Goal: Task Accomplishment & Management: Manage account settings

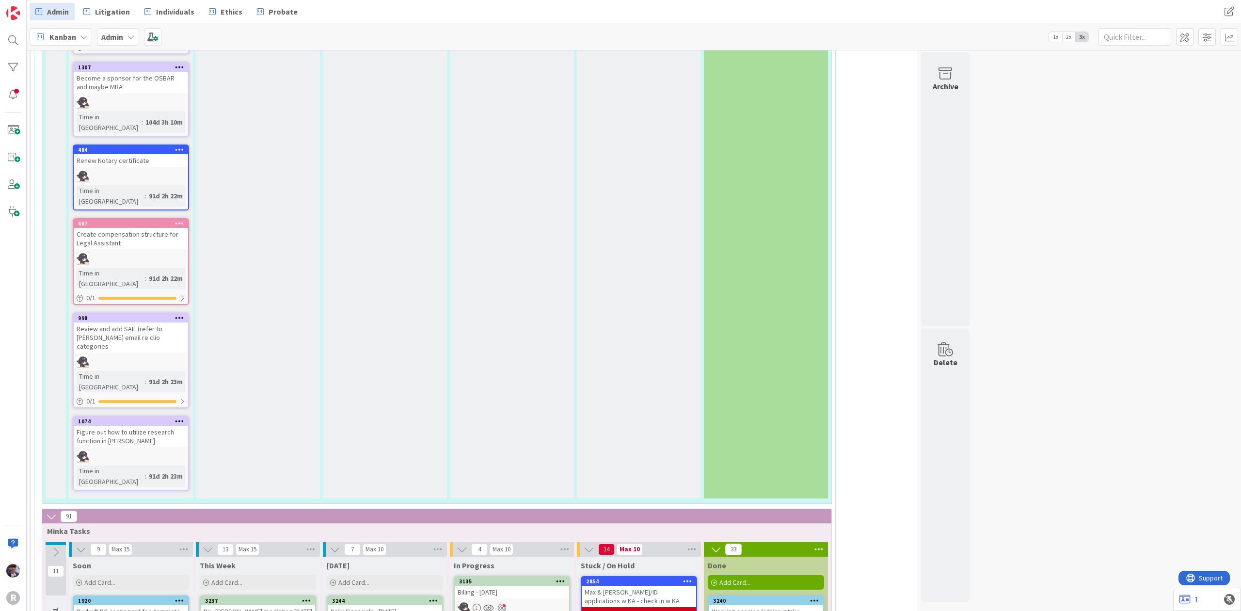
scroll to position [2001, 0]
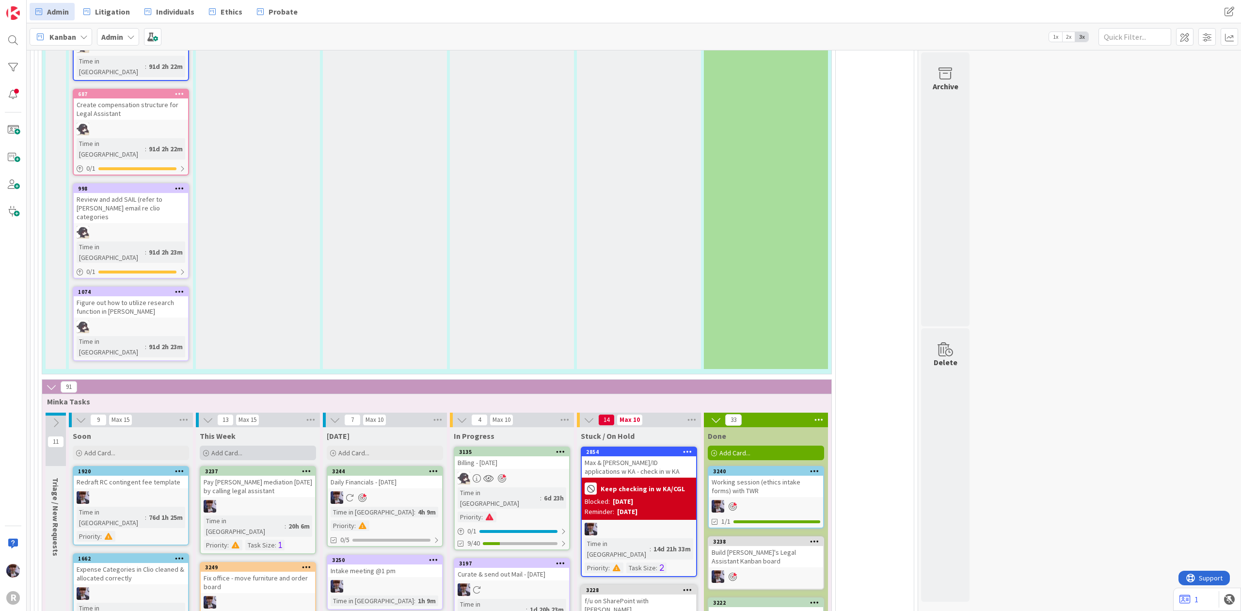
click at [212, 448] on span "Add Card..." at bounding box center [226, 452] width 31 height 9
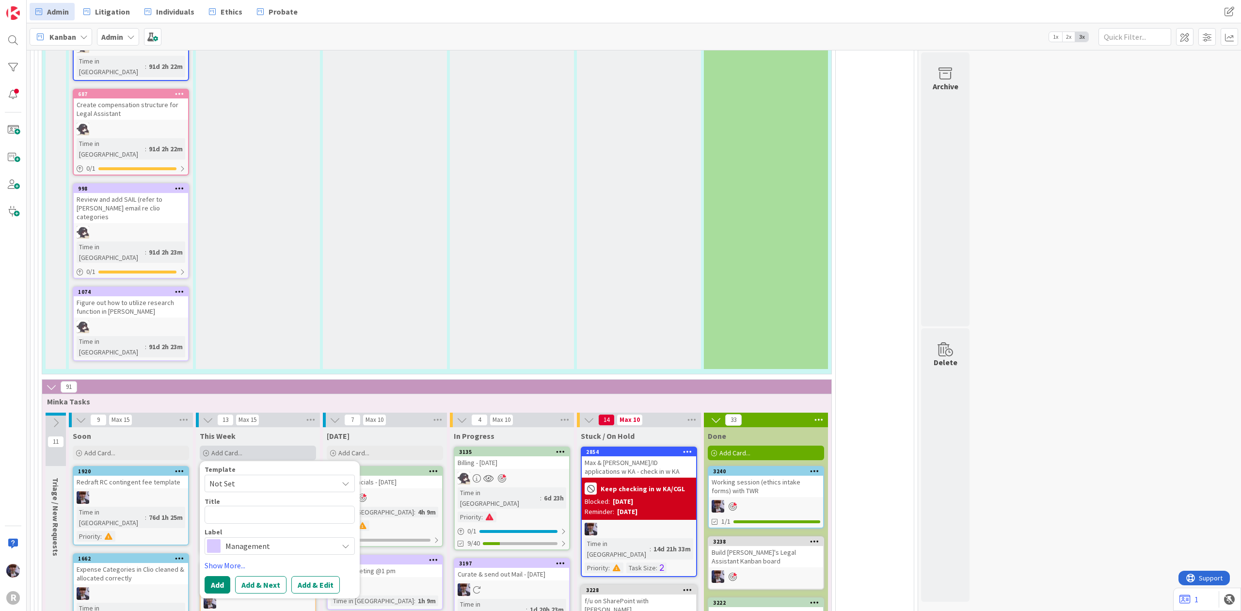
type textarea "x"
type textarea "K"
type textarea "x"
type textarea "Ka"
type textarea "x"
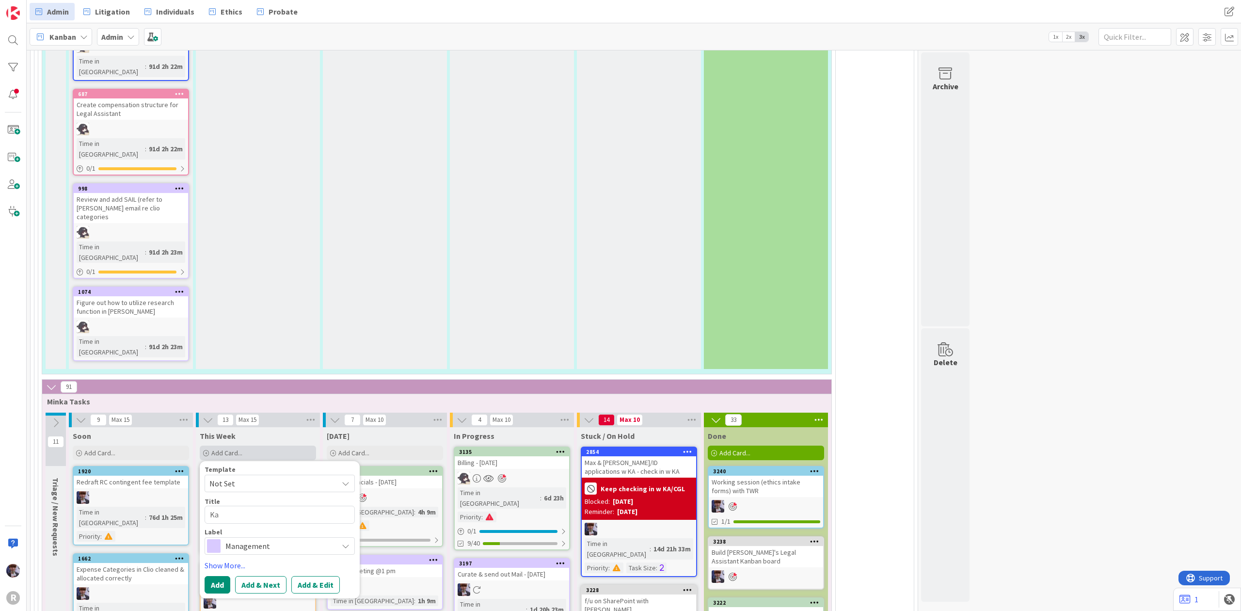
type textarea "Kan"
type textarea "x"
type textarea "Kanb"
type textarea "x"
type textarea "Kanba"
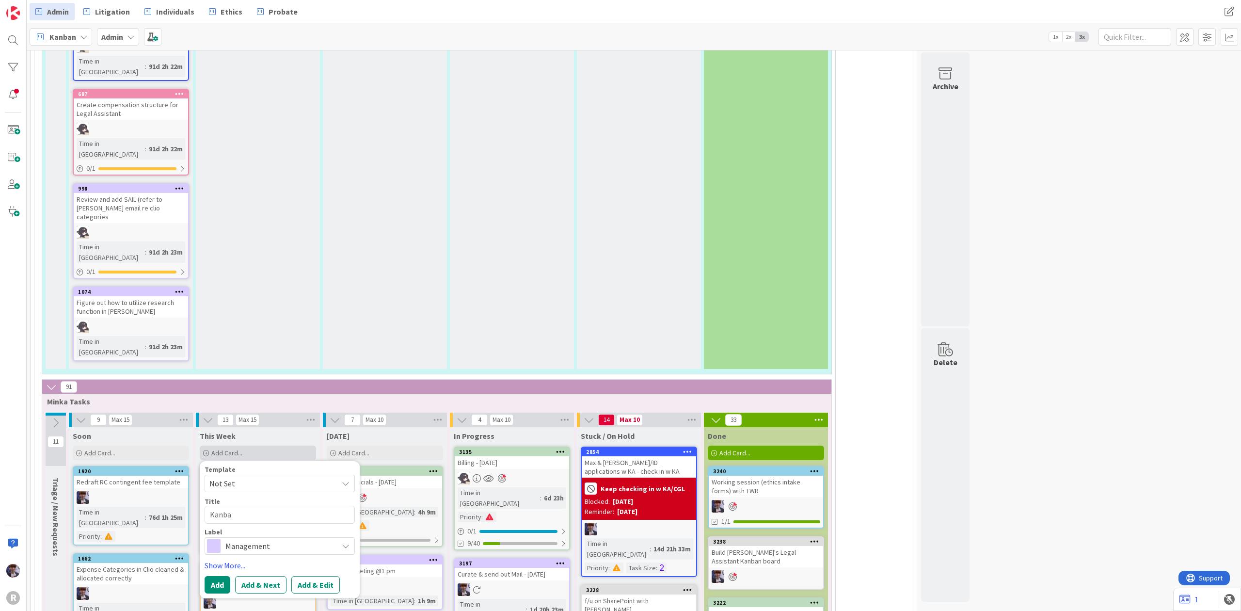
type textarea "x"
type textarea "Kanban"
type textarea "x"
type textarea "Kanban"
type textarea "x"
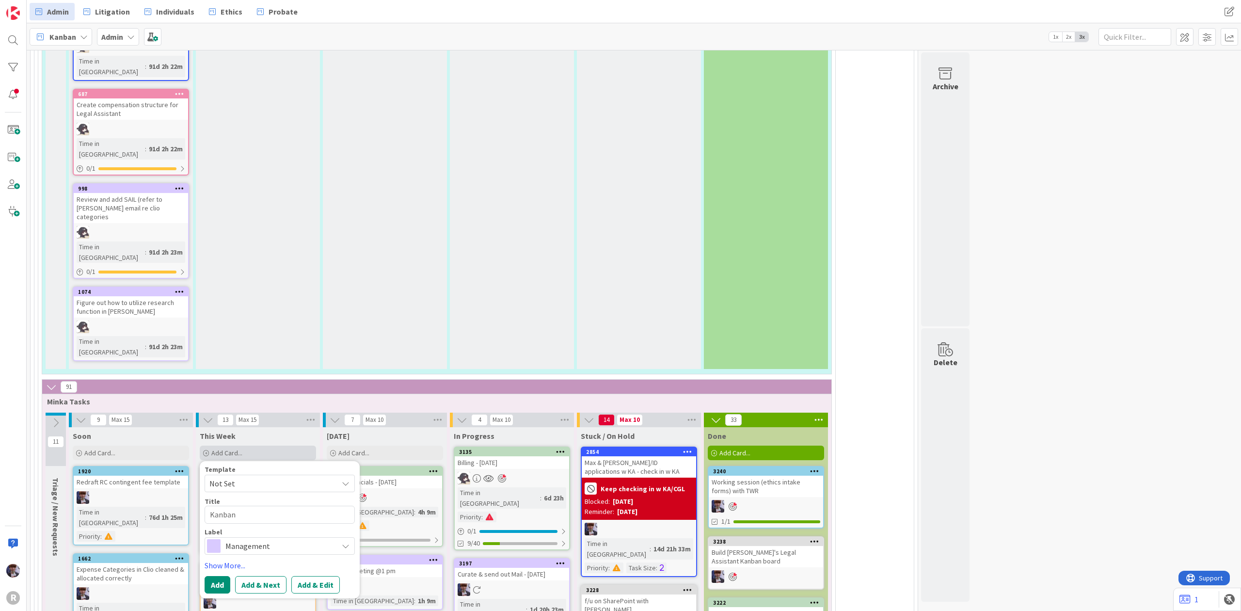
type textarea "Kanban"
type textarea "x"
type textarea "Kanba"
type textarea "x"
type textarea "Kanb"
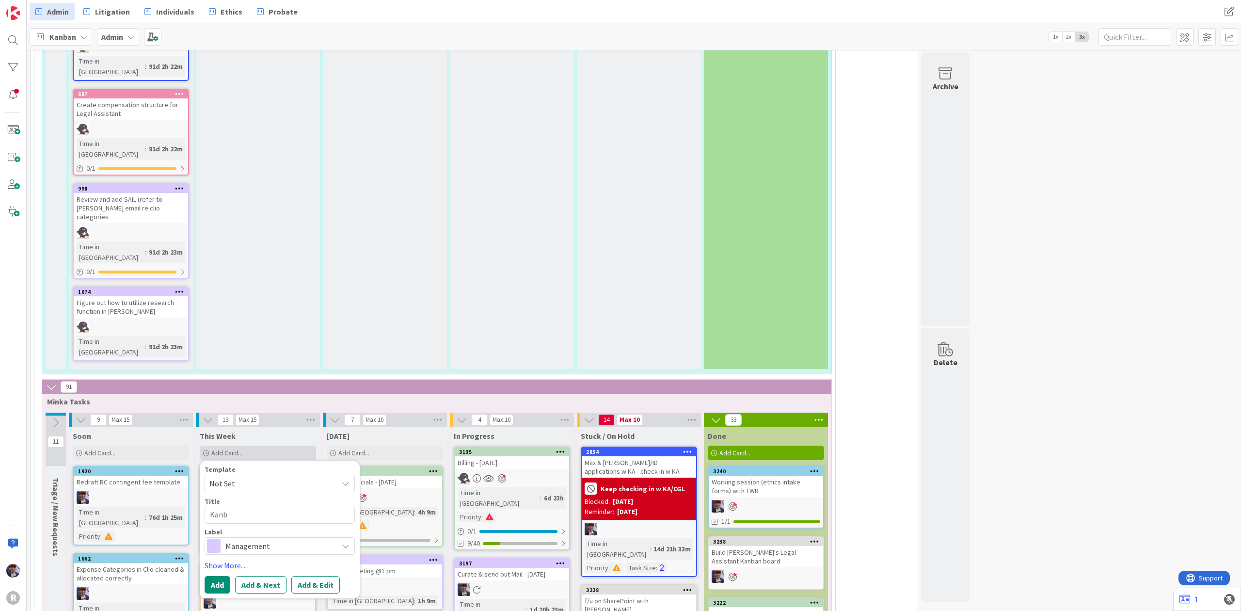
type textarea "x"
type textarea "Kan"
type textarea "x"
type textarea "Ka"
type textarea "x"
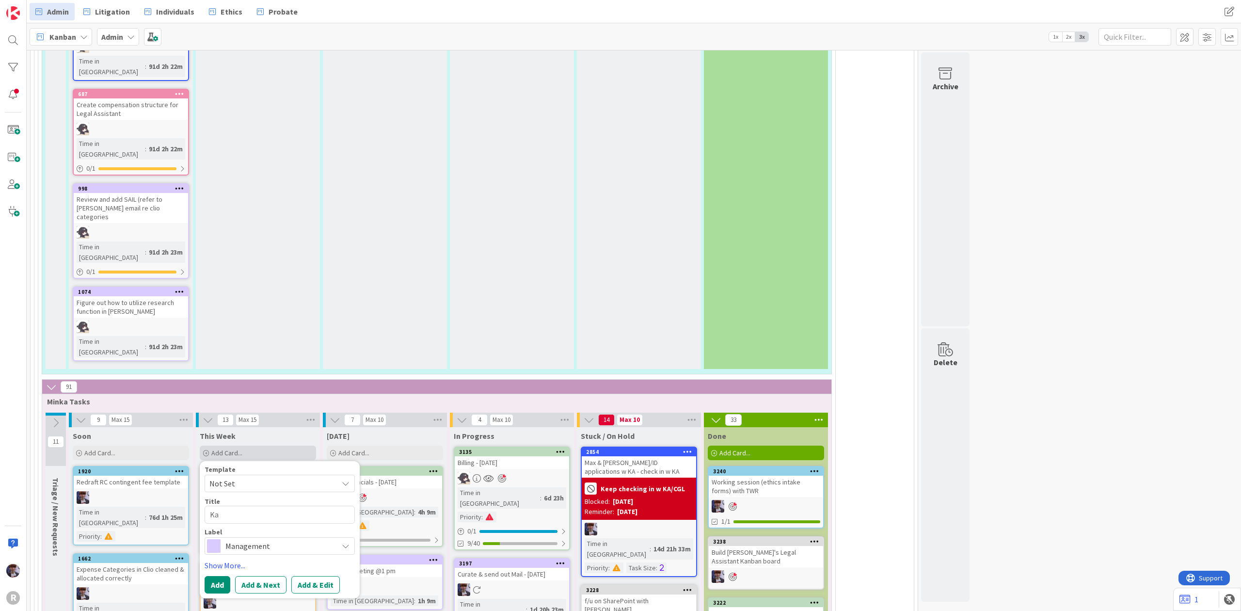
type textarea "K"
type textarea "x"
type textarea "E"
type textarea "x"
type textarea "Et"
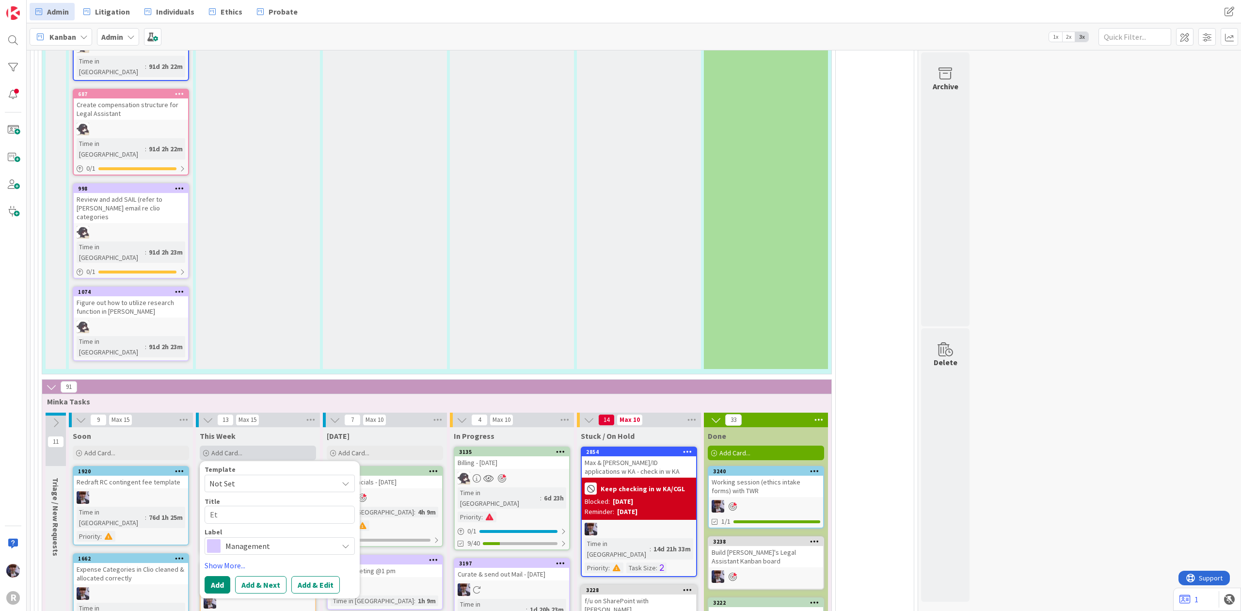
type textarea "x"
type textarea "Eth"
type textarea "x"
type textarea "Ethi"
type textarea "x"
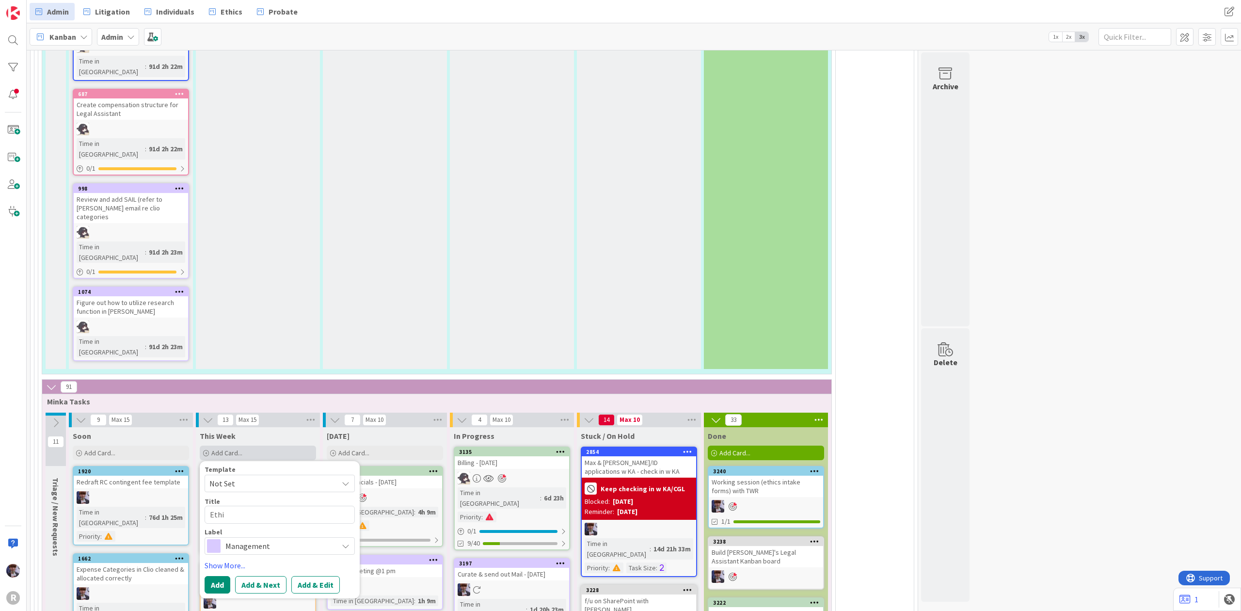
type textarea "Ethic"
type textarea "x"
type textarea "Ethics"
type textarea "x"
type textarea "Ethics fo"
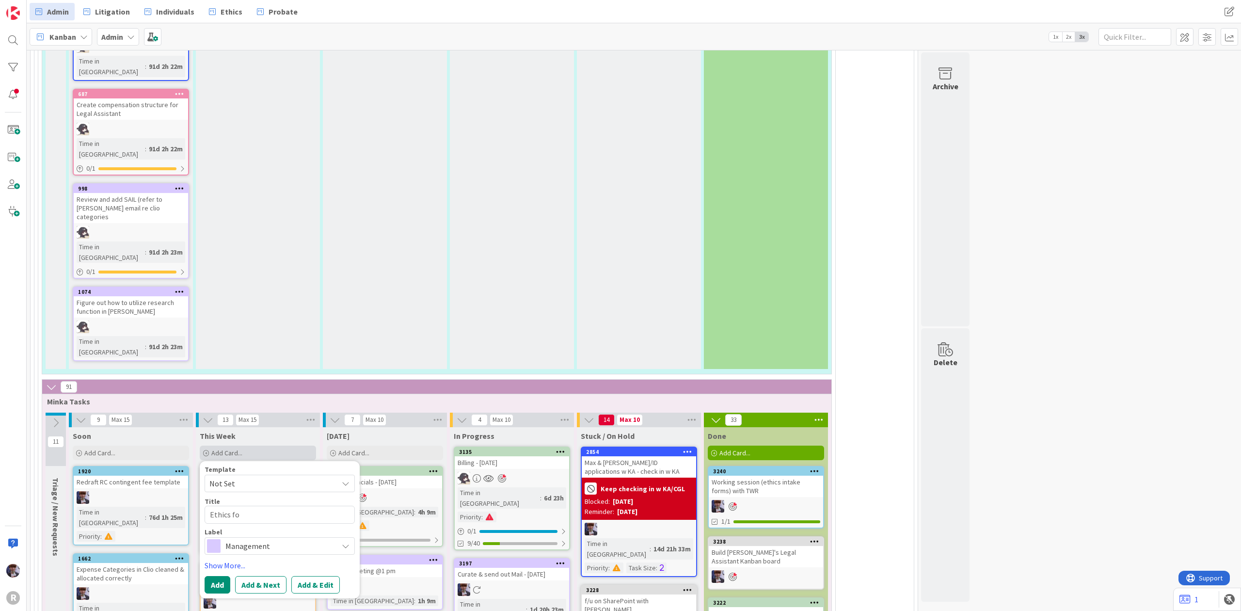
type textarea "x"
type textarea "Ethics for"
type textarea "x"
type textarea "Ethics form"
type textarea "x"
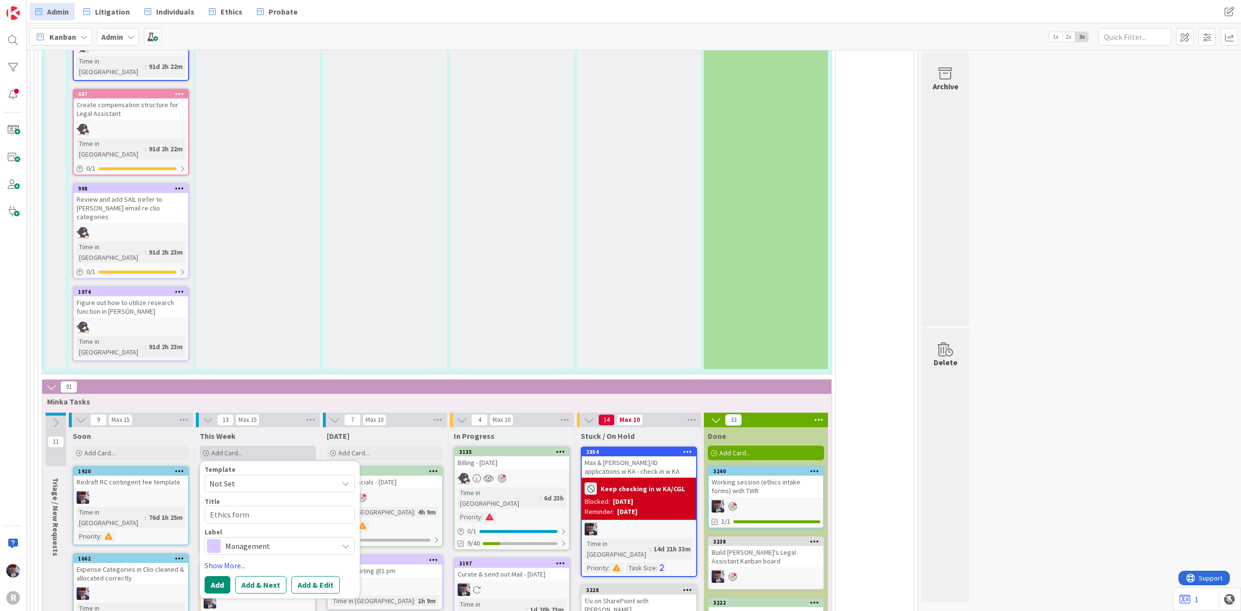
type textarea "Ethics forms"
type textarea "x"
type textarea "Ethics forms"
click at [248, 539] on span "Management" at bounding box center [279, 546] width 108 height 14
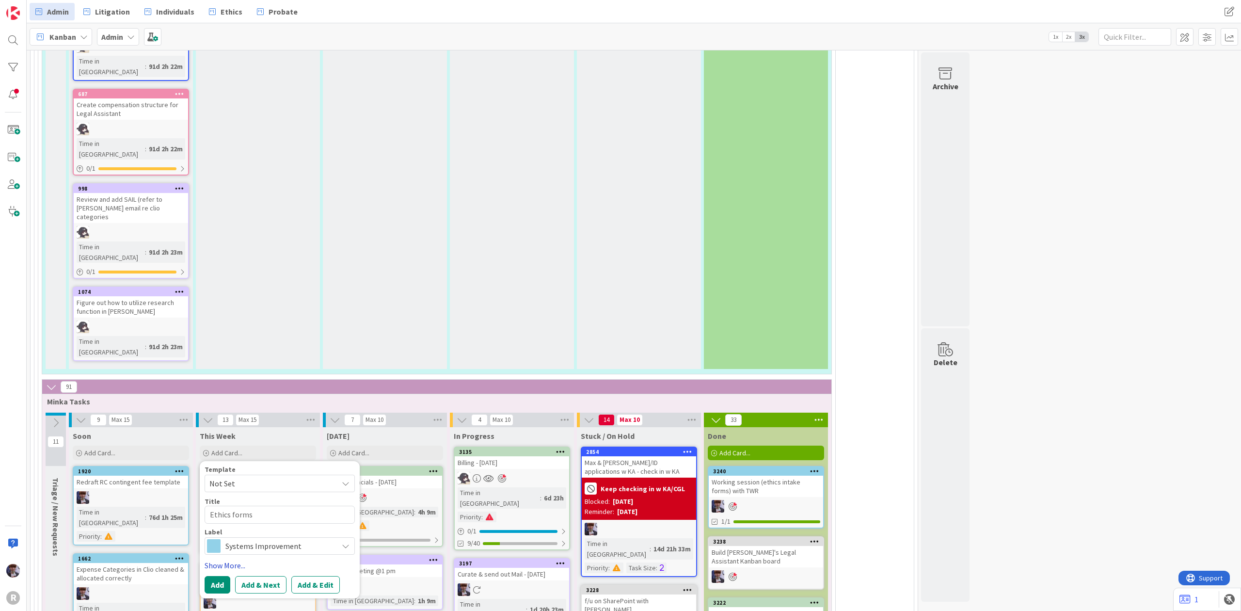
click at [239, 559] on link "Show More..." at bounding box center [280, 565] width 150 height 12
click at [227, 506] on textarea "Ethics forms" at bounding box center [280, 515] width 150 height 18
type textarea "x"
type textarea "Ethics forms"
type textarea "x"
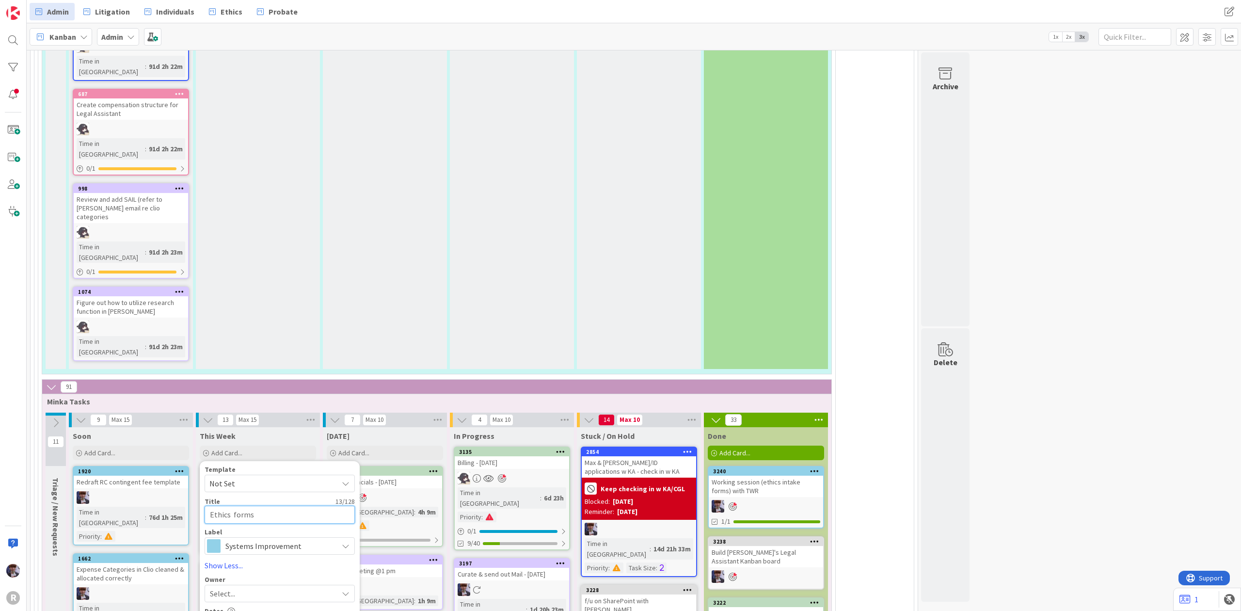
type textarea "Ethics i forms"
type textarea "x"
type textarea "Ethics in forms"
type textarea "x"
type textarea "Ethics int forms"
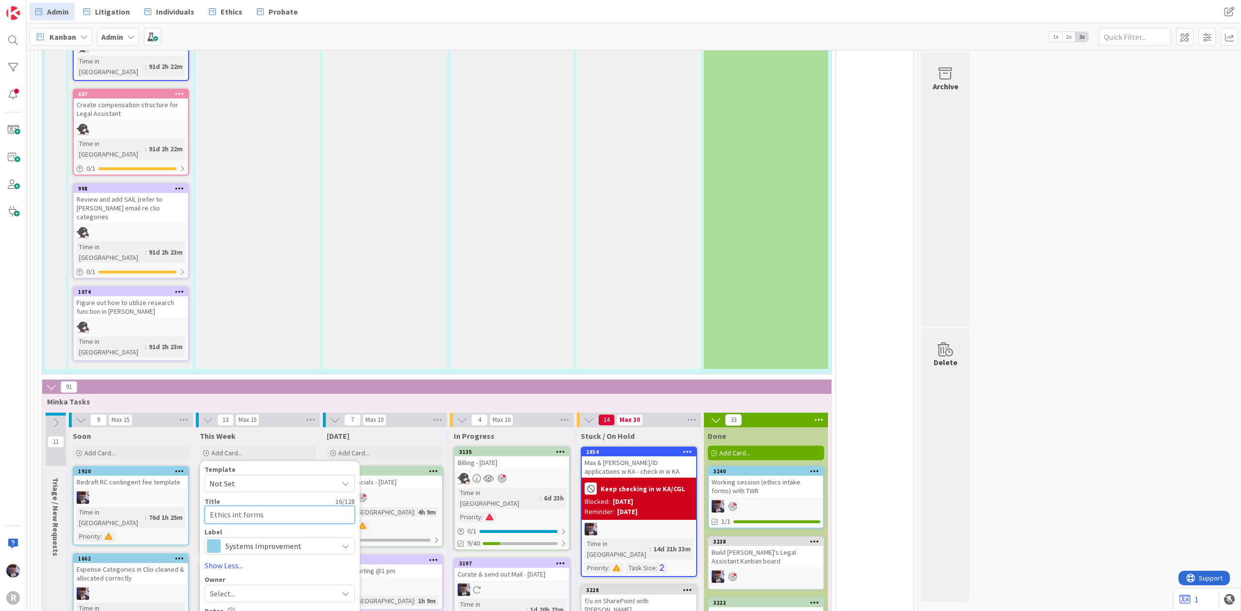
type textarea "x"
type textarea "Ethics inta forms"
type textarea "x"
type textarea "Ethics intak forms"
type textarea "x"
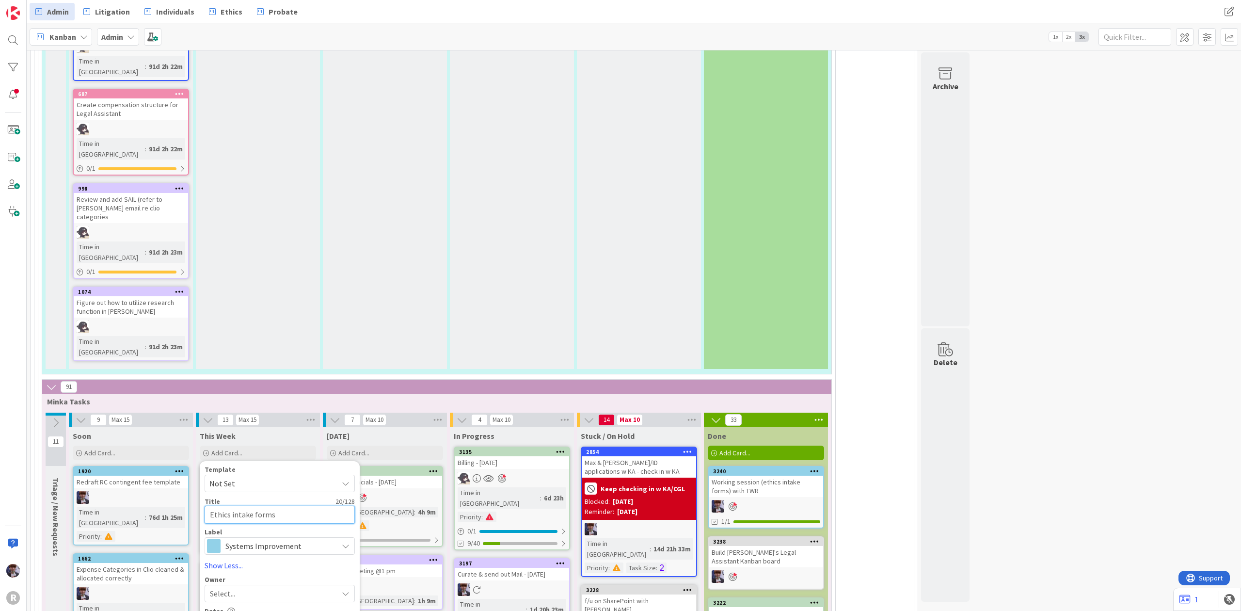
type textarea "Ethics intake forms"
click at [267, 588] on div "Select..." at bounding box center [274, 594] width 128 height 12
click at [211, 506] on textarea "Ethics intake forms" at bounding box center [280, 515] width 150 height 18
type textarea "x"
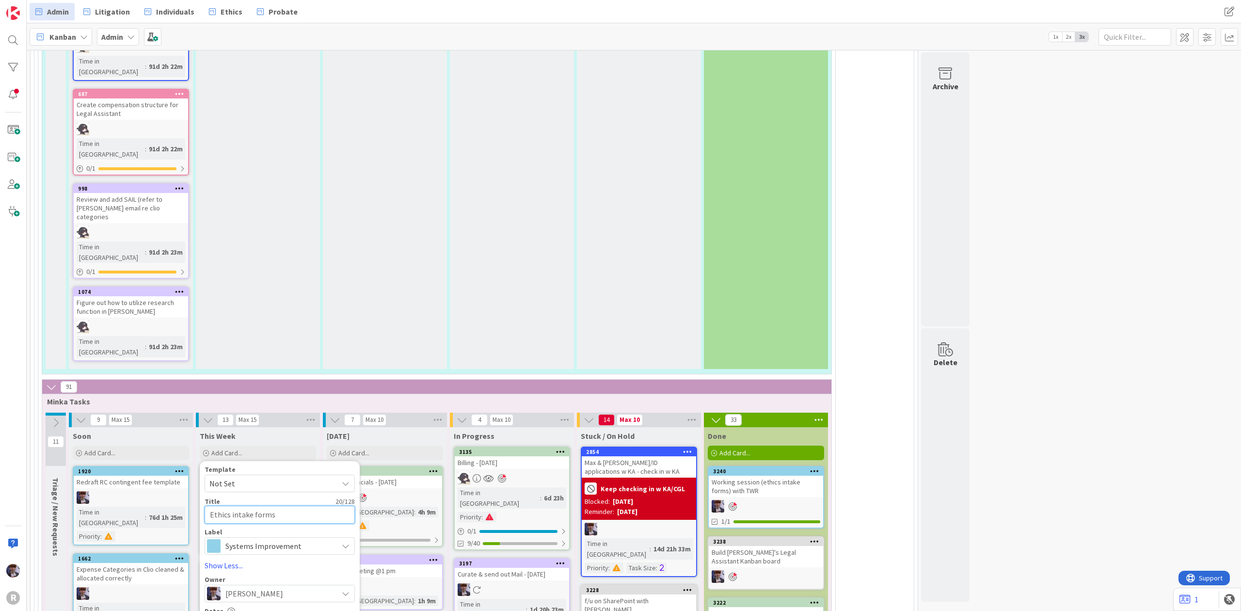
type textarea "FEthics intake forms"
type textarea "x"
type textarea "FiEthics intake forms"
type textarea "x"
type textarea "FinEthics intake forms"
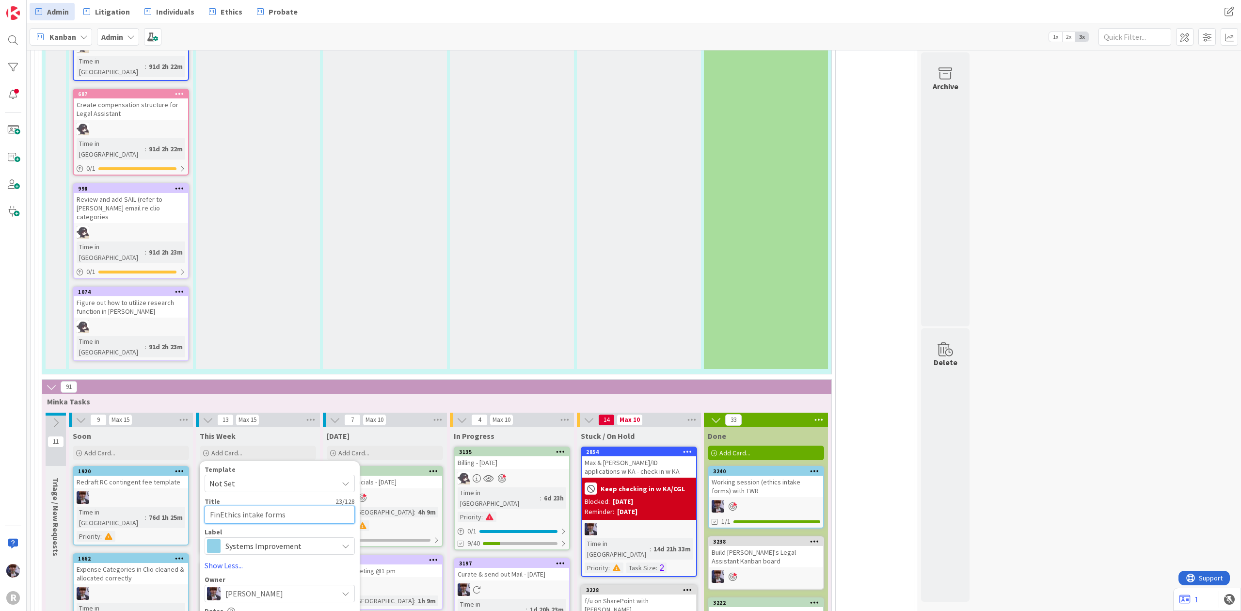
type textarea "x"
type textarea "FiniEthics intake forms"
type textarea "x"
type textarea "FinisEthics intake forms"
type textarea "x"
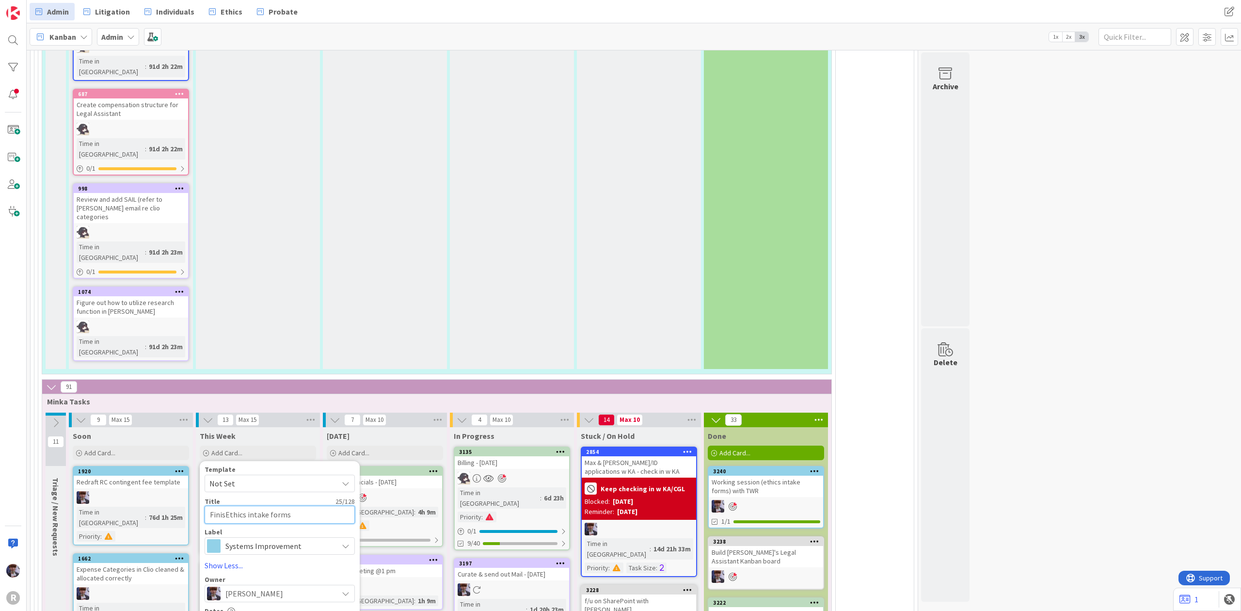
type textarea "FinishEthics intake forms"
type textarea "x"
type textarea "Finish Ethics intake forms"
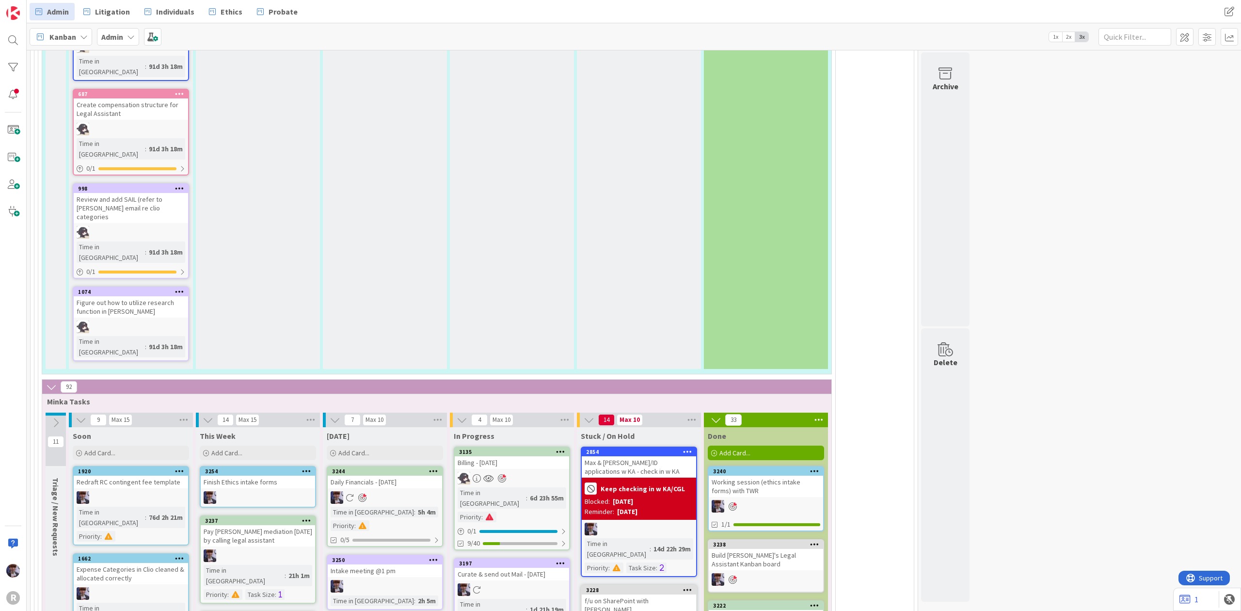
click at [256, 476] on div "Finish Ethics intake forms" at bounding box center [258, 482] width 114 height 13
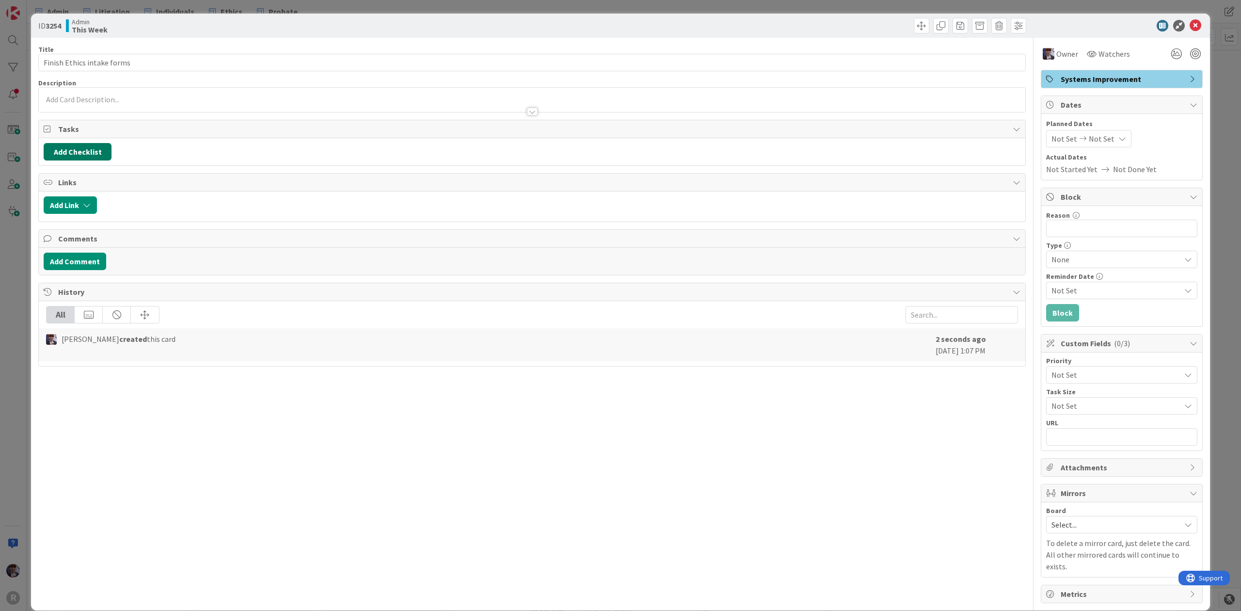
click at [87, 150] on button "Add Checklist" at bounding box center [78, 151] width 68 height 17
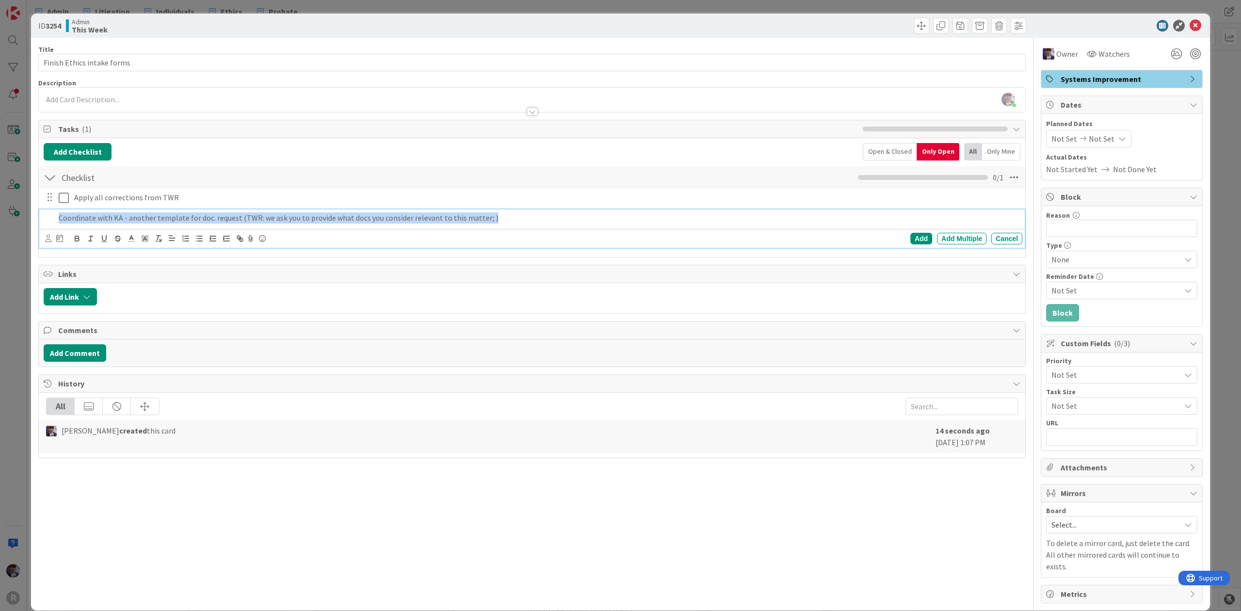
click at [481, 223] on p "Coordinate with KA - another template for doc. request (TWR: we ask you to prov…" at bounding box center [539, 217] width 960 height 11
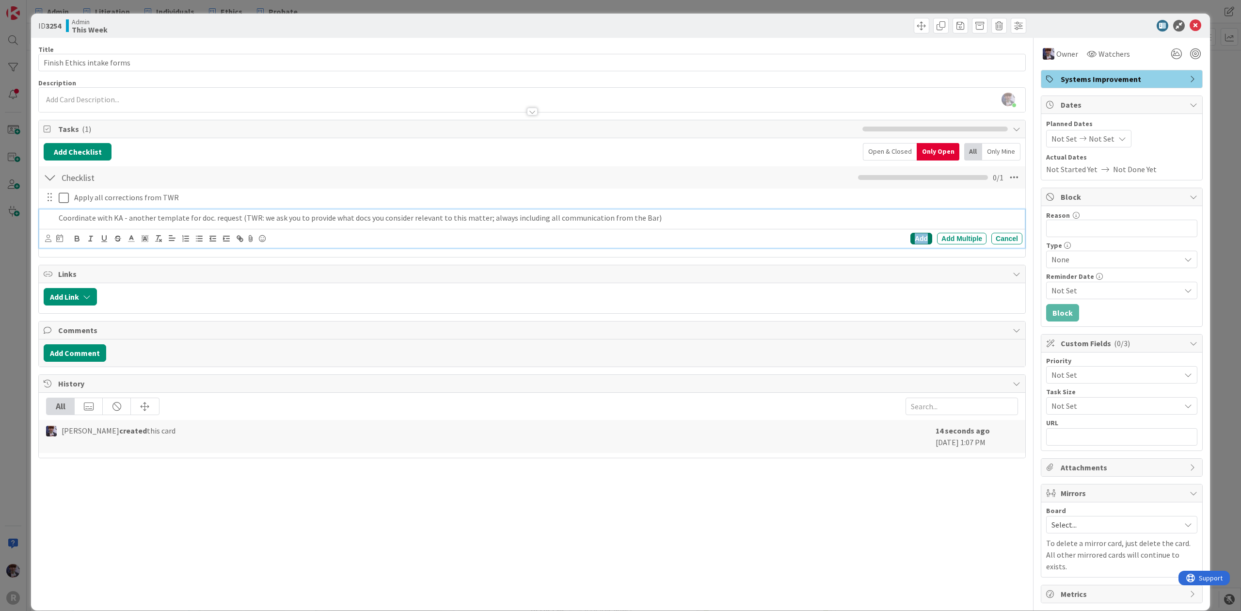
click at [914, 239] on div "Add" at bounding box center [921, 239] width 22 height 12
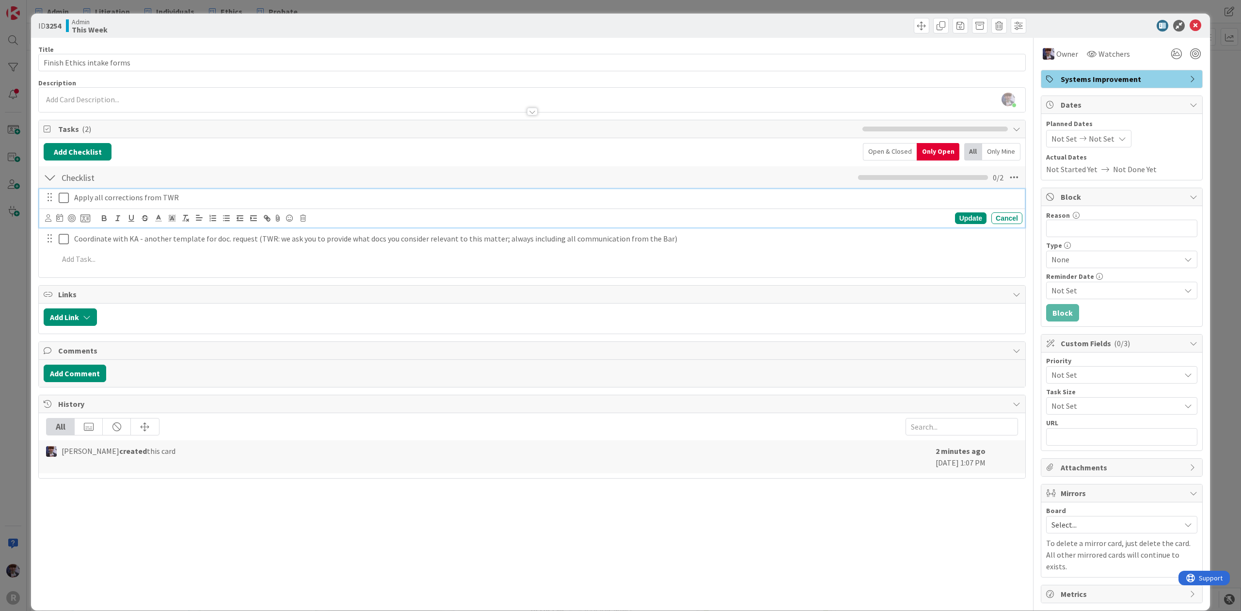
click at [90, 202] on p "Apply all corrections from TWR" at bounding box center [546, 197] width 944 height 11
click at [44, 220] on div "Update Cancel" at bounding box center [532, 217] width 986 height 19
click at [47, 218] on icon at bounding box center [48, 217] width 6 height 7
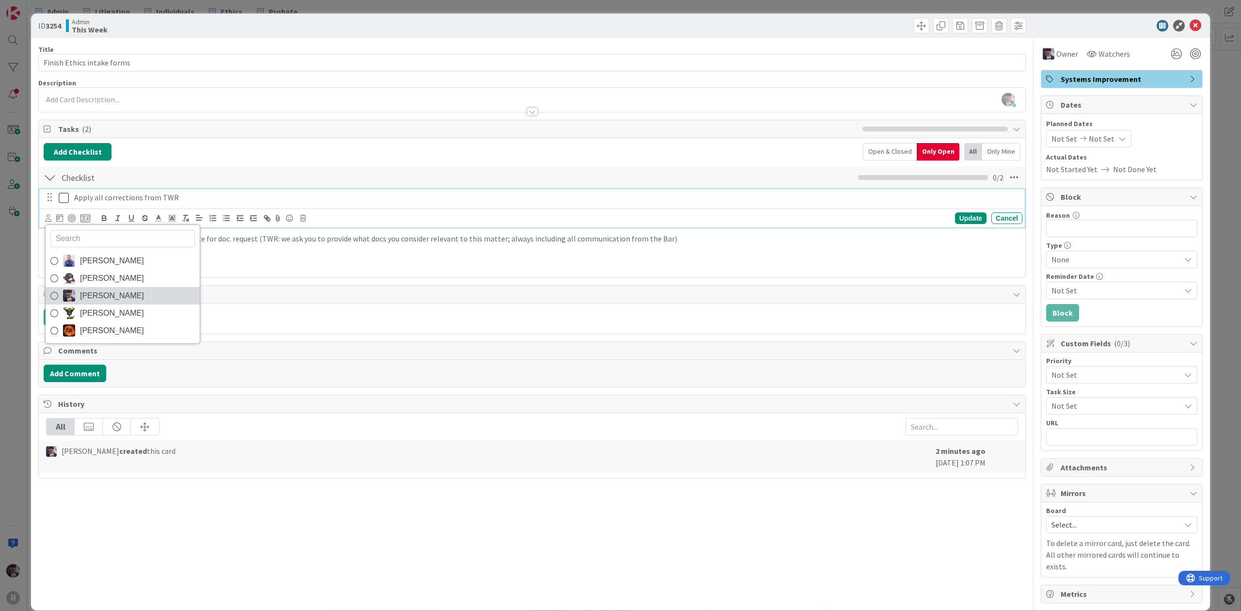
click at [82, 301] on span "[PERSON_NAME]" at bounding box center [112, 295] width 64 height 15
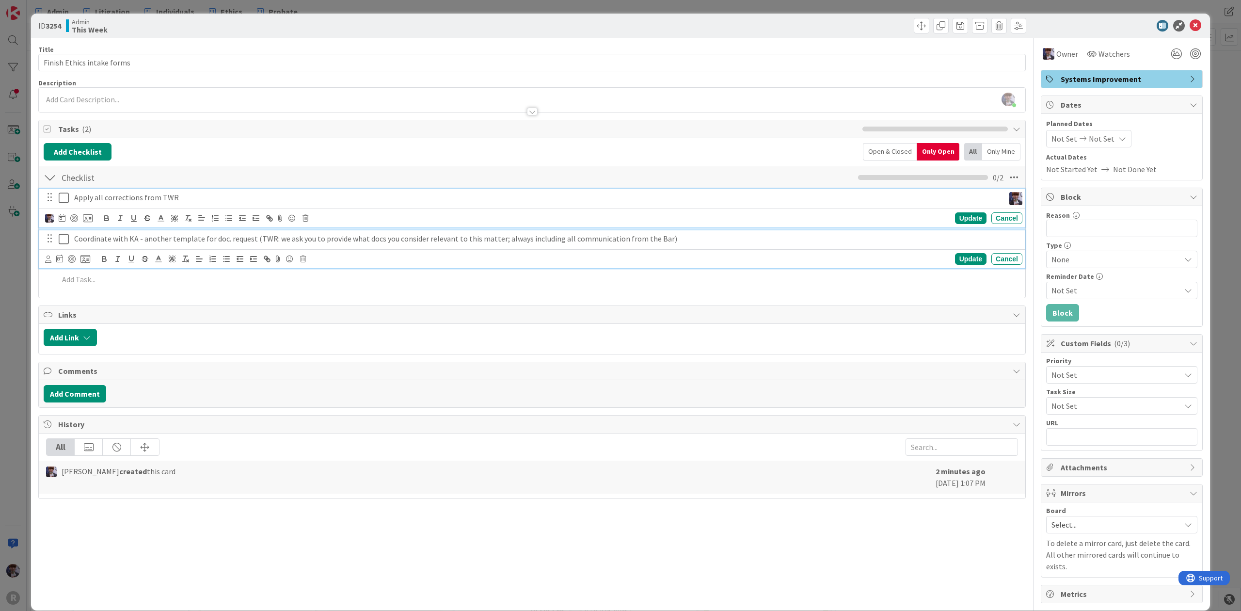
click at [81, 235] on p "Coordinate with KA - another template for doc. request (TWR: we ask you to prov…" at bounding box center [546, 238] width 944 height 11
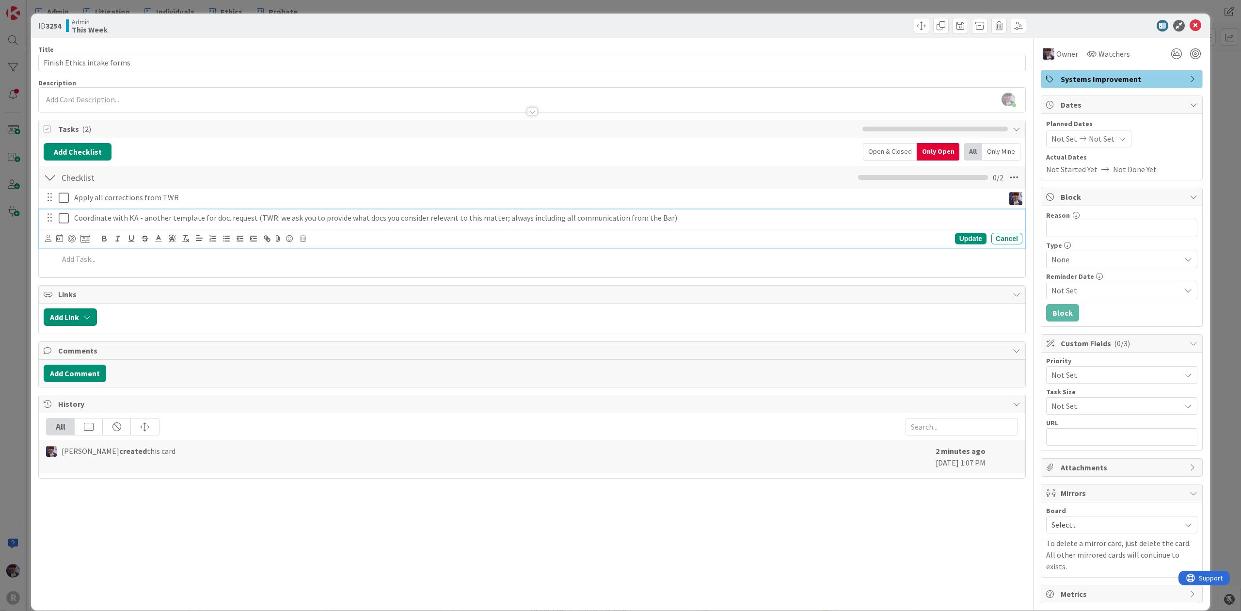
click at [44, 237] on div "Update Cancel" at bounding box center [532, 238] width 986 height 19
click at [46, 239] on icon at bounding box center [48, 238] width 6 height 7
click at [92, 325] on link "[PERSON_NAME]" at bounding box center [123, 315] width 154 height 17
click at [24, 278] on div "ID 3254 Admin This Week Title 27 / 128 Finish Ethics intake forms Description M…" at bounding box center [620, 305] width 1241 height 611
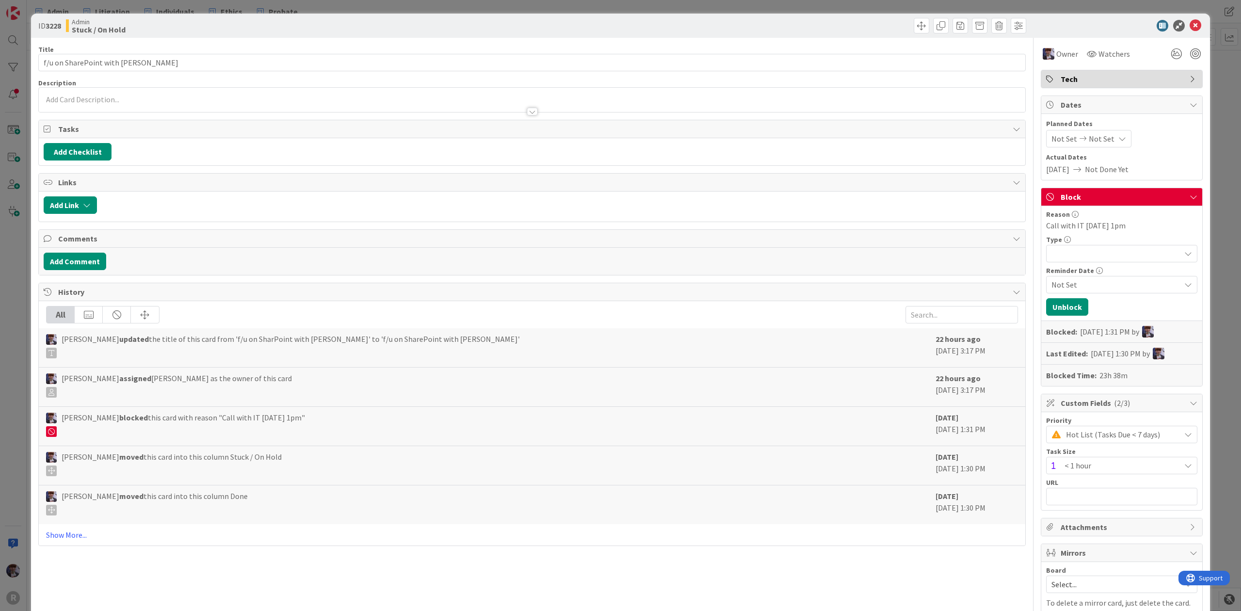
click at [167, 93] on div at bounding box center [532, 102] width 987 height 20
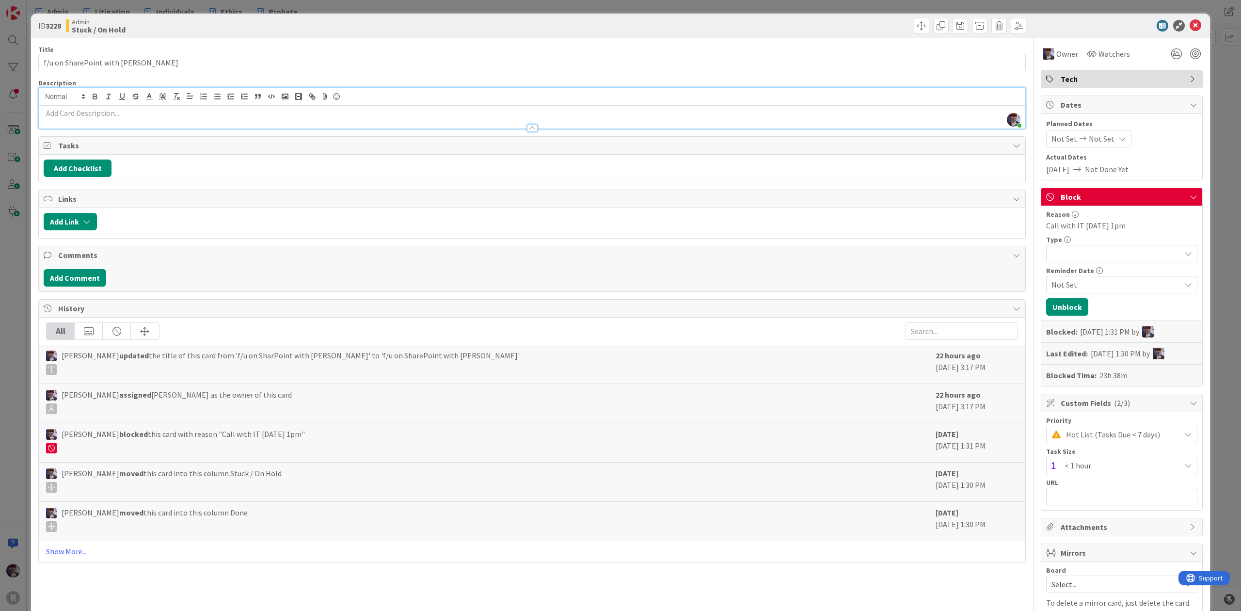
click at [146, 117] on p at bounding box center [532, 113] width 977 height 11
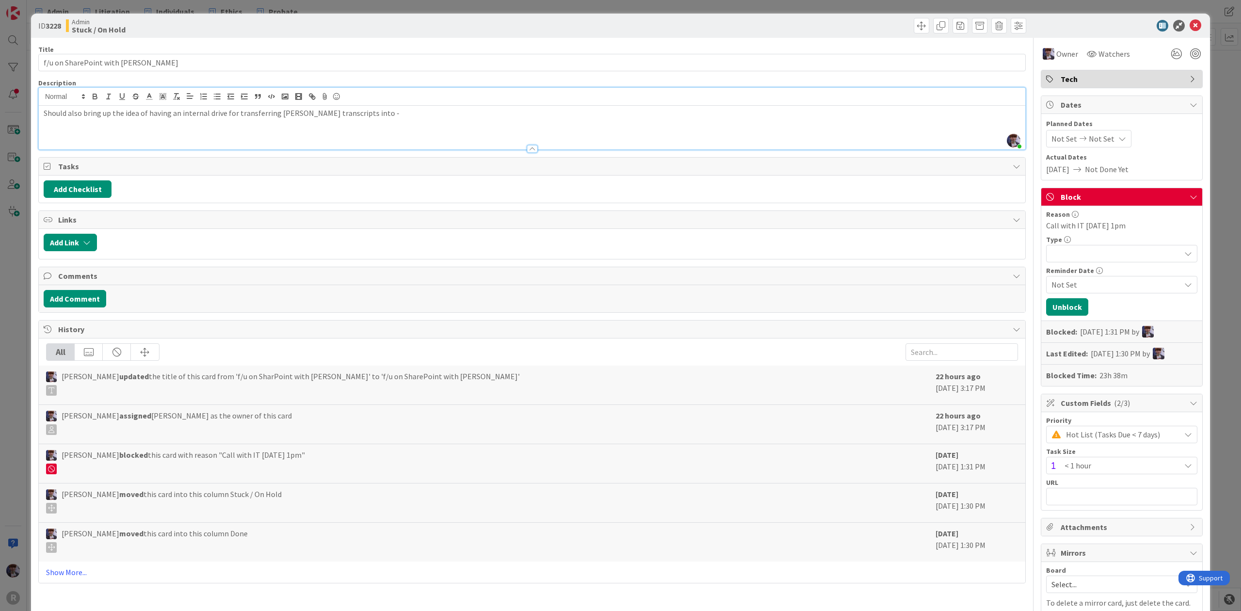
click at [16, 258] on div "ID 3228 Admin Stuck / On Hold Title 29 / 128 f/u on SharePoint with Martin Desc…" at bounding box center [620, 305] width 1241 height 611
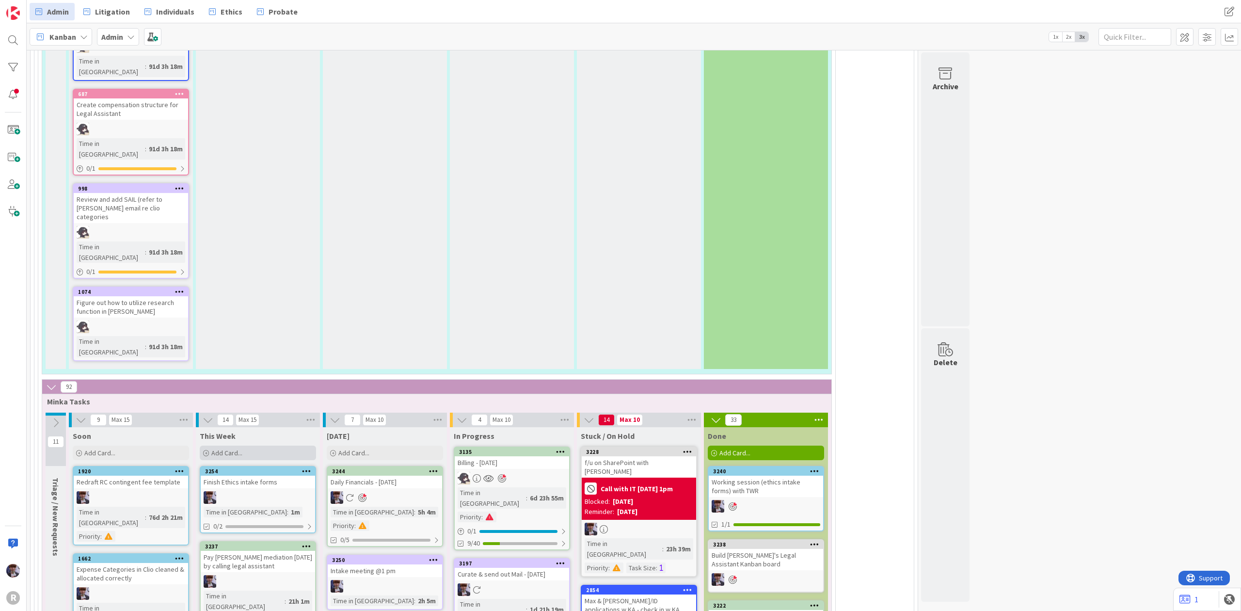
click at [275, 446] on div "Add Card..." at bounding box center [258, 453] width 116 height 15
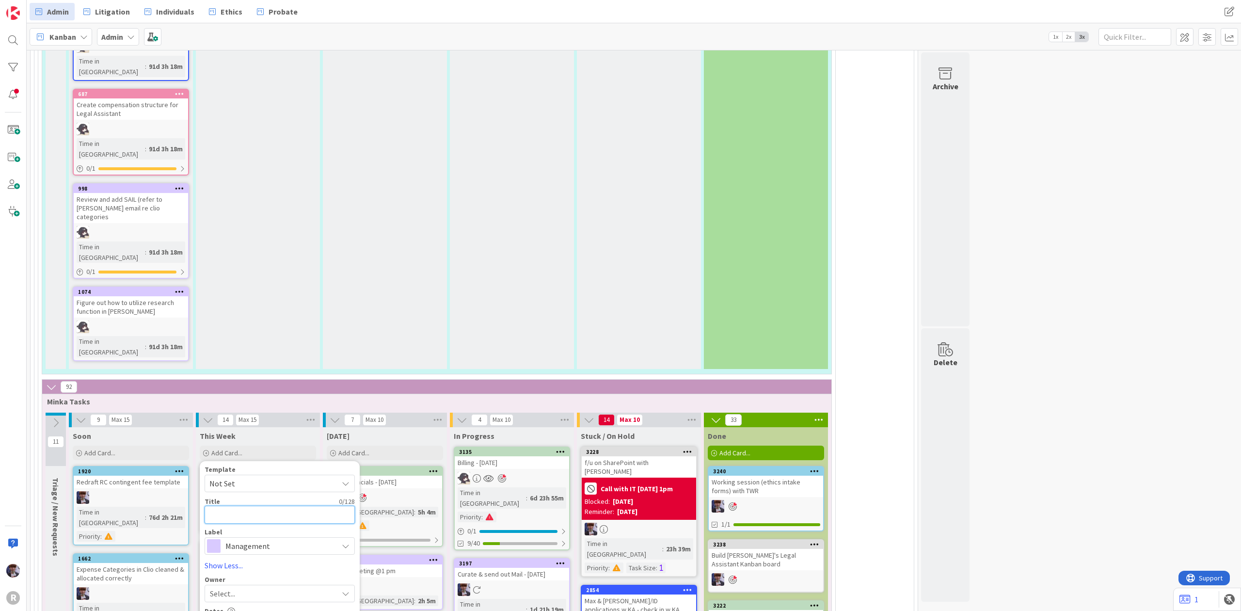
type textarea "x"
type textarea "D"
type textarea "x"
type textarea "Di"
type textarea "x"
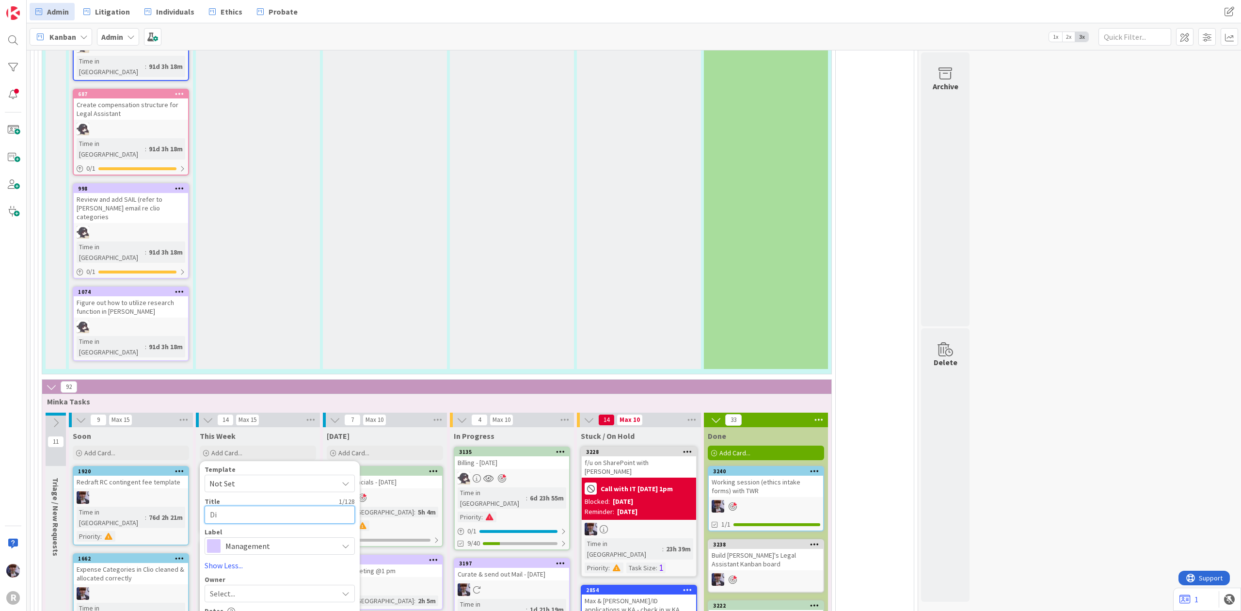
type textarea "Dis"
type textarea "x"
type textarea "Disc"
type textarea "x"
type textarea "Discu"
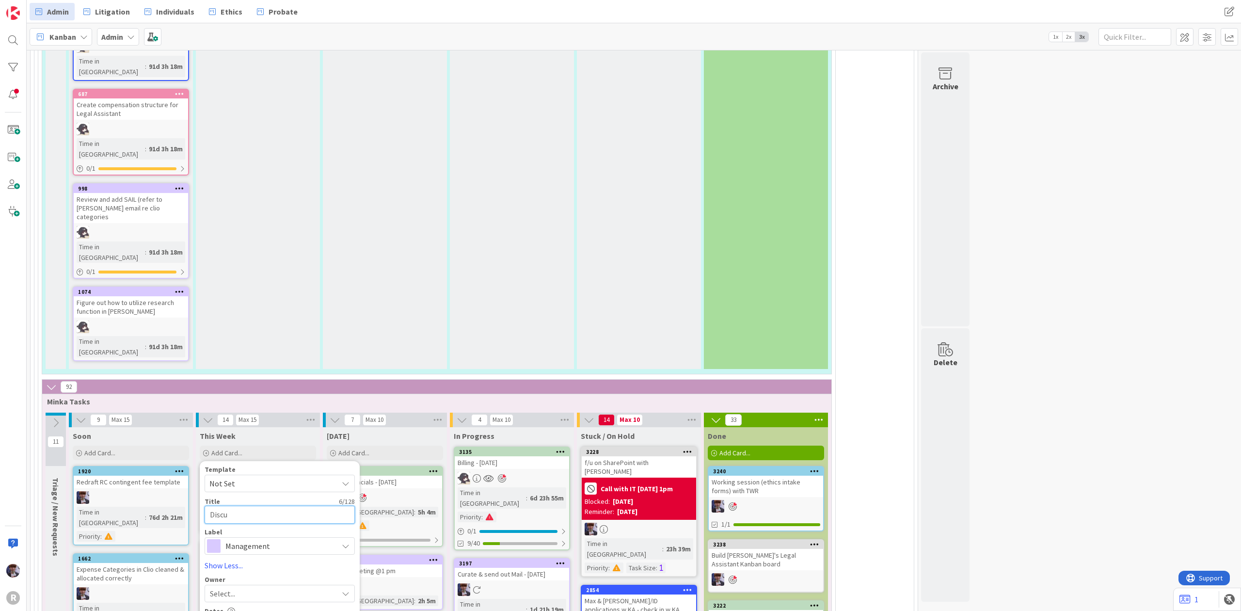
type textarea "x"
type textarea "Discus"
type textarea "x"
type textarea "Discuss"
type textarea "x"
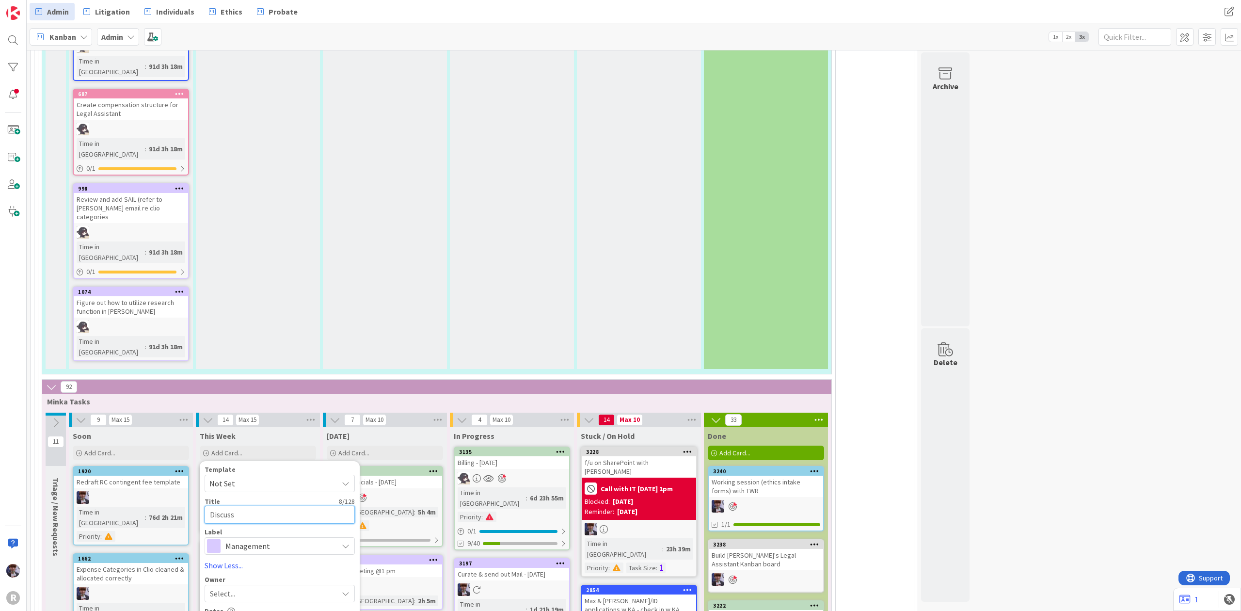
type textarea "Discuss"
type textarea "x"
type textarea "Discuss s"
type textarea "x"
type textarea "Discuss st"
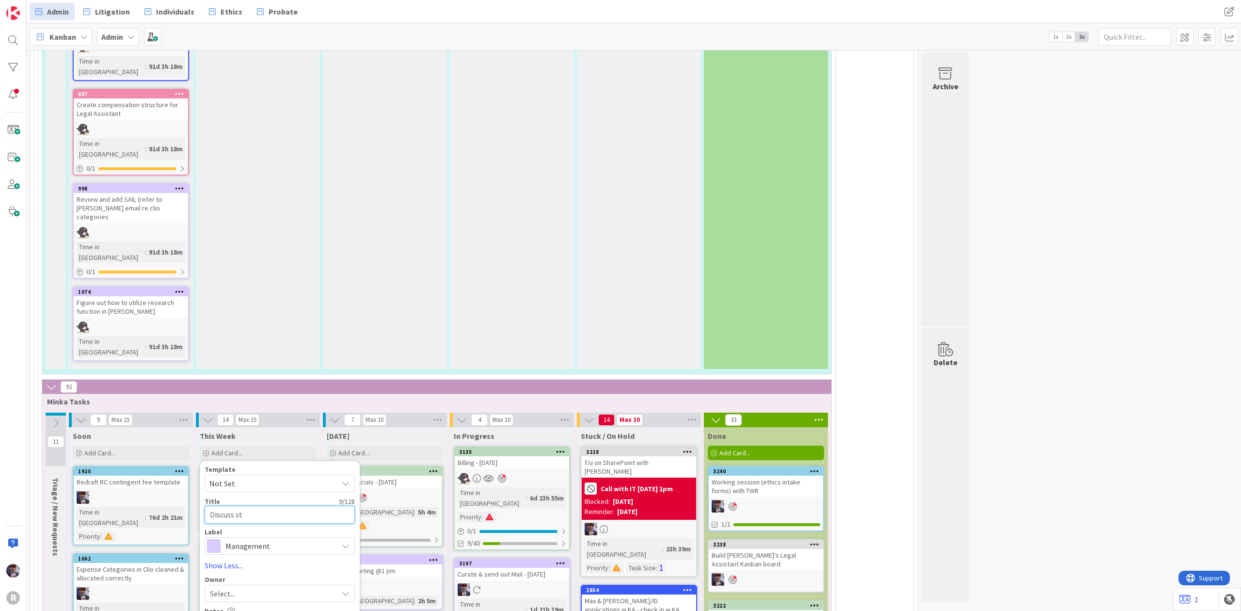
type textarea "x"
type textarea "Discuss sta"
type textarea "x"
type textarea "Discuss stan"
type textarea "x"
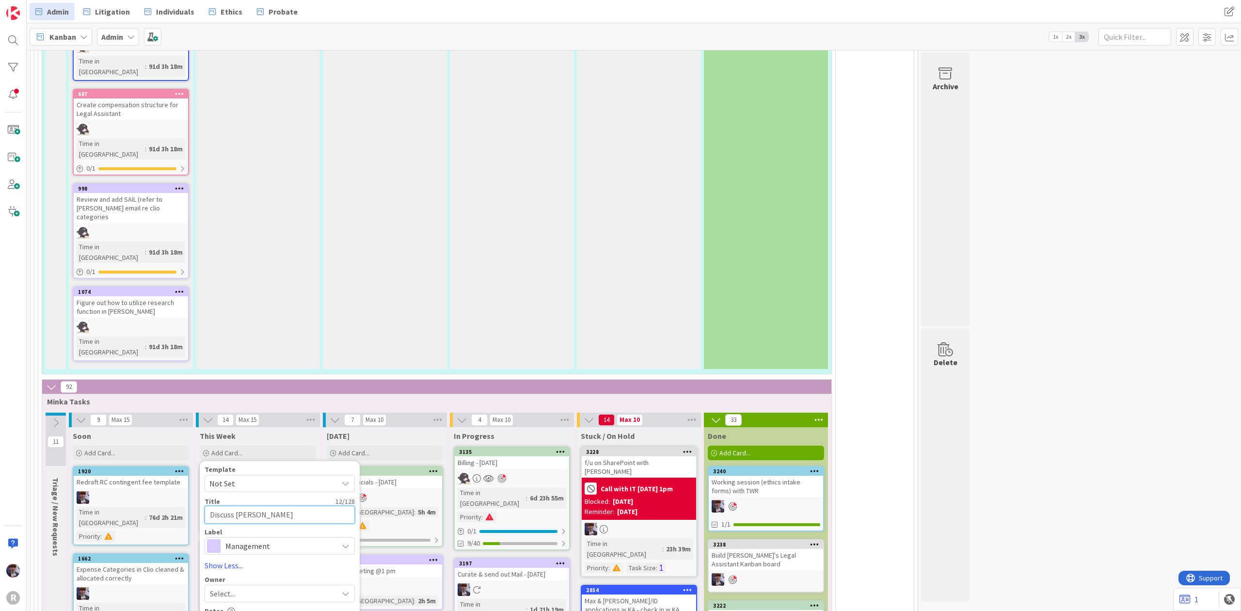
type textarea "Discuss stand"
type textarea "x"
type textarea "Discuss stand-"
type textarea "x"
type textarea "Discuss stand-u"
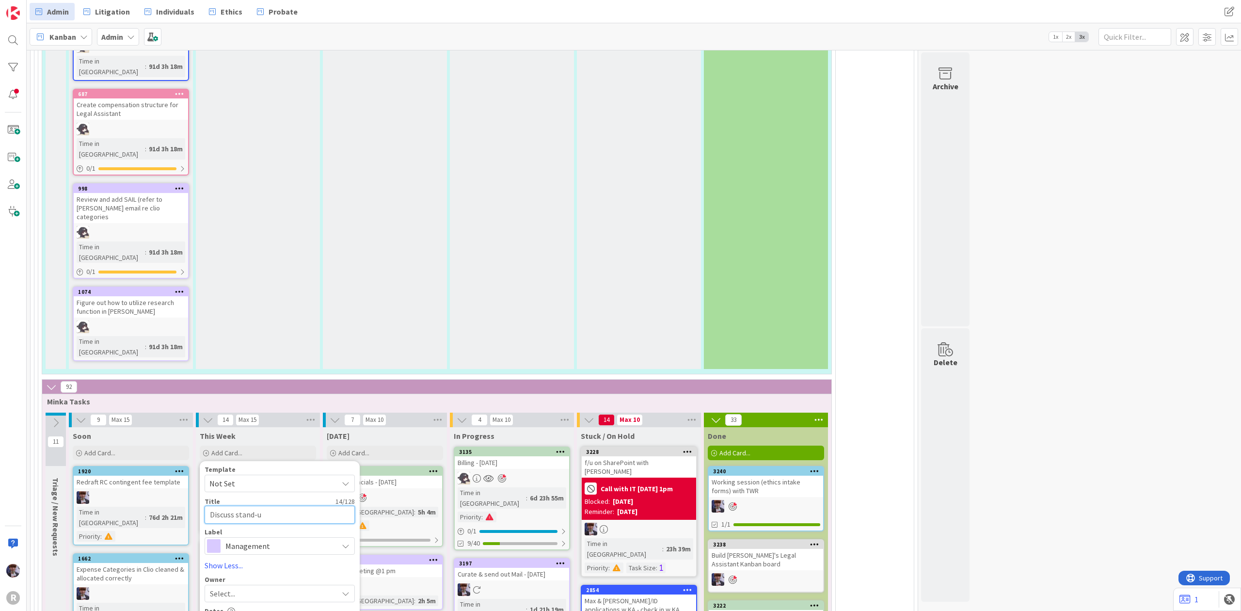
type textarea "x"
type textarea "Discuss stand-up"
type textarea "x"
type textarea "Discuss stand-up"
type textarea "x"
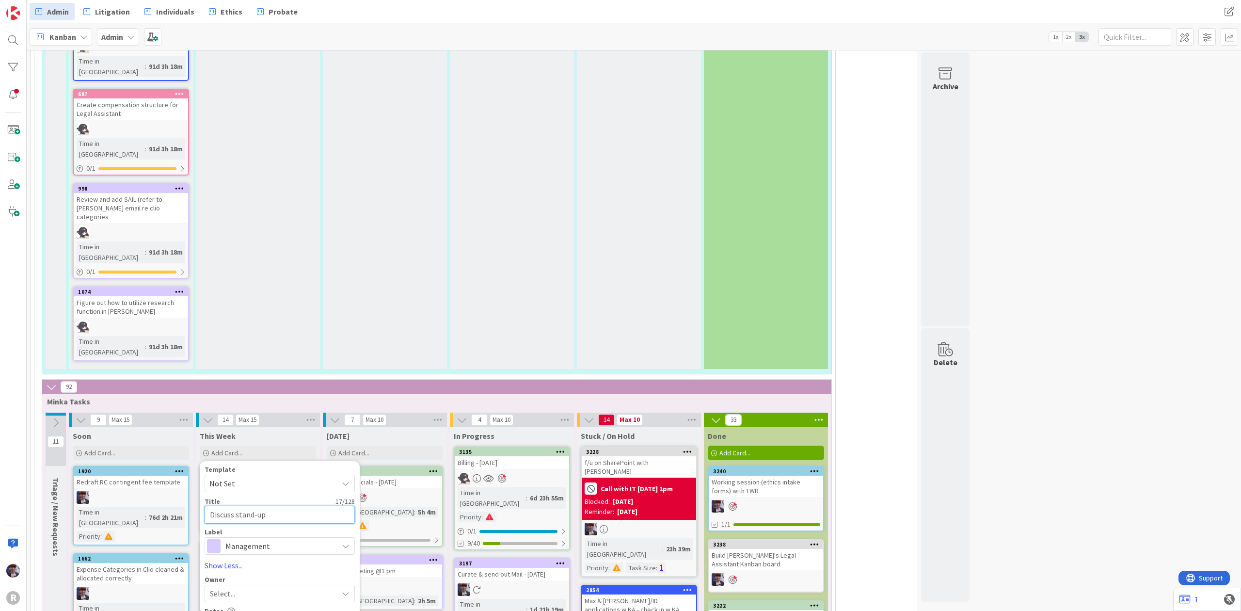
type textarea "Discuss stand-up s"
type textarea "x"
type textarea "Discuss stand-up st"
type textarea "x"
type textarea "Discuss stand-up stru"
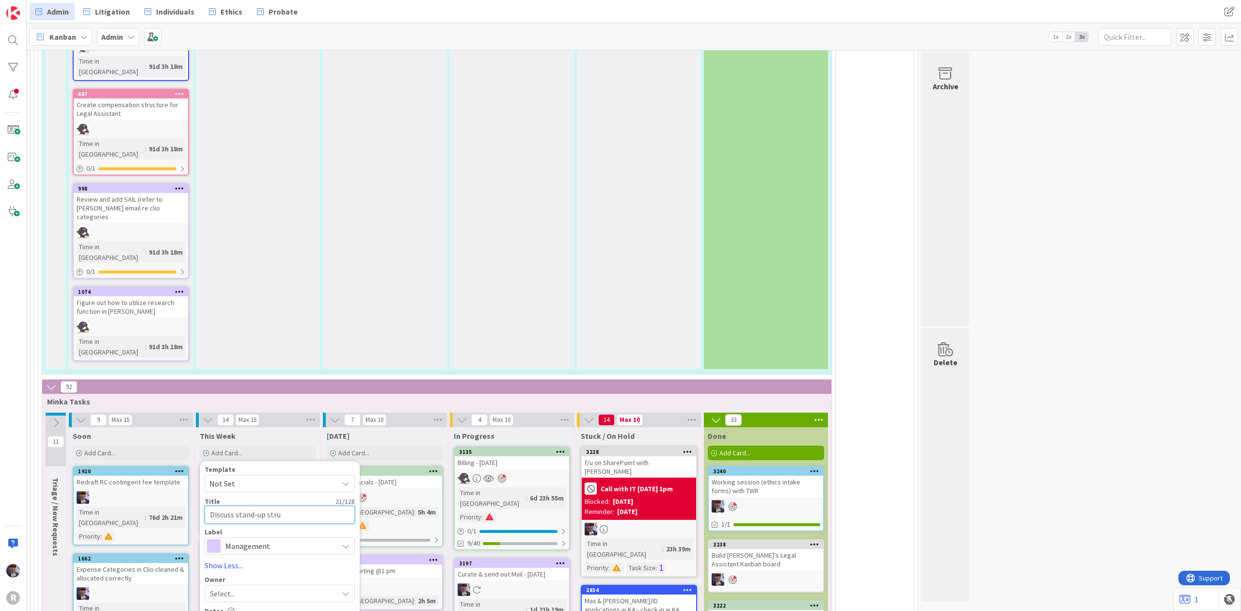
type textarea "x"
type textarea "Discuss stand-up struc"
type textarea "x"
type textarea "Discuss stand-up struct"
type textarea "x"
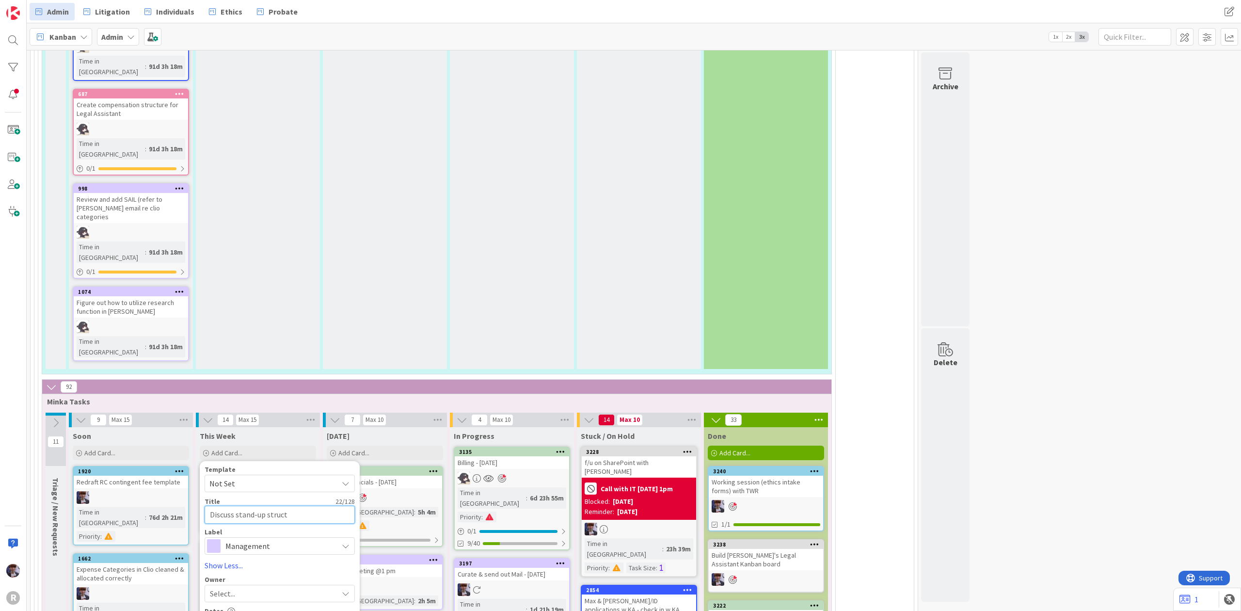
type textarea "Discuss stand-up structu"
type textarea "x"
type textarea "Discuss stand-up structur"
type textarea "x"
type textarea "Discuss stand-up structure"
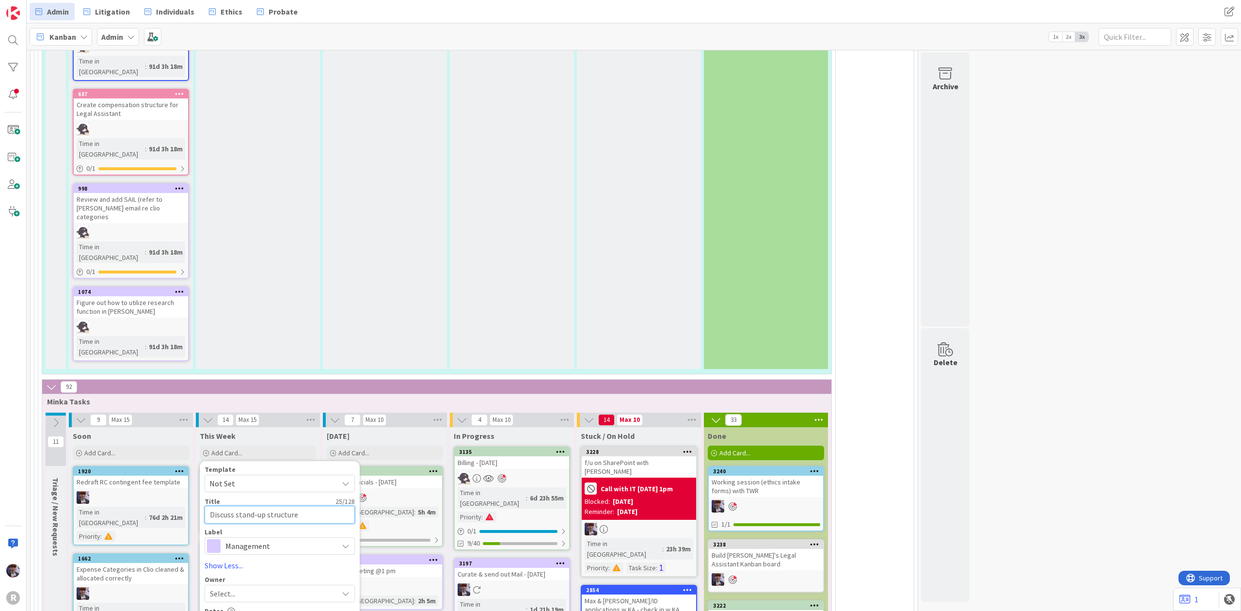
type textarea "x"
type textarea "Discuss stand-up structure"
type textarea "x"
type textarea "Discuss stand-up structure w"
type textarea "x"
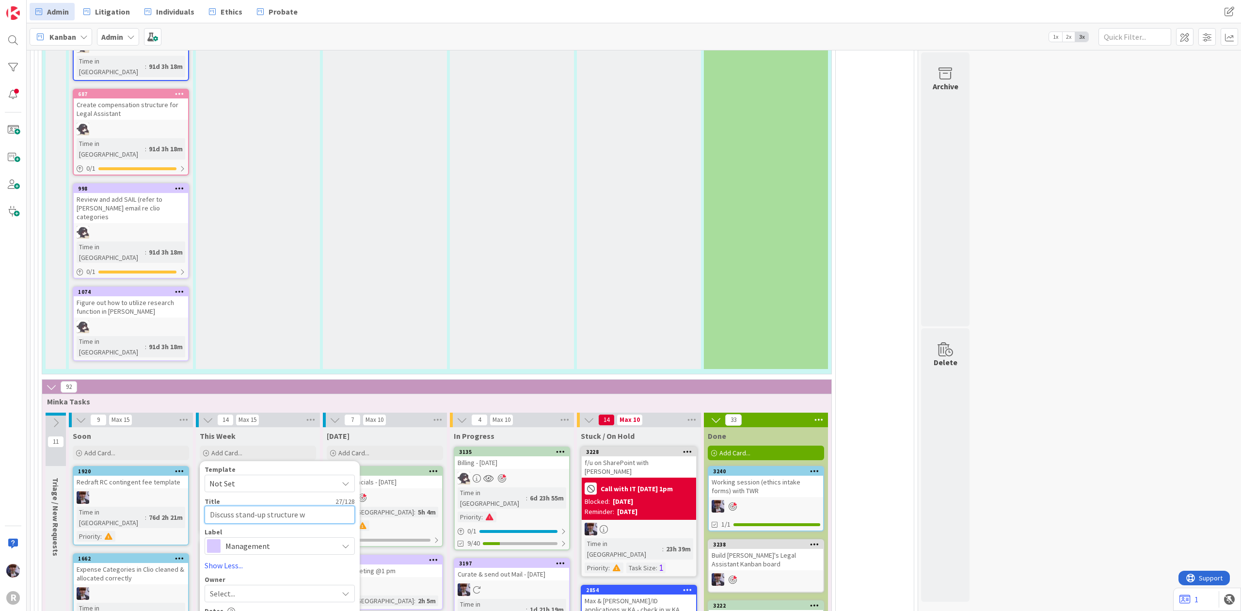
type textarea "Discuss stand-up structure wi"
type textarea "x"
type textarea "Discuss stand-up structure wit"
type textarea "x"
type textarea "Discuss stand-up structure with"
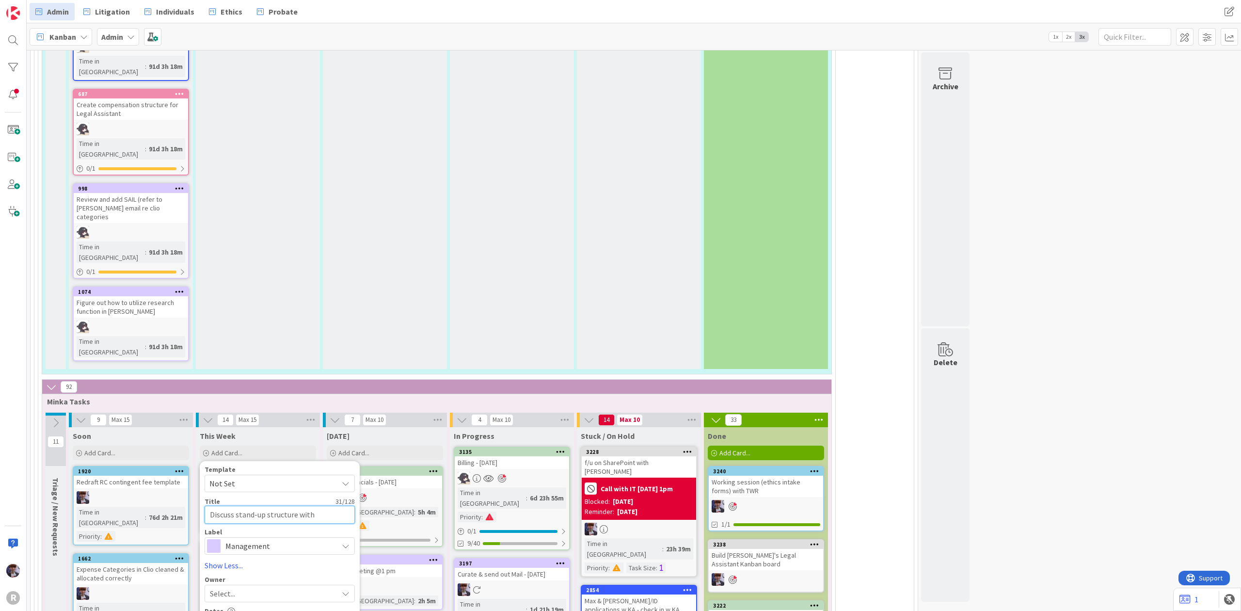
type textarea "x"
type textarea "Discuss stand-up structure with"
type textarea "x"
type textarea "Discuss stand-up structure with N"
type textarea "x"
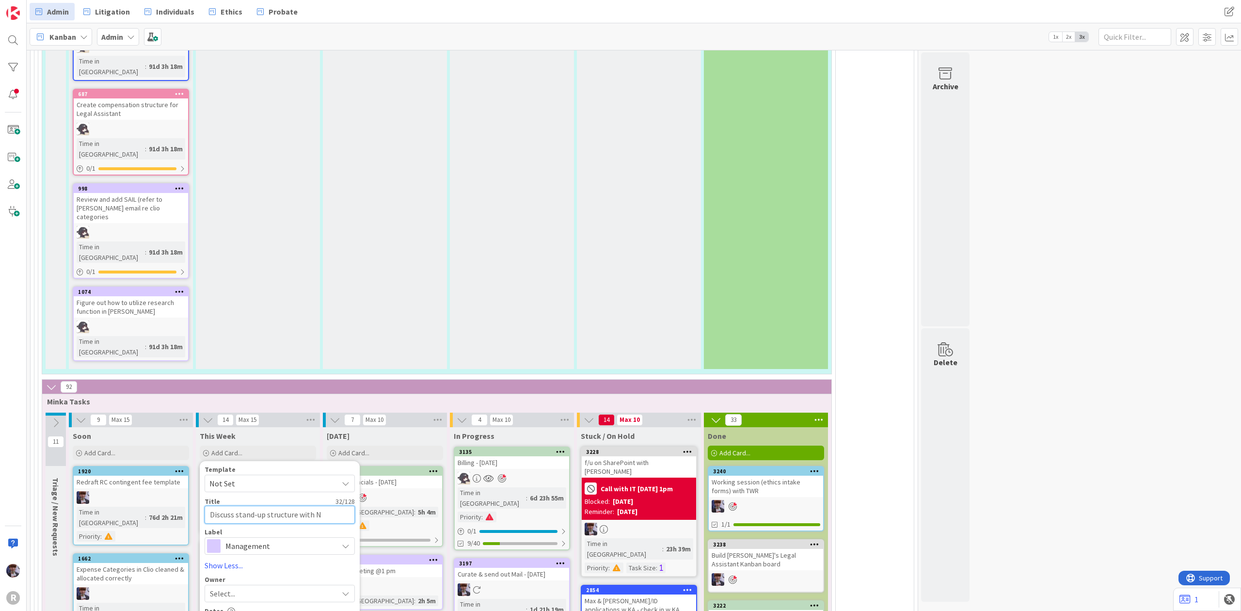
type textarea "Discuss stand-up structure with"
type textarea "x"
type textarea "Discuss stand-up structure with n"
type textarea "x"
type textarea "Discuss stand-up structure with ne"
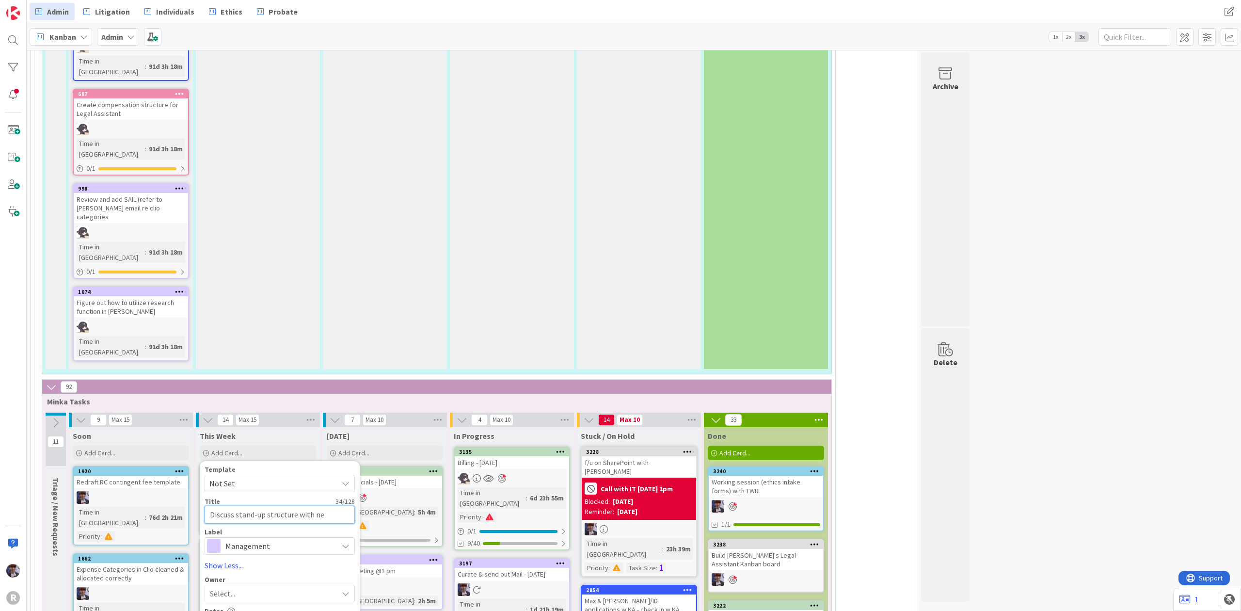
type textarea "x"
type textarea "Discuss stand-up structure with new"
type textarea "x"
type textarea "Discuss stand-up structure with new"
type textarea "x"
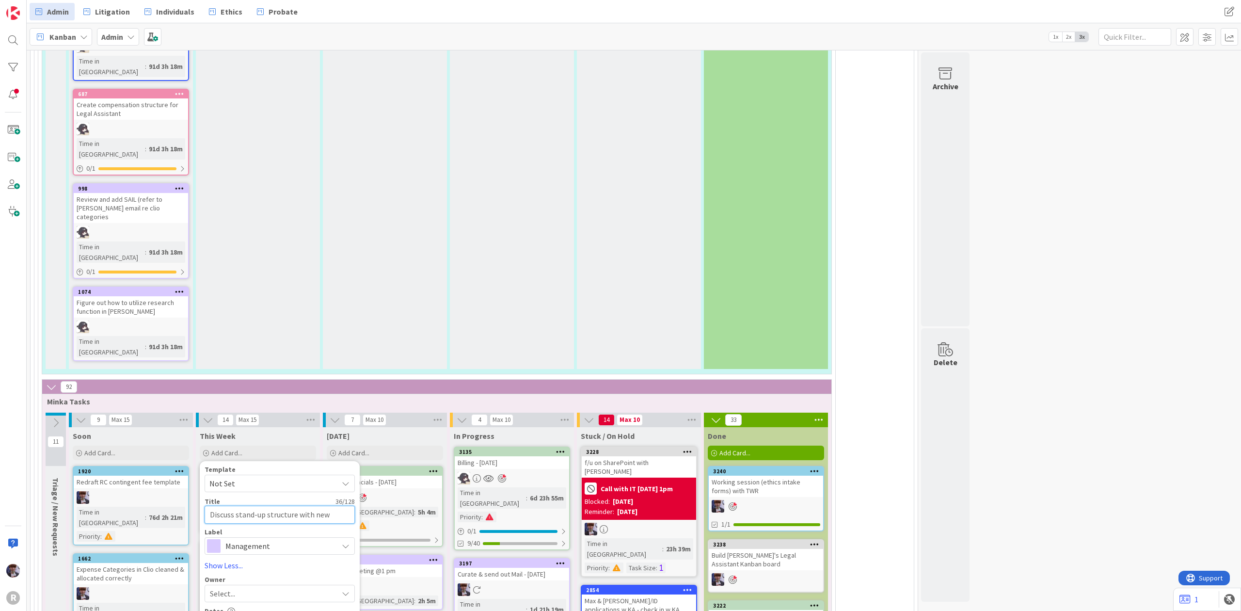
type textarea "Discuss stand-up structure with new a"
type textarea "x"
type textarea "Discuss stand-up structure with new ad"
type textarea "x"
type textarea "Discuss stand-up structure with new add"
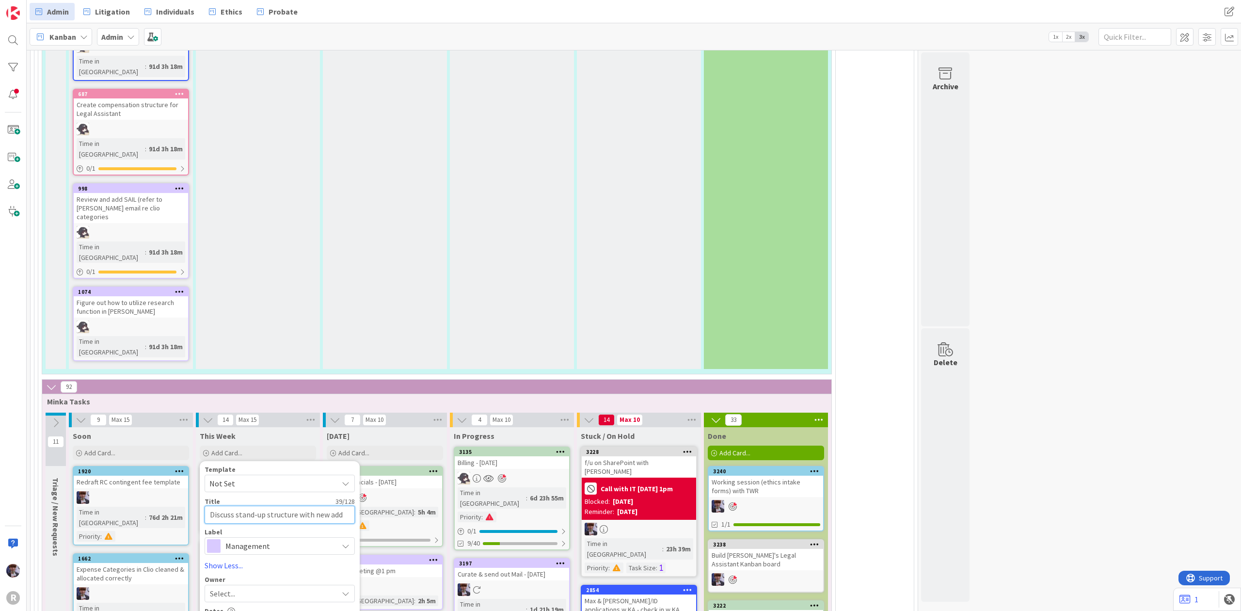
type textarea "x"
type textarea "Discuss stand-up structure with new addi"
type textarea "x"
type textarea "Discuss stand-up structure with new addit"
type textarea "x"
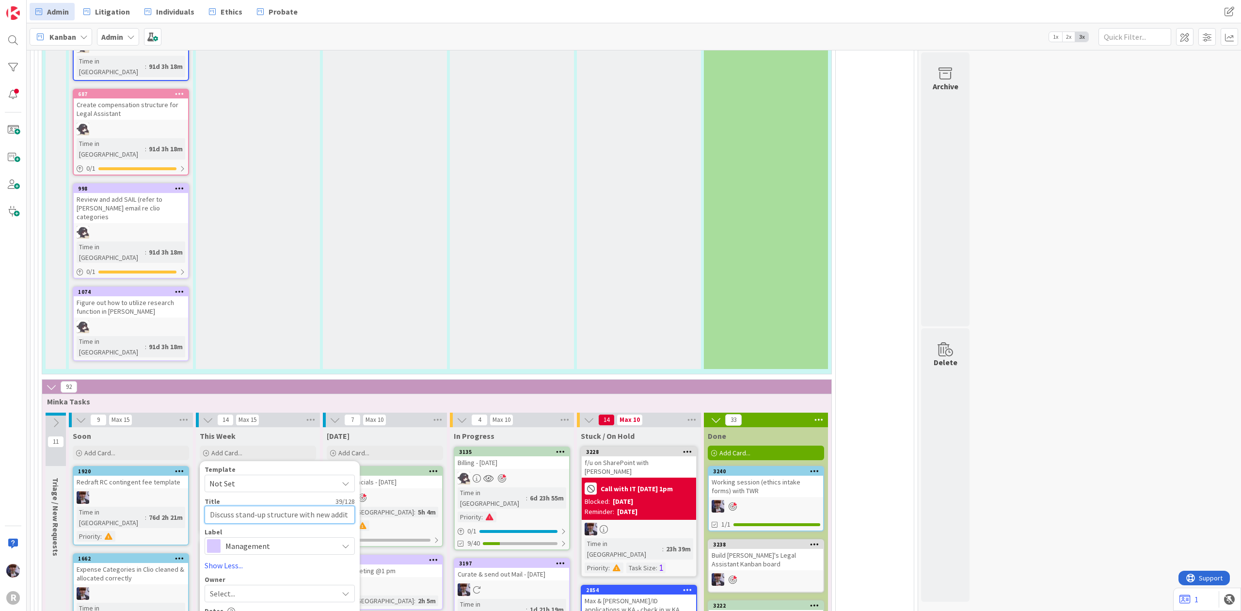
type textarea "Discuss stand-up structure with new additi"
type textarea "x"
type textarea "Discuss stand-up structure with new additio"
type textarea "x"
type textarea "Discuss stand-up structure with new addition"
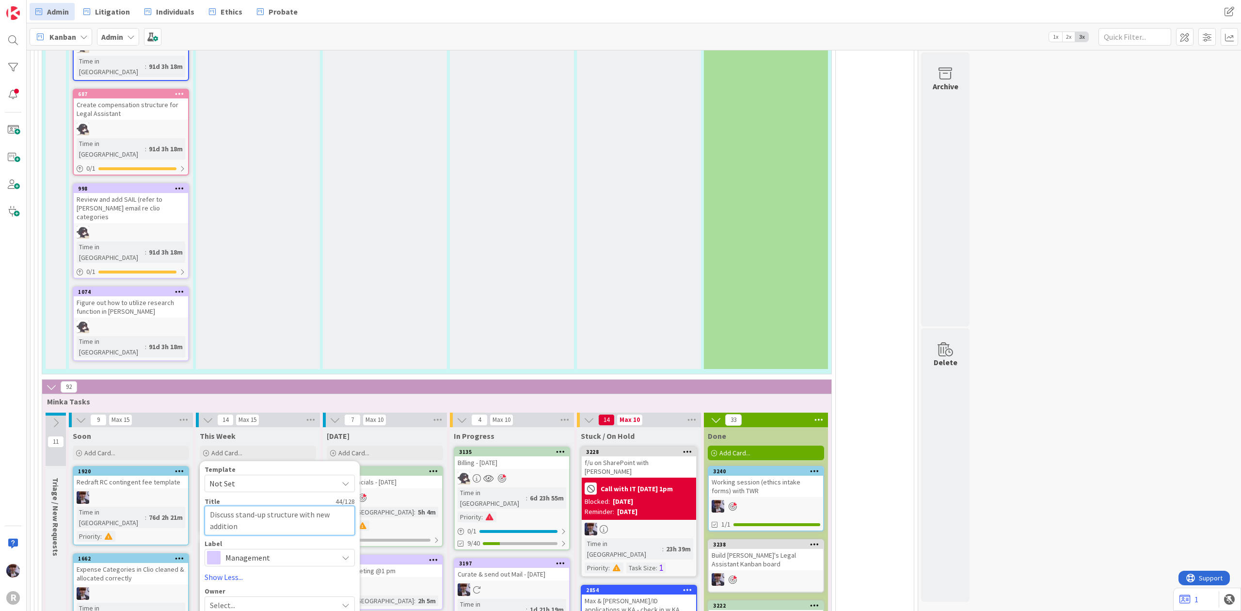
type textarea "x"
type textarea "Discuss stand-up structure with new additions"
type textarea "x"
type textarea "Discuss stand-up structure with new additions t"
type textarea "x"
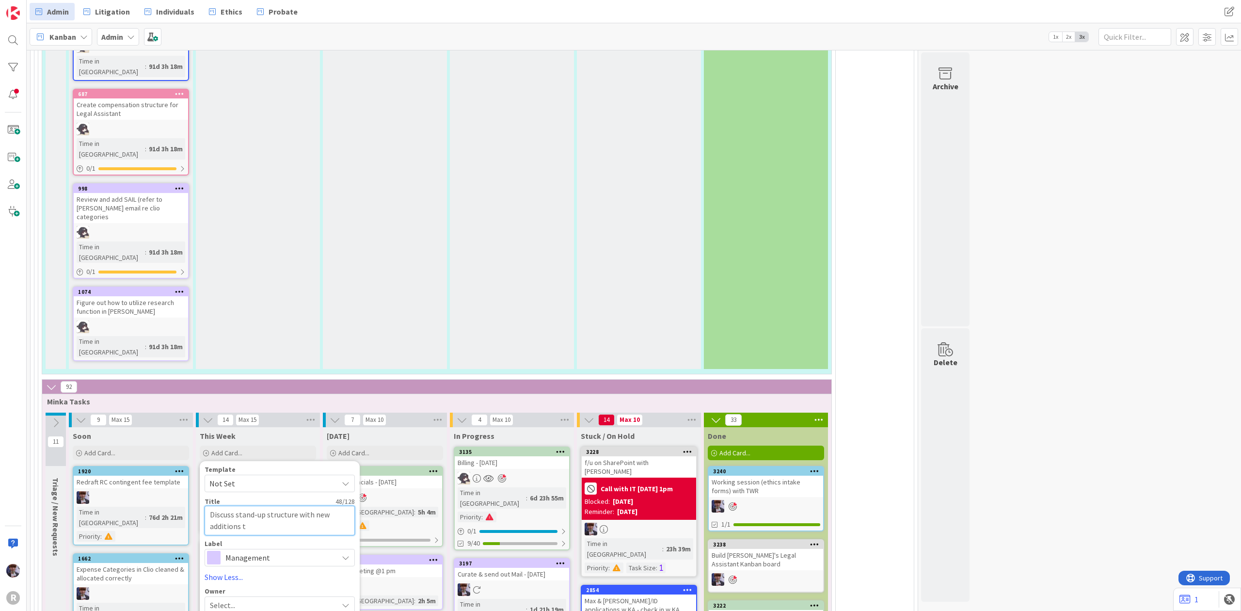
type textarea "Discuss stand-up structure with new additions to"
type textarea "x"
type textarea "Discuss stand-up structure with new additions to"
type textarea "x"
type textarea "Discuss stand-up structure with new additions to t"
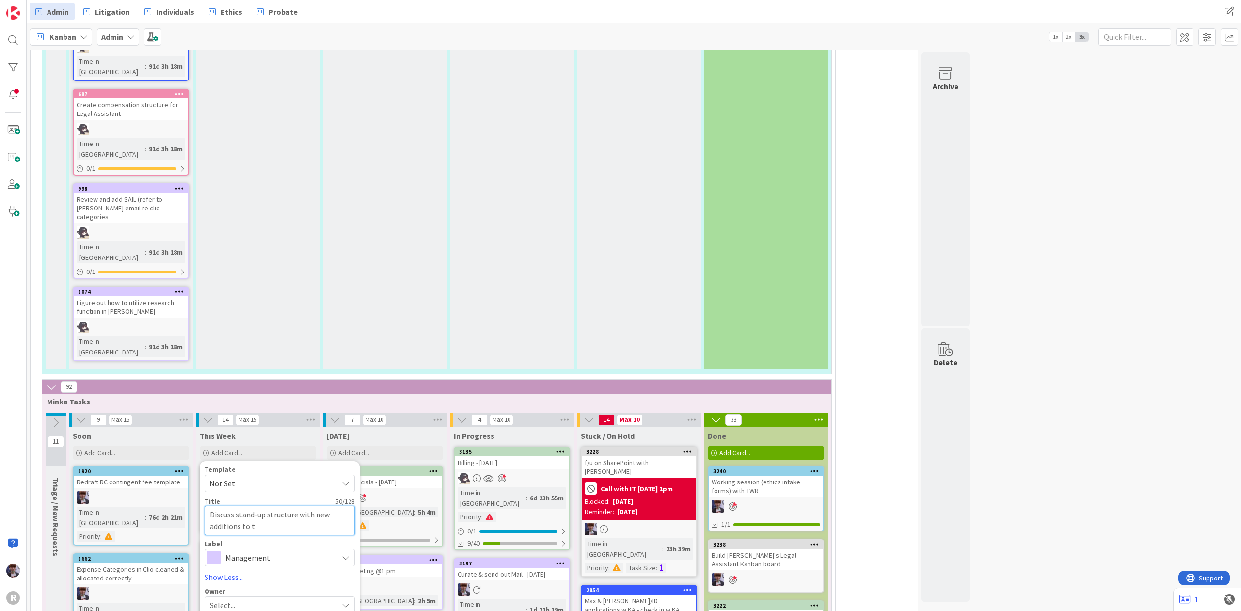
type textarea "x"
type textarea "Discuss stand-up structure with new additions to th"
type textarea "x"
type textarea "Discuss stand-up structure with new additions to the"
type textarea "x"
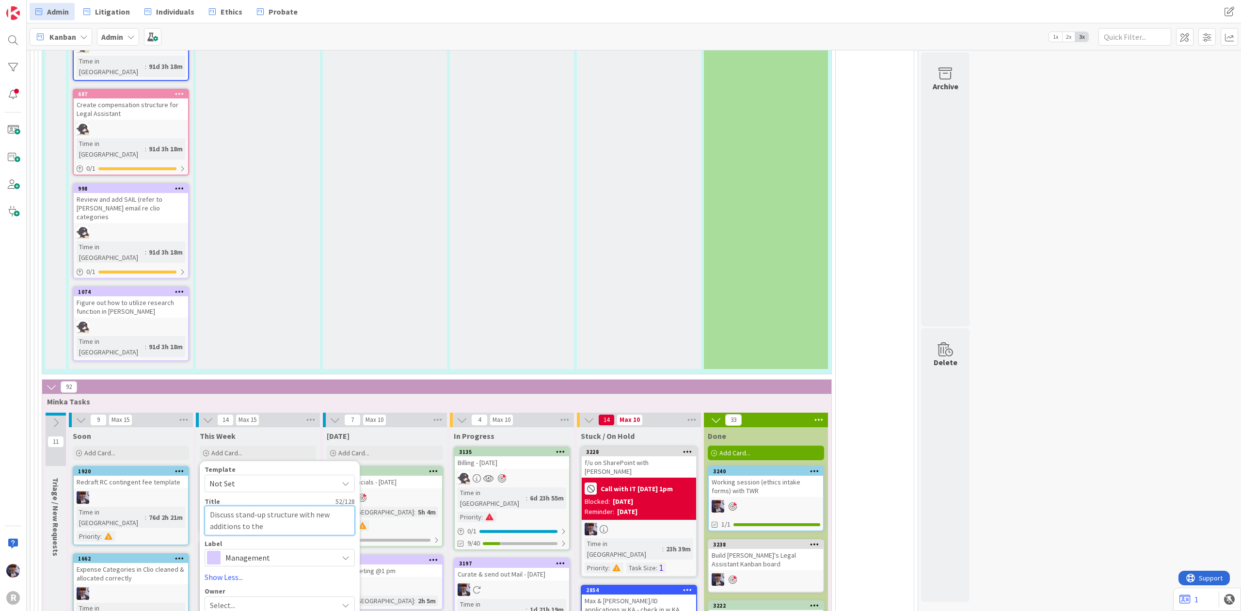
type textarea "Discuss stand-up structure with new additions to the"
type textarea "x"
type textarea "Discuss stand-up structure with new additions to the t"
type textarea "x"
type textarea "Discuss stand-up structure with new additions to the te"
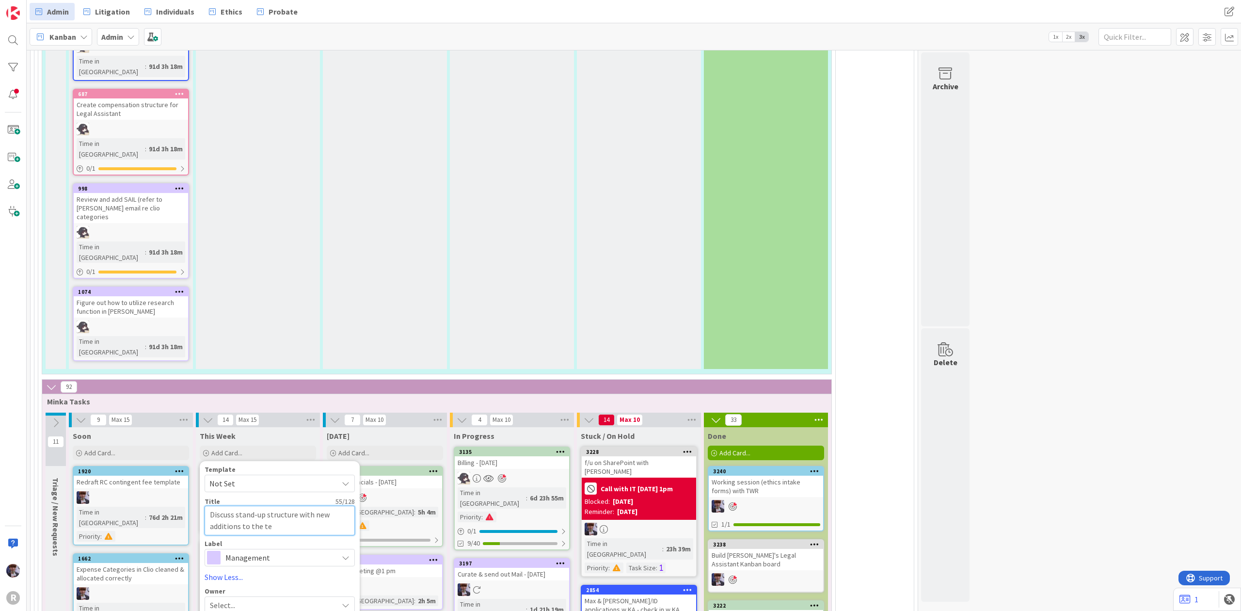
type textarea "x"
type textarea "Discuss stand-up structure with new additions to the team"
drag, startPoint x: 313, startPoint y: 236, endPoint x: 297, endPoint y: 237, distance: 16.0
click at [297, 506] on textarea "Discuss stand-up structure with new additions to the team" at bounding box center [280, 521] width 150 height 30
type textarea "x"
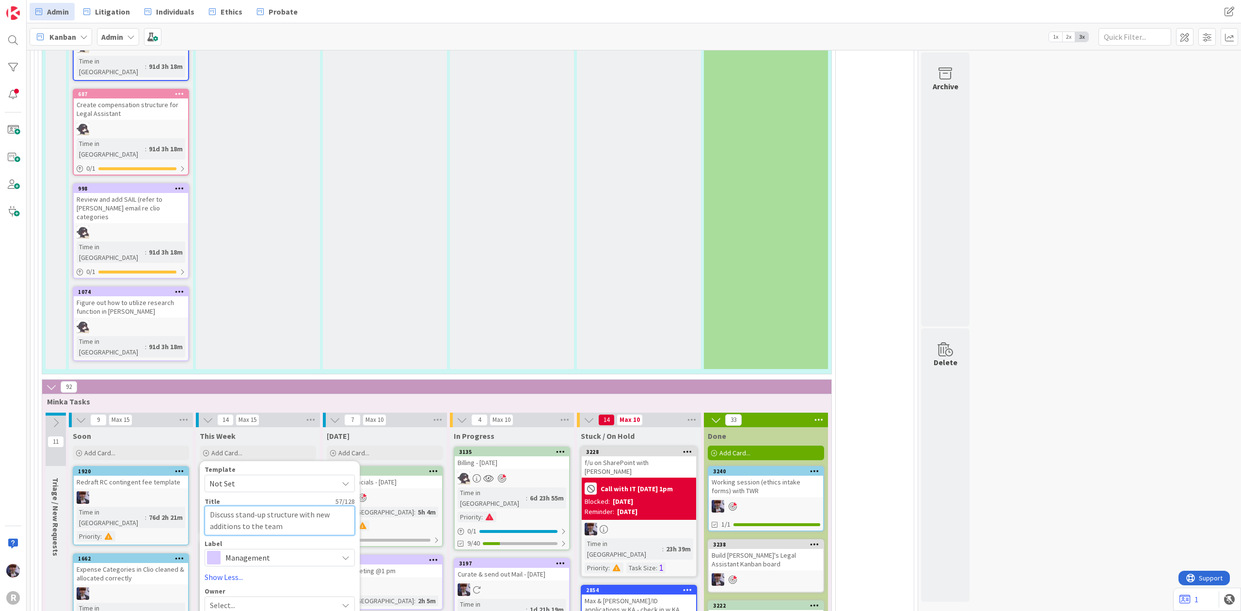
type textarea "Discuss stand-up structure new additions to the team"
type textarea "x"
type textarea "Discuss stand-up structure r new additions to the team"
type textarea "x"
type textarea "Discuss stand-up structure re new additions to the team"
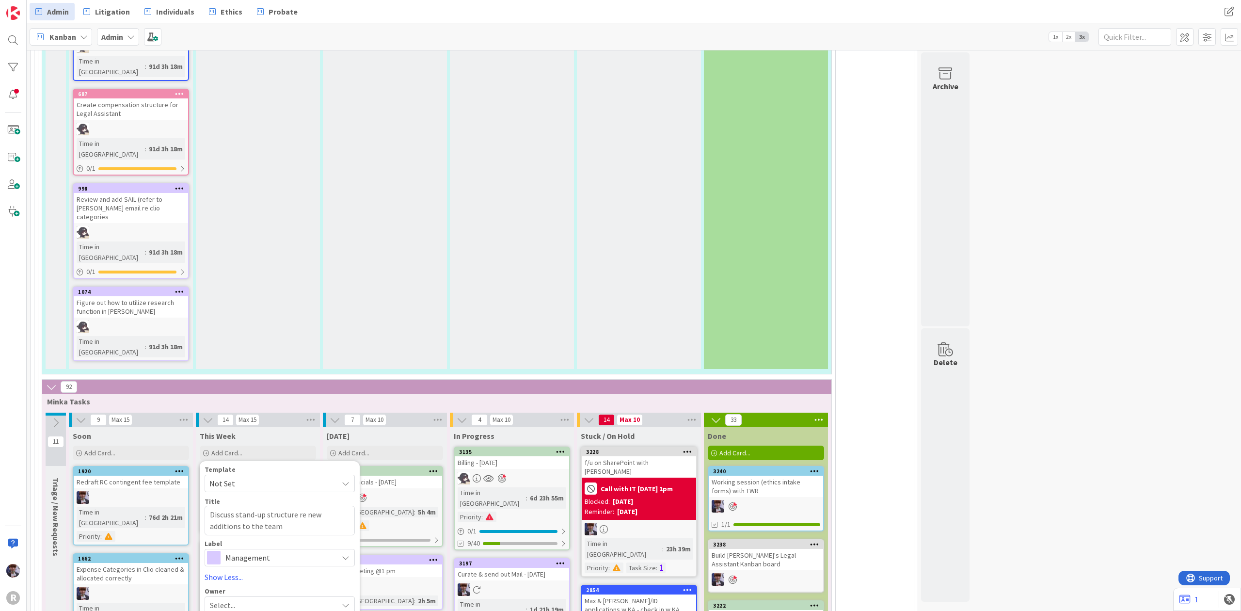
click at [279, 551] on span "Management" at bounding box center [279, 558] width 108 height 14
click at [264, 596] on div "Select..." at bounding box center [280, 604] width 150 height 17
type textarea "x"
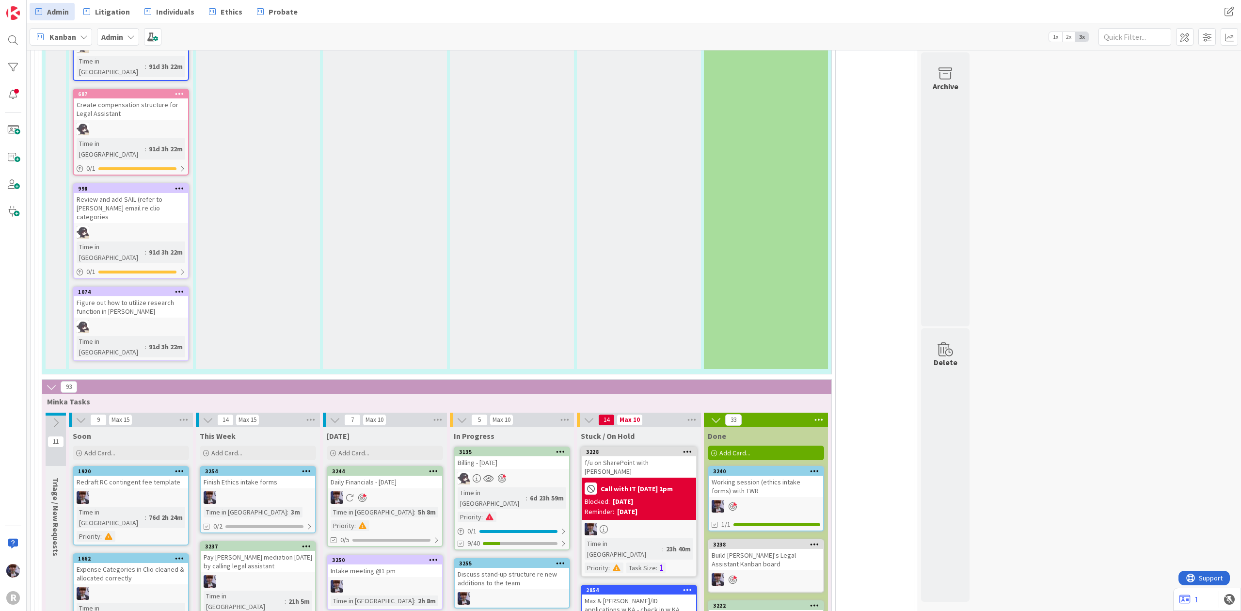
click at [522, 568] on div "Discuss stand-up structure re new additions to the team" at bounding box center [512, 578] width 114 height 21
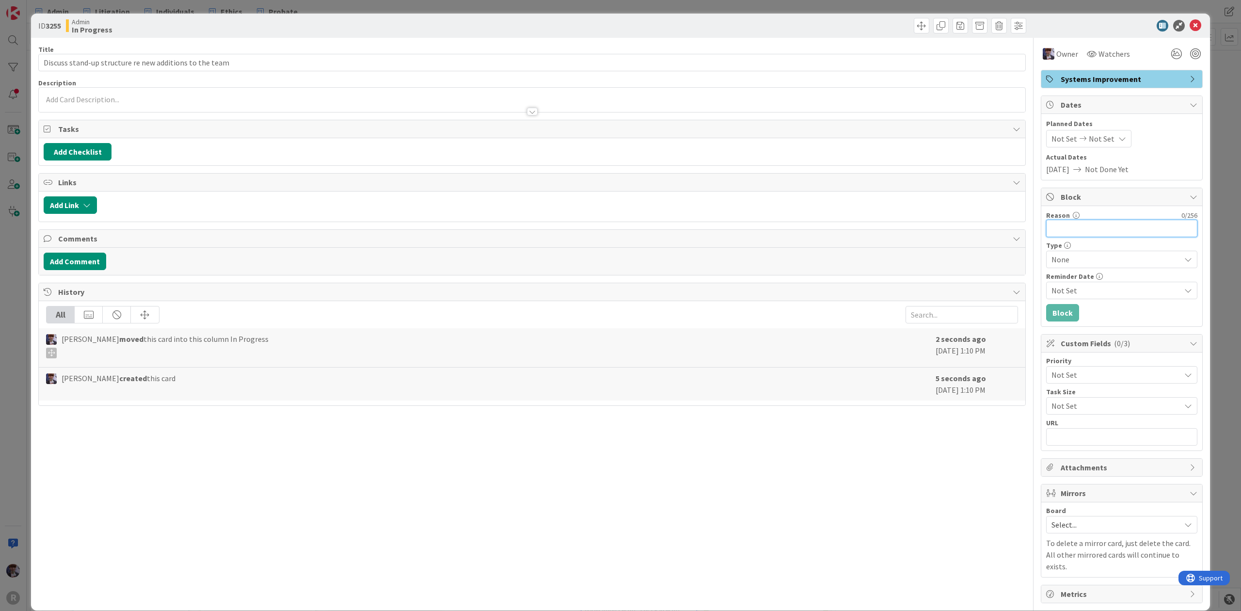
click at [1075, 228] on input "Reason" at bounding box center [1121, 228] width 151 height 17
click at [1076, 264] on span "None" at bounding box center [1114, 260] width 124 height 14
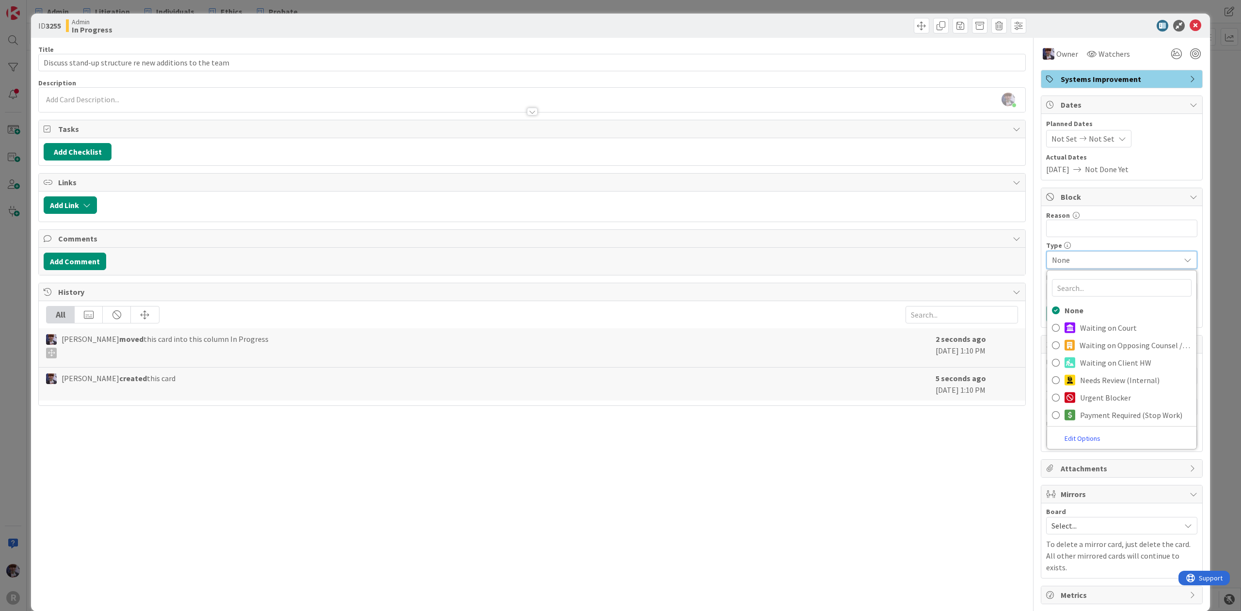
click at [1074, 244] on div "Type" at bounding box center [1121, 245] width 151 height 7
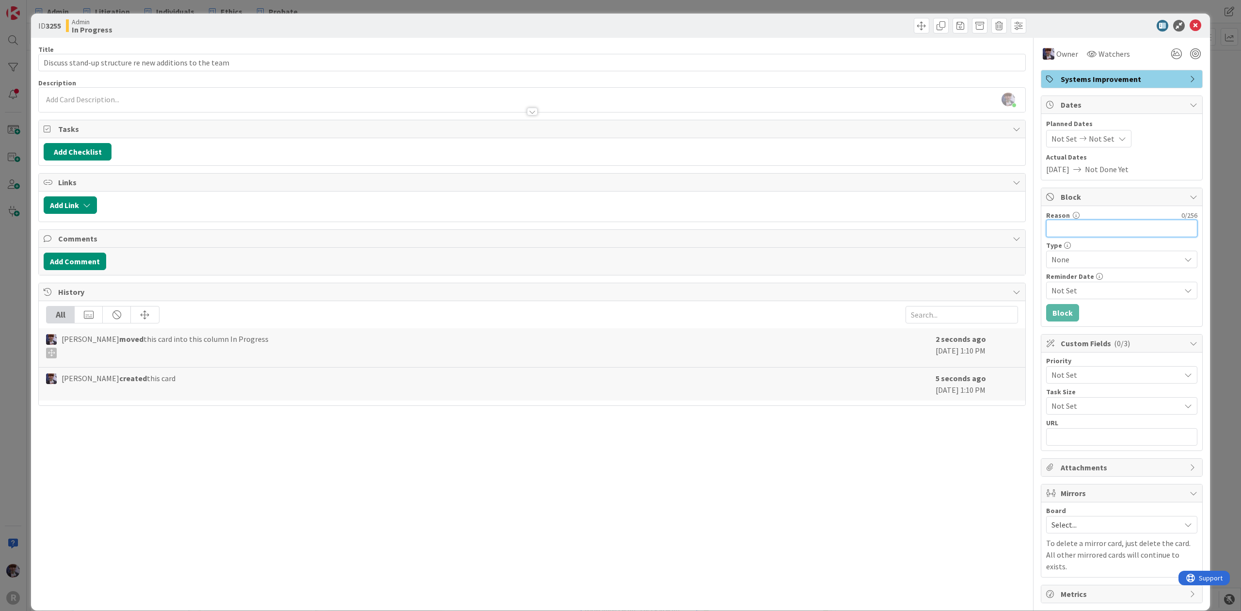
click at [1074, 230] on input "Reason" at bounding box center [1121, 228] width 151 height 17
type input "Need TWR's input"
click at [1063, 310] on button "Block" at bounding box center [1062, 312] width 33 height 17
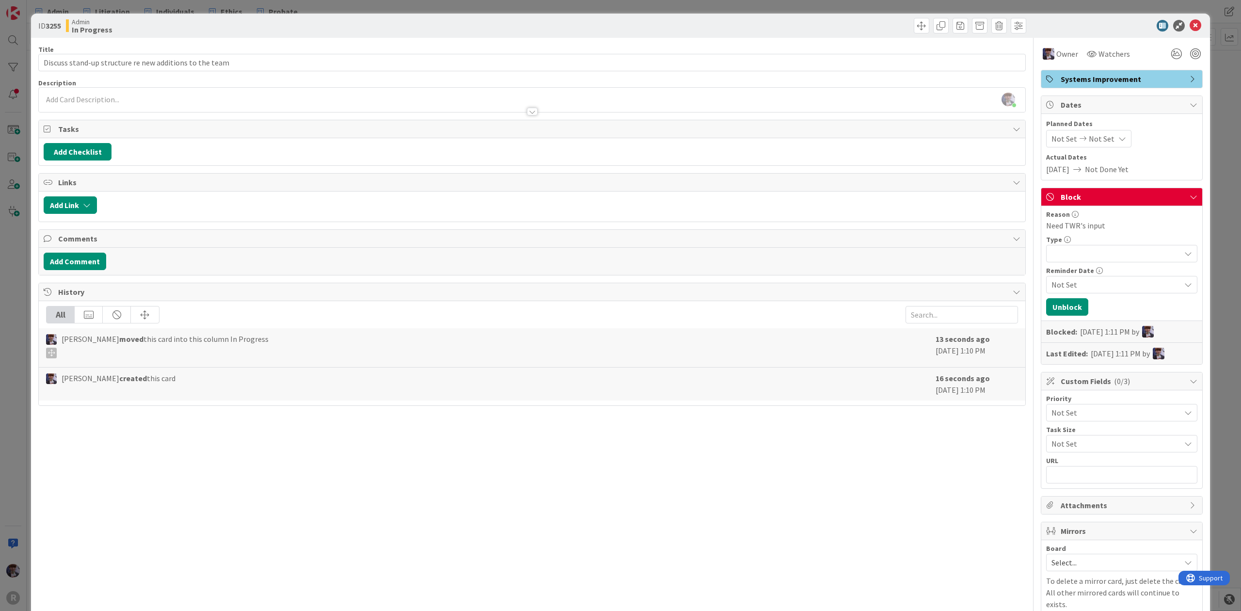
click at [1195, 177] on div "ID 3255 Admin In Progress Title 55 / 128 Discuss stand-up structure re new addi…" at bounding box center [620, 331] width 1179 height 635
click at [1204, 176] on div "ID 3255 Admin In Progress Title 55 / 128 Discuss stand-up structure re new addi…" at bounding box center [620, 305] width 1241 height 611
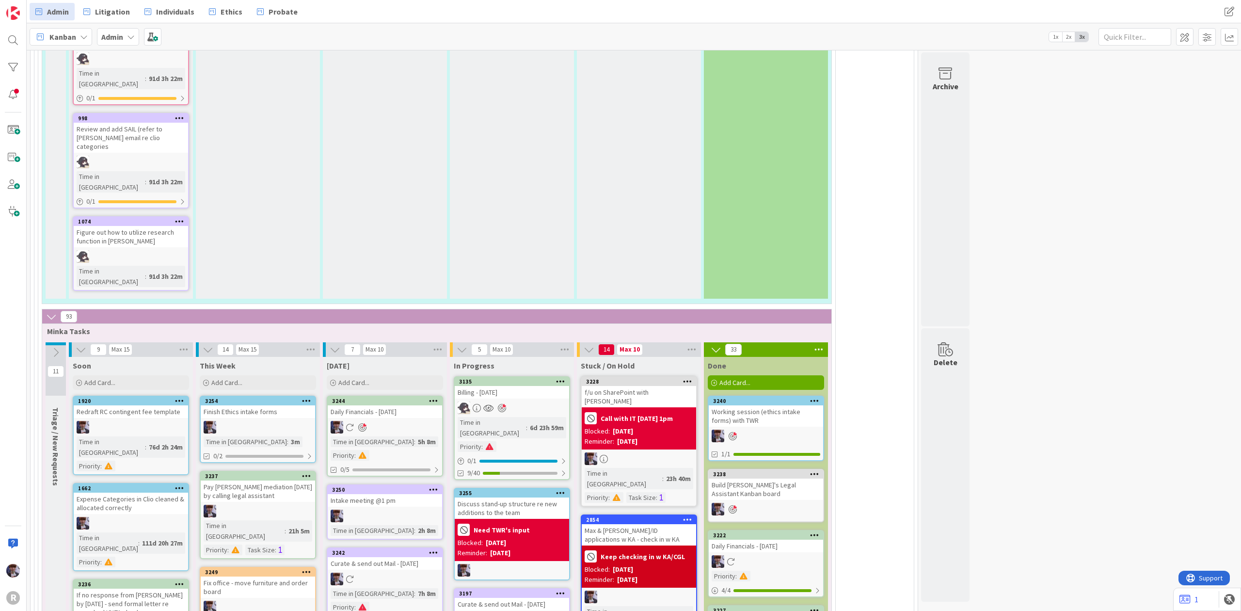
scroll to position [2066, 0]
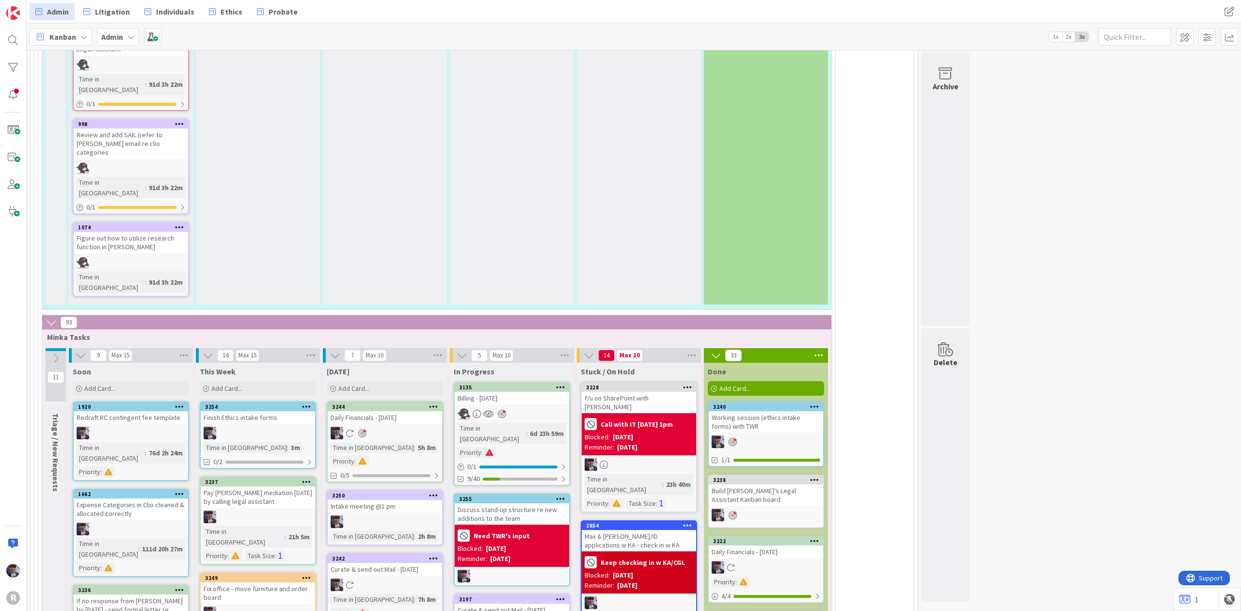
click at [384, 411] on div "Daily Financials - 10/08/2025" at bounding box center [385, 417] width 114 height 13
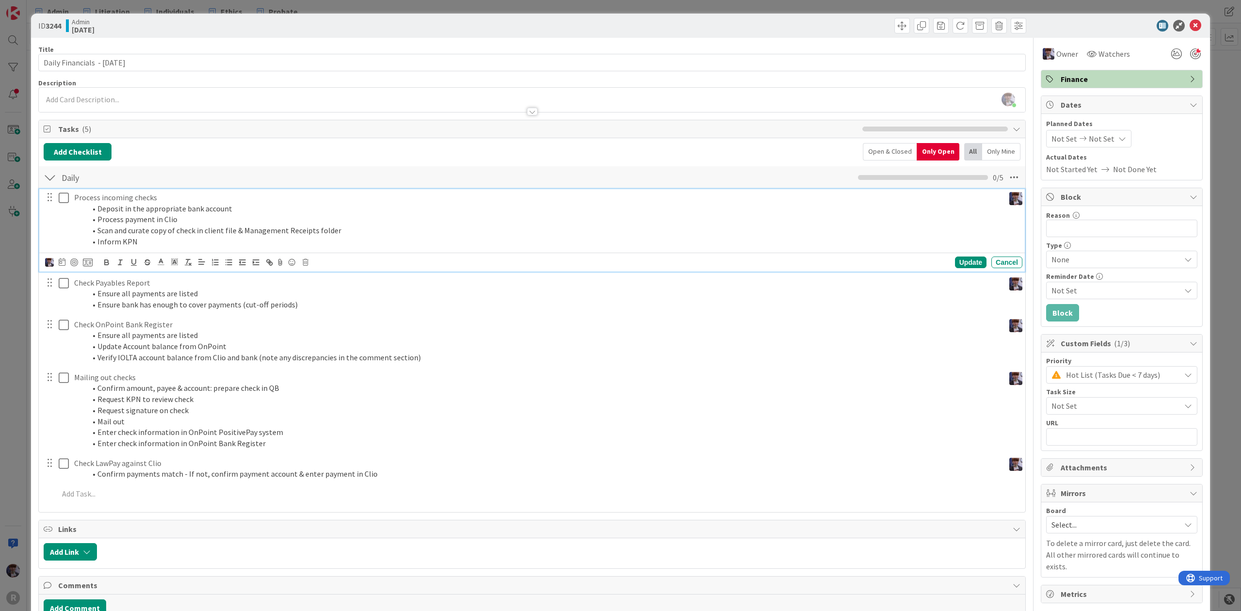
click at [131, 203] on p "Process incoming checks" at bounding box center [537, 197] width 926 height 11
click at [84, 265] on icon at bounding box center [88, 262] width 10 height 9
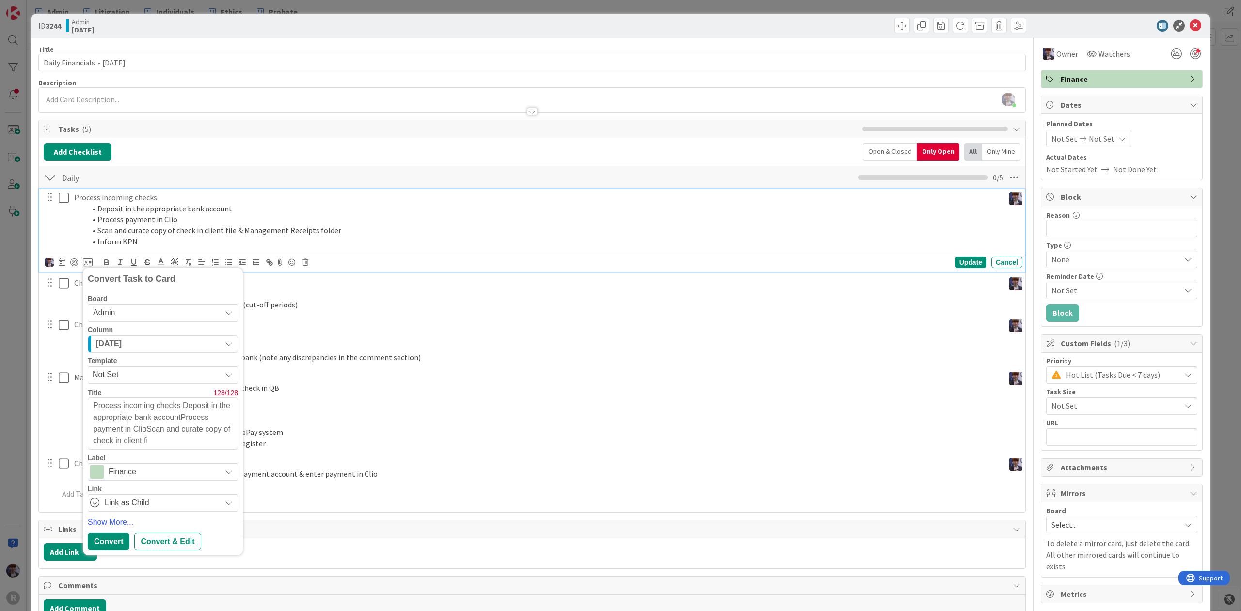
click at [111, 202] on p "Process incoming checks" at bounding box center [537, 197] width 926 height 11
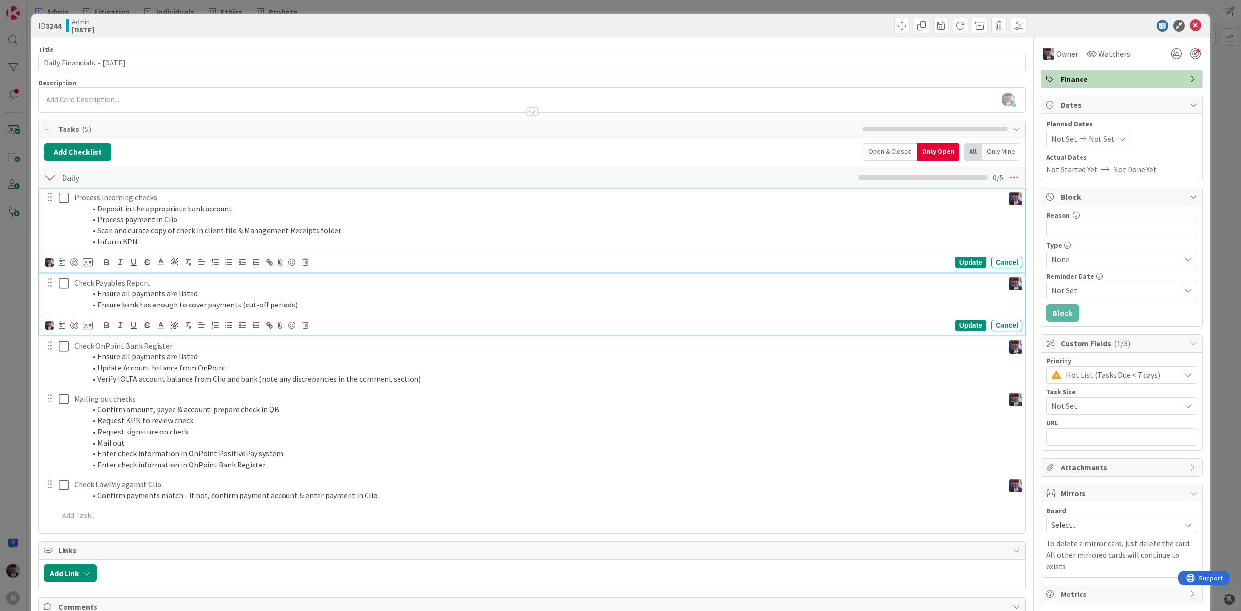
click at [103, 287] on p "Check Payables Report" at bounding box center [537, 282] width 926 height 11
click at [121, 232] on li "Scan and curate copy of check in client file & Management Receipts folder" at bounding box center [543, 230] width 915 height 11
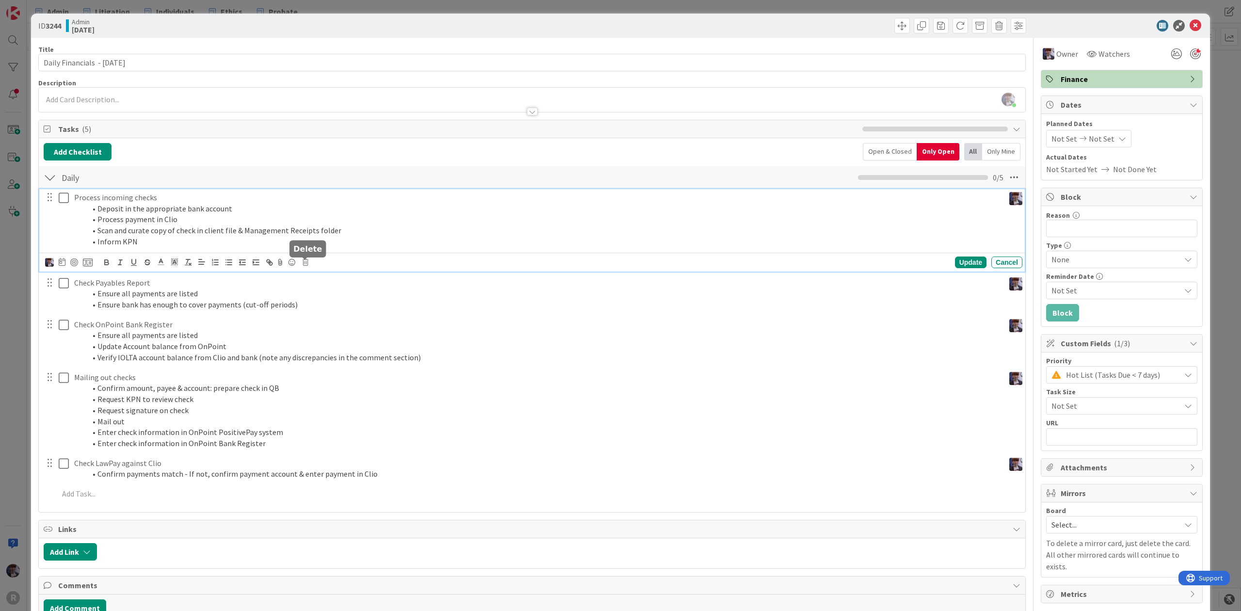
click at [307, 263] on icon at bounding box center [306, 262] width 6 height 7
click at [332, 308] on div "Delete" at bounding box center [330, 303] width 36 height 17
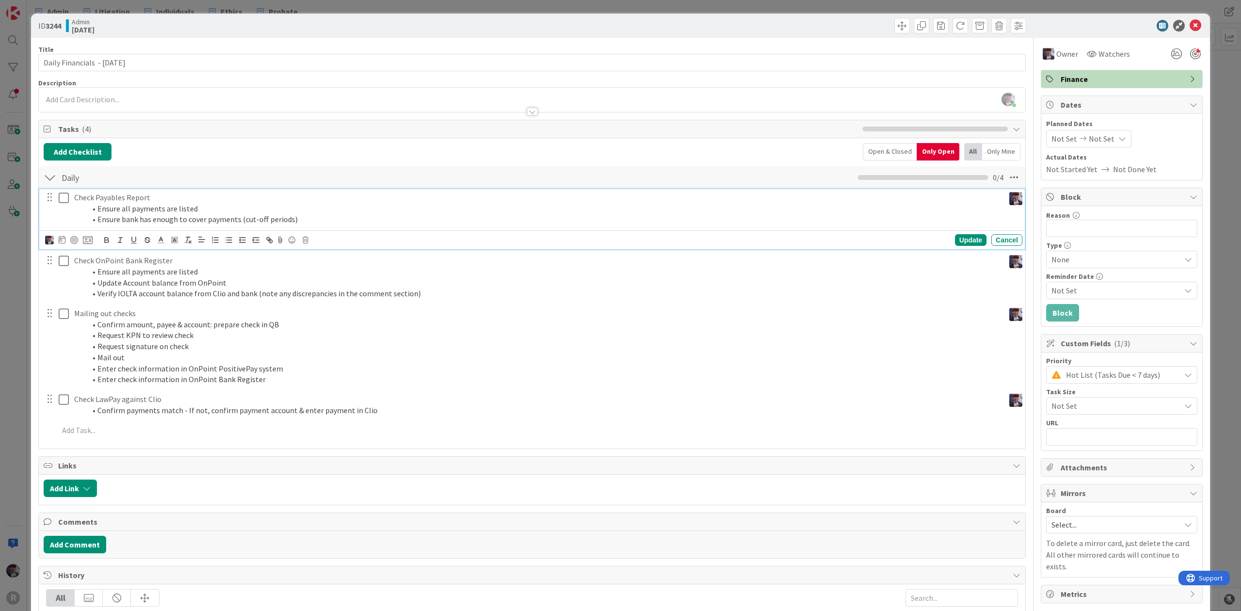
click at [140, 212] on li "Ensure all payments are listed" at bounding box center [543, 208] width 915 height 11
click at [89, 240] on icon at bounding box center [88, 240] width 10 height 9
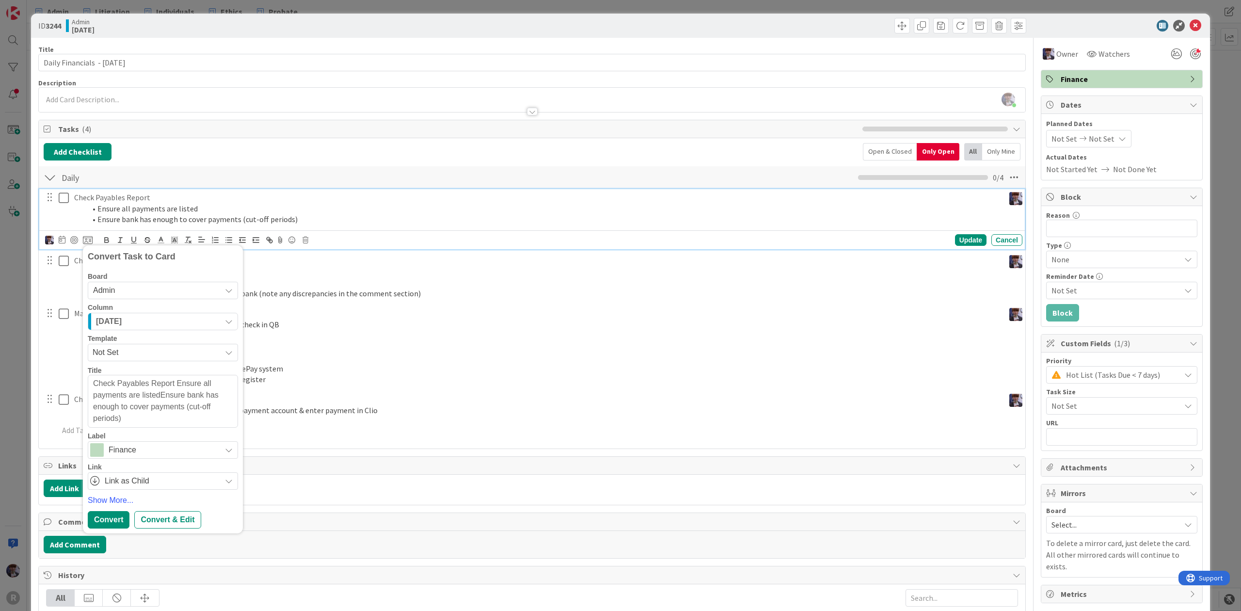
click at [142, 320] on div "Today" at bounding box center [158, 322] width 128 height 16
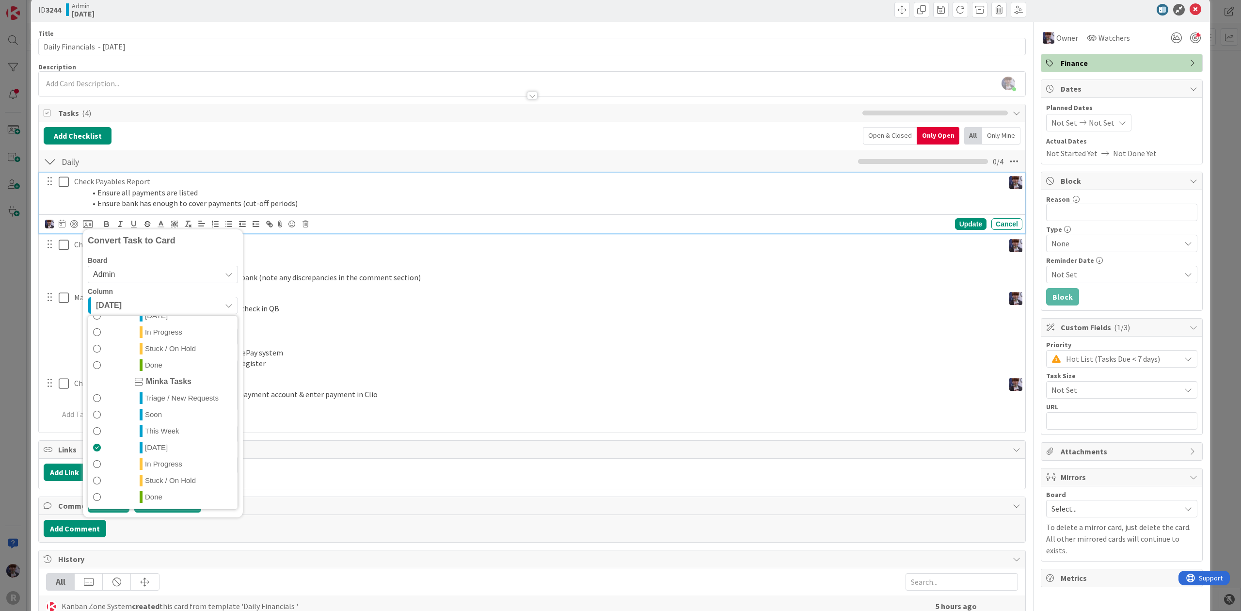
scroll to position [63, 0]
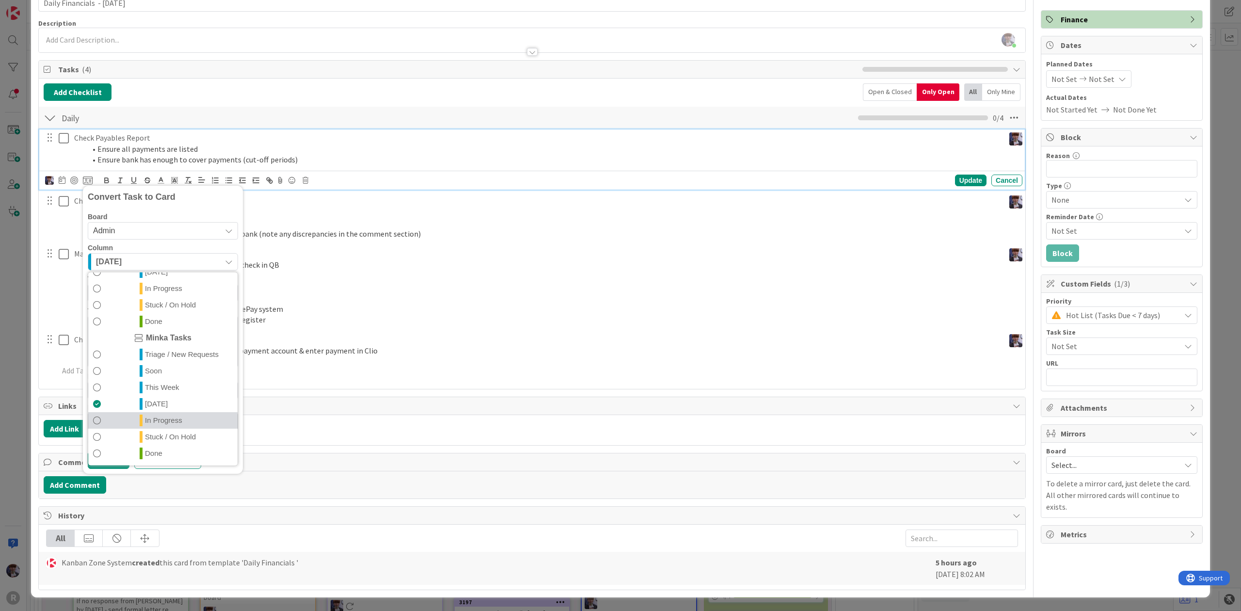
click at [168, 417] on span "In Progress" at bounding box center [163, 421] width 37 height 12
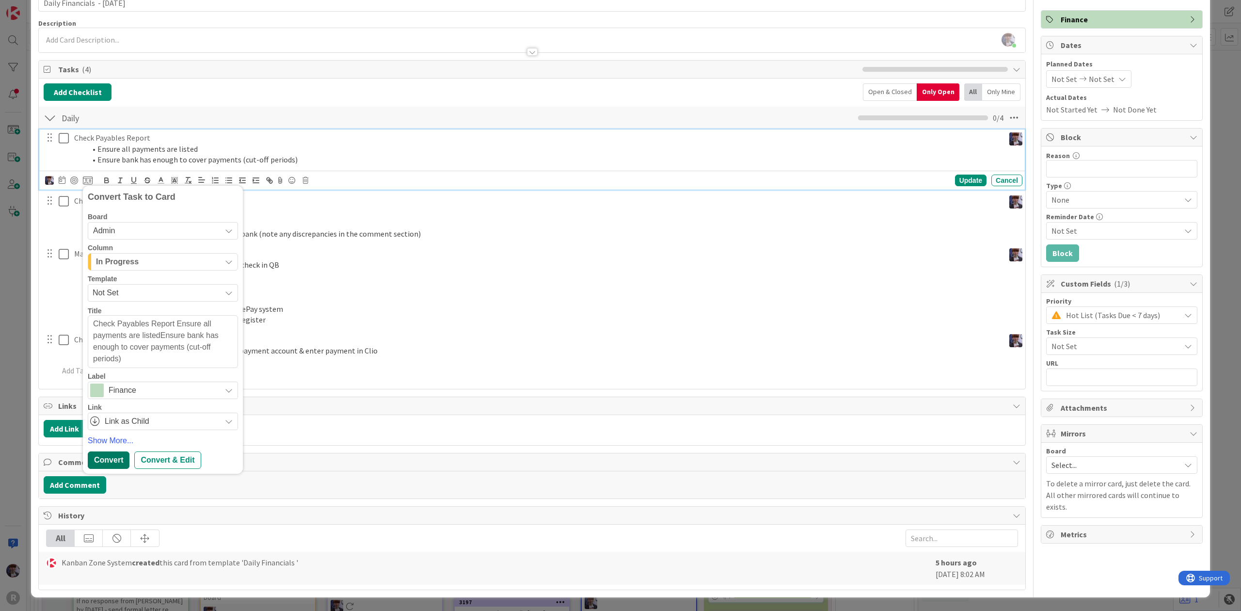
click at [118, 455] on div "Convert" at bounding box center [109, 459] width 42 height 17
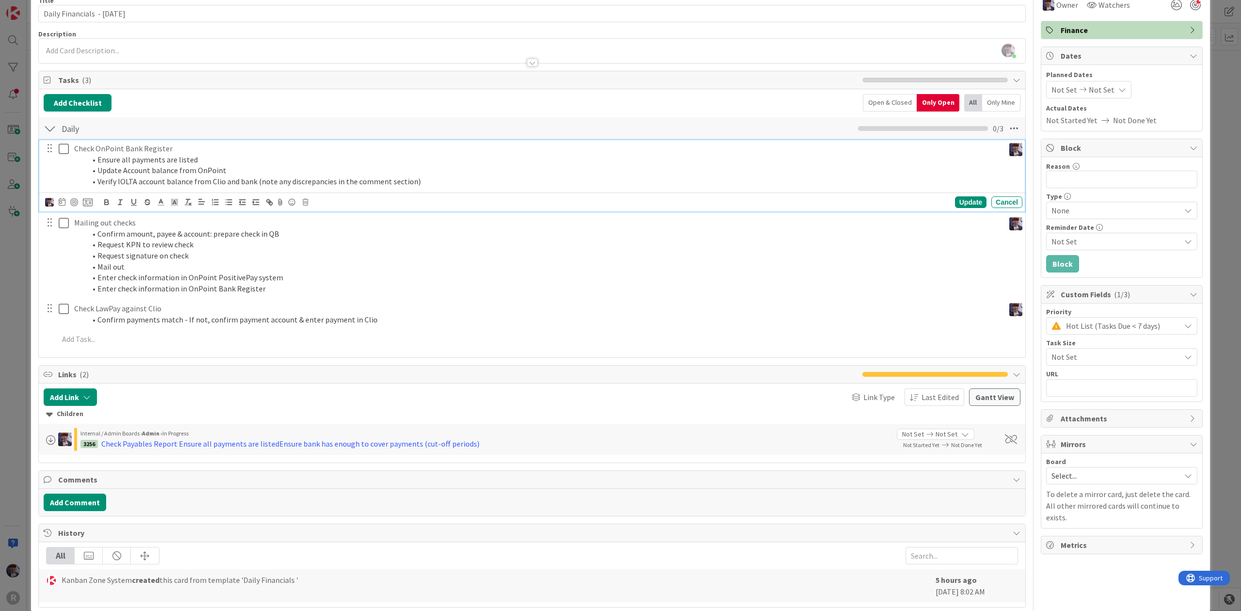
click at [179, 167] on ol "Ensure all payments are listed Update Account balance from OnPoint Verify IOLTA…" at bounding box center [537, 170] width 926 height 33
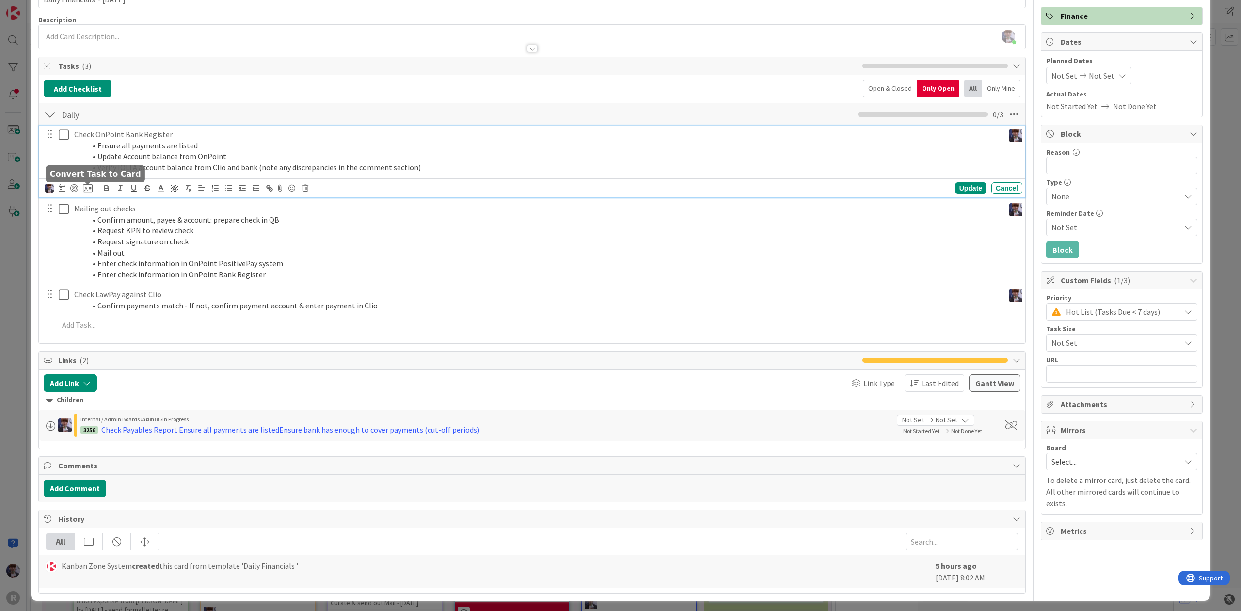
click at [84, 188] on icon at bounding box center [88, 188] width 10 height 9
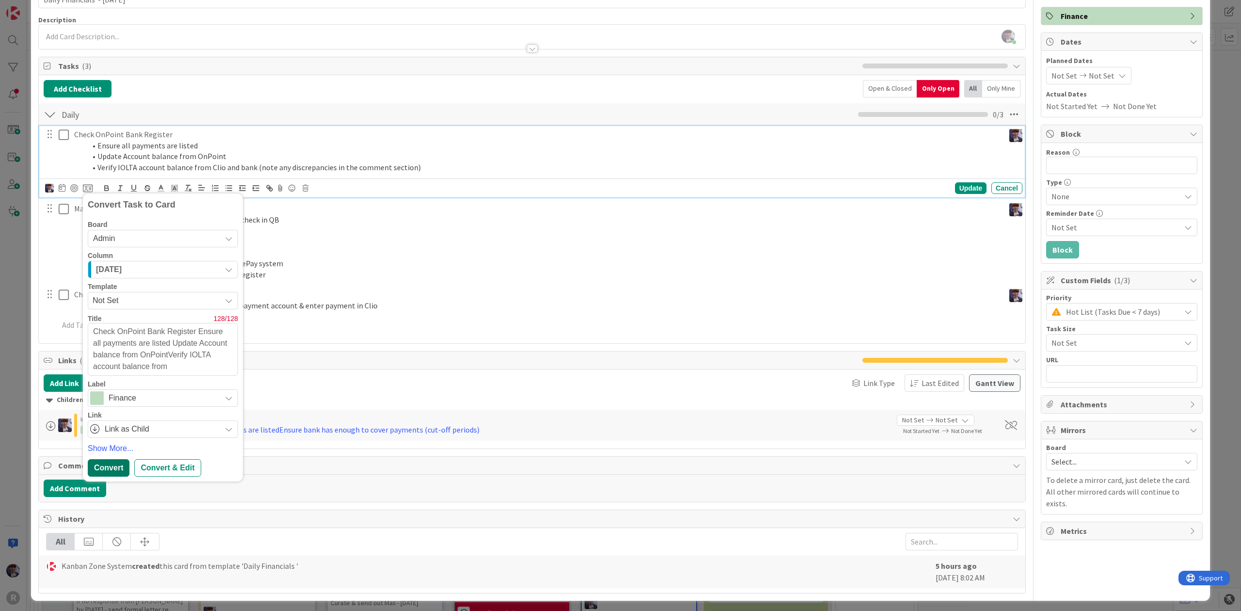
click at [113, 462] on div "Convert" at bounding box center [109, 467] width 42 height 17
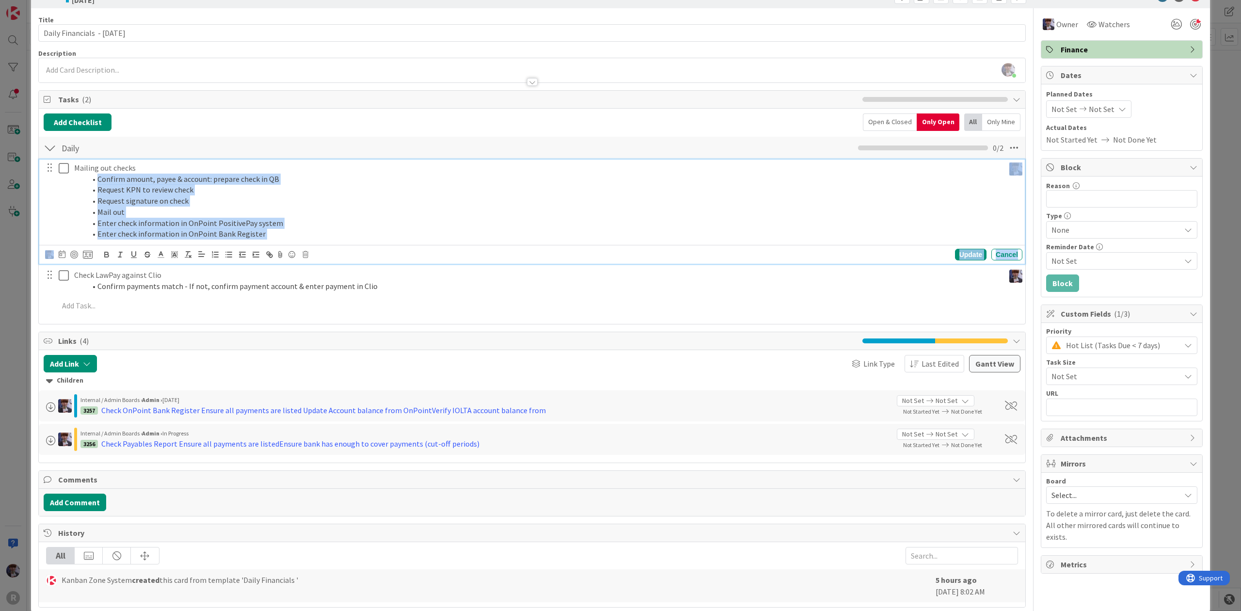
click at [125, 243] on div "Mailing out checks Confirm amount, payee & account: prepare check in QB Request…" at bounding box center [532, 238] width 977 height 159
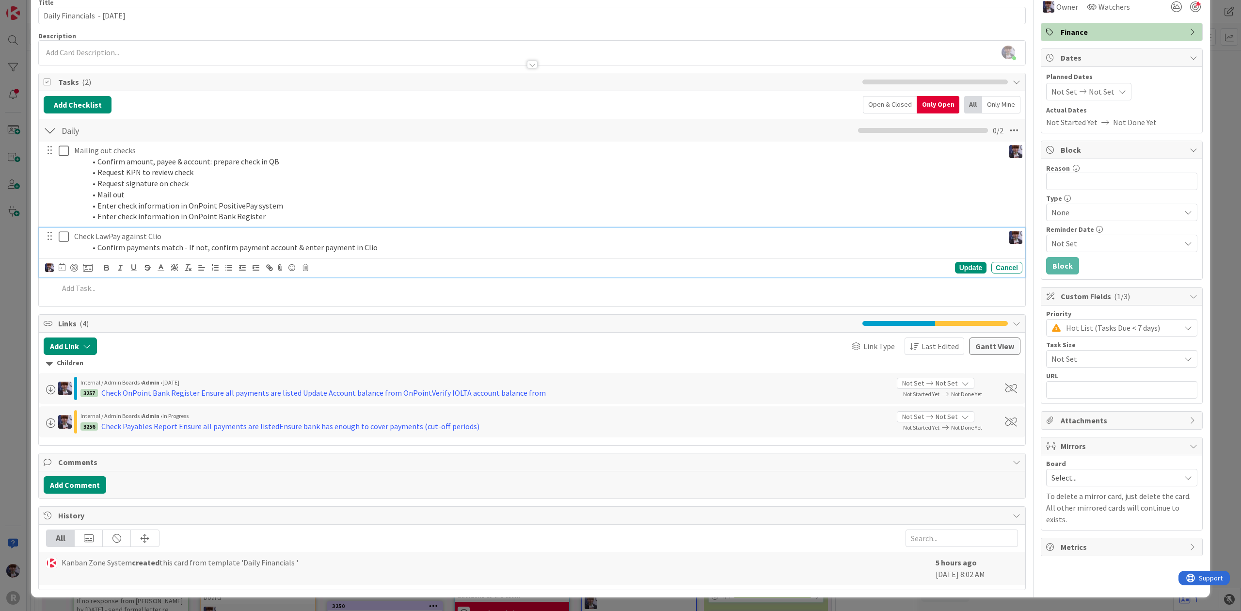
click at [105, 255] on div "Check LawPay against Clio Confirm payments match - If not, confirm payment acco…" at bounding box center [532, 252] width 986 height 49
click at [94, 263] on div "Update Cancel" at bounding box center [533, 268] width 977 height 14
click at [92, 266] on icon at bounding box center [88, 267] width 10 height 9
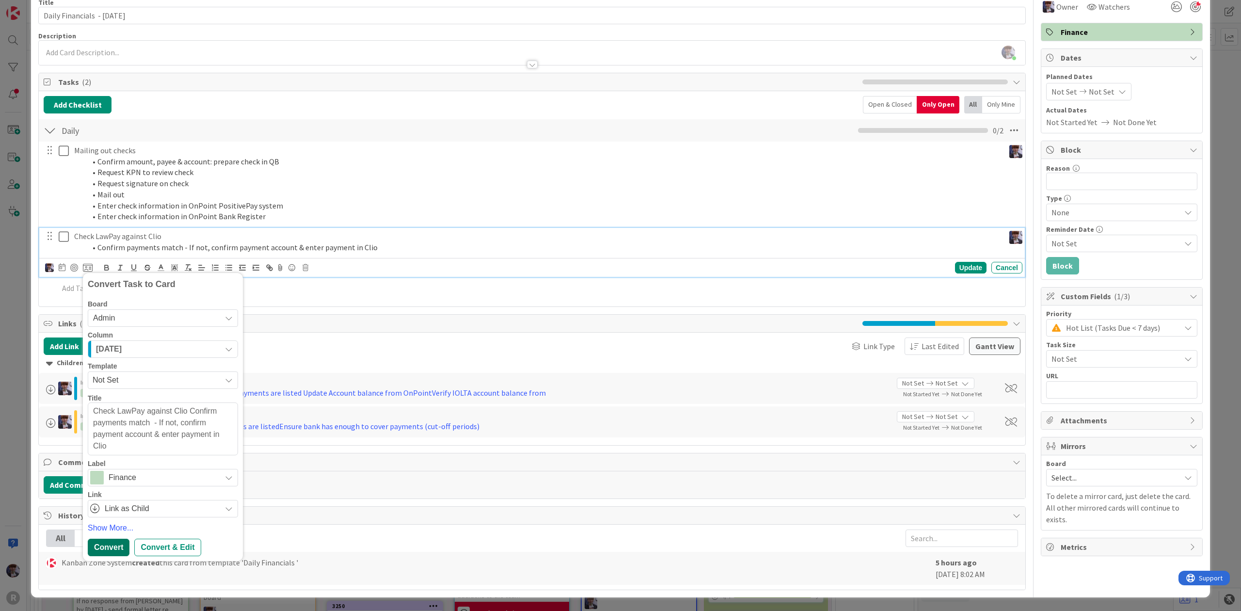
click at [113, 539] on div "Convert" at bounding box center [109, 547] width 42 height 17
type textarea "x"
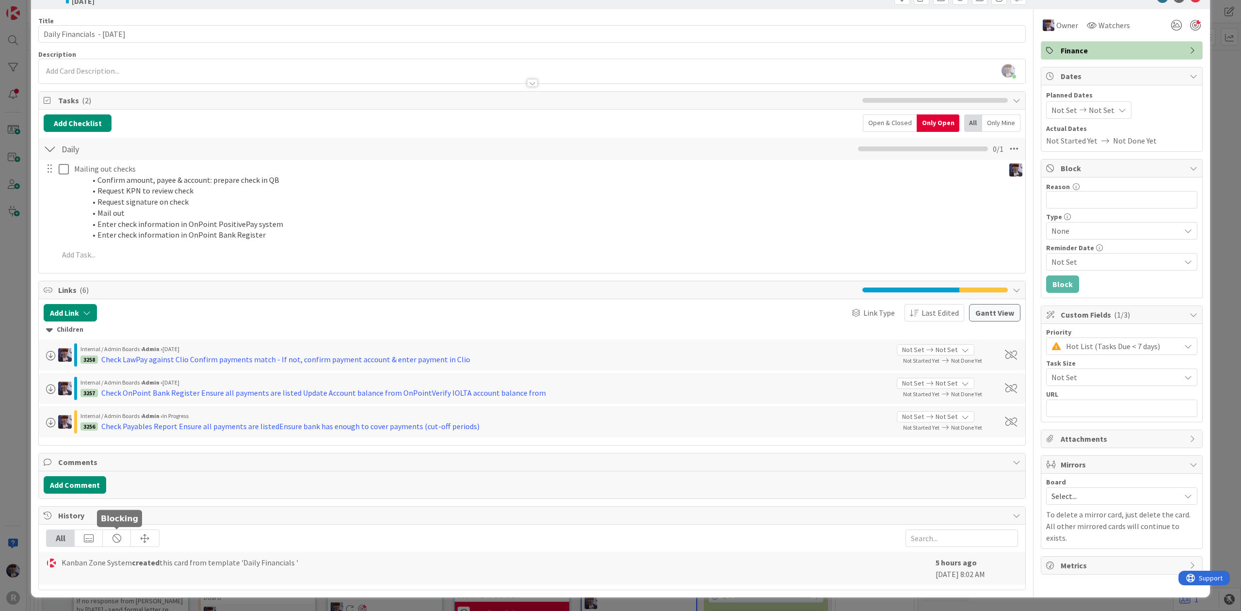
scroll to position [32, 0]
click at [28, 319] on div "ID 3244 Admin Today Title 30 / 128 Daily Financials - 10/08/2025 Description Mi…" at bounding box center [620, 305] width 1241 height 611
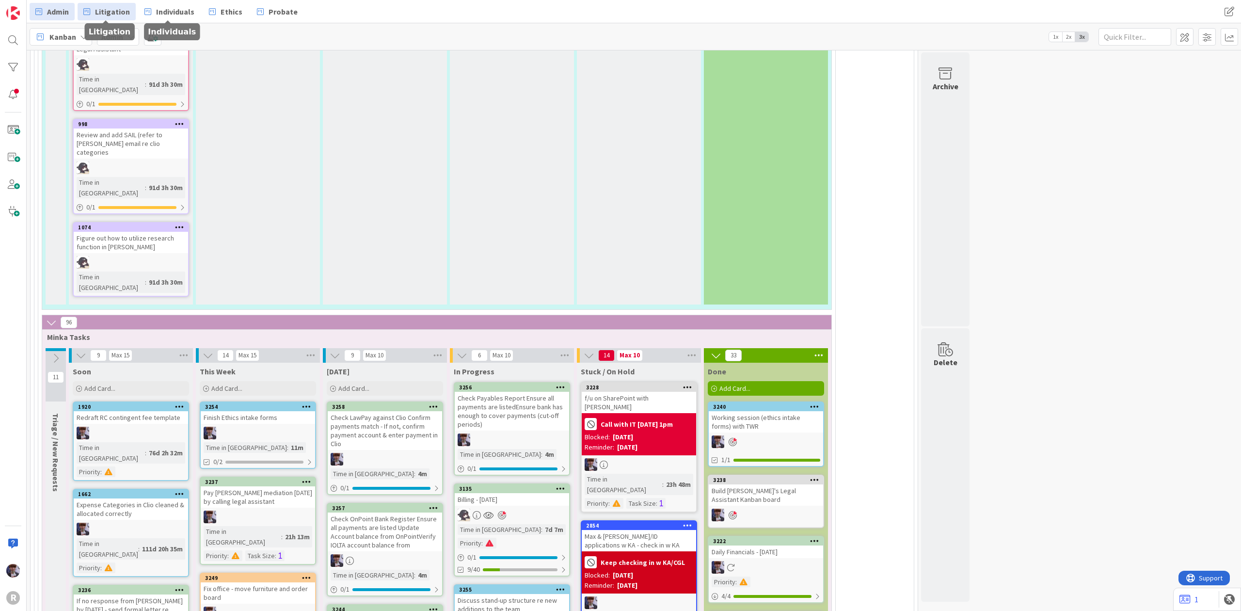
click at [117, 13] on span "Litigation" at bounding box center [112, 12] width 35 height 12
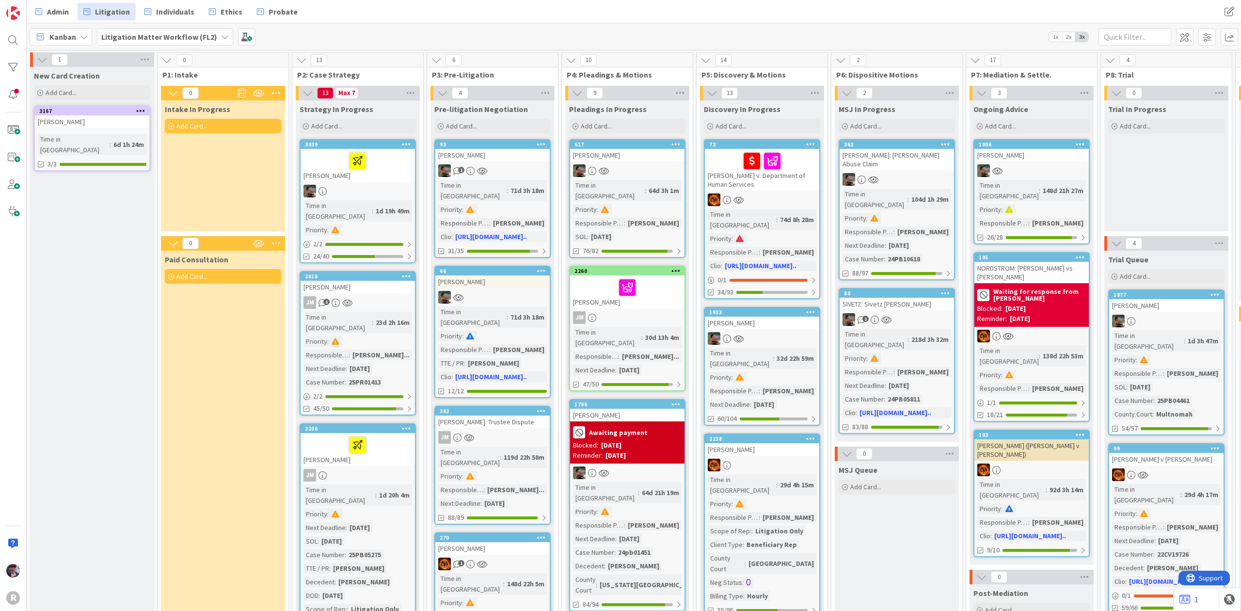
click at [1128, 49] on div "Kanban Litigation Matter Workflow (FL2) 1x 2x 3x" at bounding box center [634, 36] width 1214 height 27
click at [1131, 41] on input "text" at bounding box center [1135, 36] width 73 height 17
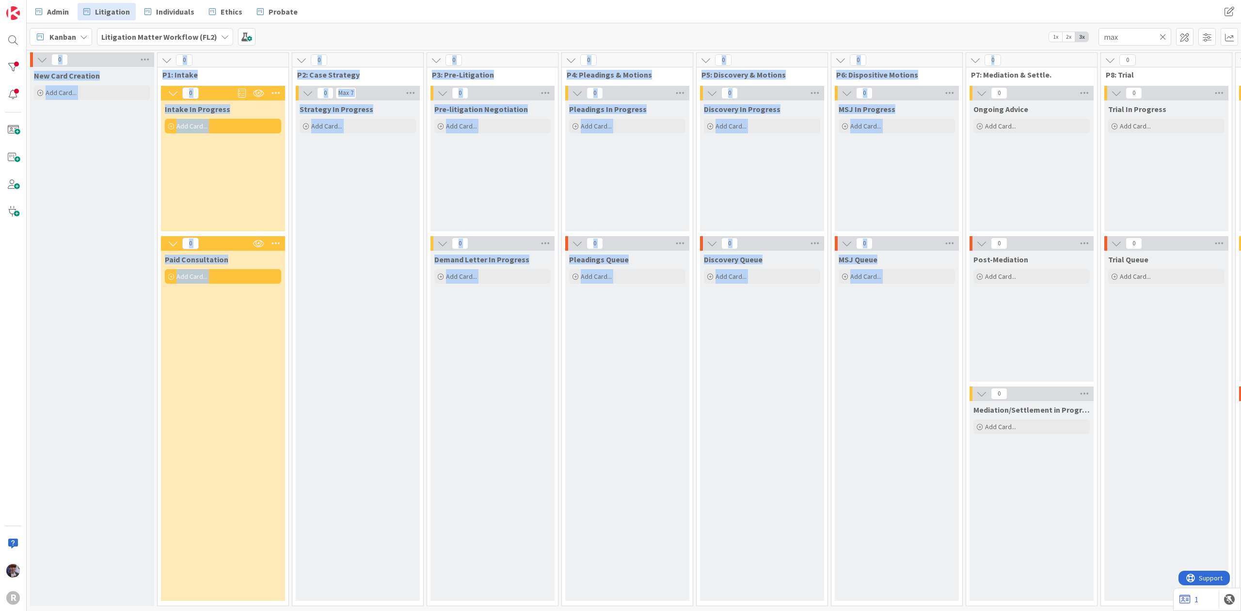
drag, startPoint x: 1160, startPoint y: 32, endPoint x: 1049, endPoint y: 50, distance: 112.1
click at [1049, 50] on div "Admin Litigation Individuals Ethics Probate Admin Litigation Individuals Ethics…" at bounding box center [634, 305] width 1214 height 611
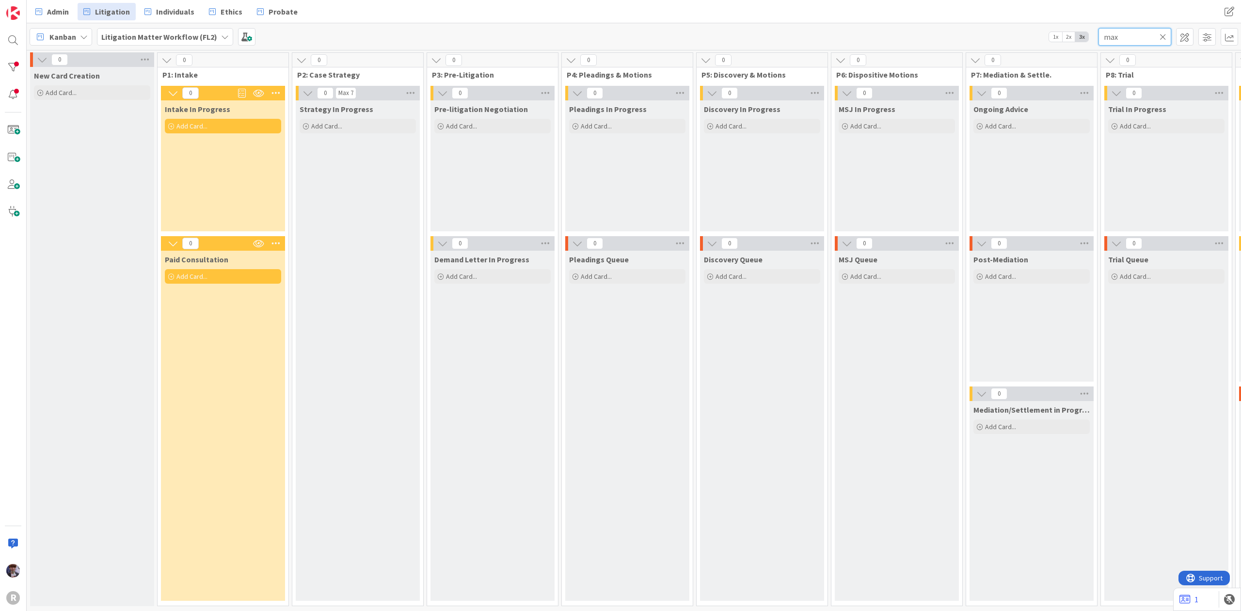
click at [1123, 40] on input "max" at bounding box center [1135, 36] width 73 height 17
drag, startPoint x: 1086, startPoint y: 43, endPoint x: 1073, endPoint y: 45, distance: 13.7
click at [1073, 45] on div "Kanban Litigation Matter Workflow (FL2) 1x 2x 3x max" at bounding box center [634, 36] width 1214 height 27
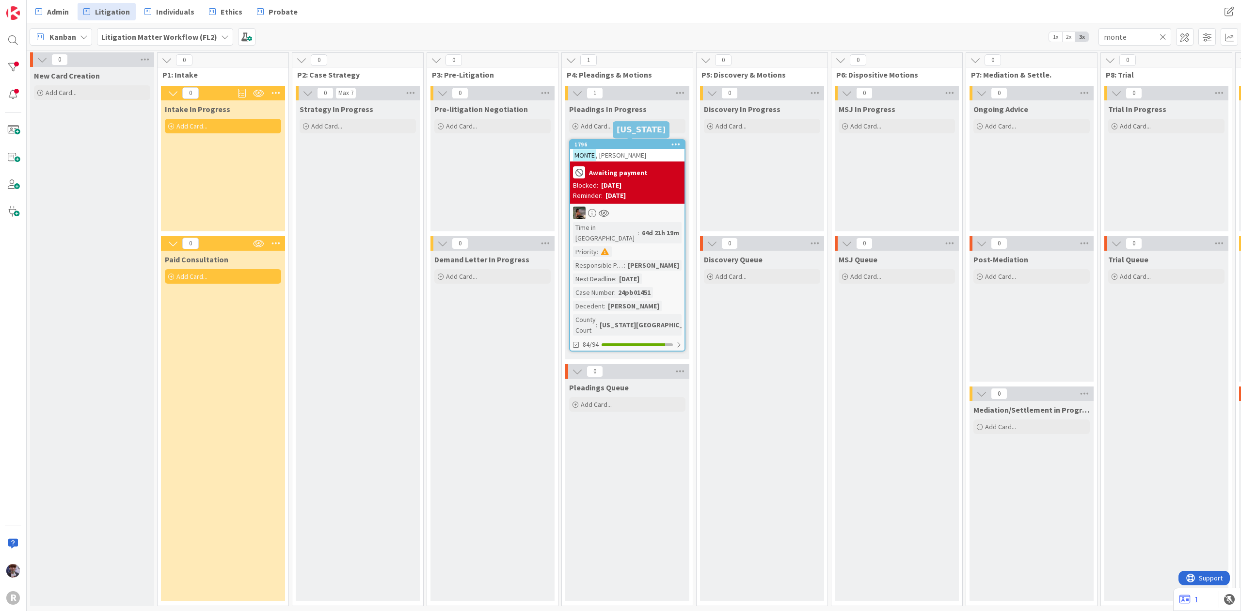
click at [627, 158] on div "MONTE , Linda" at bounding box center [627, 155] width 114 height 13
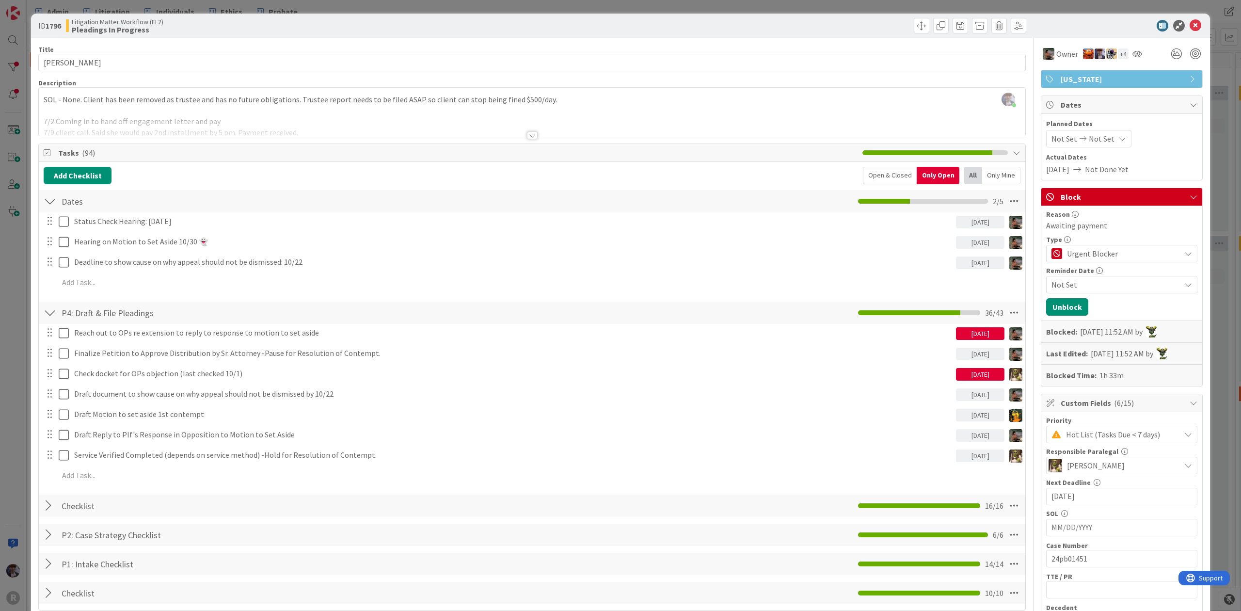
click at [16, 280] on div "ID 1796 Litigation Matter Workflow (FL2) Pleadings In Progress Title 12 / 128 M…" at bounding box center [620, 305] width 1241 height 611
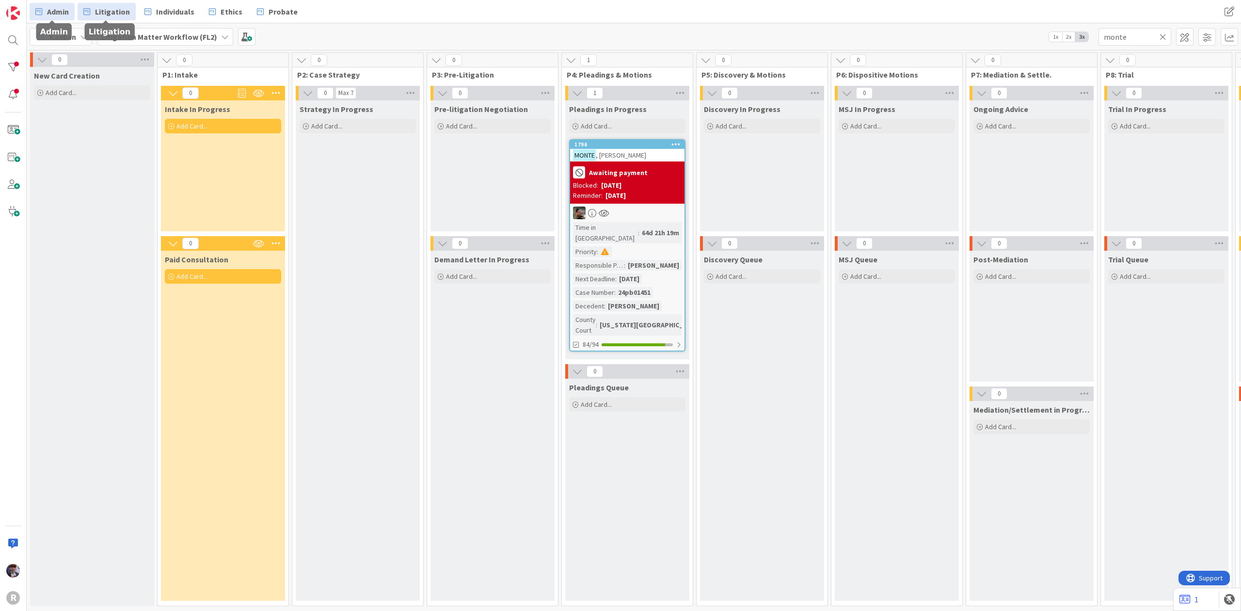
click at [61, 13] on span "Admin" at bounding box center [58, 12] width 22 height 12
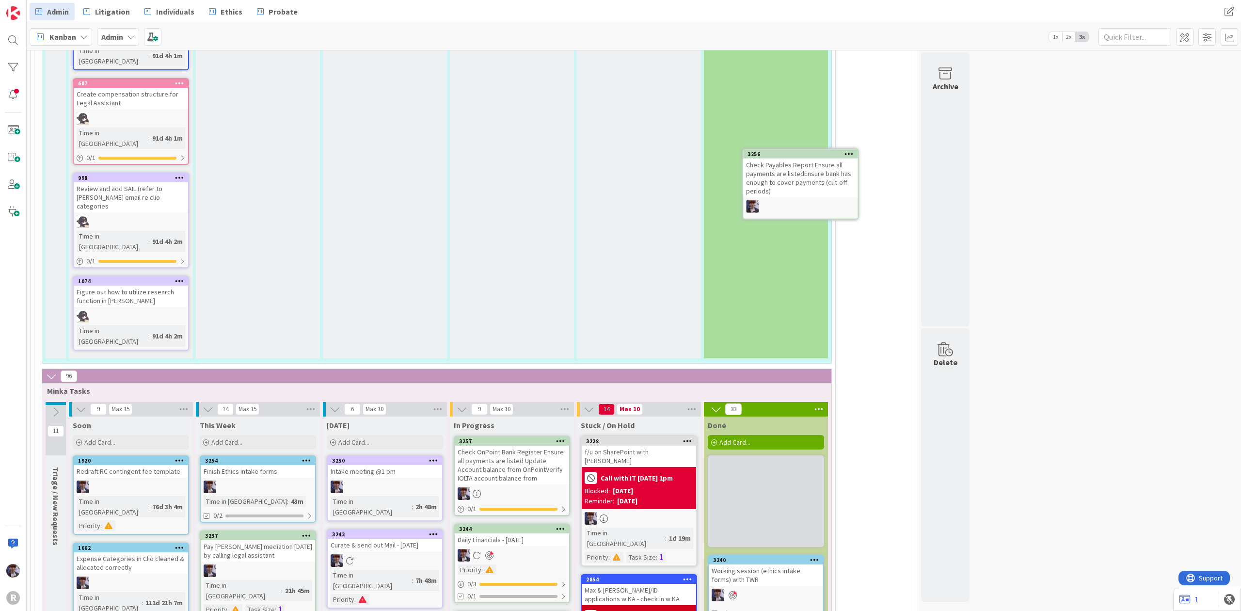
scroll to position [2010, 0]
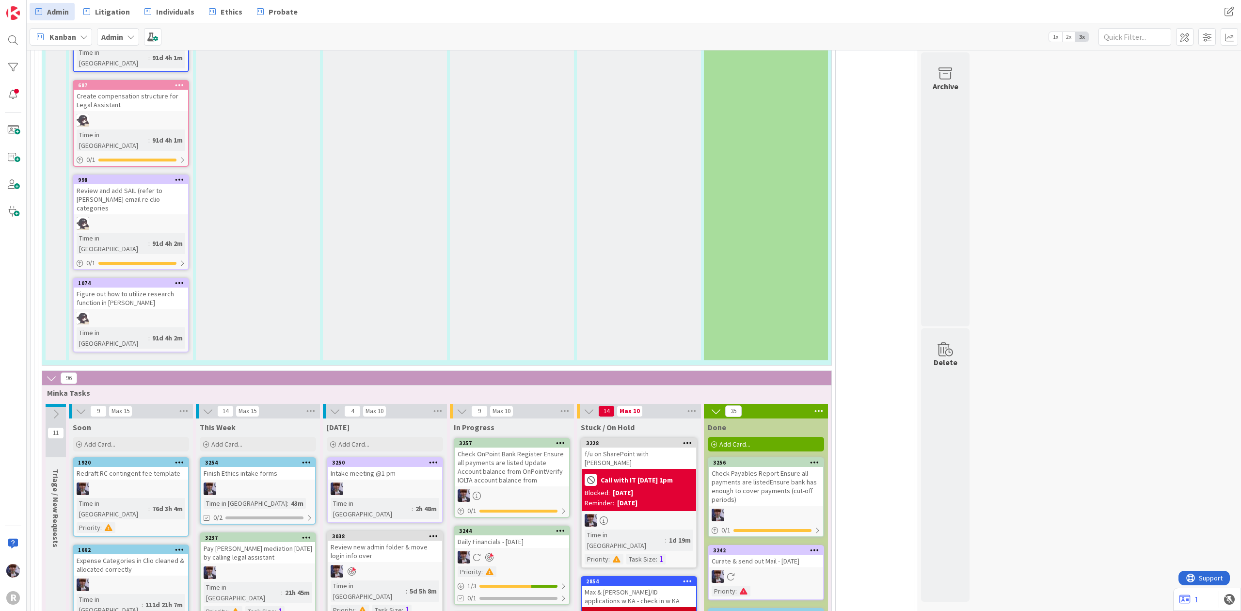
click at [435, 459] on icon at bounding box center [433, 462] width 9 height 7
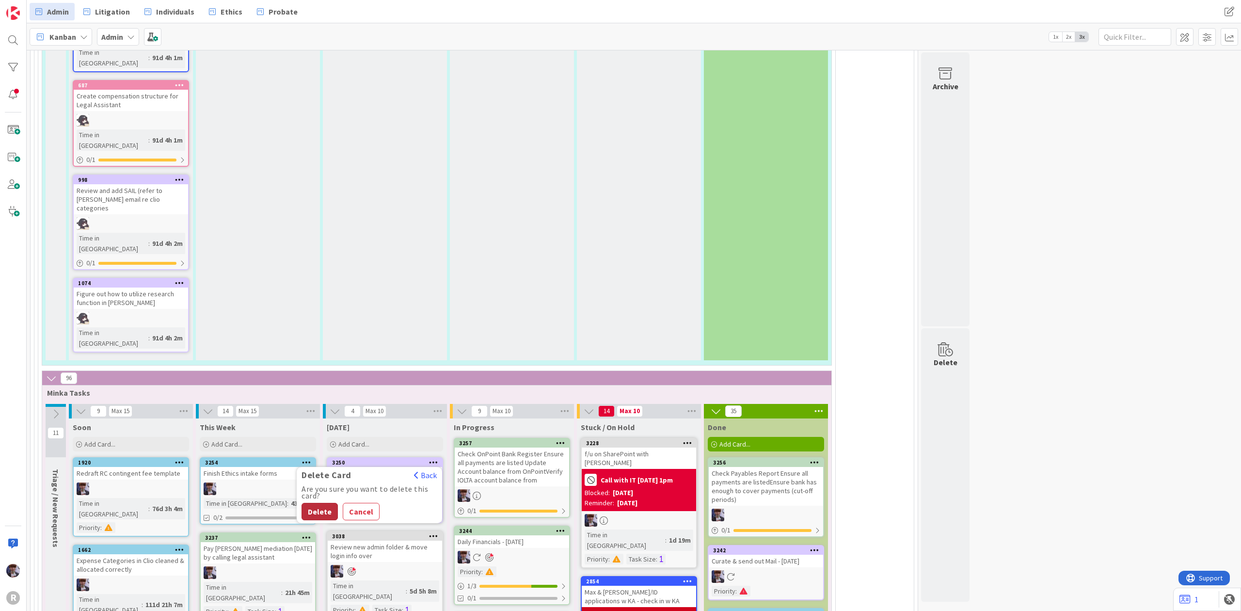
click at [323, 503] on button "Delete" at bounding box center [320, 511] width 36 height 17
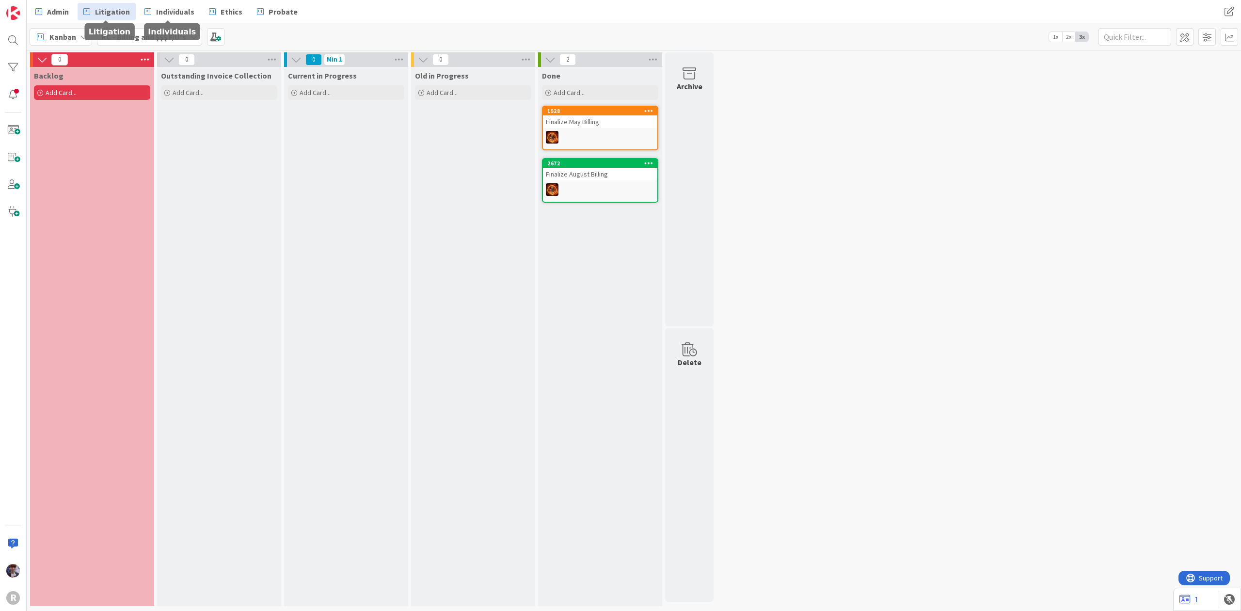
click at [125, 18] on link "Litigation" at bounding box center [107, 11] width 58 height 17
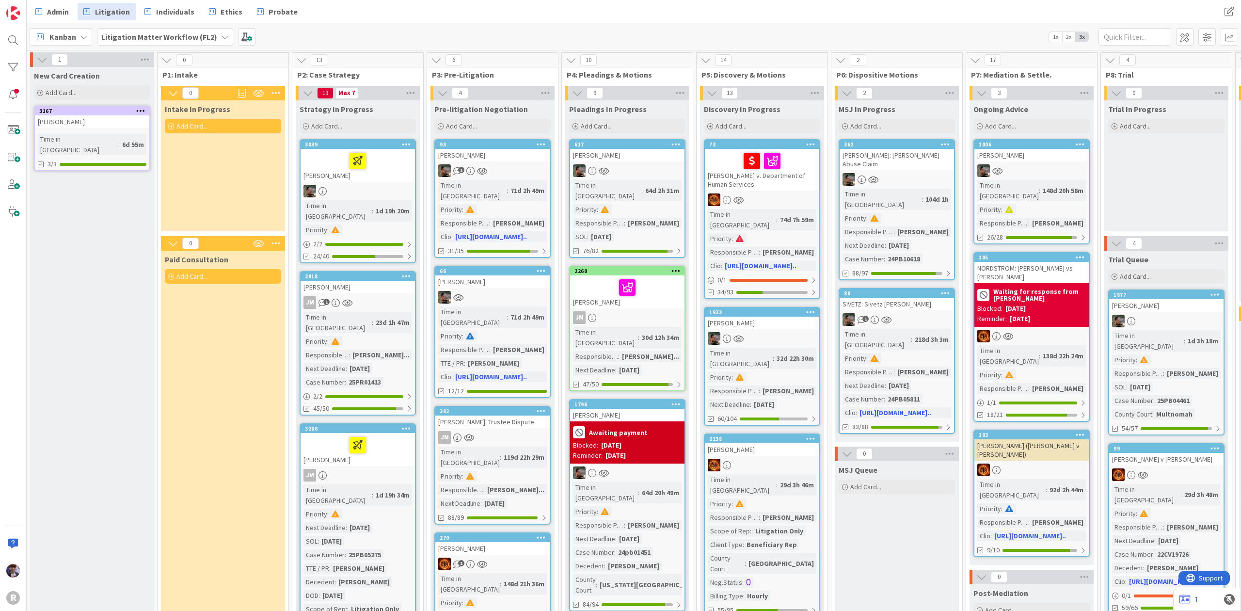
click at [387, 187] on div at bounding box center [358, 191] width 114 height 13
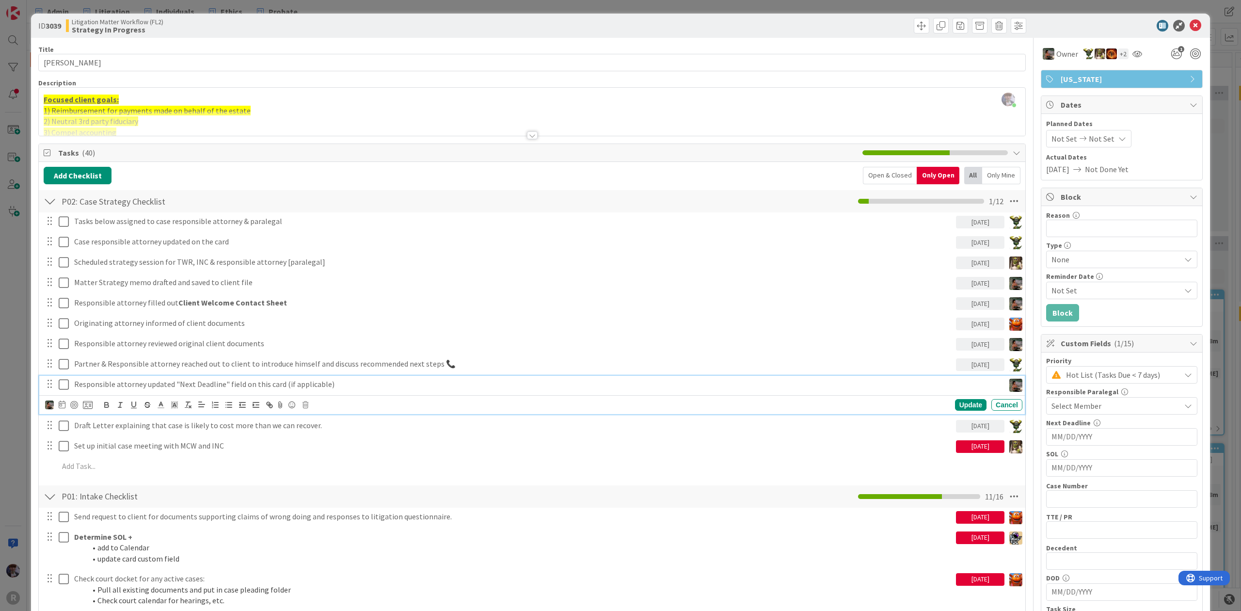
click at [185, 384] on p "Responsible attorney updated "Next Deadline" field on this card (if applicable)" at bounding box center [537, 384] width 926 height 11
click at [24, 362] on div "ID 3039 Litigation Matter Workflow (FL2) Strategy In Progress Title 16 / 128 [P…" at bounding box center [620, 305] width 1241 height 611
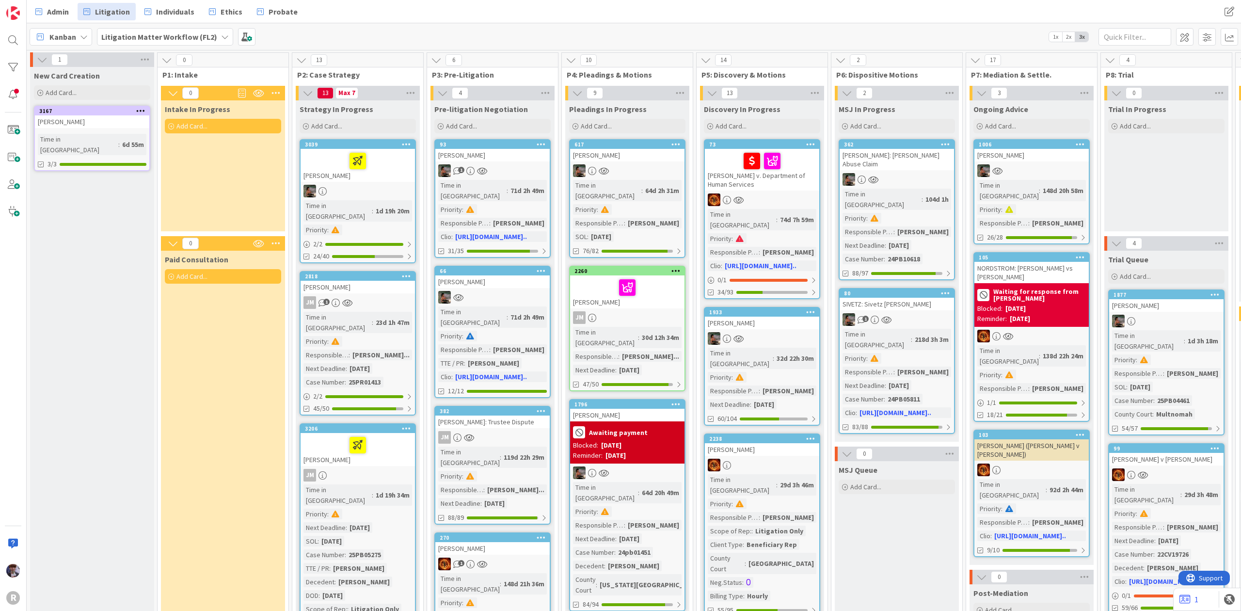
click at [350, 281] on div "[PERSON_NAME]" at bounding box center [358, 287] width 114 height 13
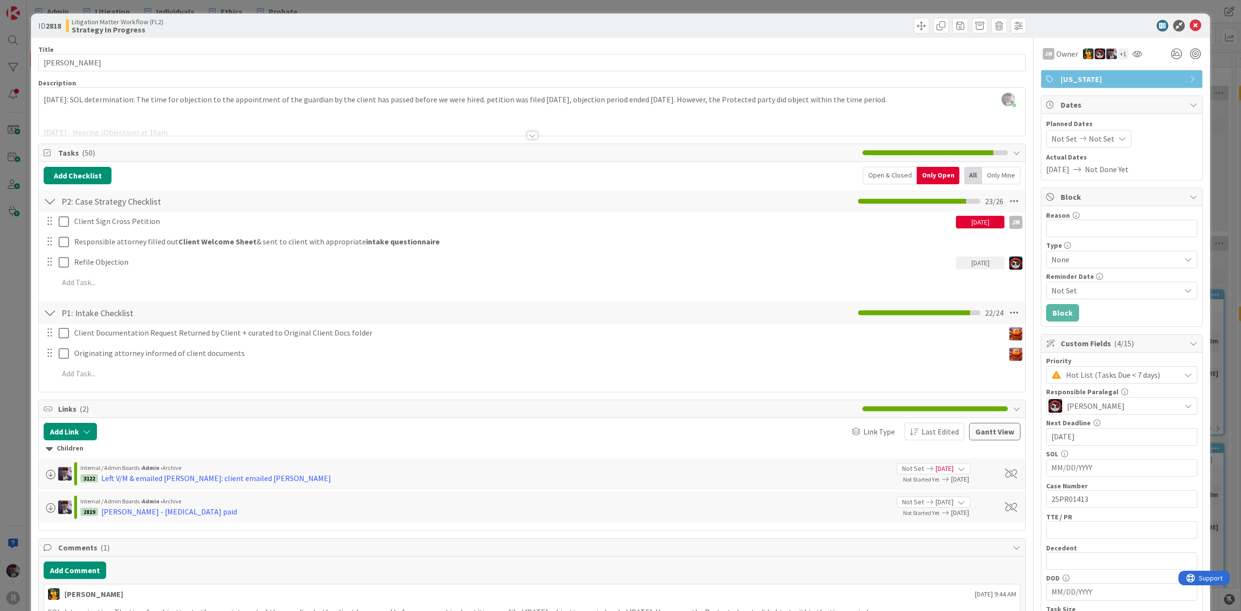
click at [20, 287] on div "ID 2818 Litigation Matter Workflow (FL2) Strategy In Progress Title 15 / 128 [P…" at bounding box center [620, 305] width 1241 height 611
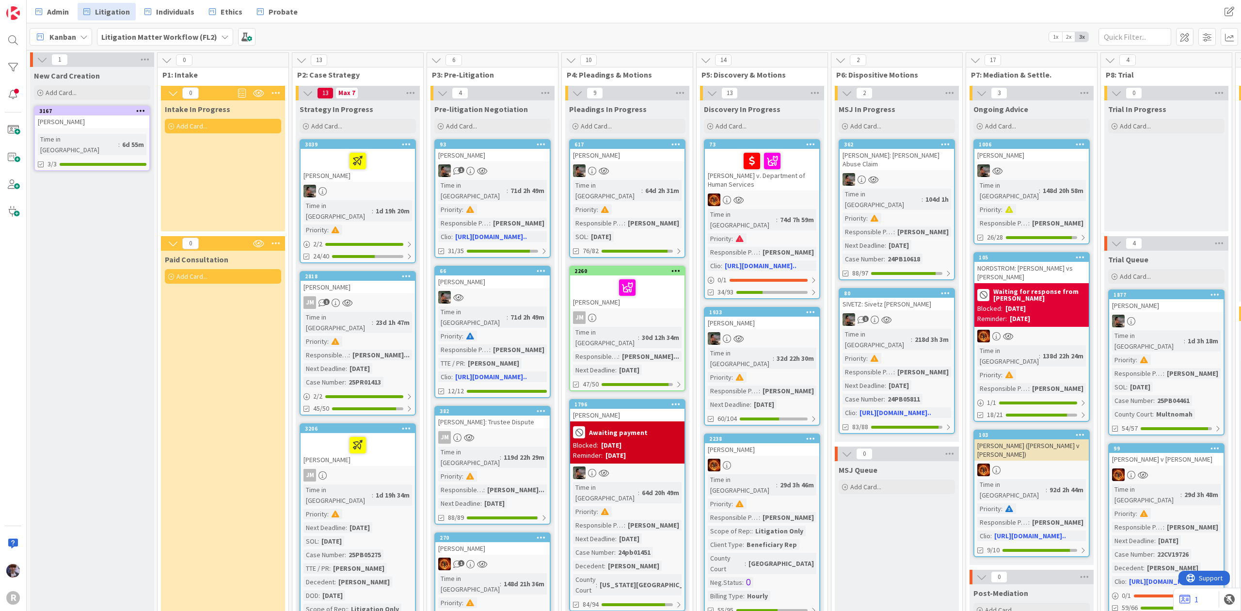
click at [400, 435] on div at bounding box center [357, 445] width 109 height 20
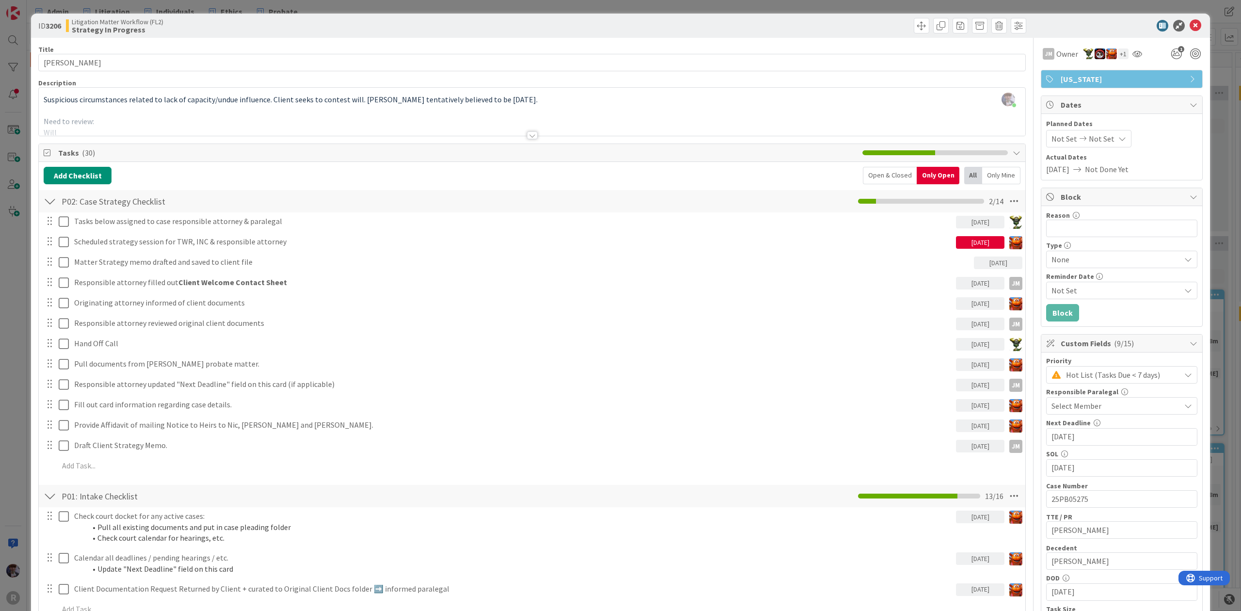
click at [19, 324] on div "ID 3206 Litigation Matter Workflow (FL2) Strategy In Progress Title 14 / 128 [P…" at bounding box center [620, 305] width 1241 height 611
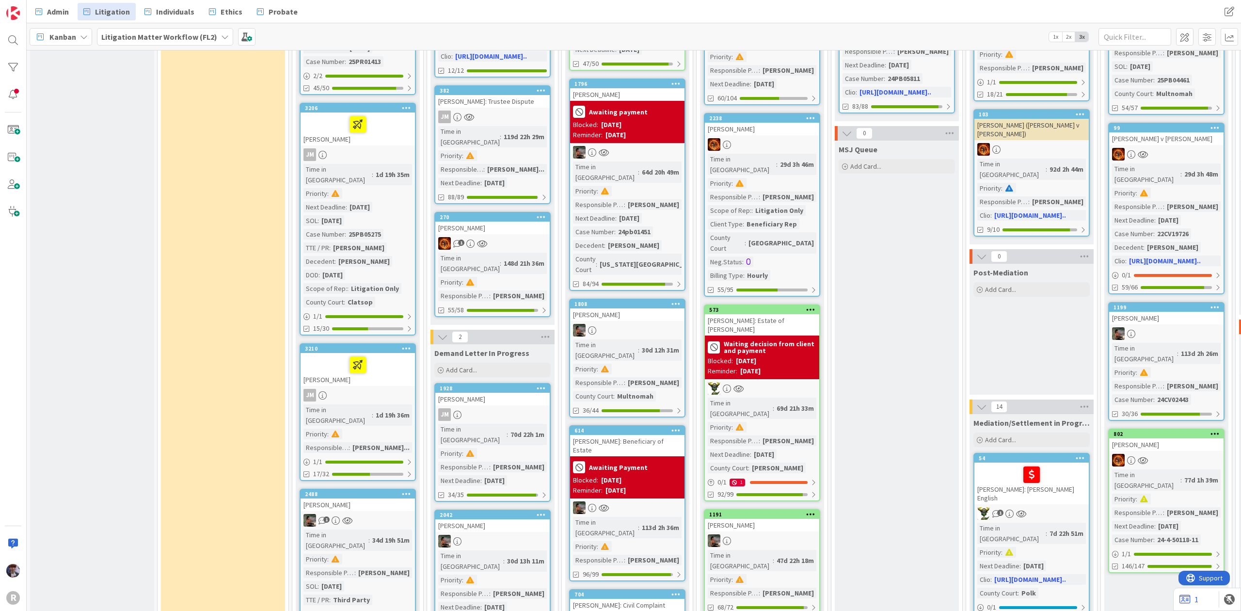
scroll to position [323, 0]
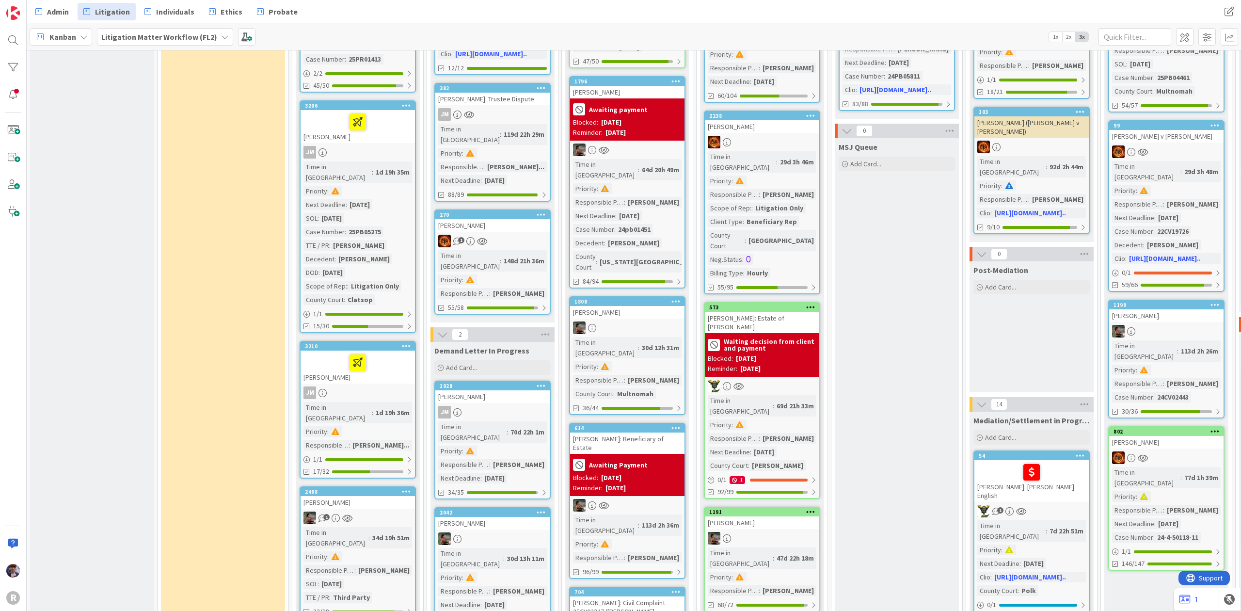
click at [383, 352] on div at bounding box center [357, 362] width 109 height 20
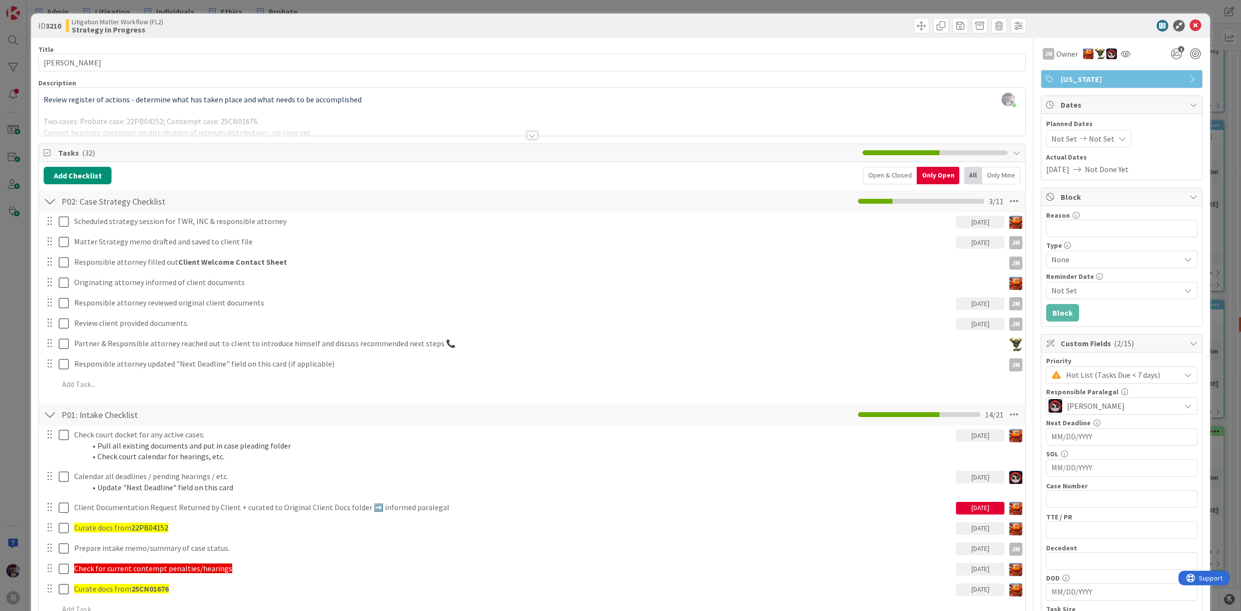
click at [25, 328] on div "ID 3210 Litigation Matter Workflow (FL2) Strategy In Progress Title 15 / 128 [P…" at bounding box center [620, 305] width 1241 height 611
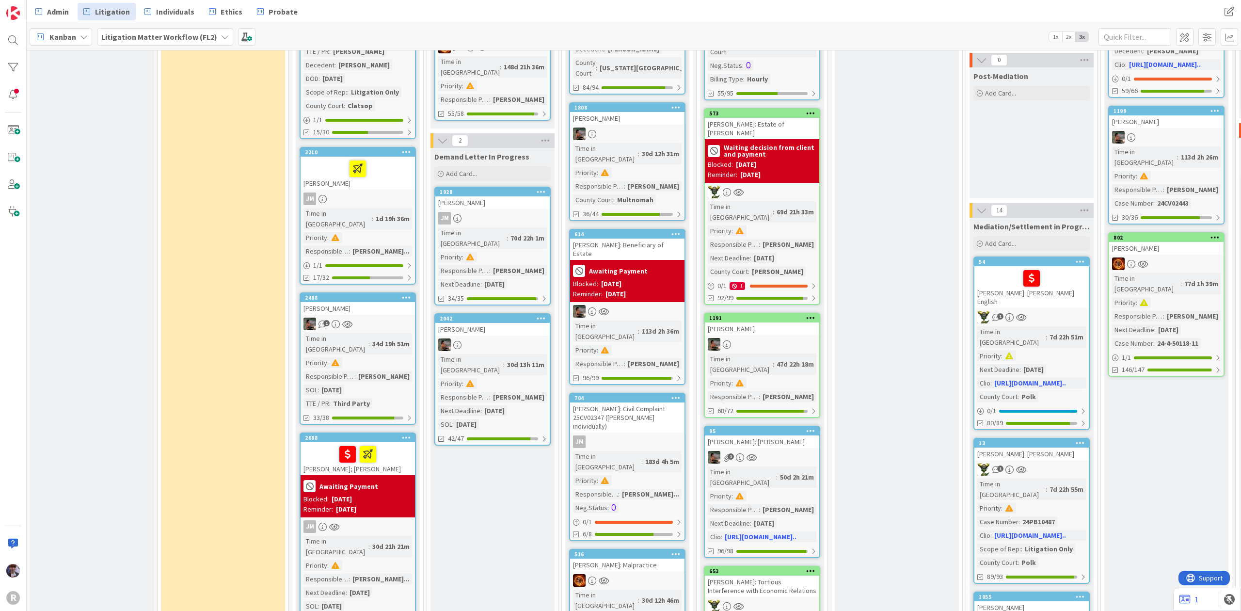
click at [384, 318] on div "1" at bounding box center [358, 324] width 114 height 13
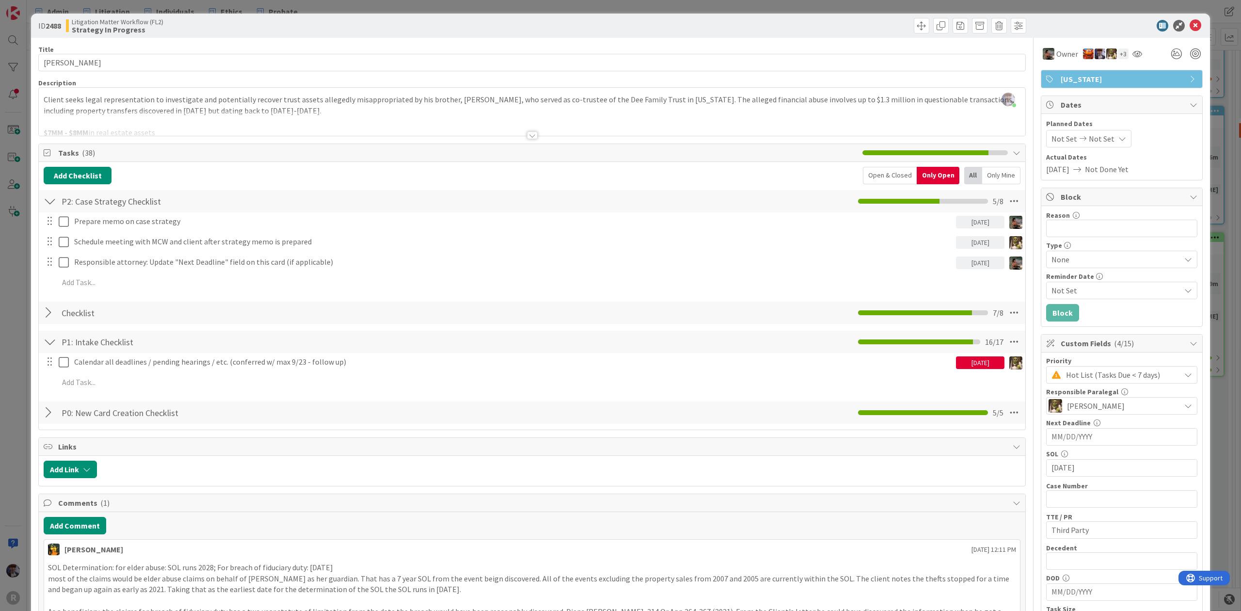
click at [47, 319] on div at bounding box center [50, 312] width 13 height 17
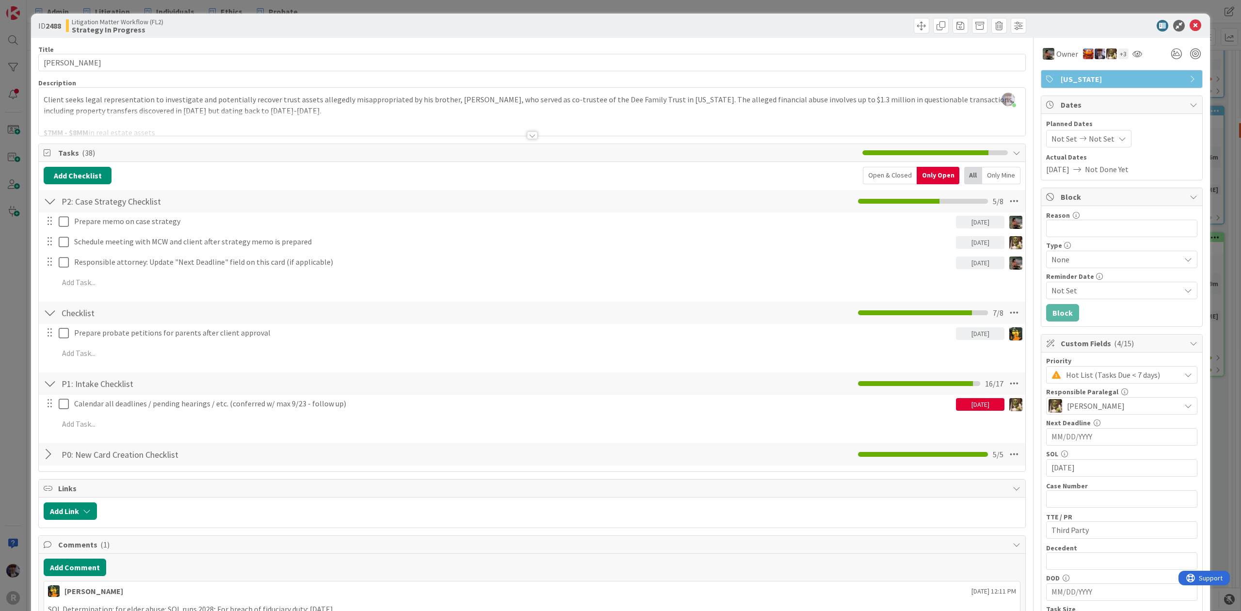
click at [18, 338] on div "ID 2488 Litigation Matter Workflow (FL2) Strategy In Progress Title 9 / 128 [PE…" at bounding box center [620, 305] width 1241 height 611
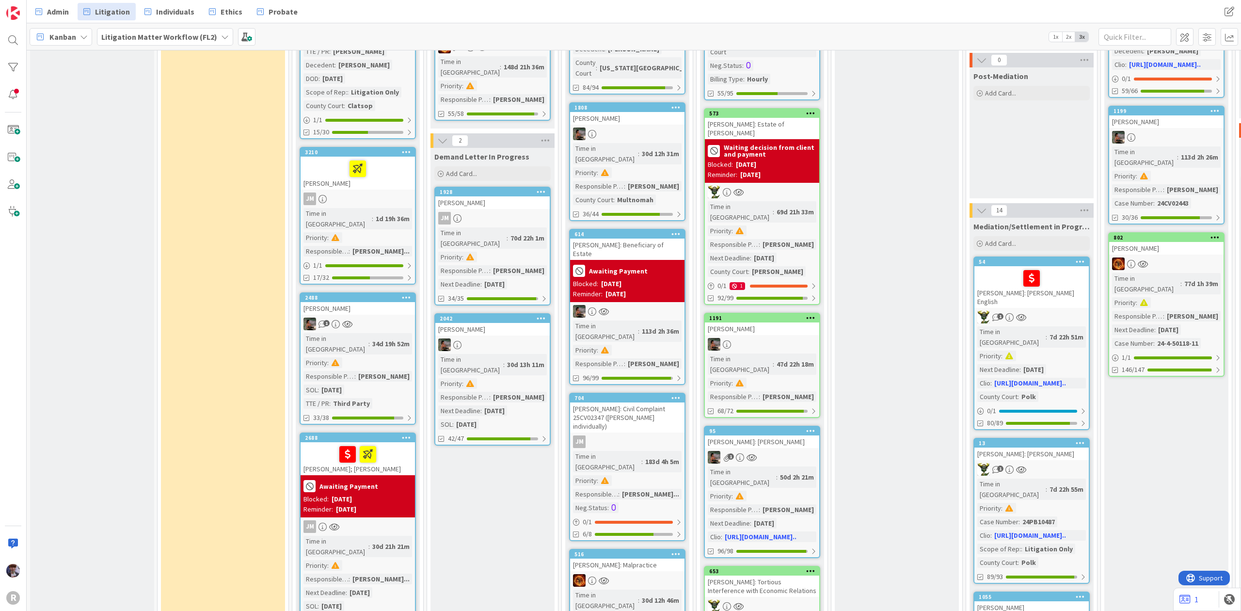
click at [319, 444] on div at bounding box center [357, 454] width 109 height 20
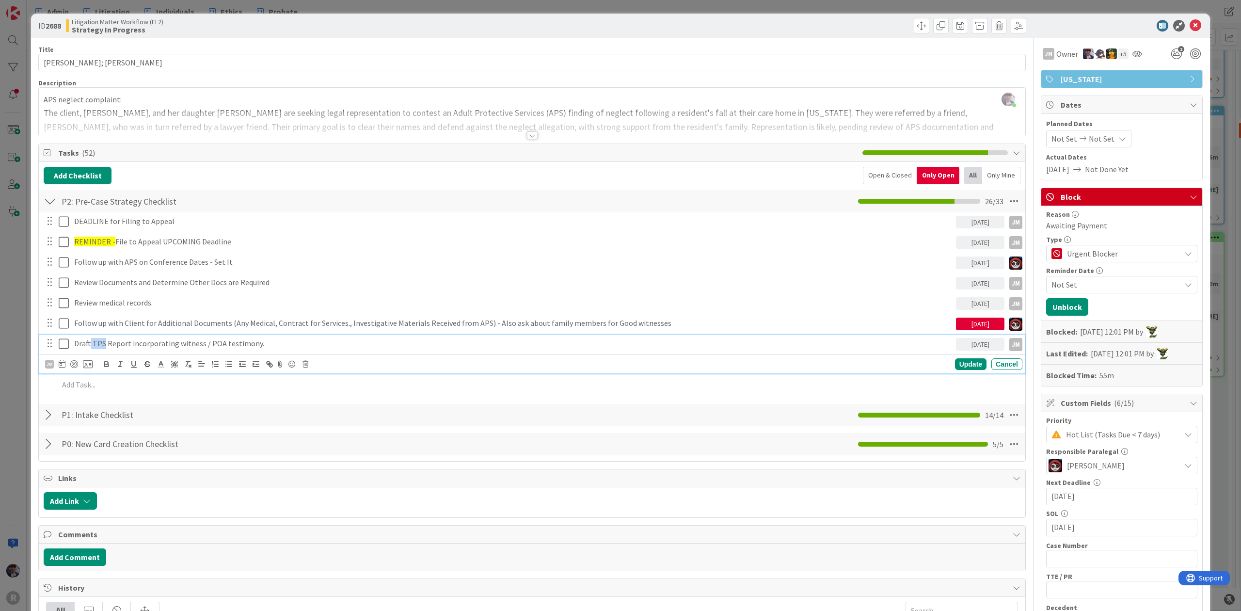
drag, startPoint x: 103, startPoint y: 345, endPoint x: 89, endPoint y: 345, distance: 14.1
click at [89, 345] on p "Draft TPS Report incorporating witness / POA testimony." at bounding box center [513, 343] width 878 height 11
drag, startPoint x: 185, startPoint y: 344, endPoint x: 166, endPoint y: 345, distance: 19.0
click at [166, 345] on p "Draft Matter Strategy Memo Report incorporating witness / POA testimony." at bounding box center [513, 343] width 878 height 11
click at [35, 345] on div "ID 2688 Litigation Matter Workflow (FL2) Strategy In Progress Title 14 / 128 [P…" at bounding box center [620, 528] width 1179 height 1029
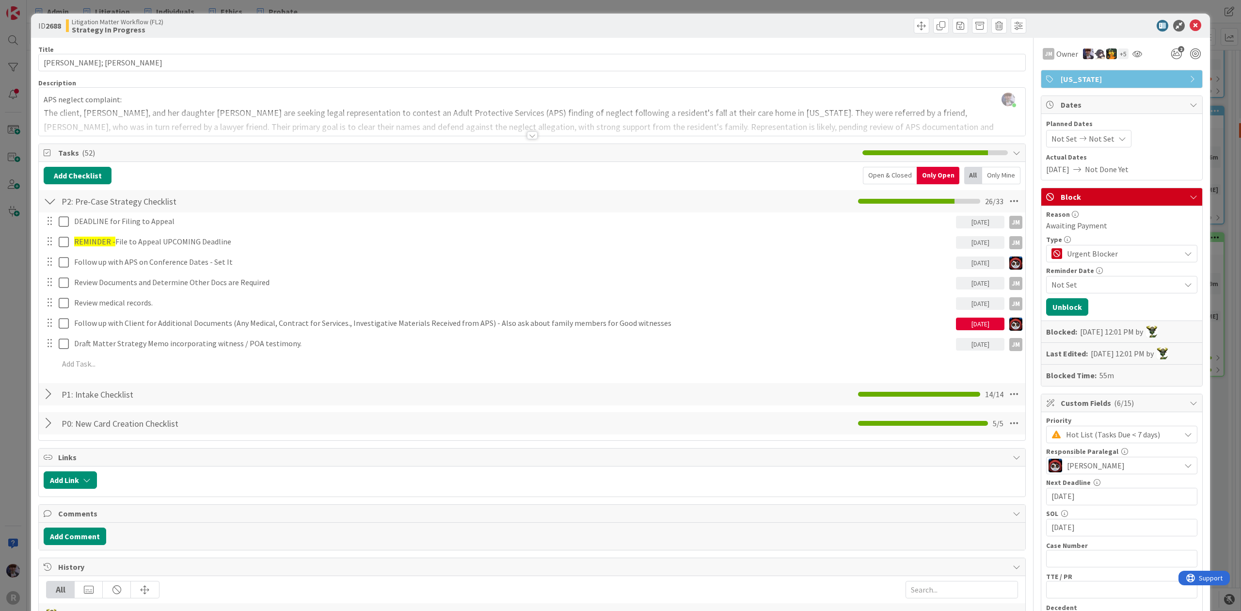
click at [22, 359] on div "ID 2688 Litigation Matter Workflow (FL2) Strategy In Progress Title 14 / 128 [P…" at bounding box center [620, 305] width 1241 height 611
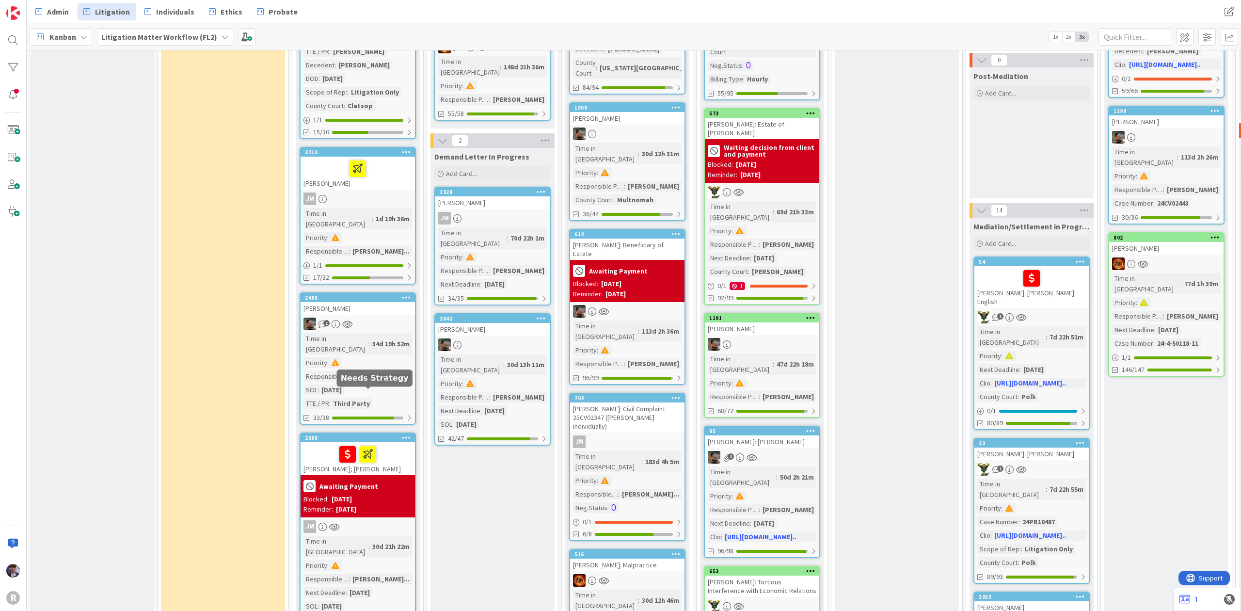
click at [399, 444] on div at bounding box center [357, 454] width 109 height 20
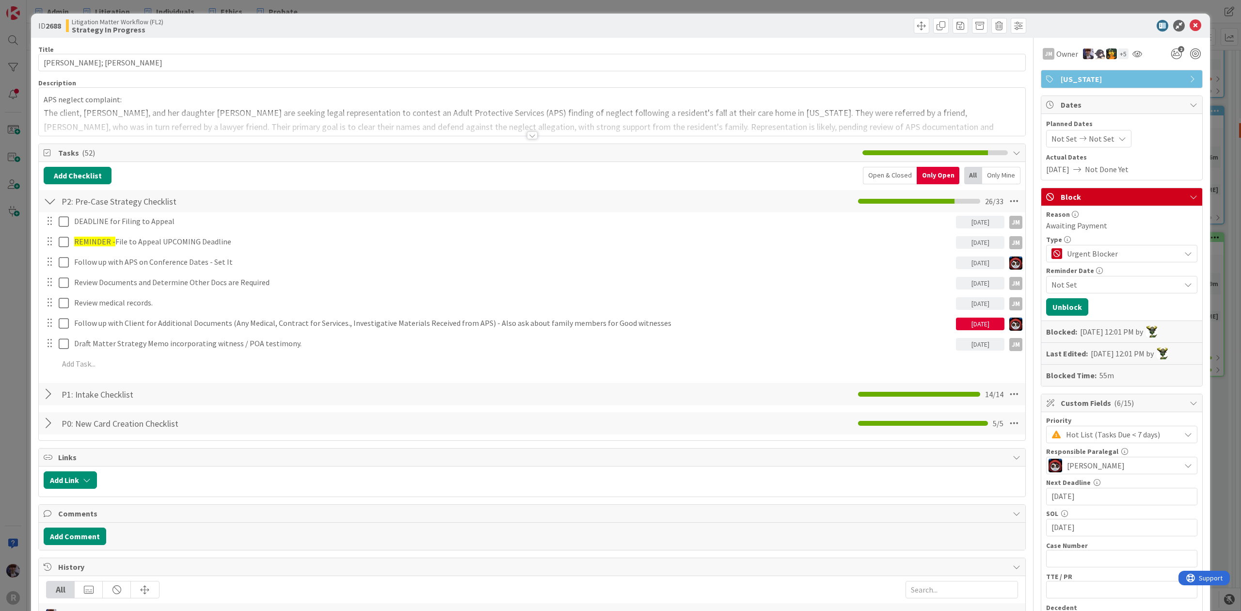
click at [22, 357] on div "ID 2688 Litigation Matter Workflow (FL2) Strategy In Progress Title 14 / 128 [P…" at bounding box center [620, 305] width 1241 height 611
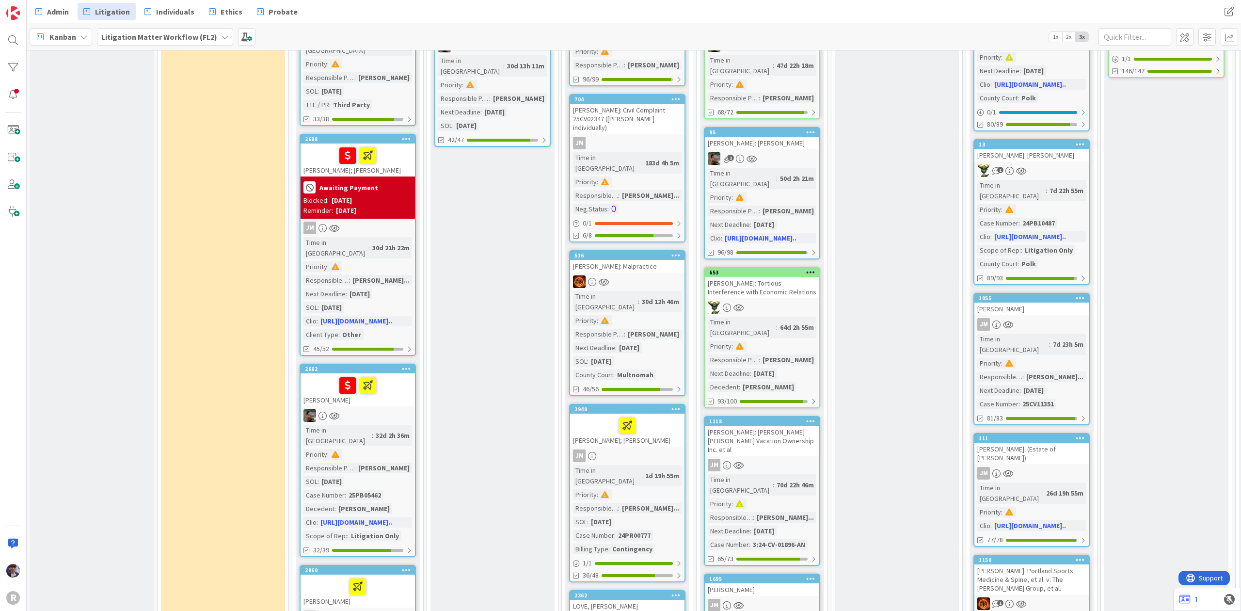
scroll to position [840, 0]
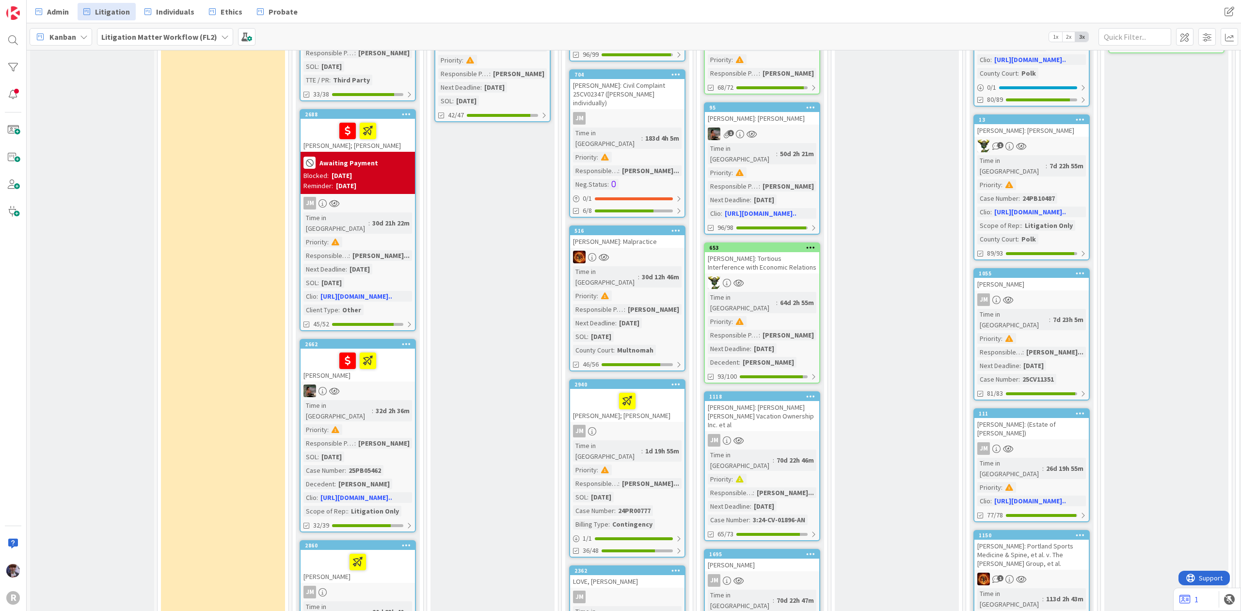
click at [399, 384] on div at bounding box center [358, 390] width 114 height 13
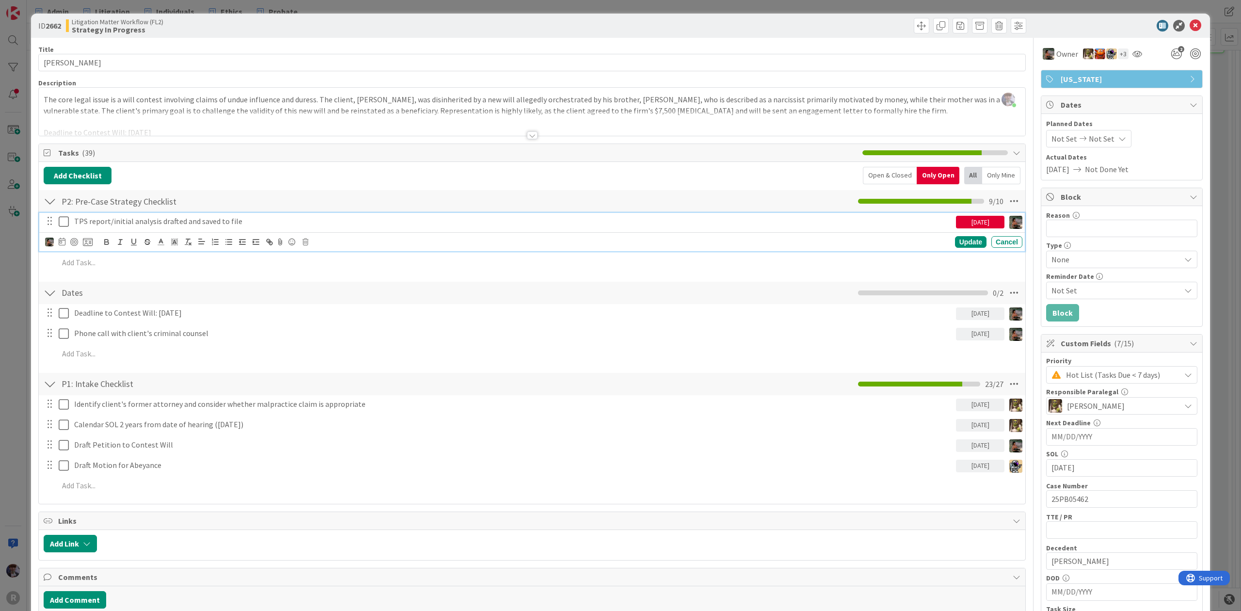
click at [88, 222] on p "TPS report/initial analysis drafted and saved to file" at bounding box center [513, 221] width 878 height 11
drag, startPoint x: 154, startPoint y: 222, endPoint x: 3, endPoint y: 222, distance: 150.8
click at [3, 222] on div "ID 2662 Litigation Matter Workflow (FL2) Strategy In Progress Title 14 / 128 [P…" at bounding box center [620, 305] width 1241 height 611
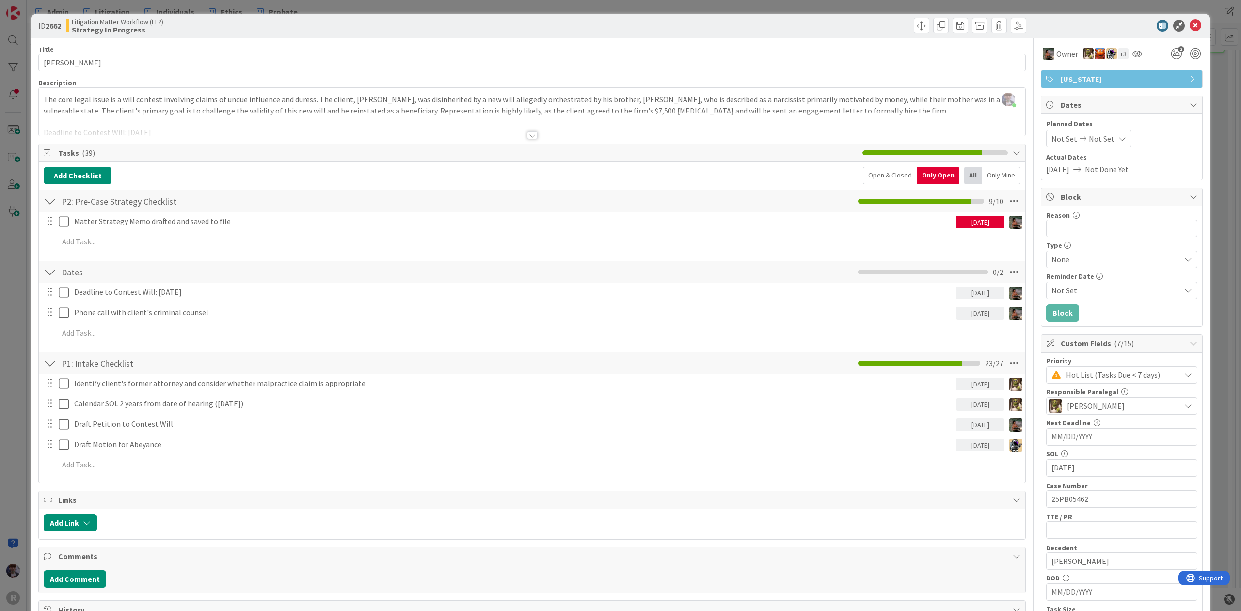
click at [17, 287] on div "ID 2662 Litigation Matter Workflow (FL2) Strategy In Progress Title 14 / 128 [P…" at bounding box center [620, 305] width 1241 height 611
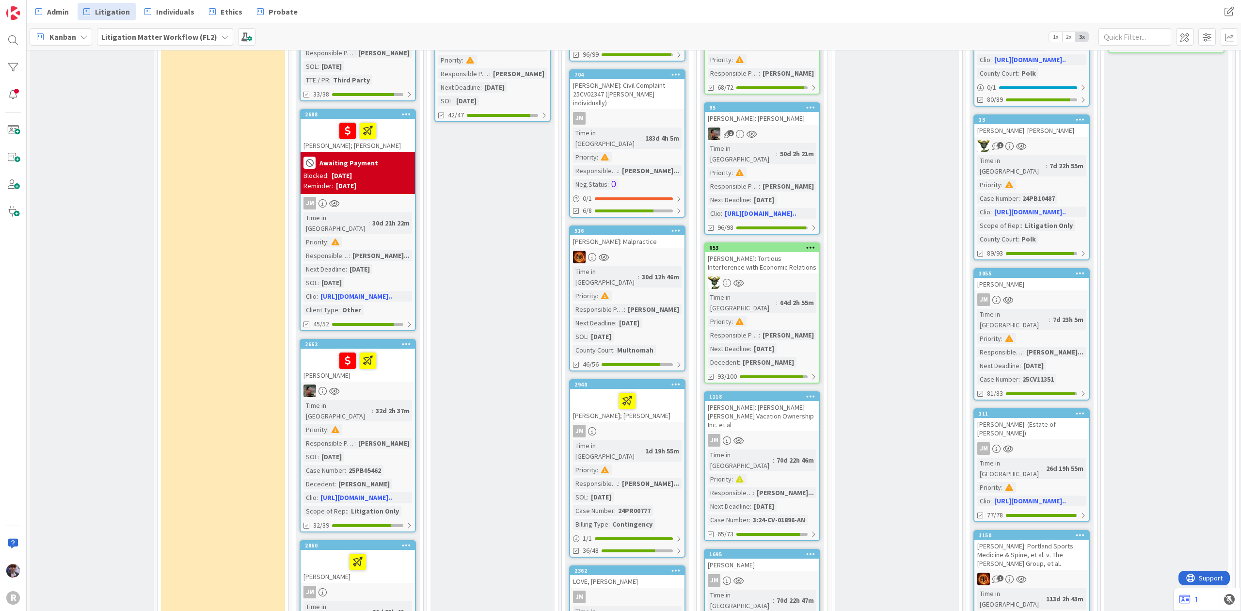
click at [323, 351] on div at bounding box center [357, 361] width 109 height 20
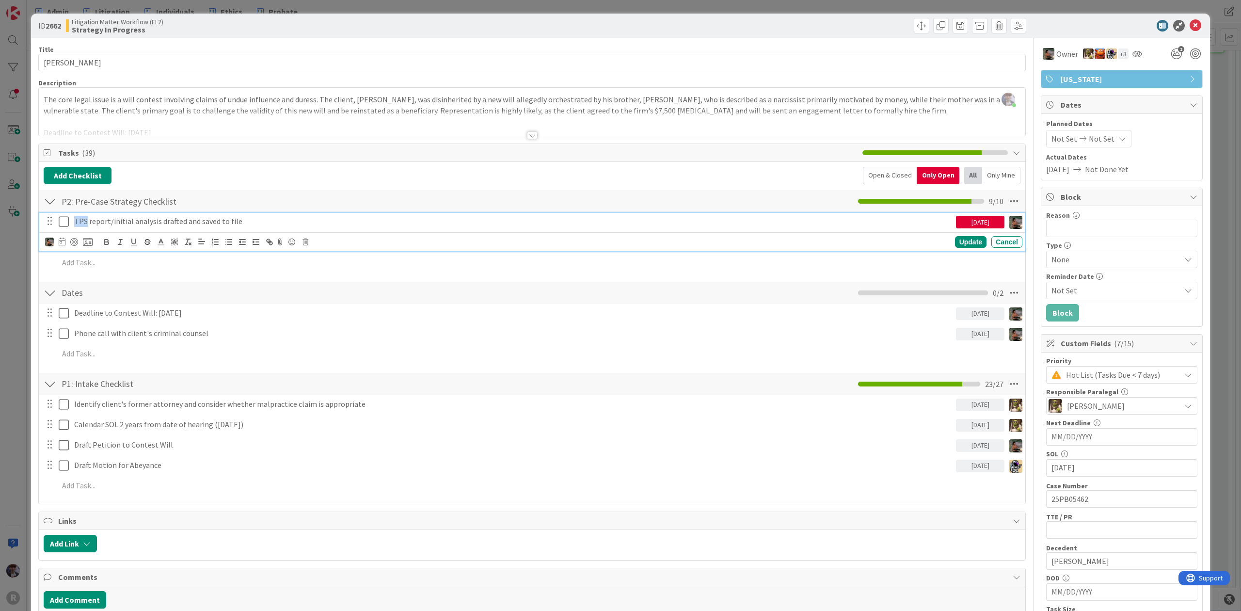
drag, startPoint x: 86, startPoint y: 223, endPoint x: 69, endPoint y: 223, distance: 17.0
click at [69, 223] on div "TPS report/initial analysis drafted and saved to file [DATE]" at bounding box center [532, 221] width 979 height 17
click at [962, 243] on div "Update" at bounding box center [971, 242] width 32 height 12
drag, startPoint x: 216, startPoint y: 227, endPoint x: 146, endPoint y: 224, distance: 69.9
click at [146, 224] on p "Matter Strategy Memo report/initial analysis drafted and saved to file" at bounding box center [513, 221] width 878 height 11
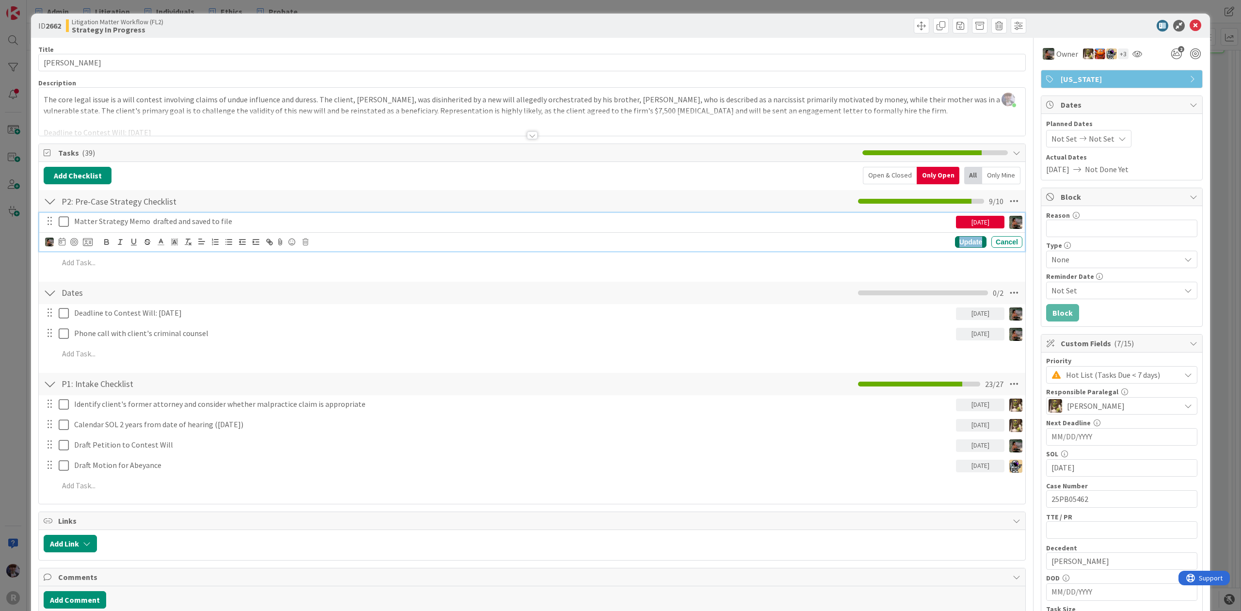
click at [955, 243] on div "Update" at bounding box center [971, 242] width 32 height 12
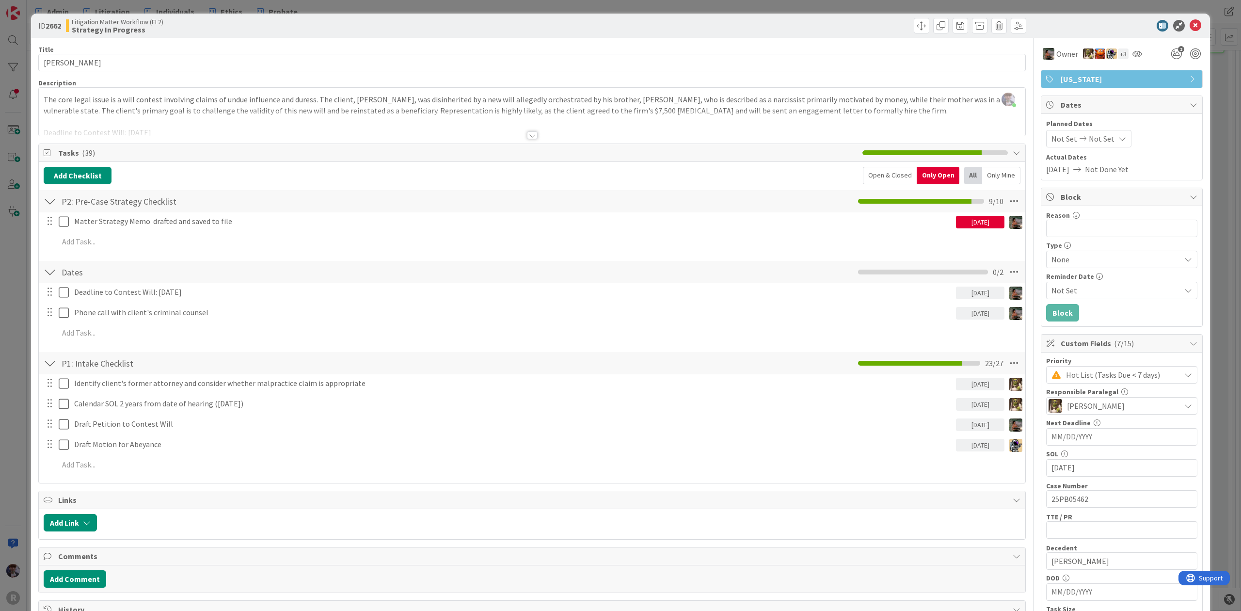
click at [1216, 177] on div "ID 2662 Litigation Matter Workflow (FL2) Strategy In Progress Title 14 / 128 [P…" at bounding box center [620, 305] width 1241 height 611
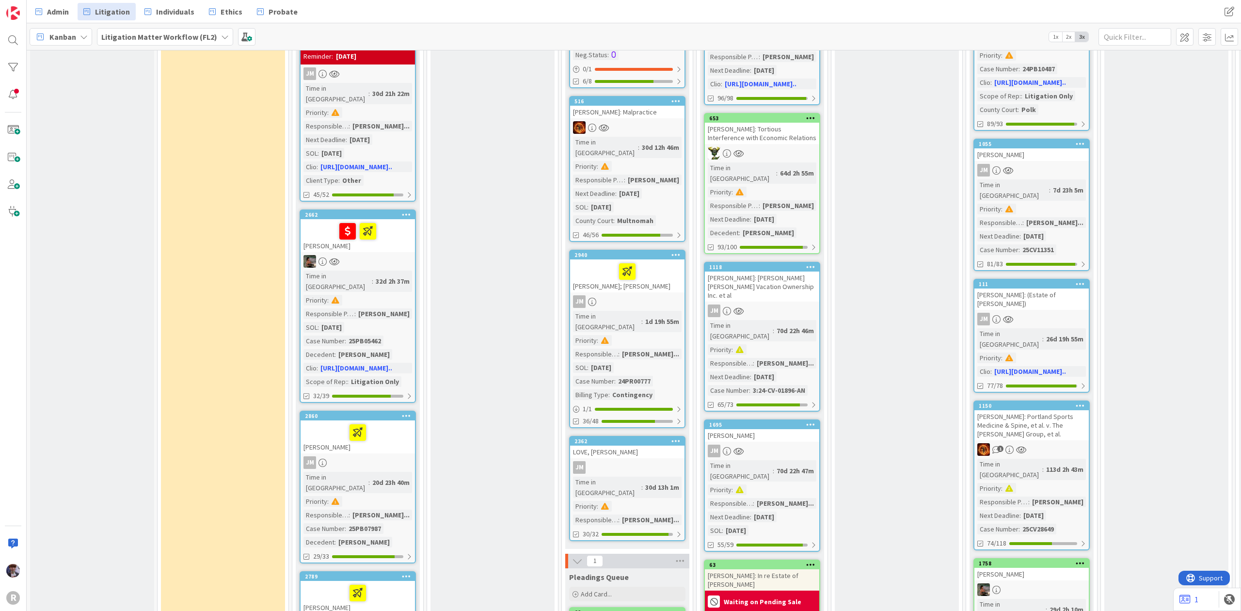
click at [390, 422] on div at bounding box center [357, 432] width 109 height 20
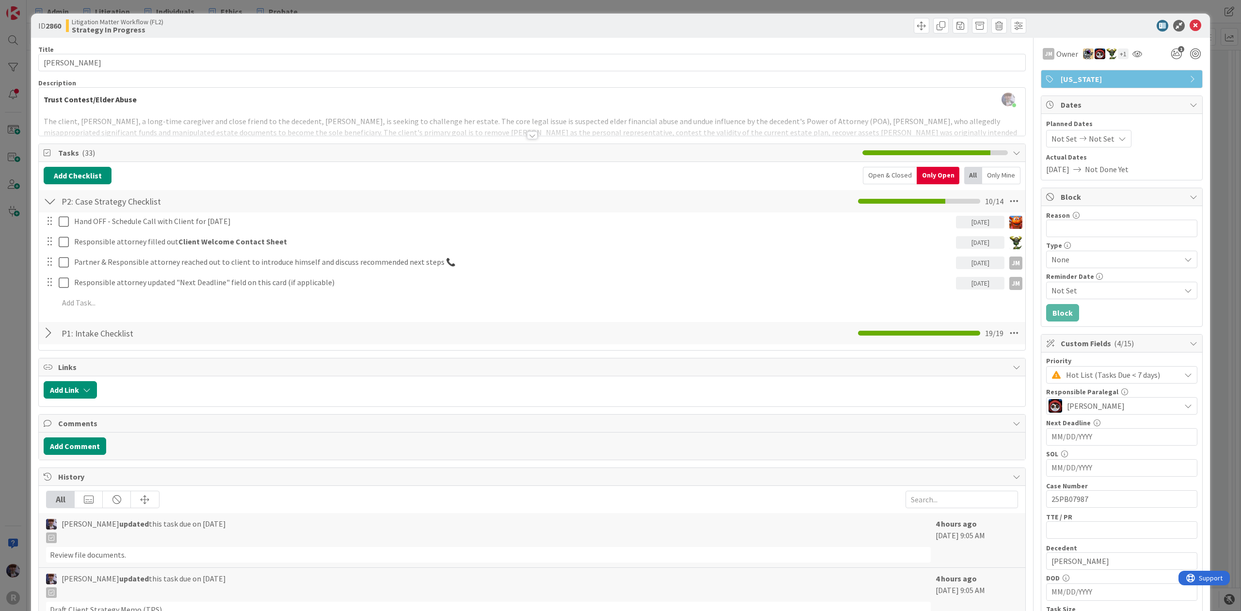
click at [1206, 197] on div "ID 2860 Litigation Matter Workflow (FL2) Strategy In Progress Title 15 / 128 [P…" at bounding box center [620, 305] width 1241 height 611
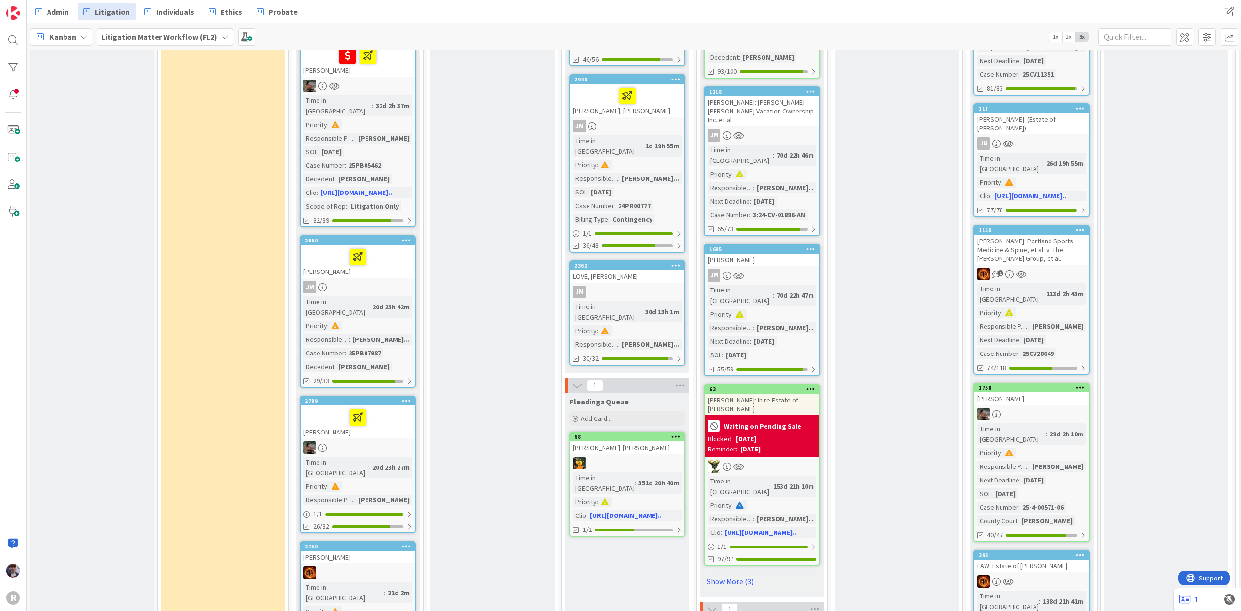
scroll to position [1164, 0]
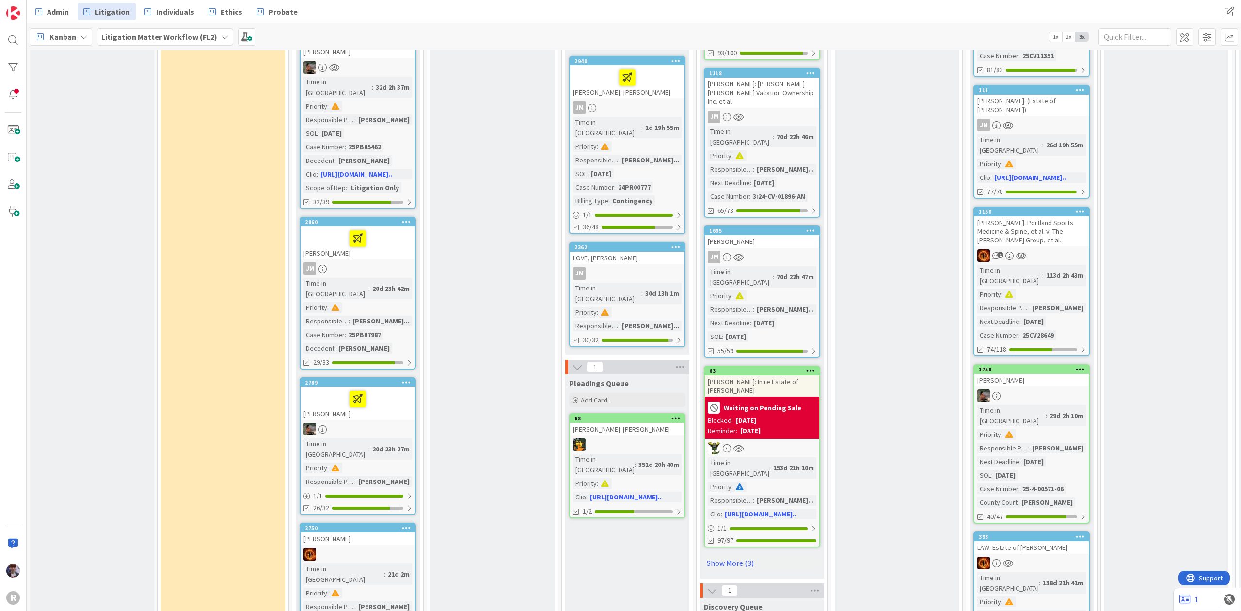
click at [388, 387] on div "[PERSON_NAME]" at bounding box center [358, 403] width 114 height 33
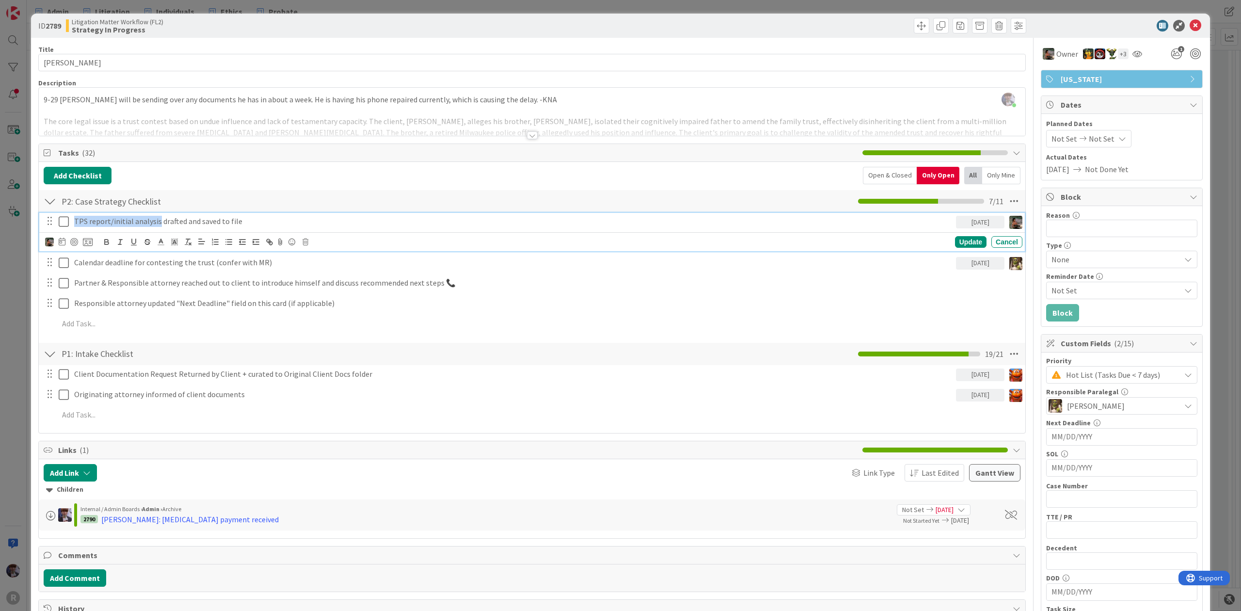
drag, startPoint x: 158, startPoint y: 222, endPoint x: 14, endPoint y: 228, distance: 144.1
click at [14, 228] on div "ID 2789 Litigation Matter Workflow (FL2) Strategy In Progress Title 11 / 128 [P…" at bounding box center [620, 305] width 1241 height 611
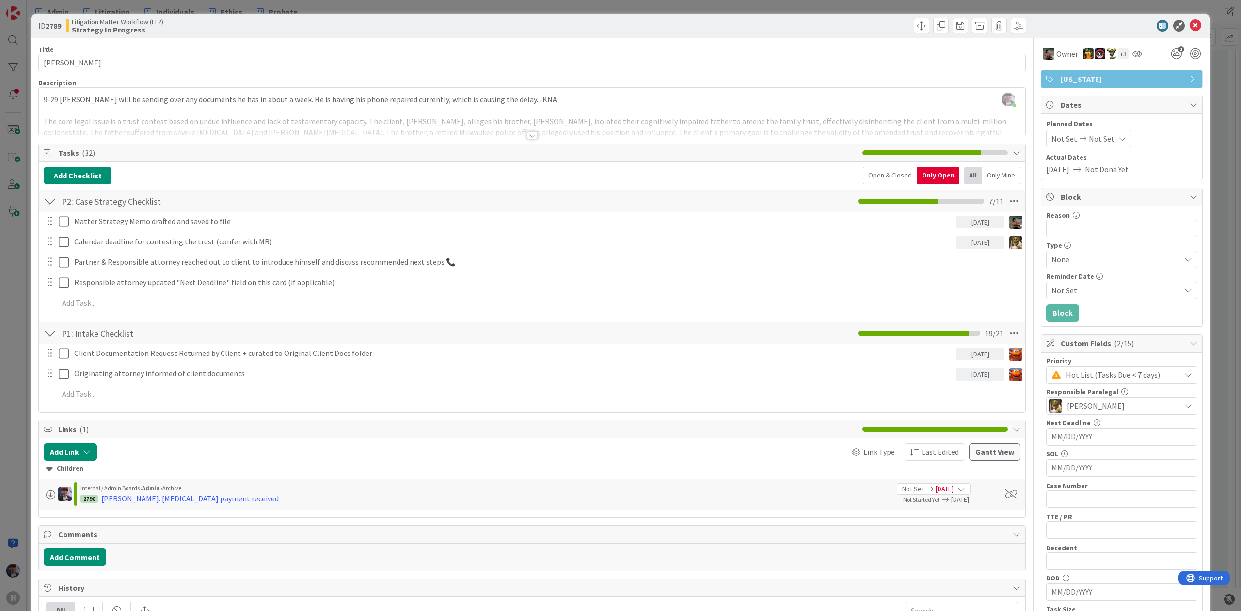
click at [962, 246] on div "Matter Strategy Memo drafted and saved to file [DATE] Update Cancel Calendar de…" at bounding box center [532, 263] width 977 height 103
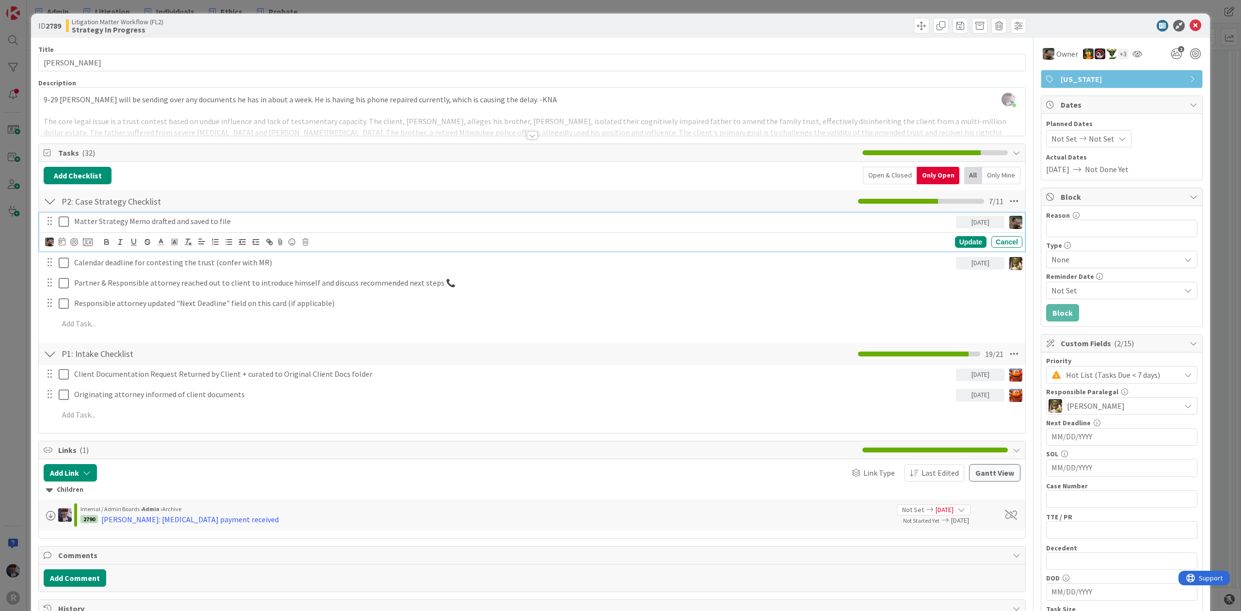
click at [216, 222] on p "Matter Strategy Memo drafted and saved to file" at bounding box center [513, 221] width 878 height 11
click at [61, 245] on icon at bounding box center [62, 242] width 7 height 8
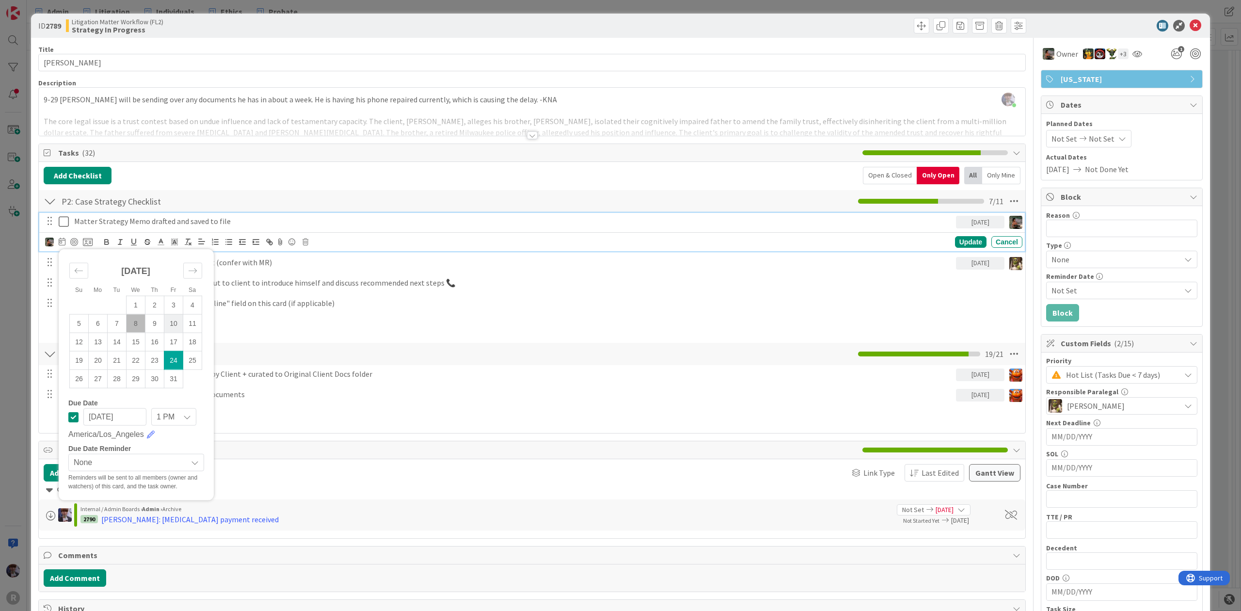
click at [169, 324] on td "10" at bounding box center [173, 323] width 19 height 18
type input "[DATE]"
click at [957, 241] on div "Update" at bounding box center [971, 242] width 32 height 12
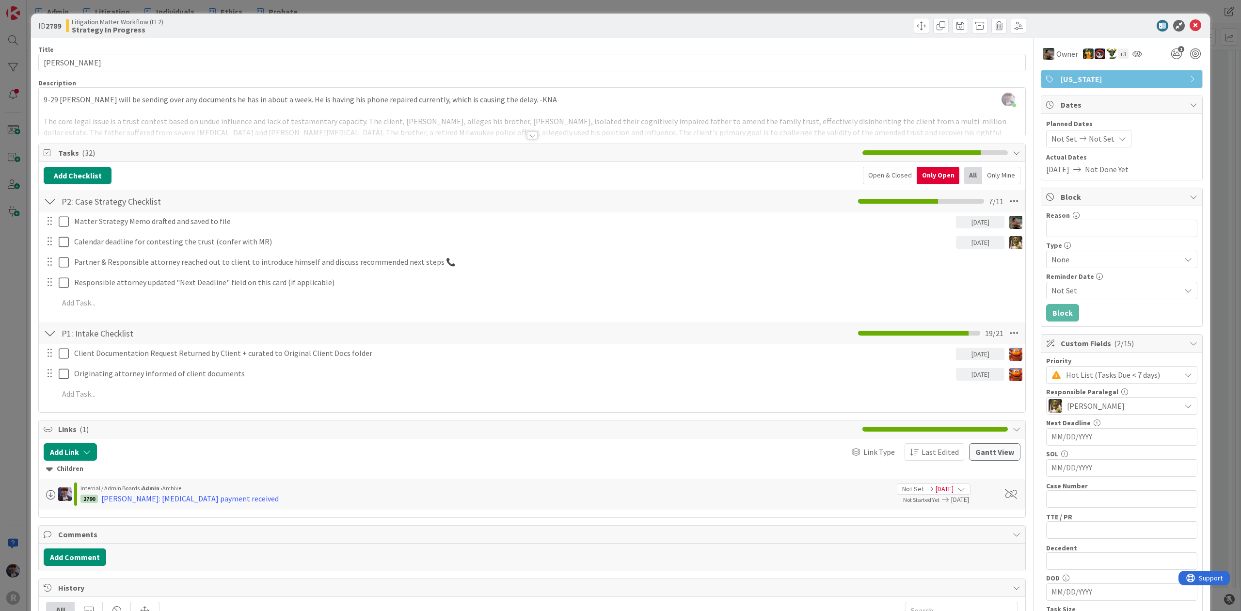
click at [1211, 197] on div "ID 2789 Litigation Matter Workflow (FL2) Strategy In Progress Title 11 / 128 [P…" at bounding box center [620, 305] width 1241 height 611
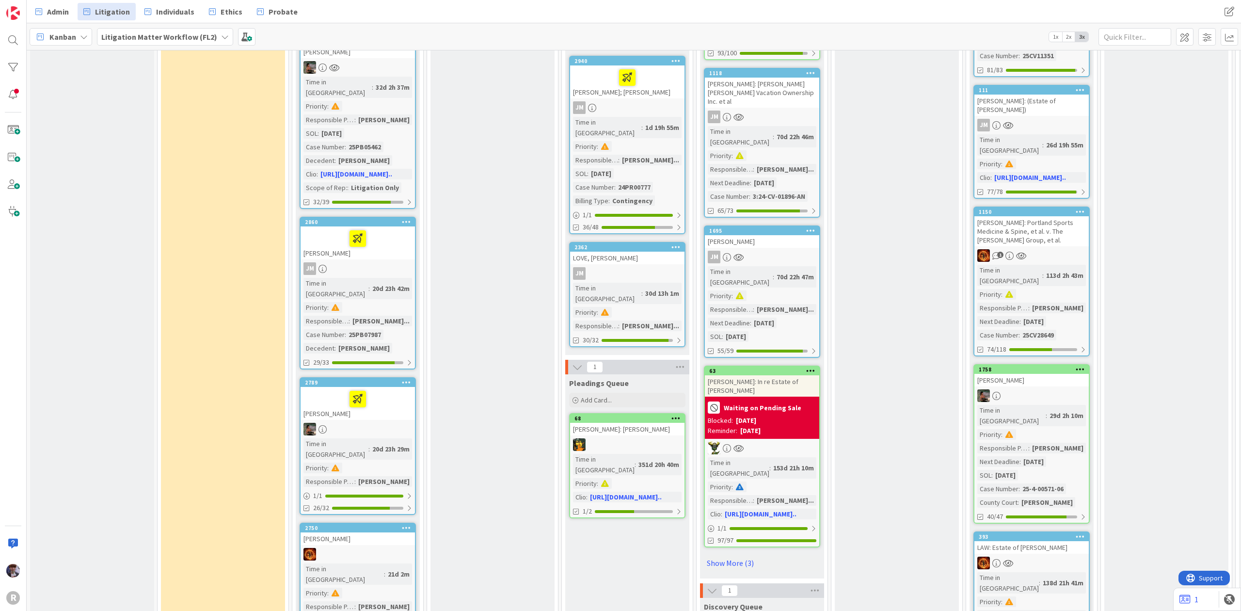
click at [388, 389] on div at bounding box center [357, 399] width 109 height 20
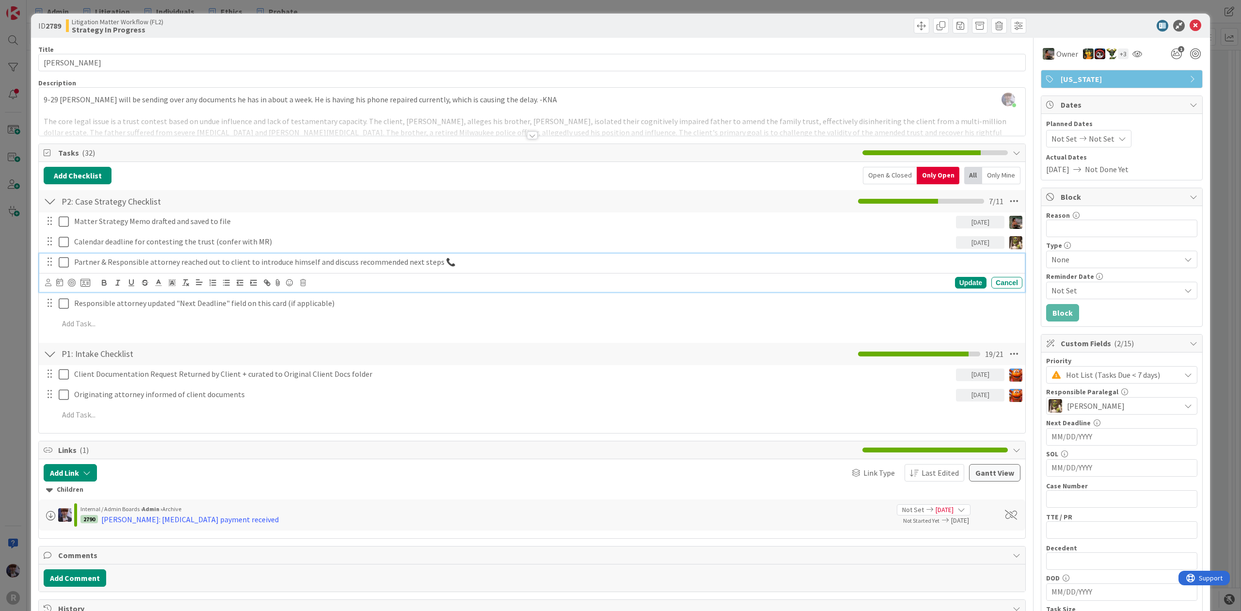
click at [142, 260] on p "Partner & Responsible attorney reached out to client to introduce himself and d…" at bounding box center [546, 261] width 944 height 11
click at [29, 350] on div "ID 2789 Litigation Matter Workflow (FL2) Strategy In Progress Title 11 / 128 [P…" at bounding box center [620, 305] width 1241 height 611
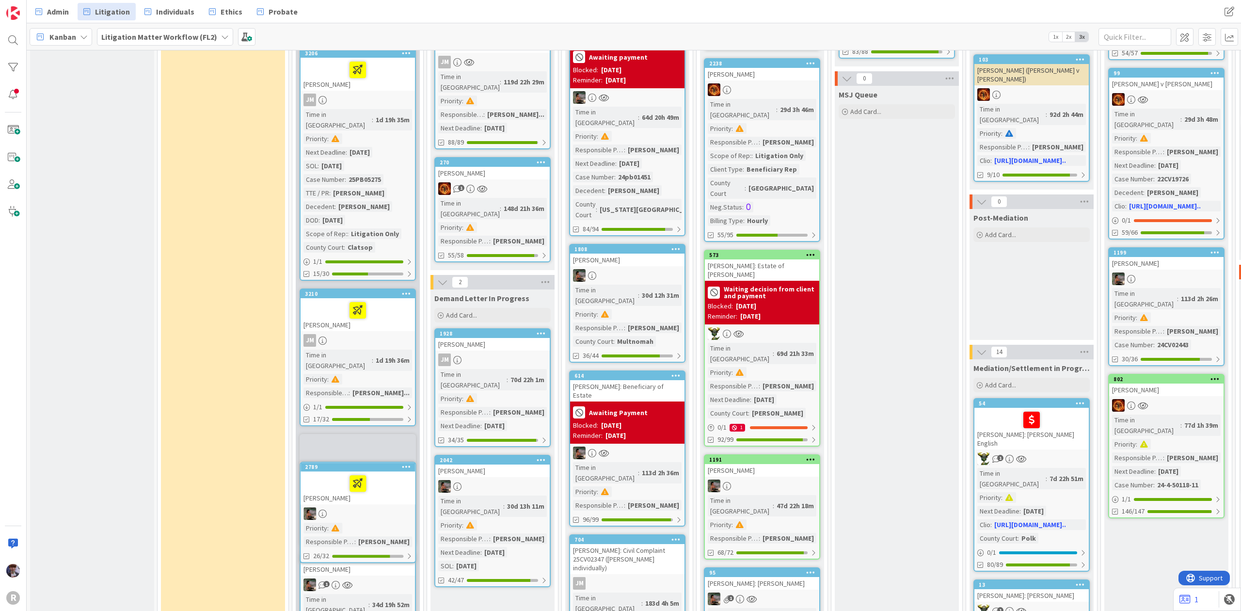
scroll to position [387, 0]
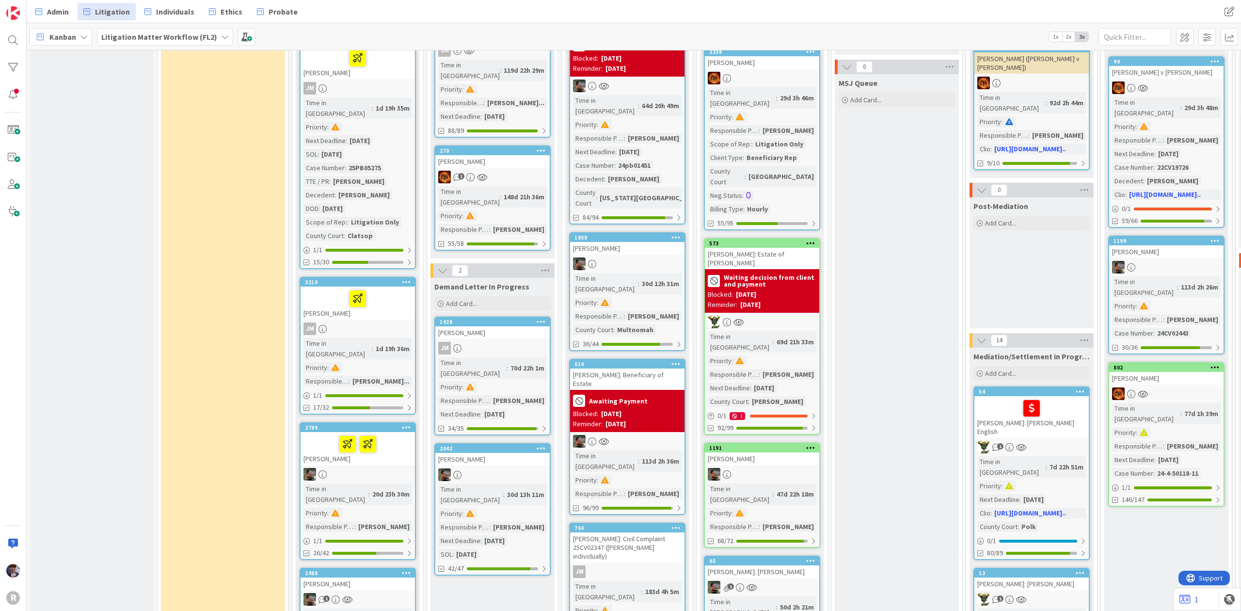
click at [328, 434] on div at bounding box center [357, 444] width 109 height 20
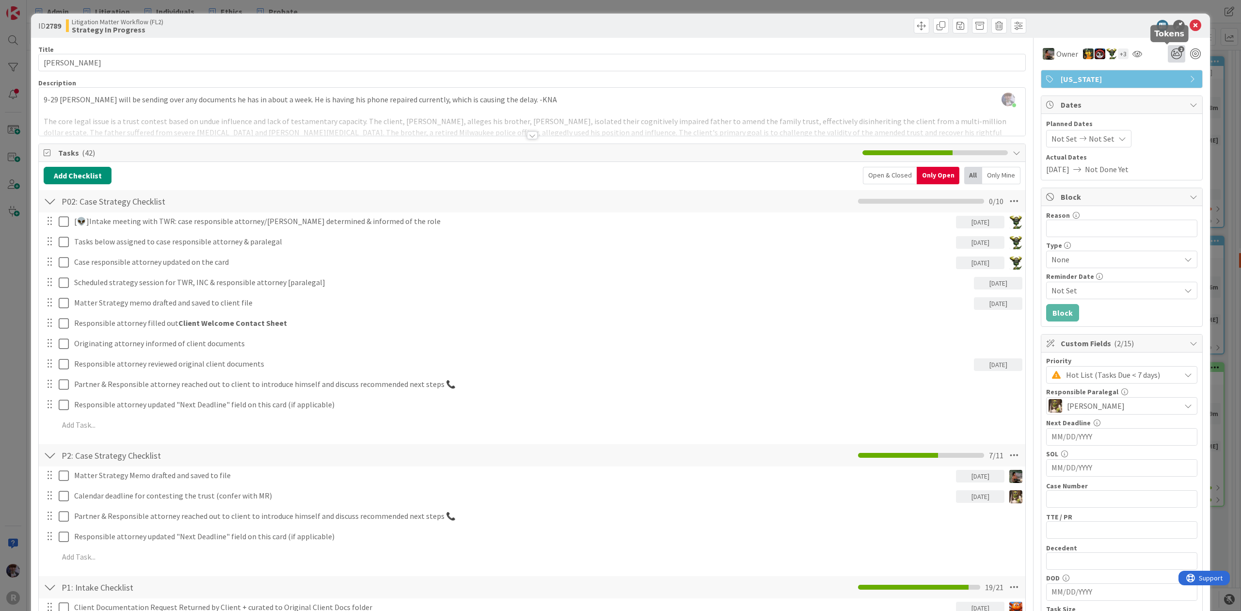
click at [1178, 49] on span "2" at bounding box center [1181, 49] width 6 height 6
click at [1161, 121] on icon at bounding box center [1165, 121] width 8 height 8
click at [1173, 119] on icon at bounding box center [1177, 121] width 8 height 8
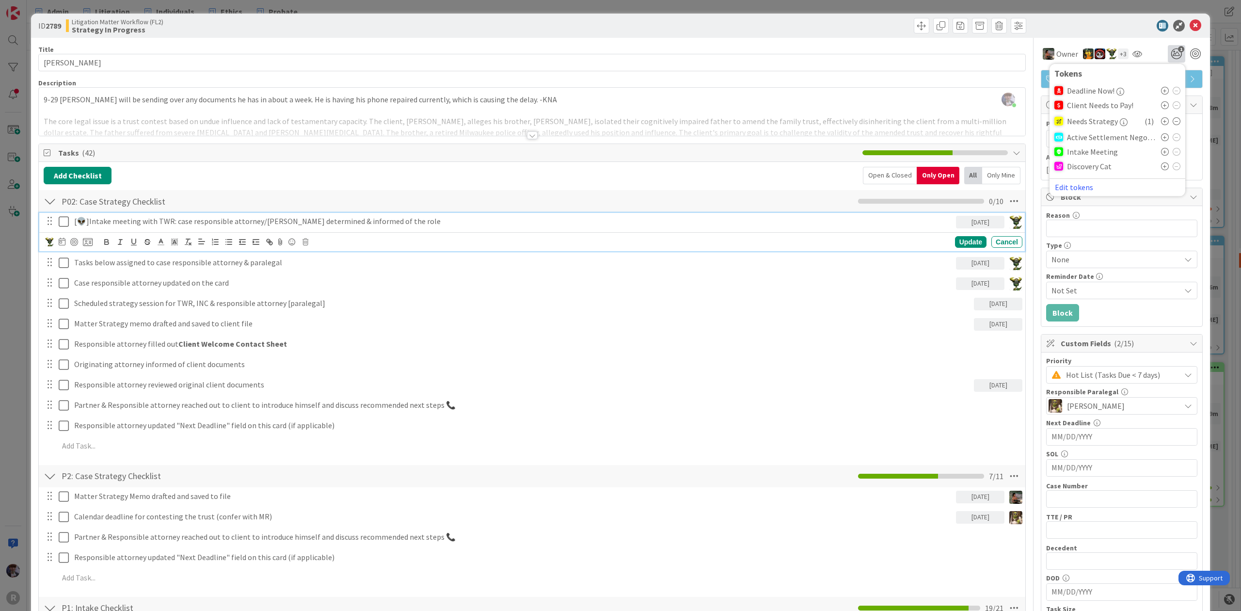
click at [64, 224] on icon at bounding box center [64, 222] width 10 height 12
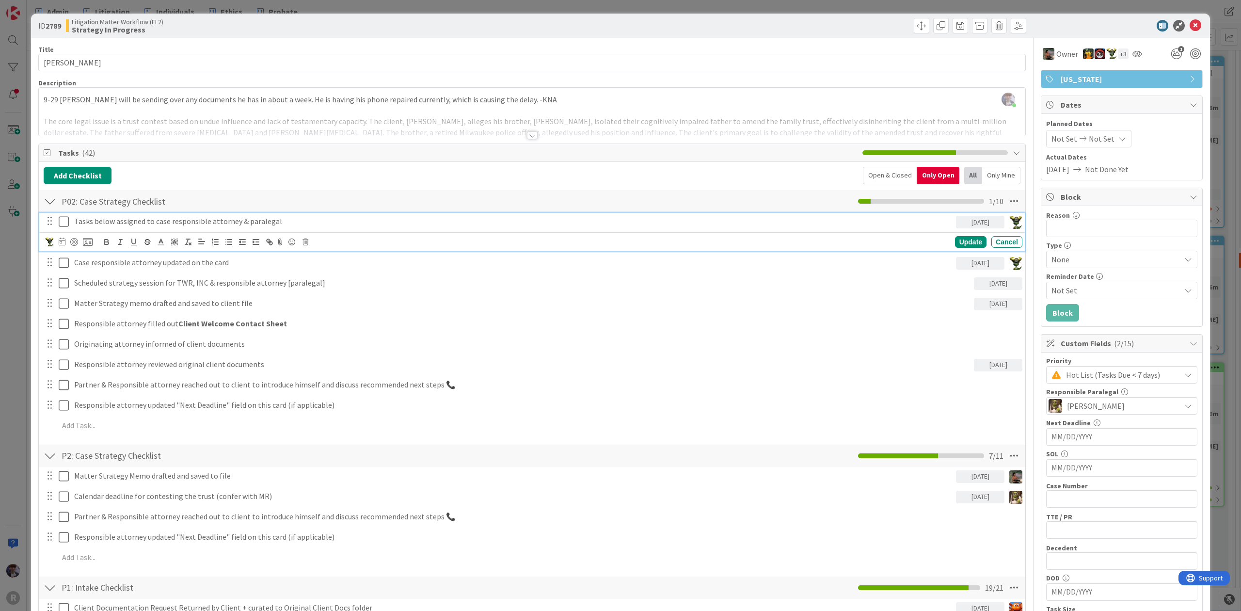
click at [64, 224] on icon at bounding box center [64, 222] width 10 height 12
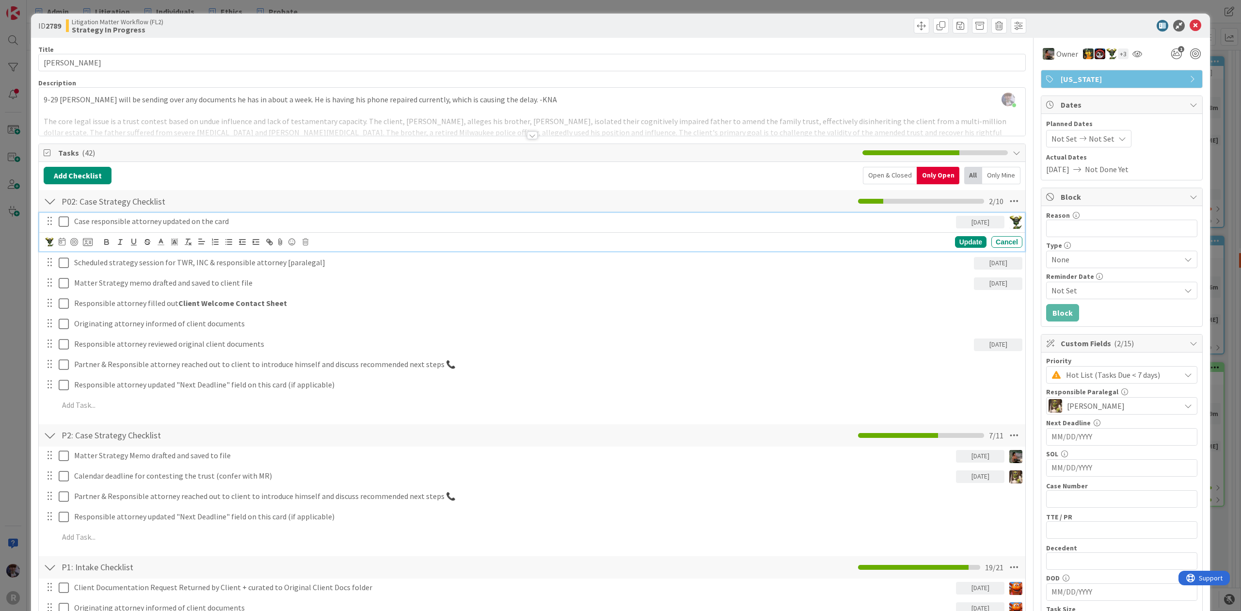
click at [67, 223] on icon at bounding box center [64, 222] width 10 height 12
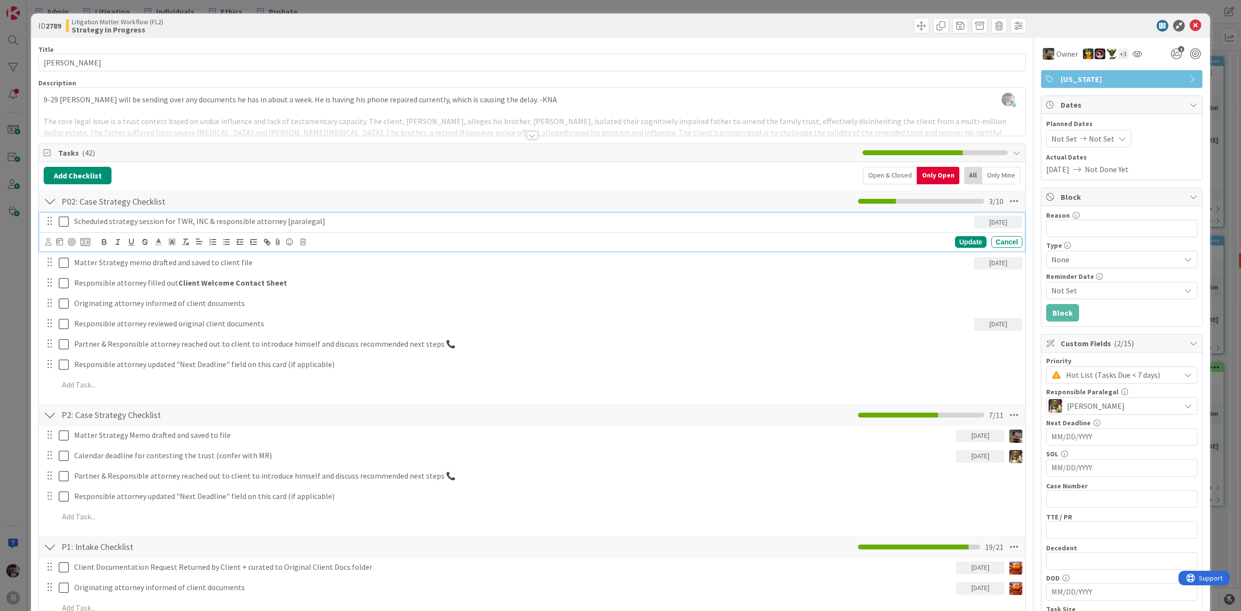
click at [152, 225] on p "Scheduled strategy session for TWR, INC & responsible attorney [paralegal]" at bounding box center [522, 221] width 896 height 11
click at [45, 243] on icon at bounding box center [48, 241] width 6 height 7
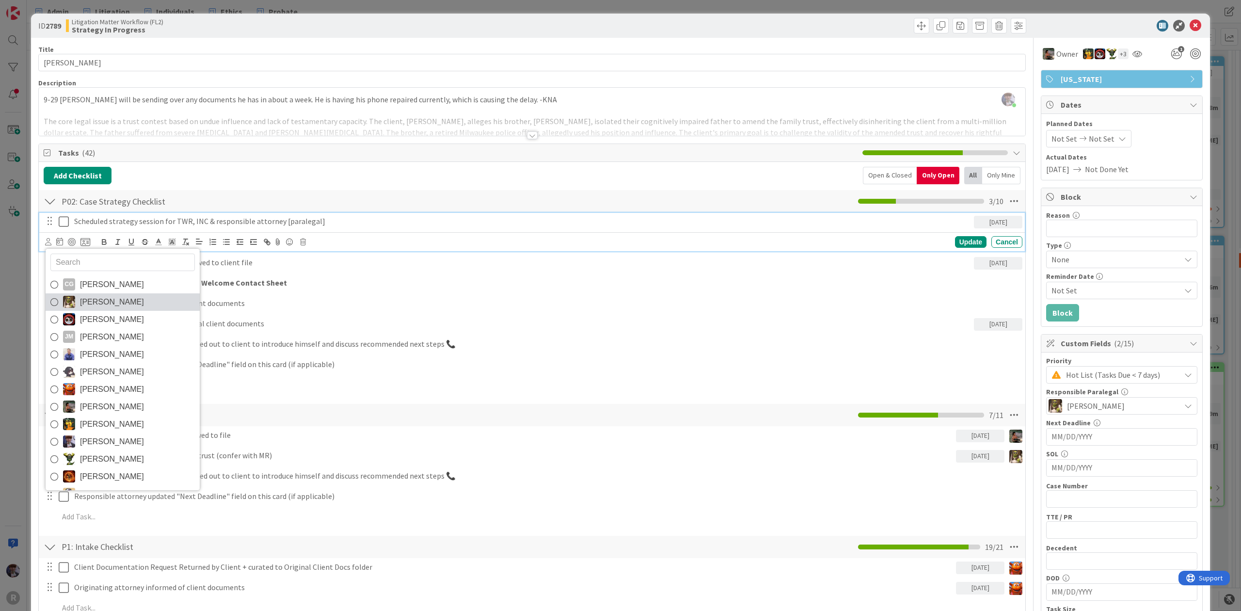
click at [116, 299] on span "[PERSON_NAME]" at bounding box center [112, 302] width 64 height 15
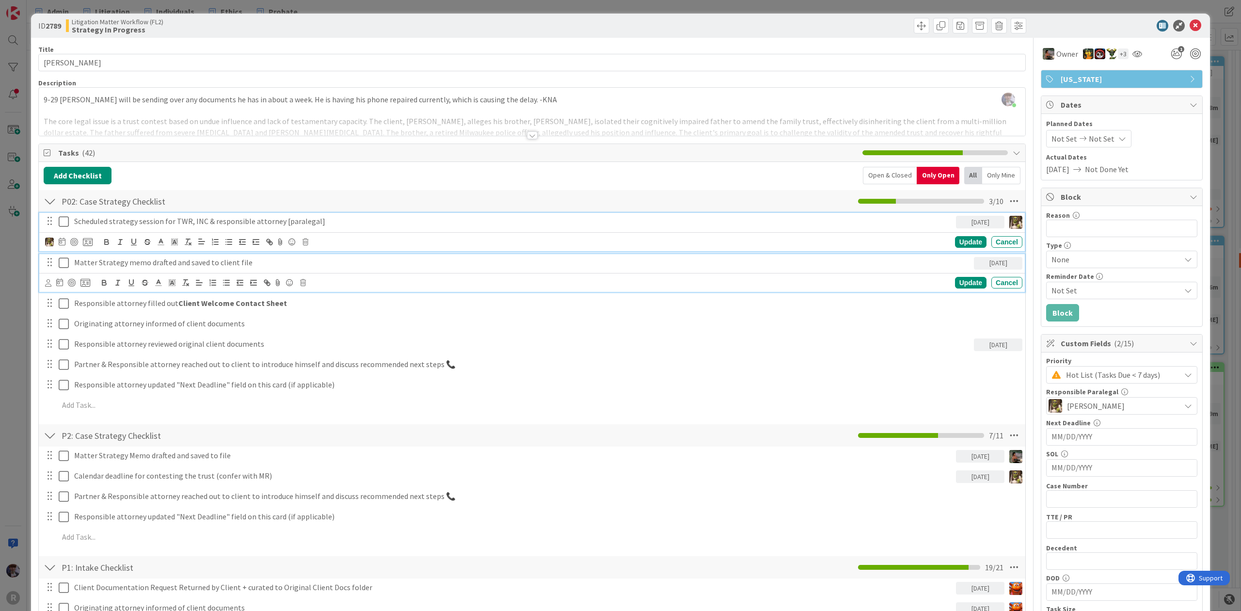
click at [105, 264] on p "Matter Strategy memo drafted and saved to client file" at bounding box center [522, 262] width 896 height 11
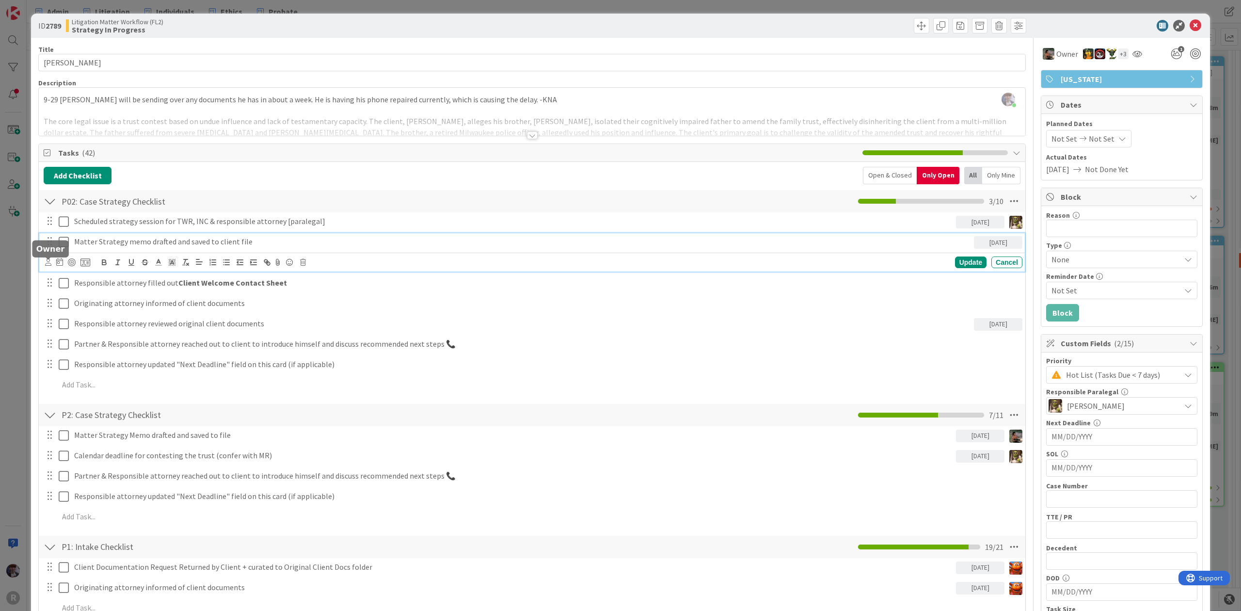
click at [47, 265] on icon at bounding box center [48, 261] width 6 height 7
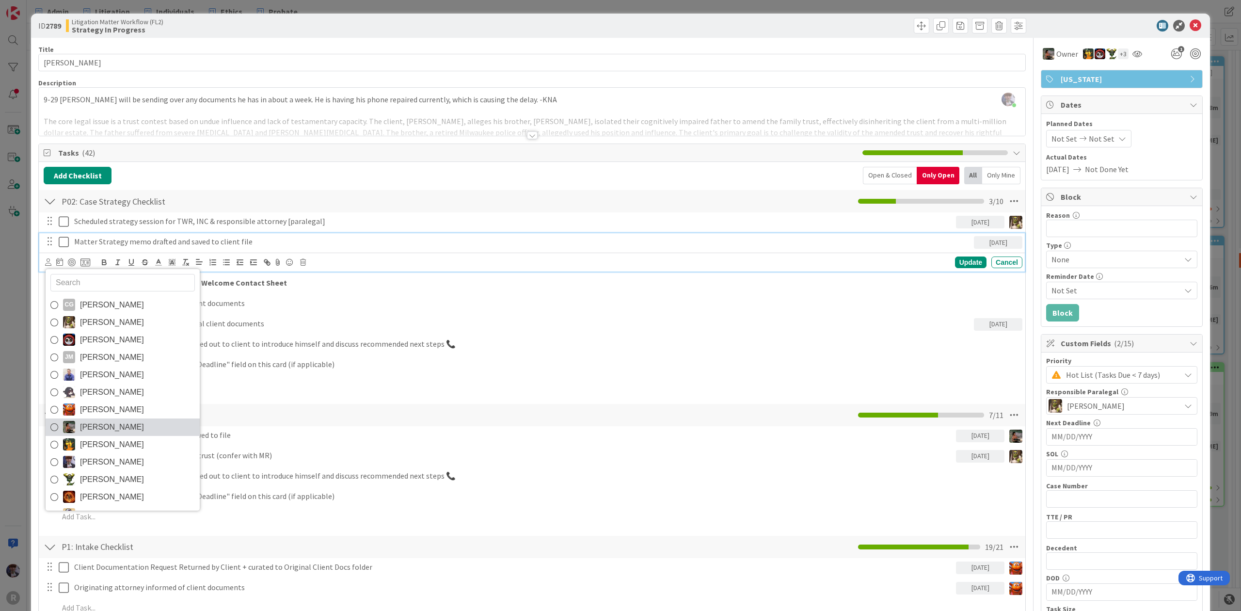
click at [104, 434] on span "[PERSON_NAME]" at bounding box center [112, 427] width 64 height 15
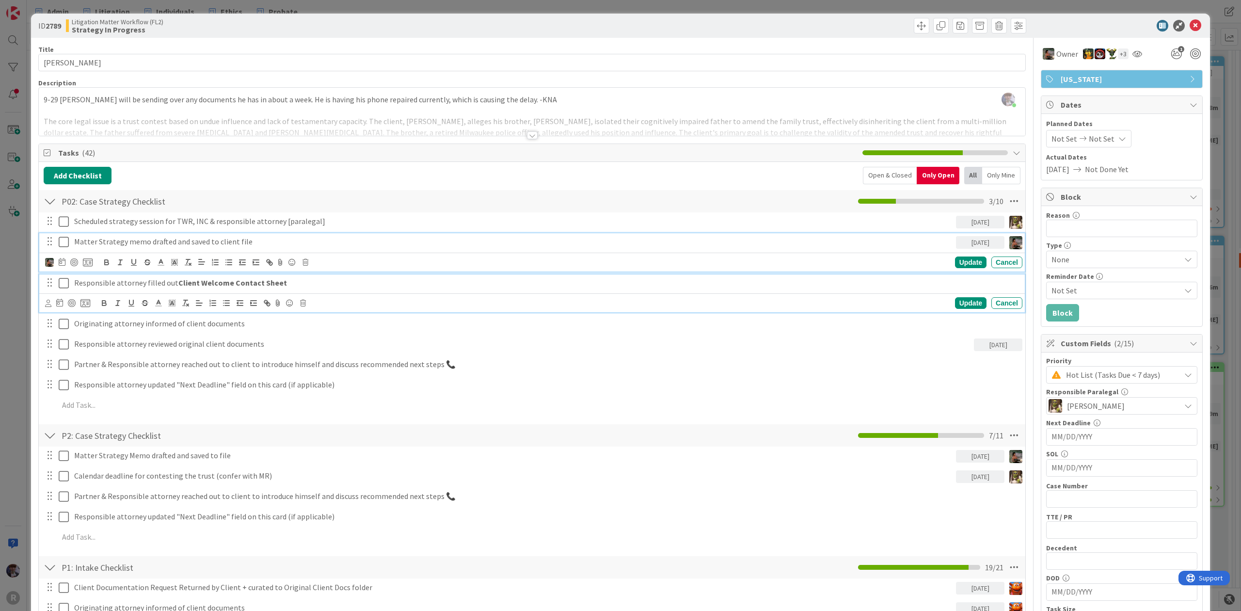
click at [216, 288] on p "Responsible attorney filled out Client Welcome Contact Sheet" at bounding box center [546, 282] width 944 height 11
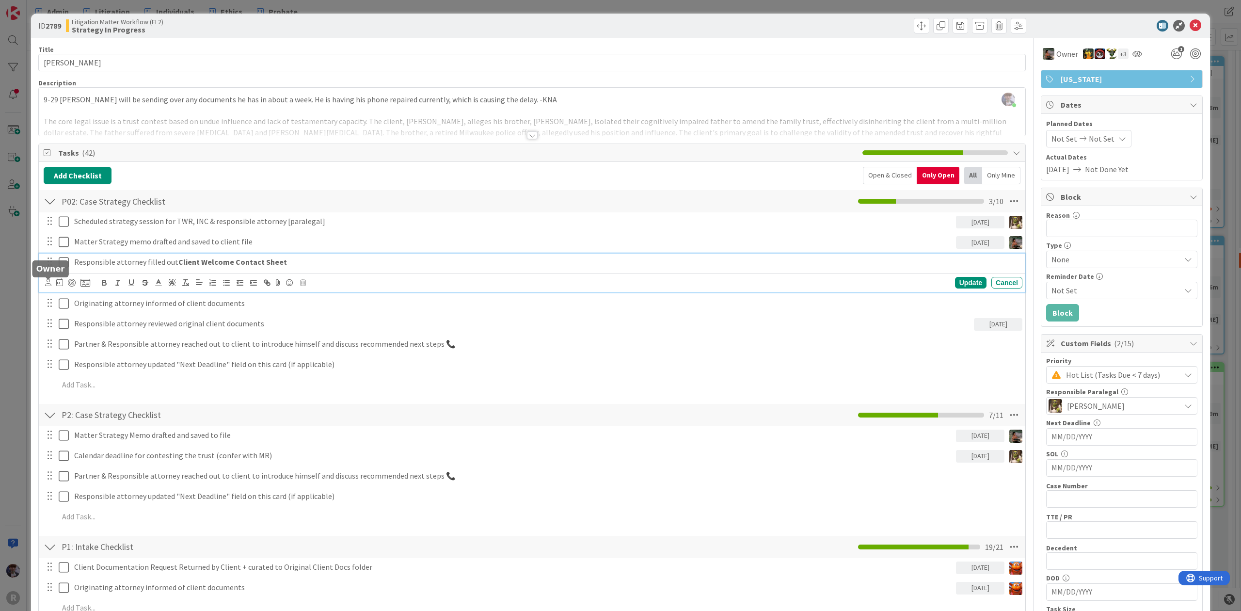
click at [49, 286] on icon at bounding box center [48, 282] width 6 height 7
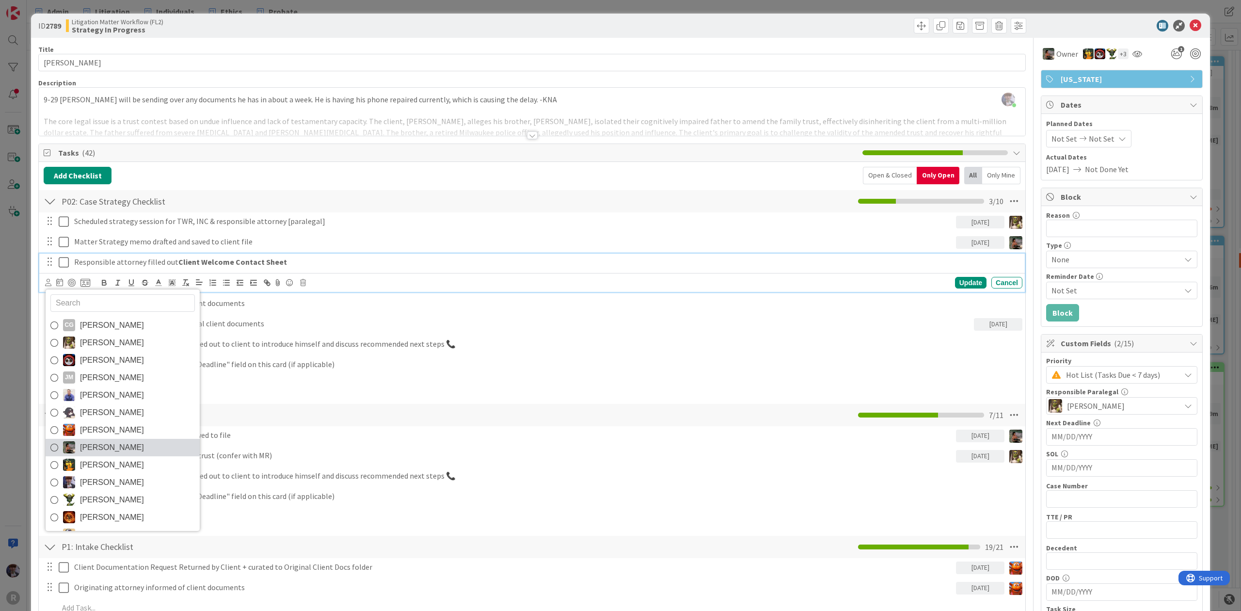
click at [96, 452] on span "[PERSON_NAME]" at bounding box center [112, 447] width 64 height 15
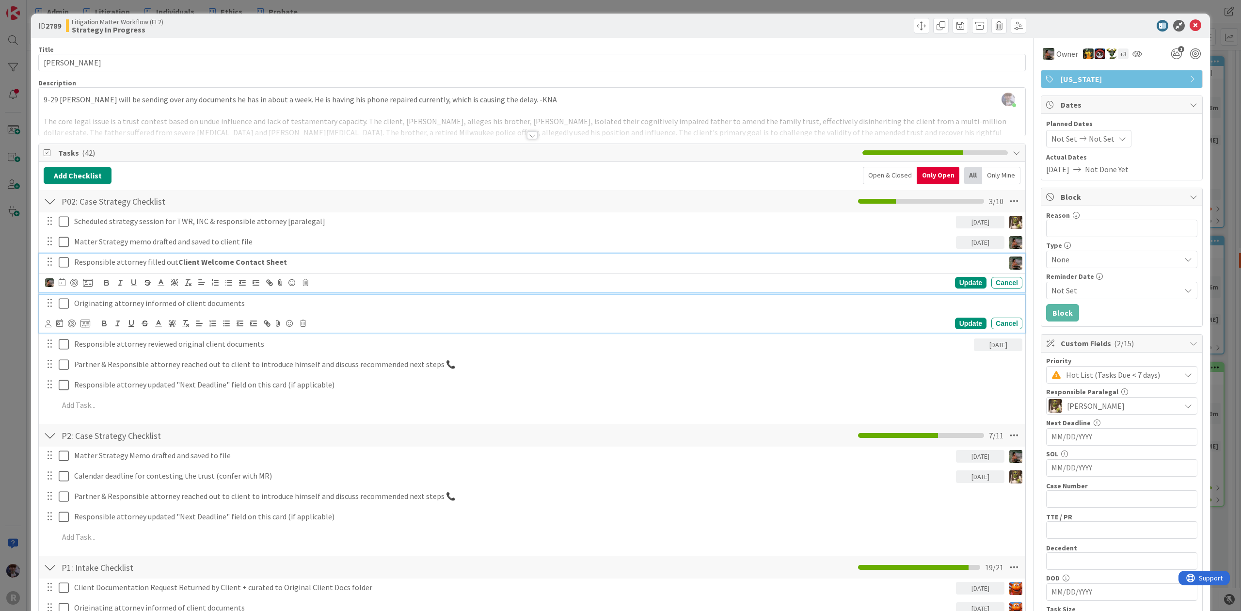
click at [111, 308] on p "Originating attorney informed of client documents" at bounding box center [546, 303] width 944 height 11
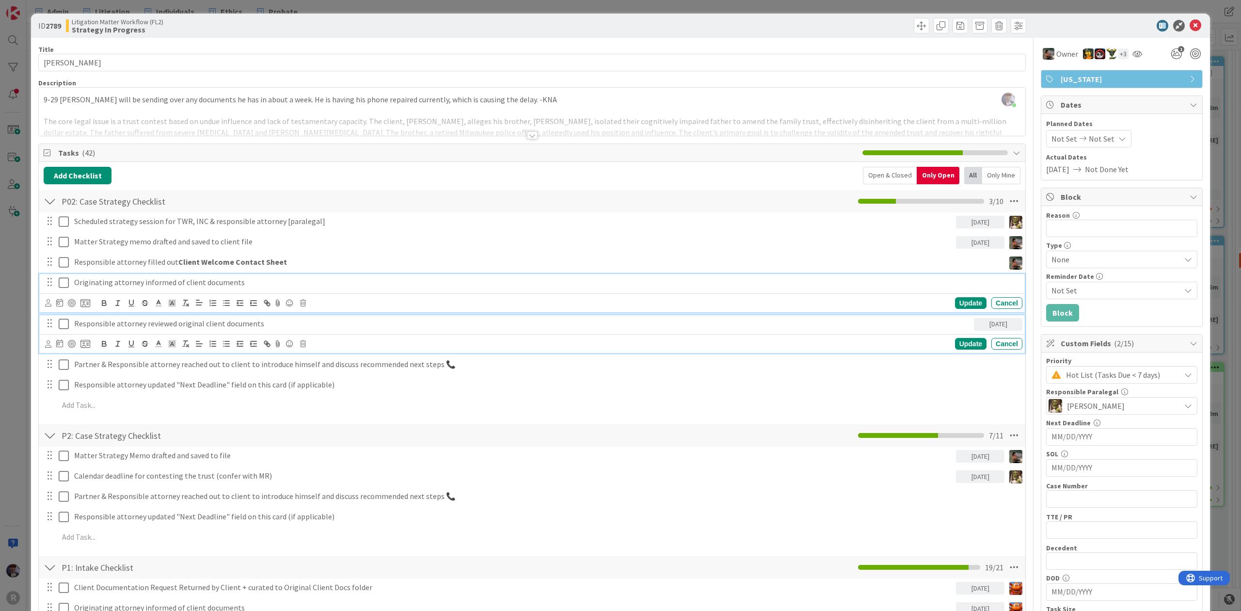
click at [82, 321] on p "Responsible attorney reviewed original client documents" at bounding box center [522, 323] width 896 height 11
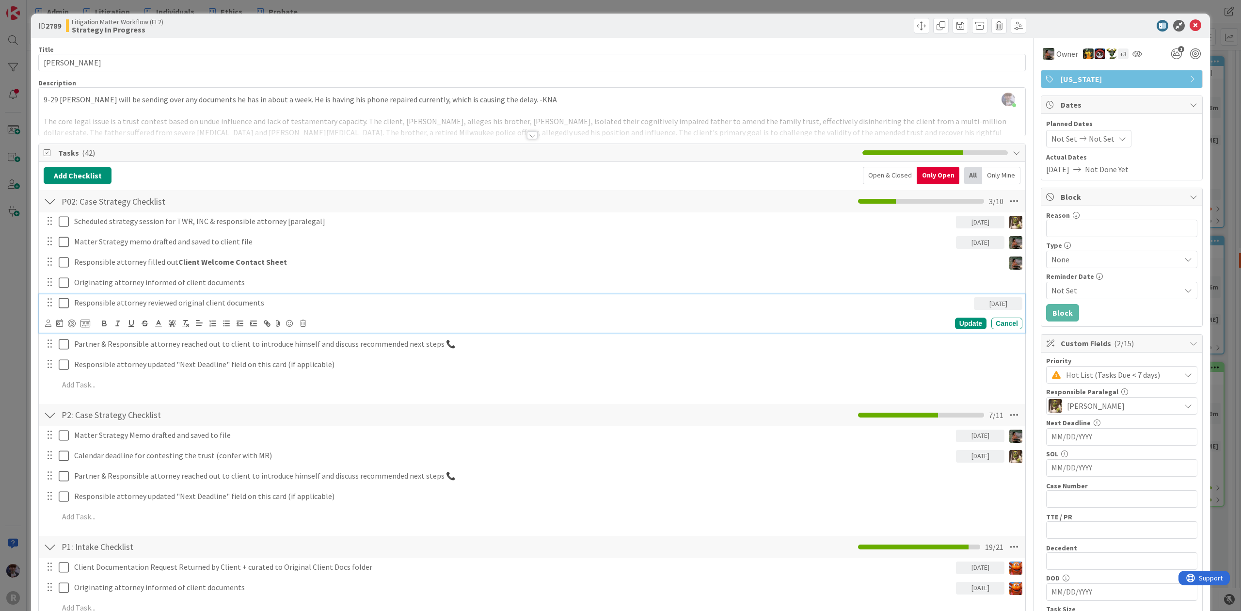
click at [45, 326] on icon at bounding box center [48, 322] width 6 height 7
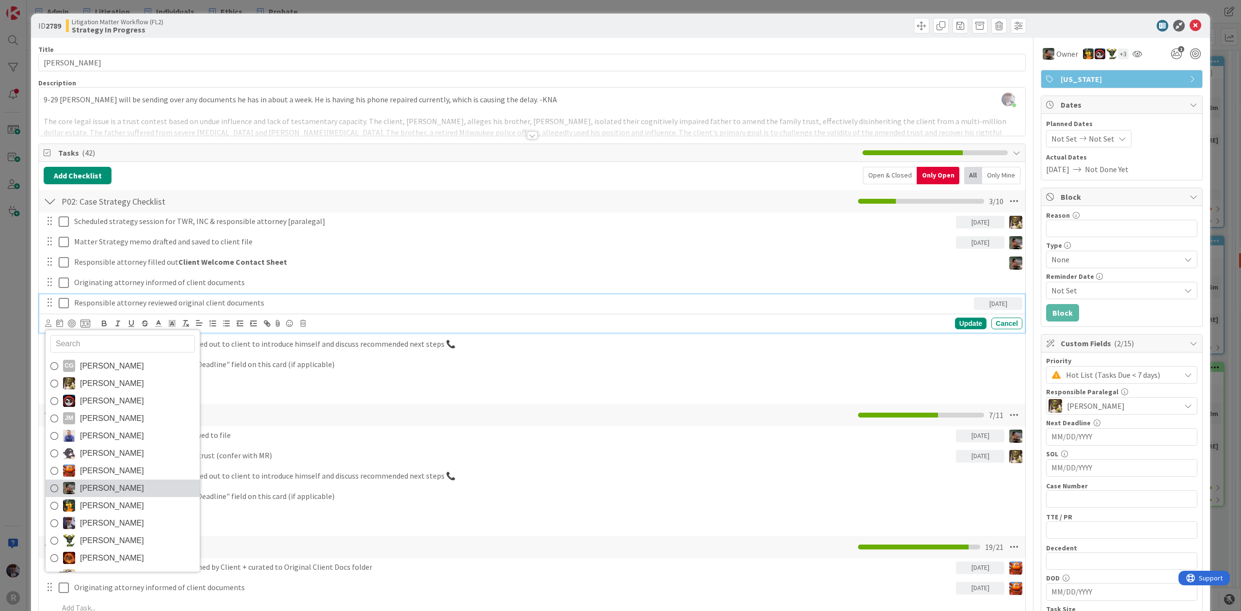
click at [142, 487] on link "[PERSON_NAME]" at bounding box center [123, 487] width 154 height 17
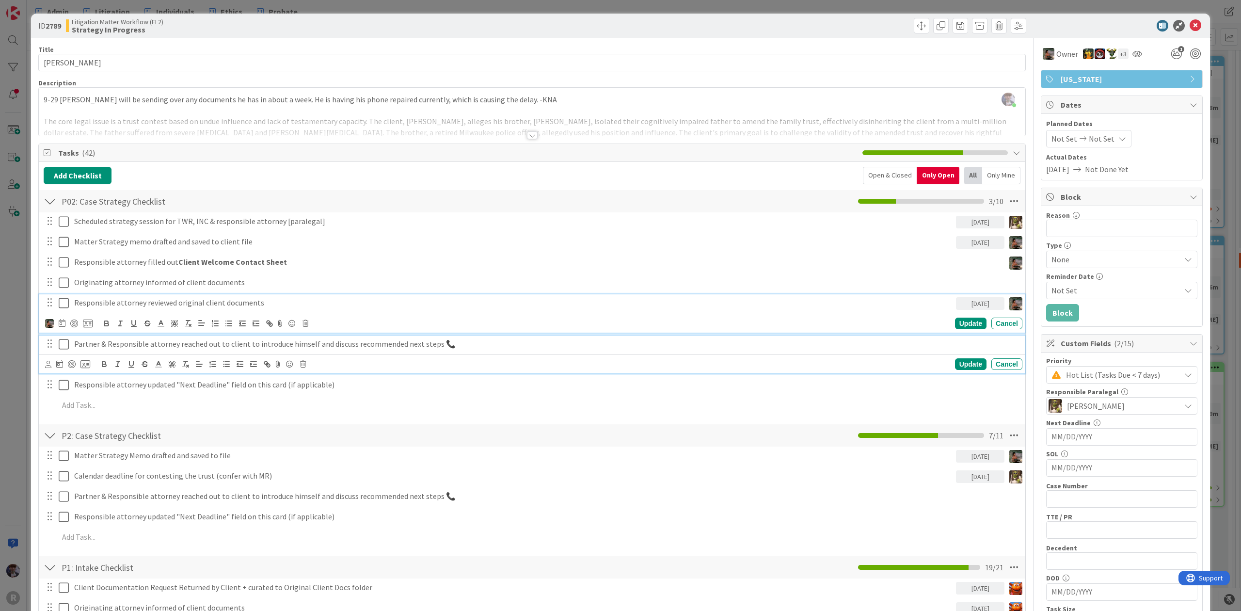
click at [105, 345] on p "Partner & Responsible attorney reached out to client to introduce himself and d…" at bounding box center [546, 343] width 944 height 11
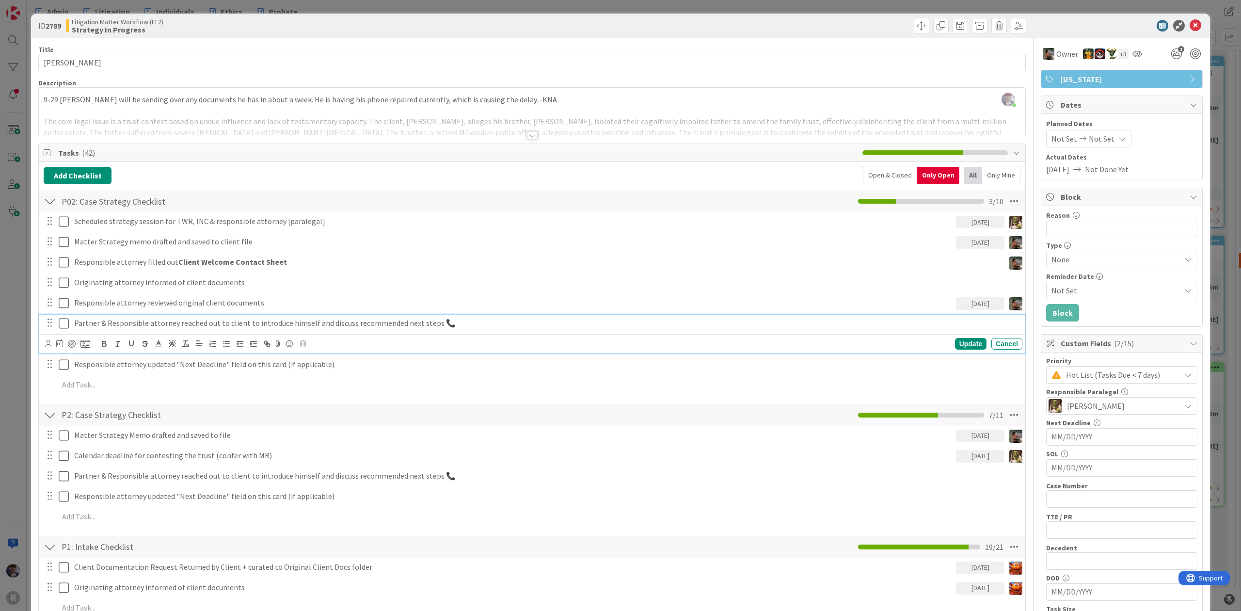
click at [49, 348] on div at bounding box center [48, 343] width 6 height 11
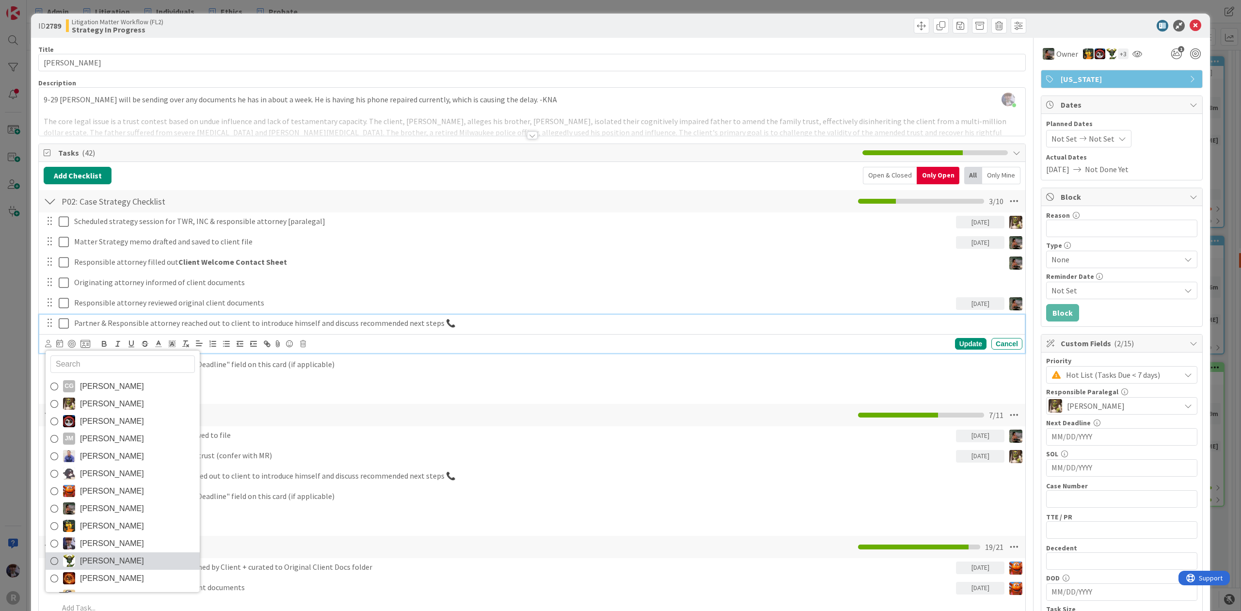
click at [94, 559] on span "[PERSON_NAME]" at bounding box center [112, 561] width 64 height 15
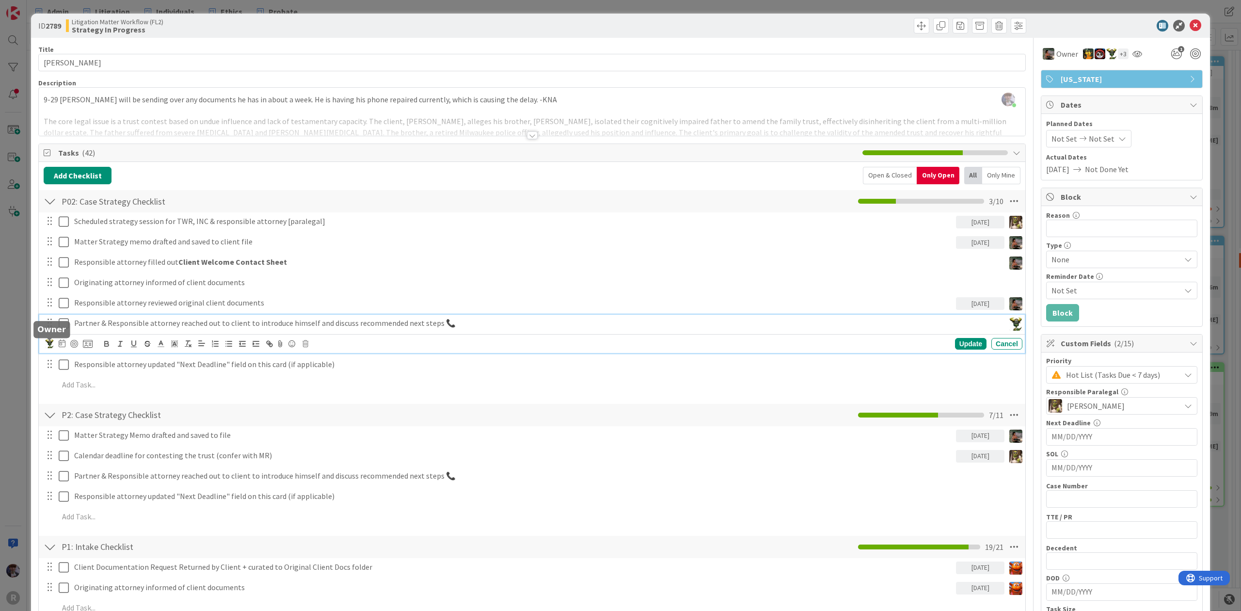
click at [48, 346] on img at bounding box center [49, 343] width 9 height 9
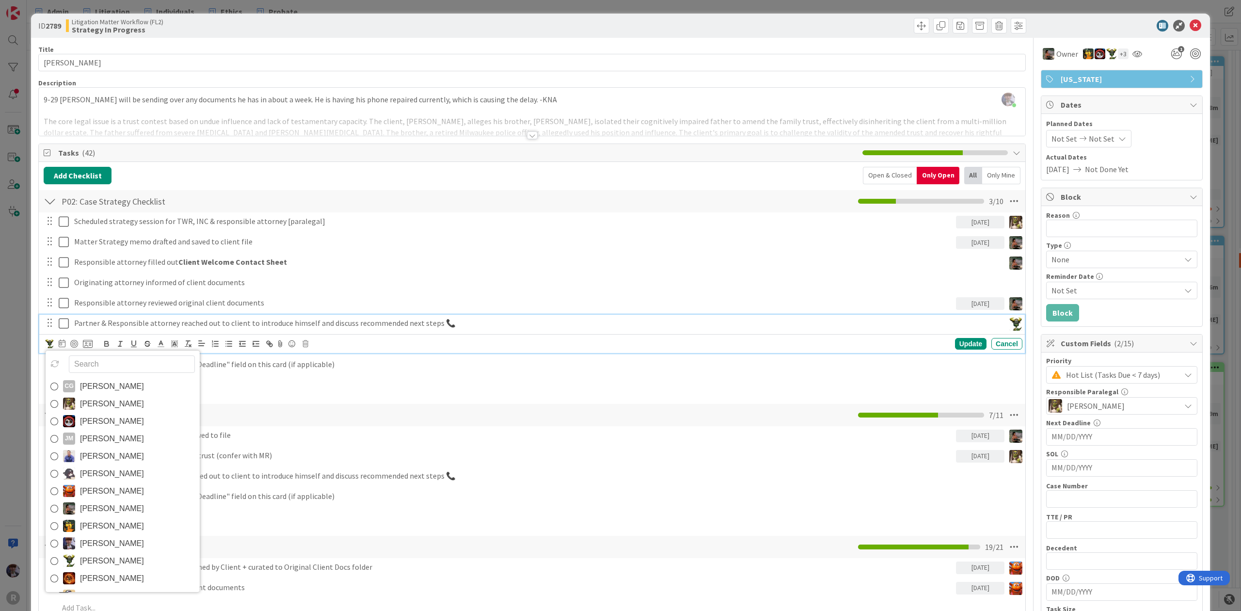
click at [119, 510] on span "[PERSON_NAME]" at bounding box center [112, 508] width 64 height 15
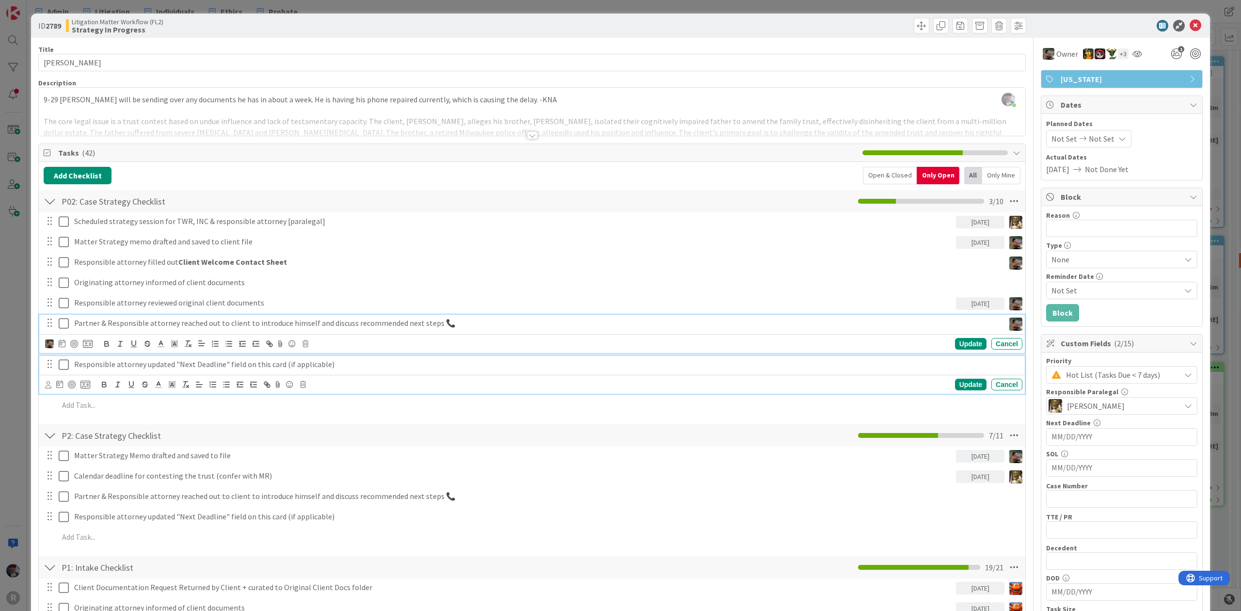
click at [109, 371] on div "Responsible attorney updated "Next Deadline" field on this card (if applicable)" at bounding box center [546, 364] width 952 height 17
click at [297, 322] on p "Partner & Responsible attorney reached out to client to introduce himself and d…" at bounding box center [537, 323] width 926 height 11
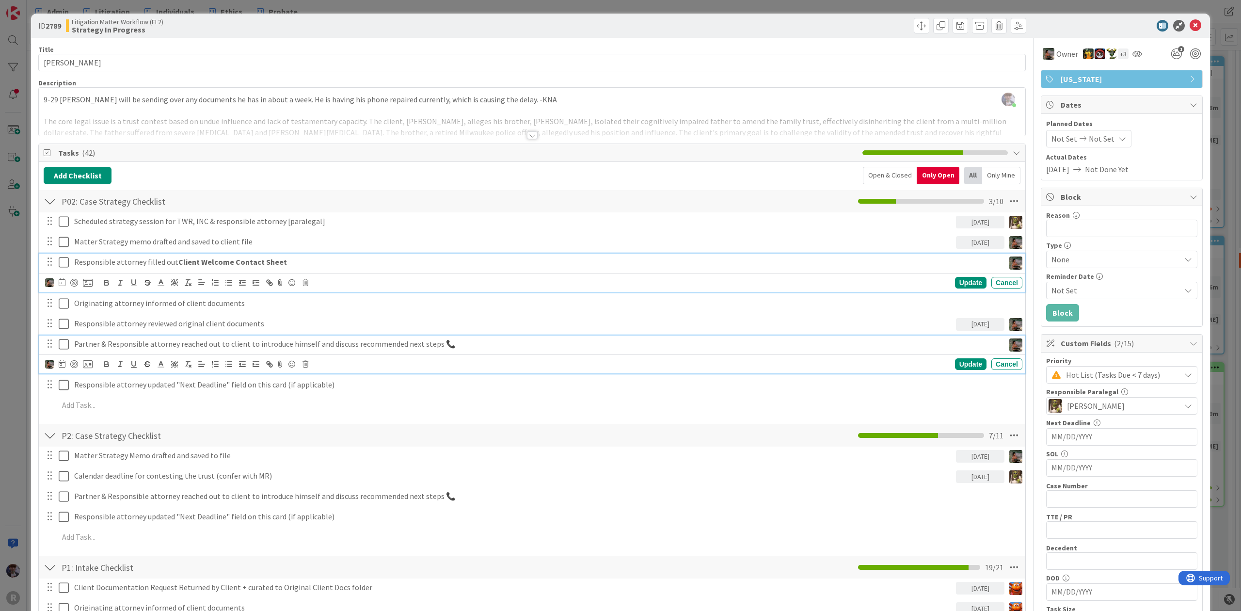
click at [96, 261] on p "Responsible attorney filled out Client Welcome Contact Sheet" at bounding box center [537, 261] width 926 height 11
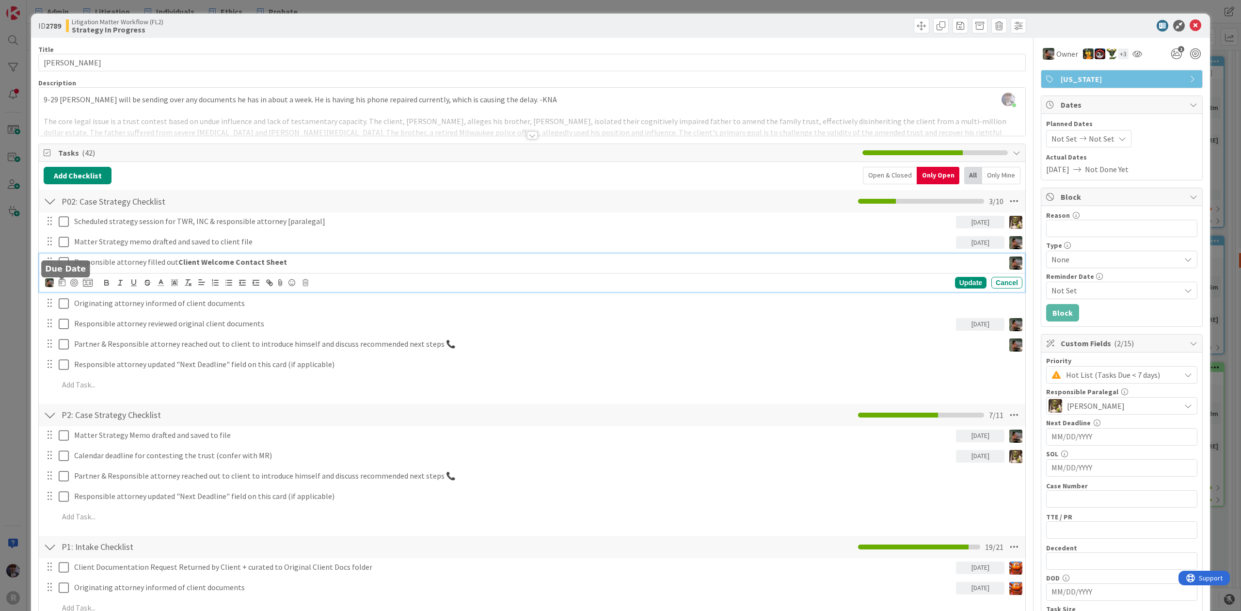
click at [62, 284] on icon at bounding box center [62, 282] width 7 height 8
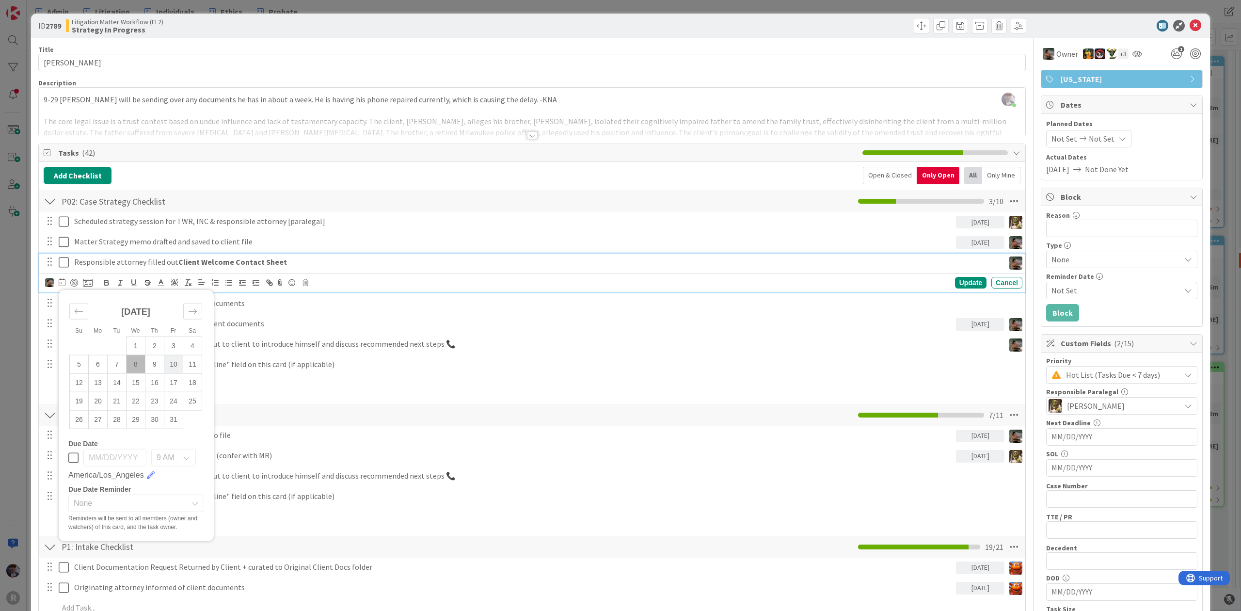
click at [169, 366] on td "10" at bounding box center [173, 364] width 19 height 18
type input "[DATE]"
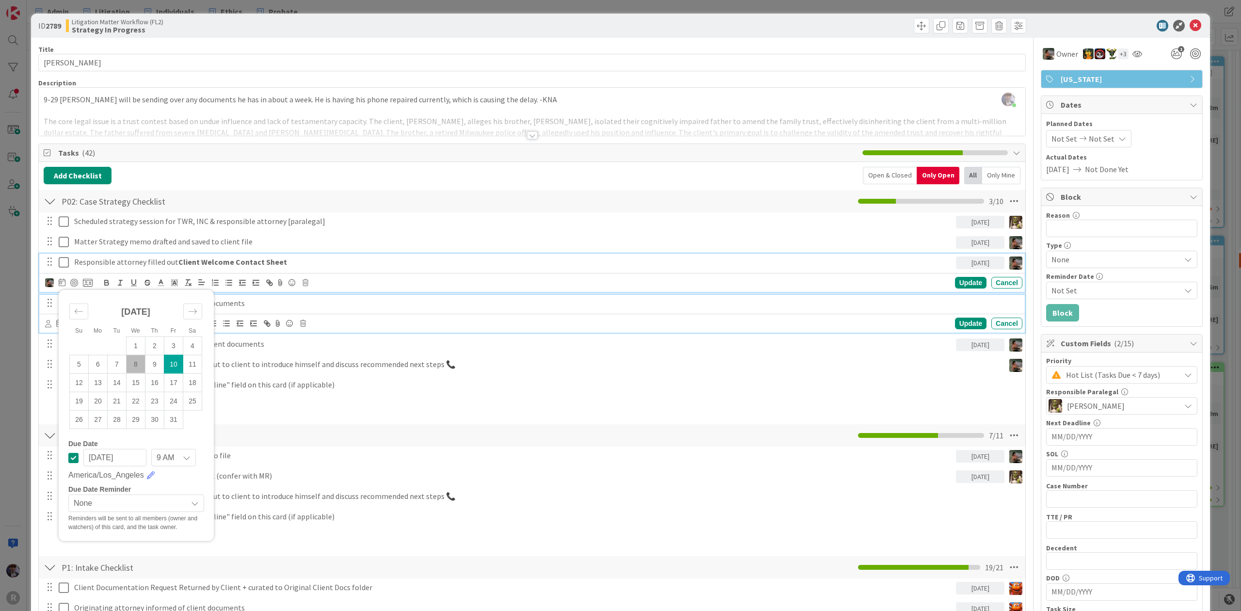
click at [247, 305] on p "Originating attorney informed of client documents" at bounding box center [546, 303] width 944 height 11
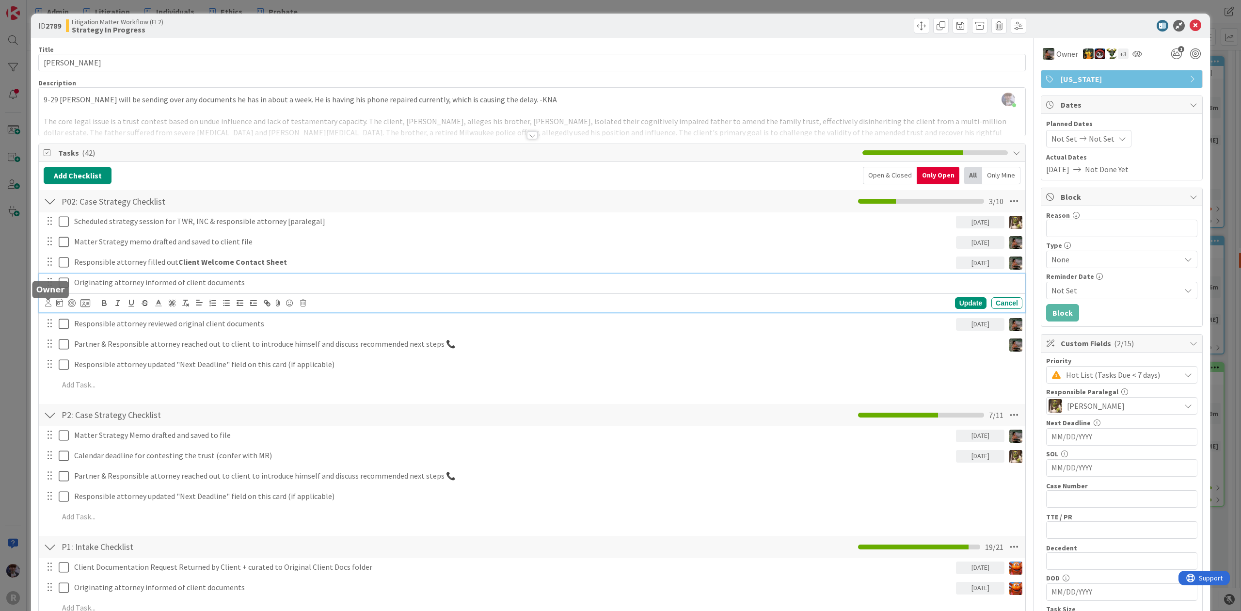
click at [50, 305] on icon at bounding box center [48, 302] width 6 height 7
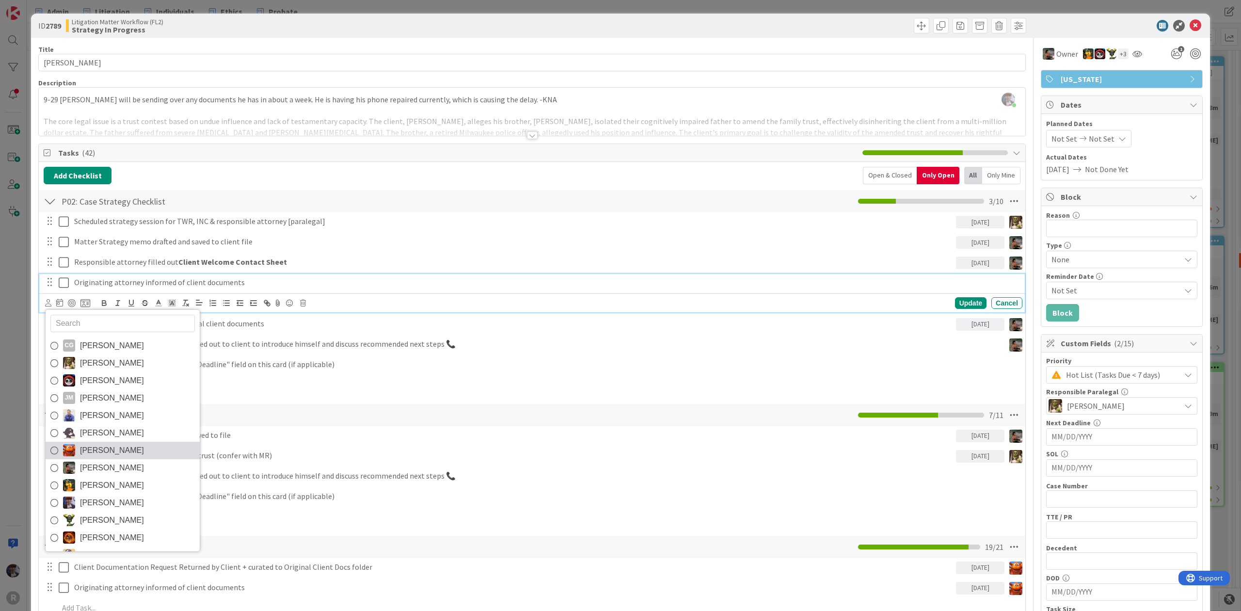
click at [125, 448] on link "[PERSON_NAME]" at bounding box center [123, 450] width 154 height 17
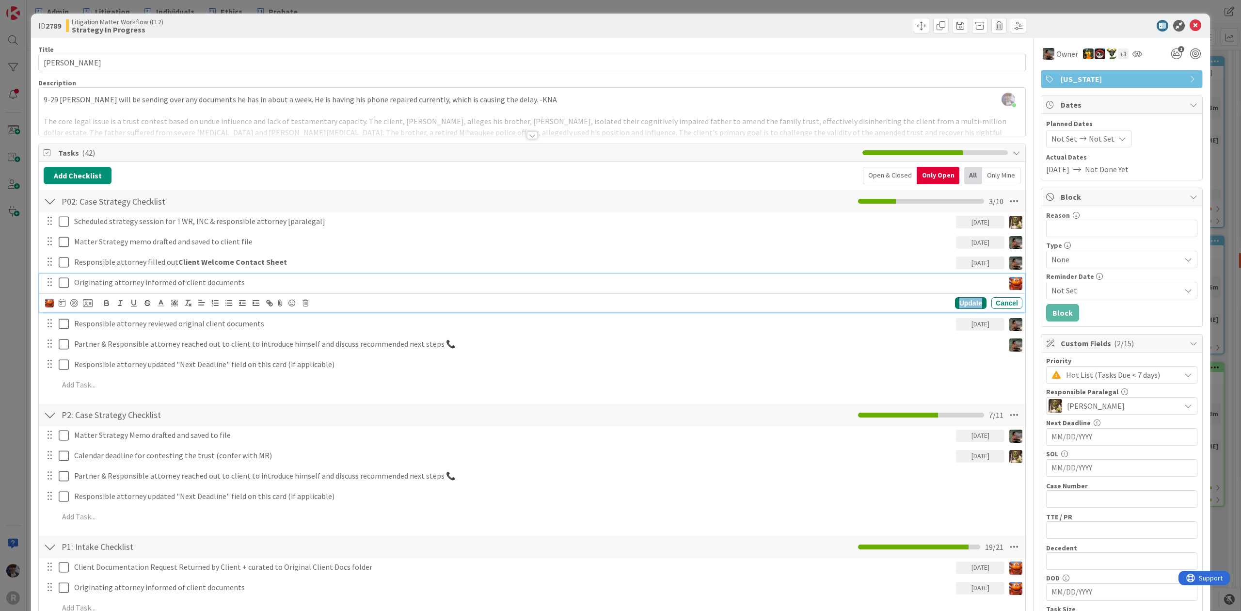
click at [958, 302] on div "Update" at bounding box center [971, 303] width 32 height 12
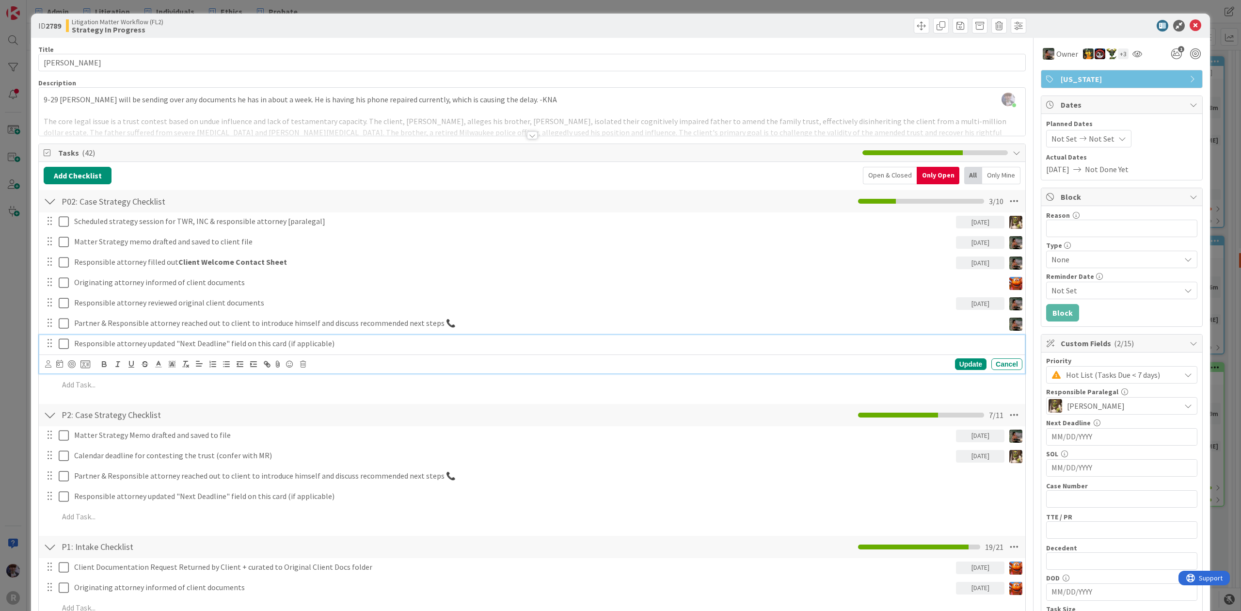
click at [150, 345] on p "Responsible attorney updated "Next Deadline" field on this card (if applicable)" at bounding box center [546, 343] width 944 height 11
click at [51, 363] on icon at bounding box center [48, 363] width 6 height 7
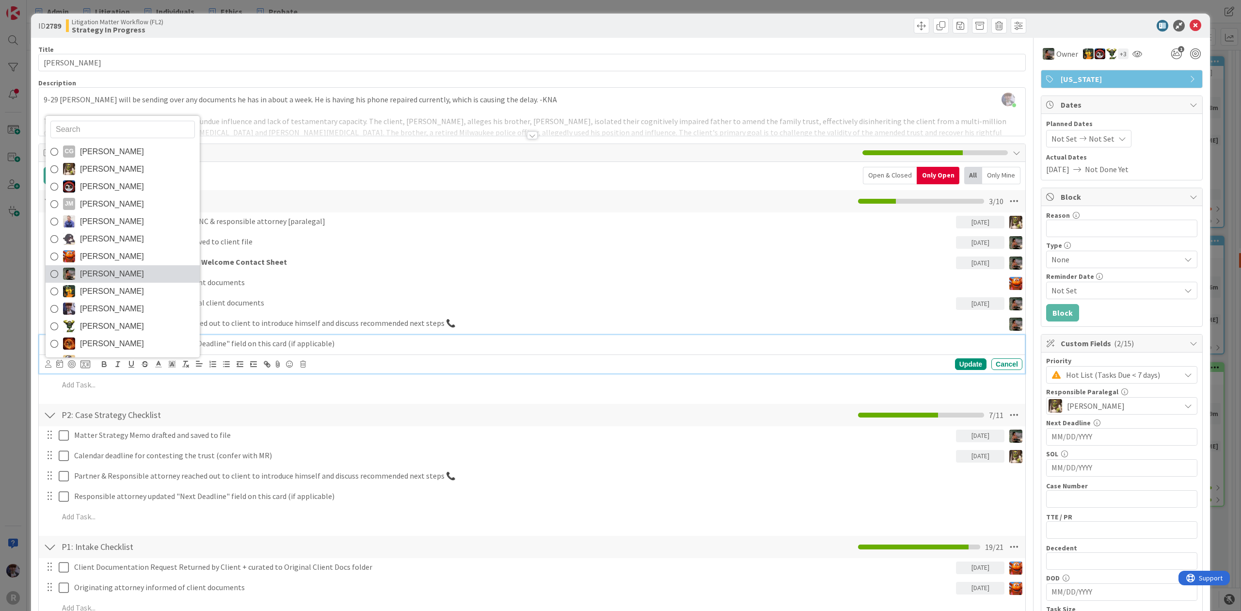
click at [117, 281] on span "[PERSON_NAME]" at bounding box center [112, 274] width 64 height 15
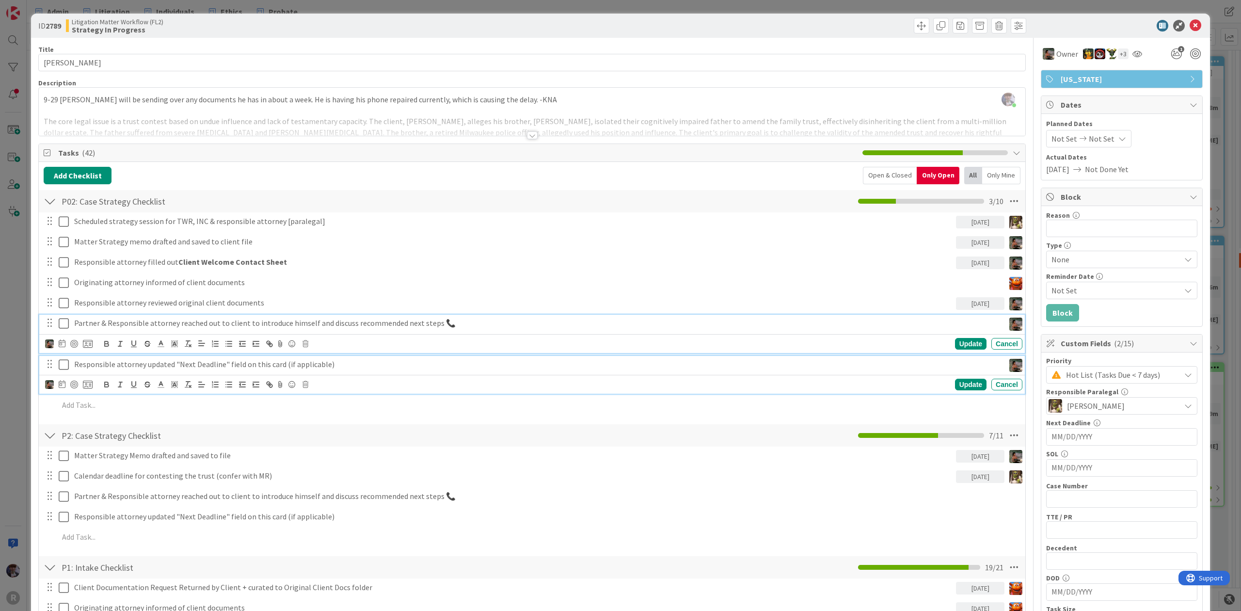
click at [327, 325] on p "Partner & Responsible attorney reached out to client to introduce himself and d…" at bounding box center [537, 323] width 926 height 11
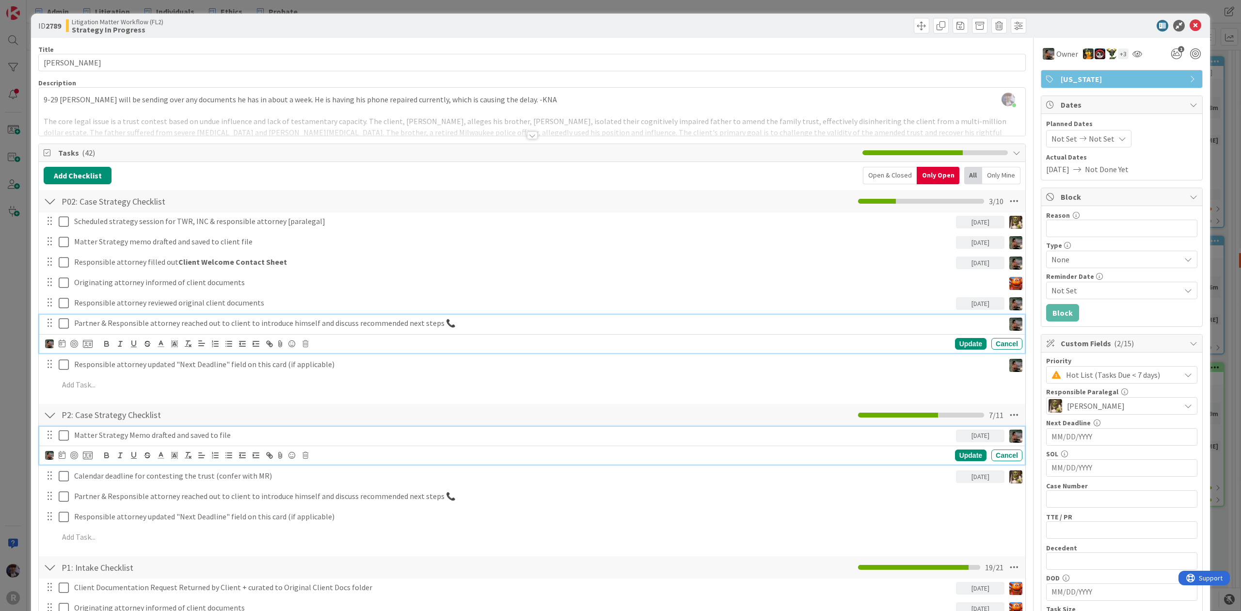
click at [143, 441] on p "Matter Strategy Memo drafted and saved to file" at bounding box center [513, 435] width 878 height 11
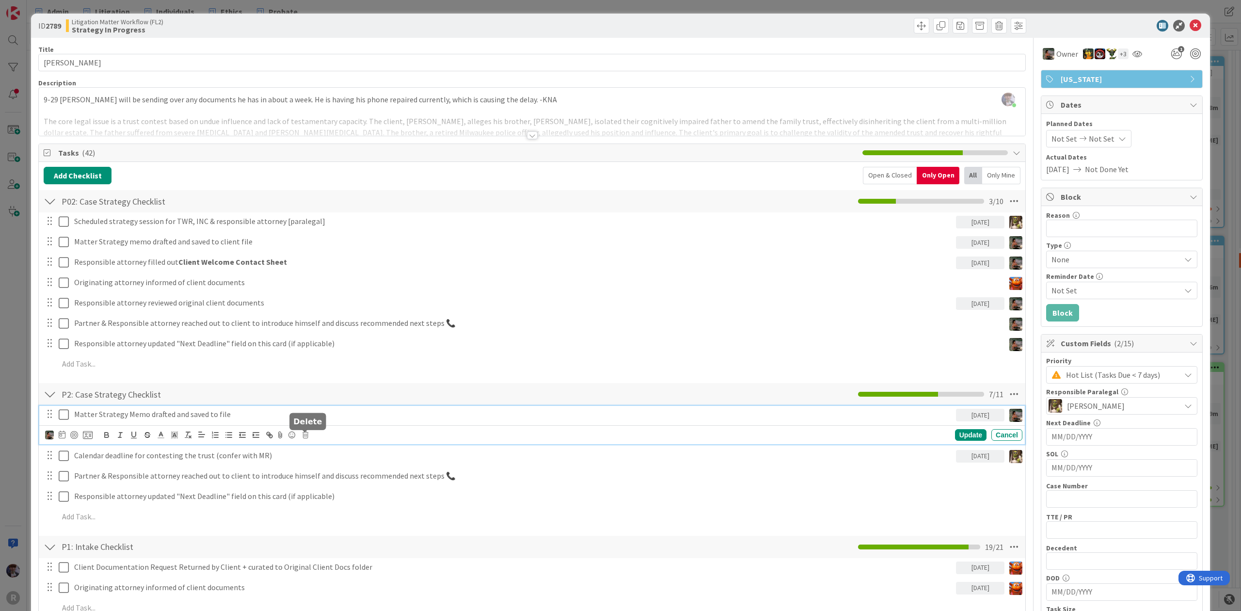
click at [305, 438] on icon at bounding box center [306, 434] width 6 height 7
click at [336, 478] on div "Delete" at bounding box center [330, 475] width 36 height 17
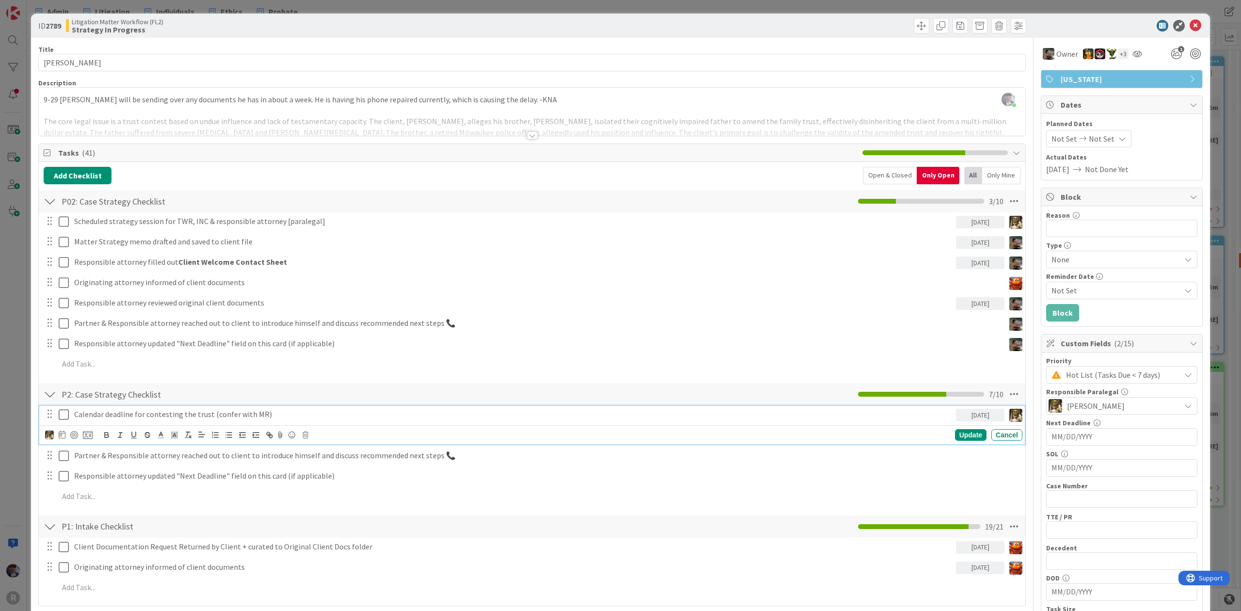
click at [210, 419] on p "Calendar deadline for contesting the trust (confer with MR)" at bounding box center [513, 414] width 878 height 11
drag, startPoint x: 284, startPoint y: 413, endPoint x: 0, endPoint y: 479, distance: 291.8
click at [0, 479] on div "ID 2789 Litigation Matter Workflow (FL2) Strategy In Progress Title 11 / 128 [P…" at bounding box center [620, 305] width 1241 height 611
copy p "Calendar deadline for contesting the trust (confer with MR)"
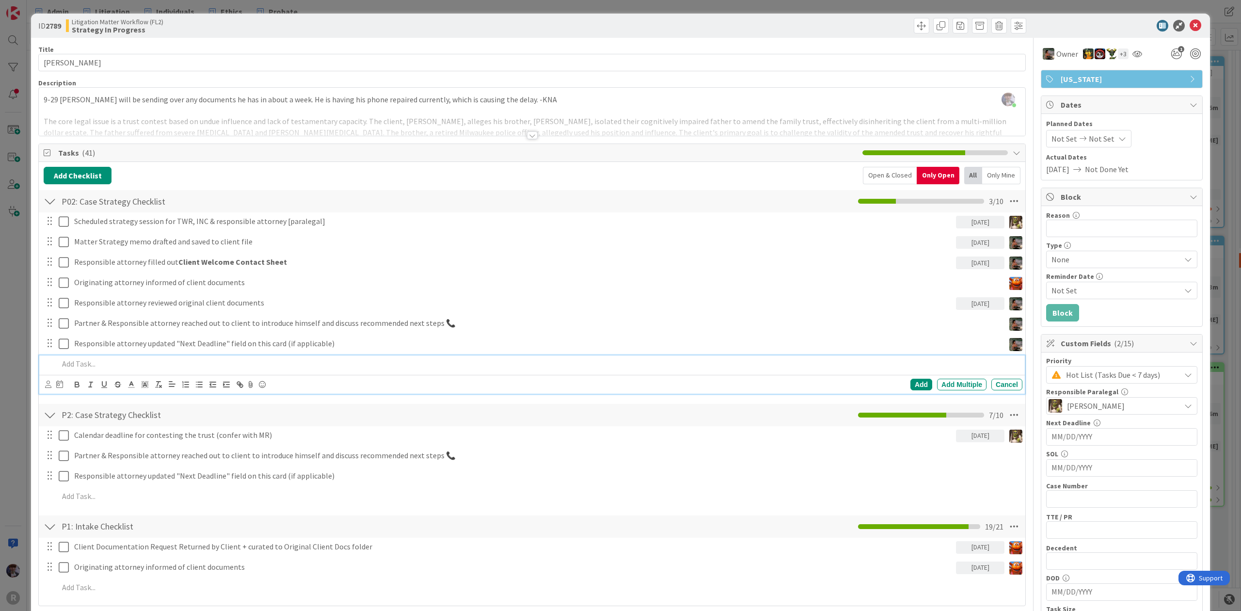
click at [174, 357] on div at bounding box center [539, 363] width 968 height 17
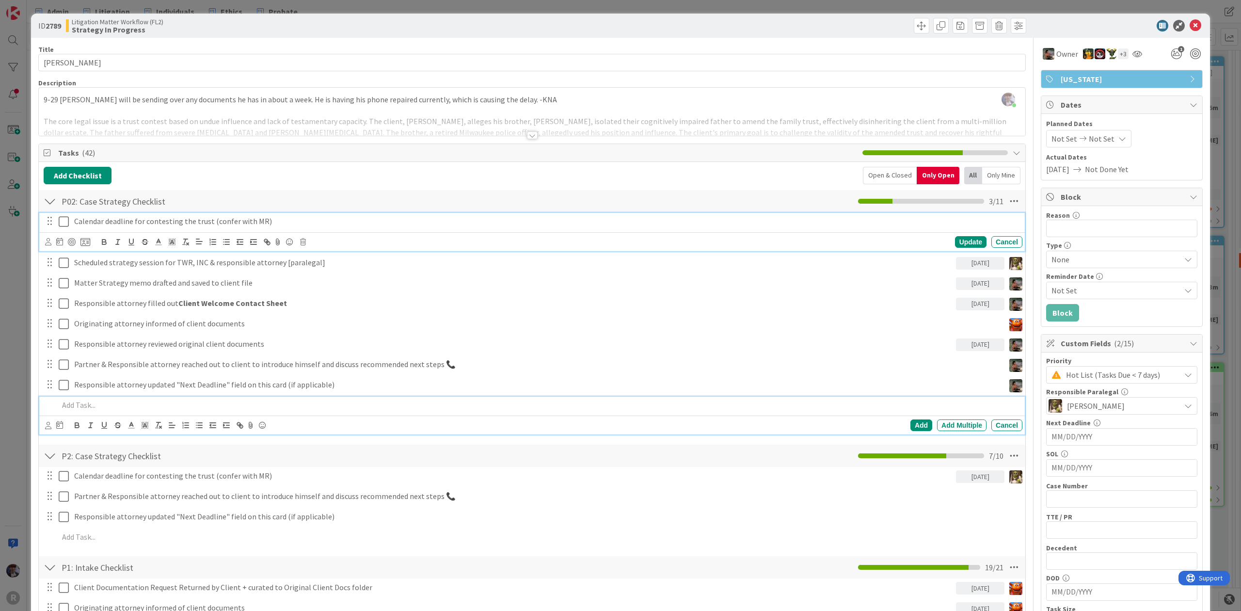
click at [271, 220] on p "Calendar deadline for contesting the trust (confer with MR)" at bounding box center [546, 221] width 944 height 11
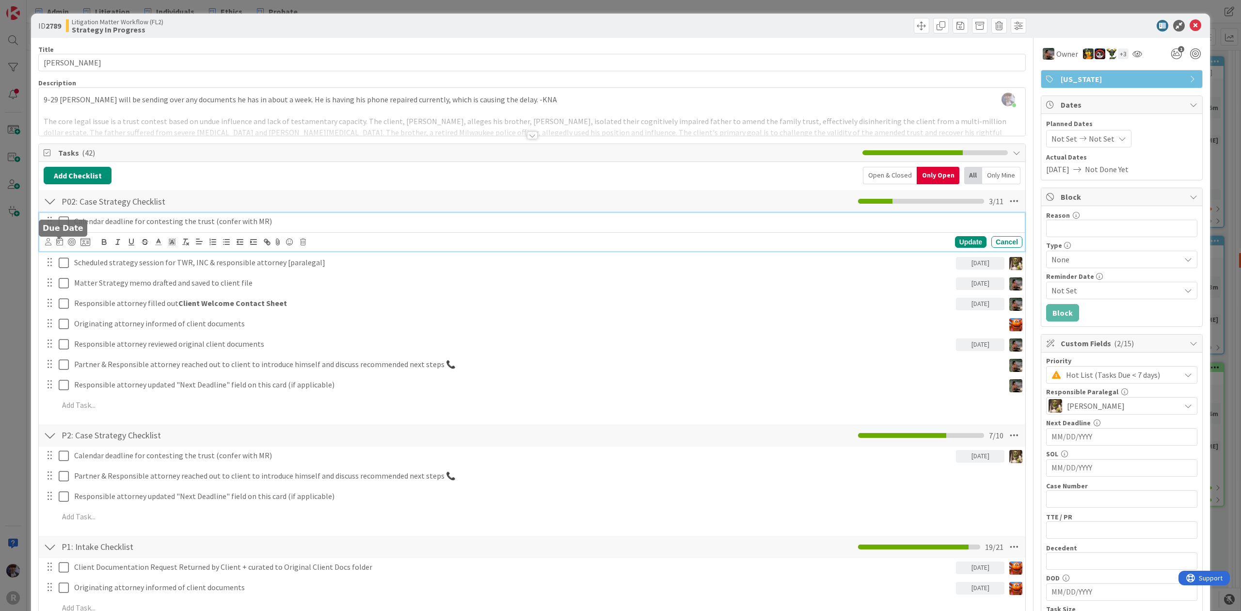
click at [51, 241] on icon at bounding box center [48, 241] width 6 height 7
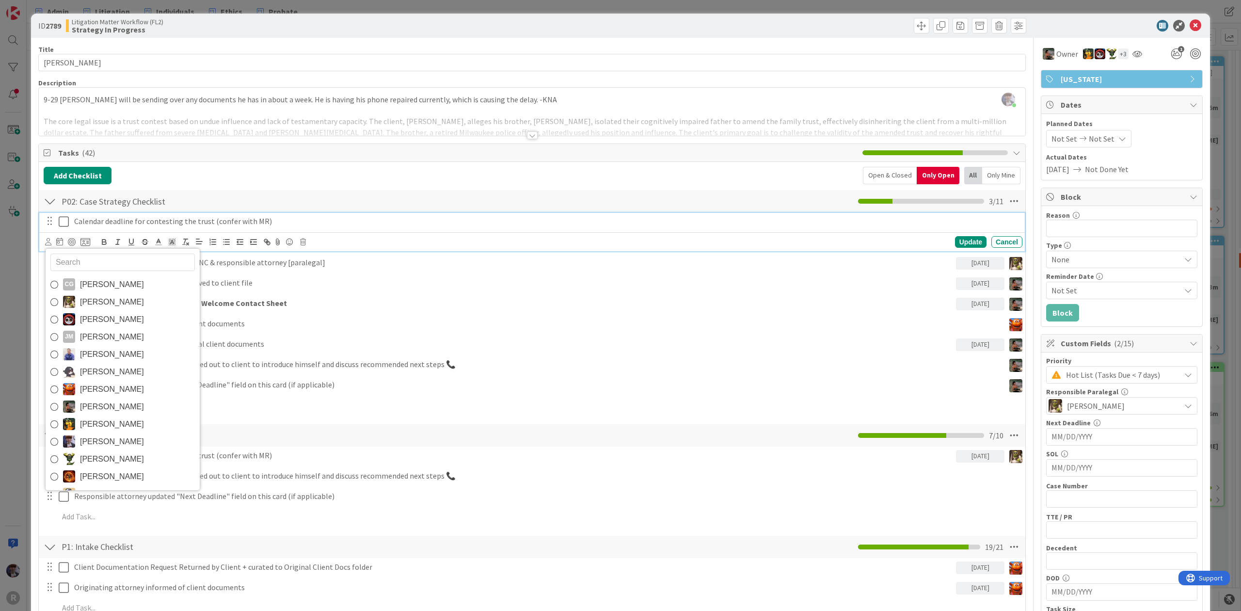
drag, startPoint x: 103, startPoint y: 303, endPoint x: 96, endPoint y: 293, distance: 12.5
click at [103, 303] on span "[PERSON_NAME]" at bounding box center [112, 302] width 64 height 15
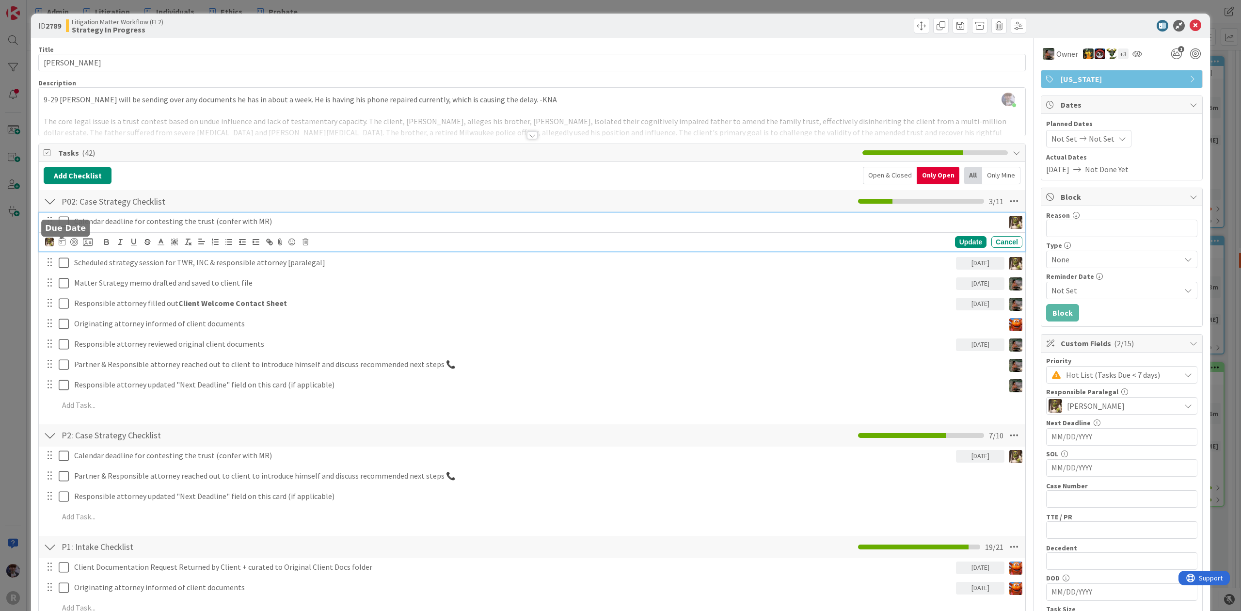
click at [61, 242] on icon at bounding box center [62, 242] width 7 height 8
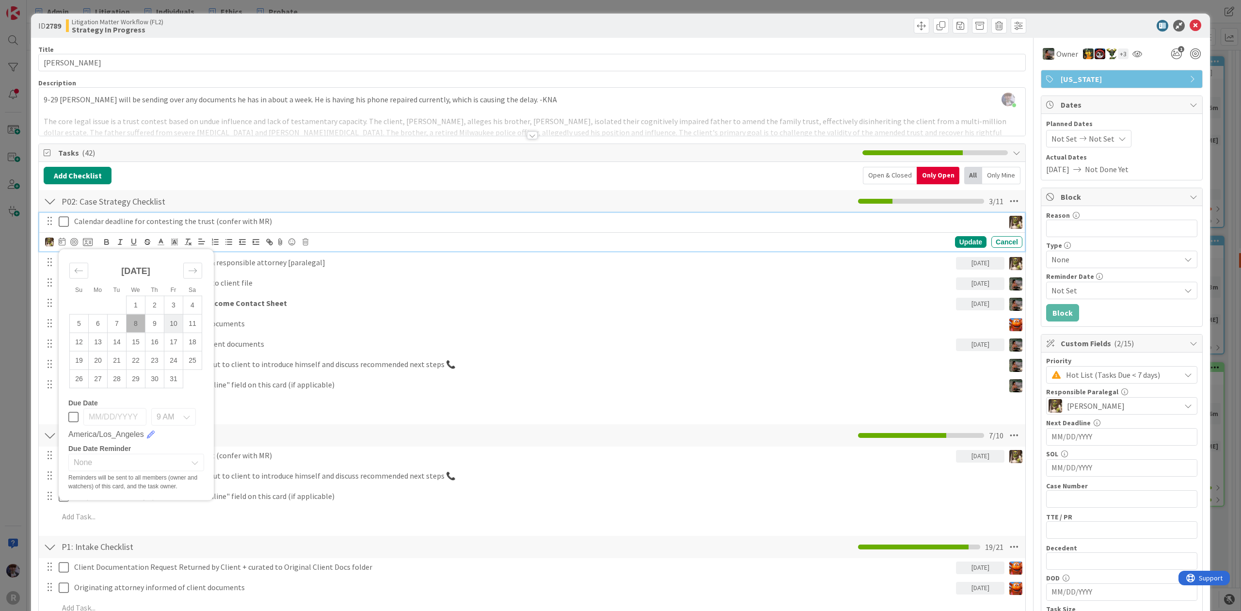
click at [177, 320] on td "10" at bounding box center [173, 323] width 19 height 18
type input "[DATE]"
click at [966, 242] on div "Update" at bounding box center [971, 242] width 32 height 12
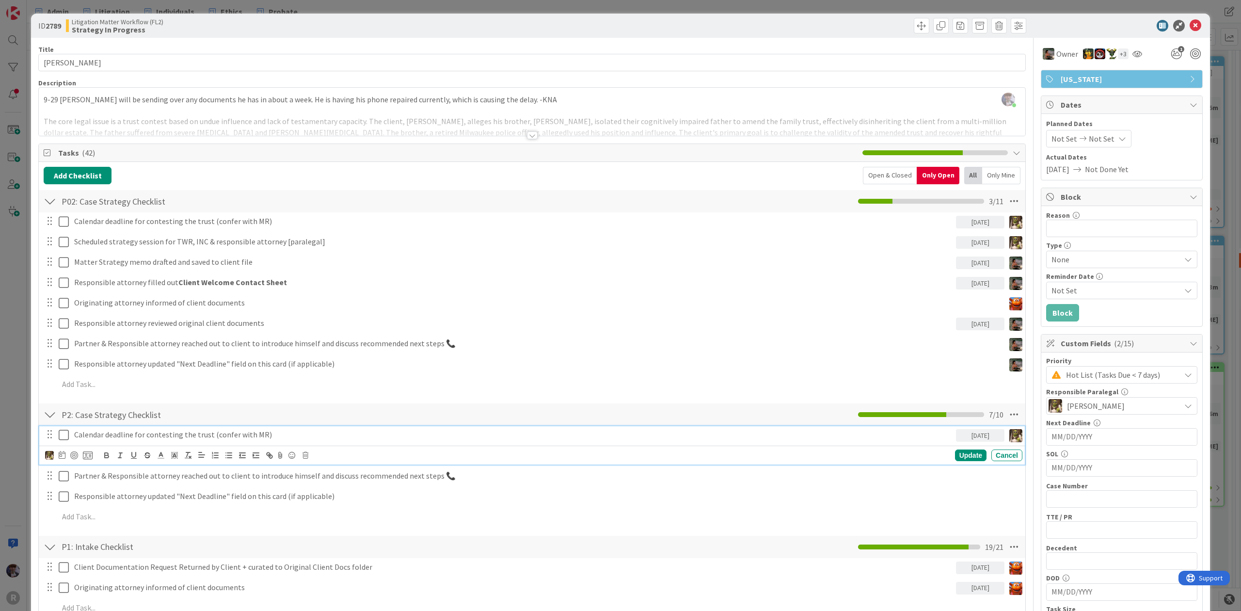
click at [144, 431] on p "Calendar deadline for contesting the trust (confer with MR)" at bounding box center [513, 434] width 878 height 11
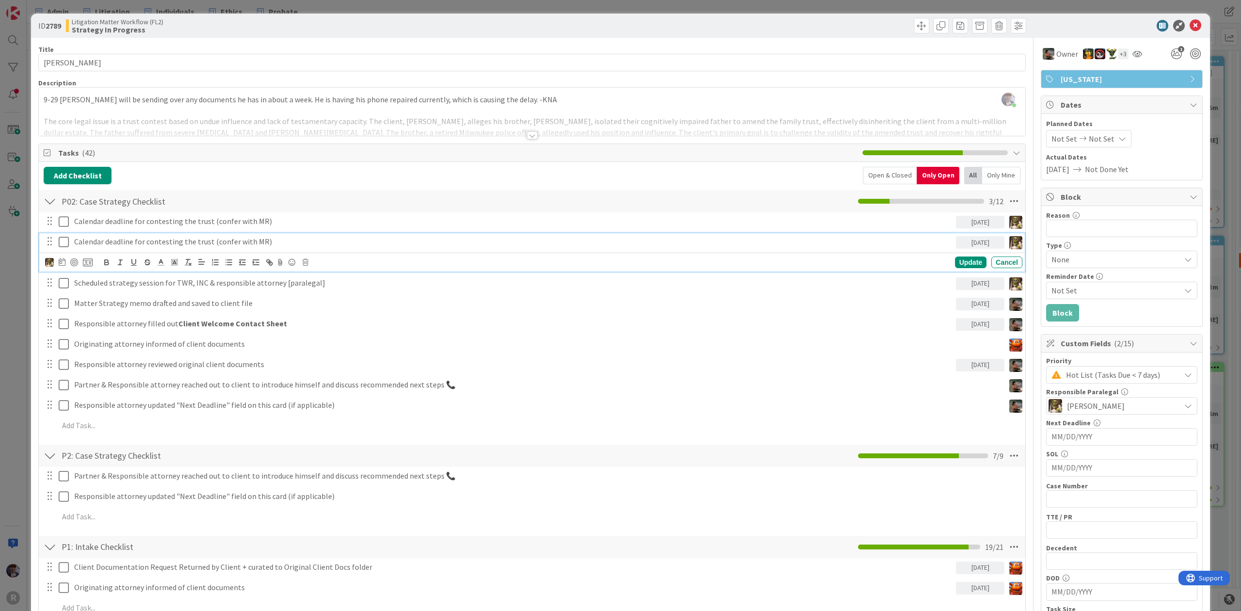
click at [255, 243] on p "Calendar deadline for contesting the trust (confer with MR)" at bounding box center [513, 241] width 878 height 11
click at [311, 261] on div "CG [PERSON_NAME] [PERSON_NAME] [PERSON_NAME] [PERSON_NAME] [PERSON_NAME] [PERSO…" at bounding box center [533, 262] width 977 height 14
click at [307, 262] on icon at bounding box center [306, 262] width 6 height 7
click at [331, 303] on div "Delete" at bounding box center [330, 303] width 36 height 17
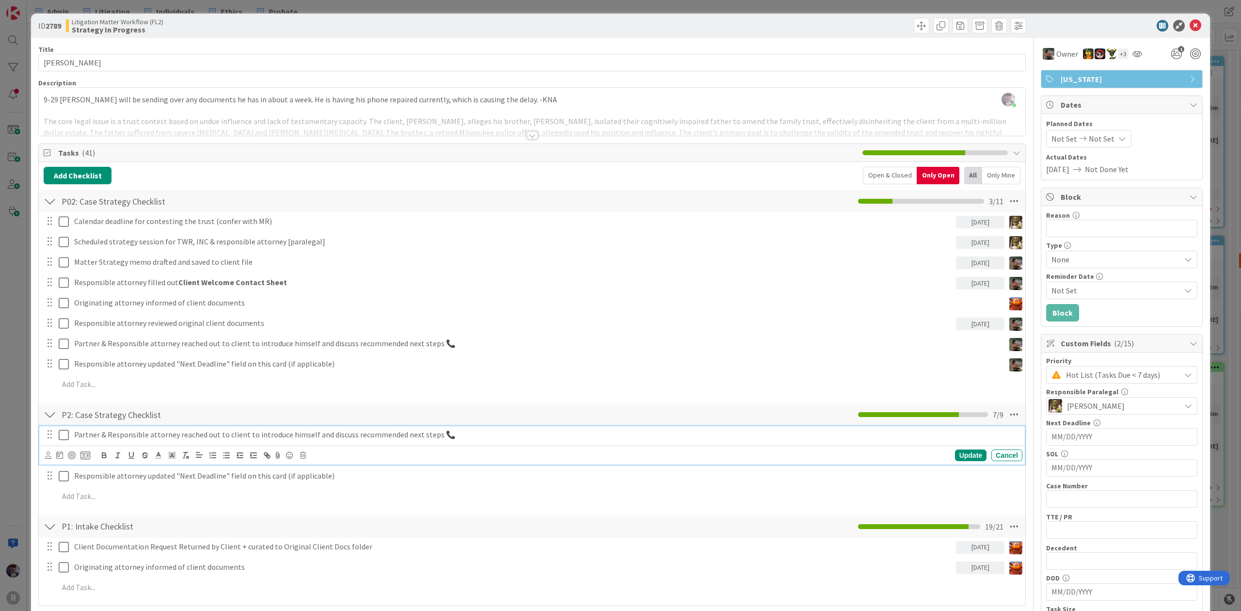
click at [128, 435] on p "Partner & Responsible attorney reached out to client to introduce himself and d…" at bounding box center [546, 434] width 944 height 11
drag, startPoint x: 307, startPoint y: 456, endPoint x: 301, endPoint y: 456, distance: 6.3
click at [307, 455] on div "Update Cancel" at bounding box center [533, 455] width 977 height 14
click at [301, 456] on icon at bounding box center [303, 455] width 6 height 7
click at [318, 492] on div "Delete" at bounding box center [328, 496] width 36 height 17
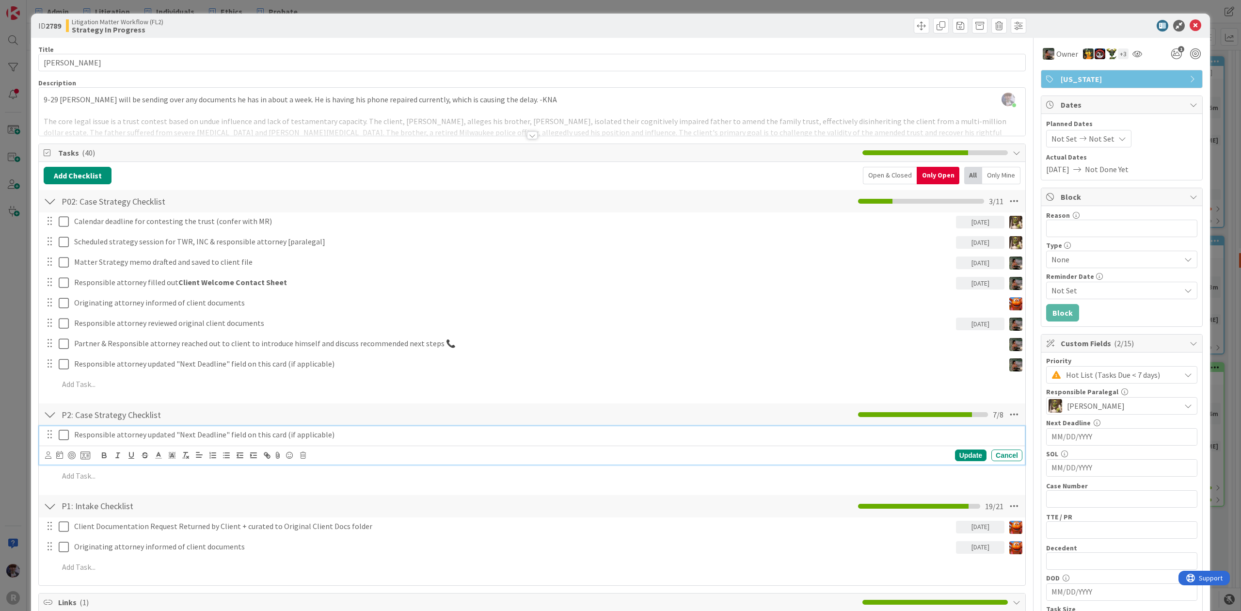
click at [273, 433] on p "Responsible attorney updated "Next Deadline" field on this card (if applicable)" at bounding box center [546, 434] width 944 height 11
click at [299, 458] on div "Update Cancel" at bounding box center [533, 455] width 977 height 14
click at [304, 456] on icon at bounding box center [303, 455] width 6 height 7
click at [325, 495] on div "Delete" at bounding box center [328, 496] width 36 height 17
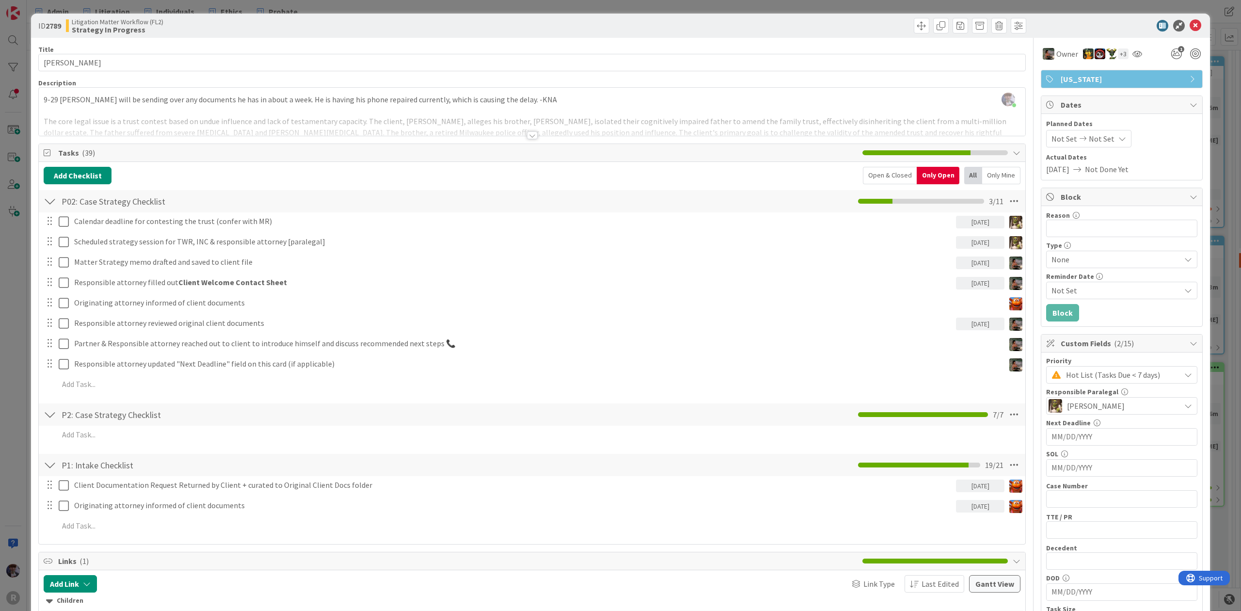
click at [55, 415] on div at bounding box center [50, 414] width 13 height 17
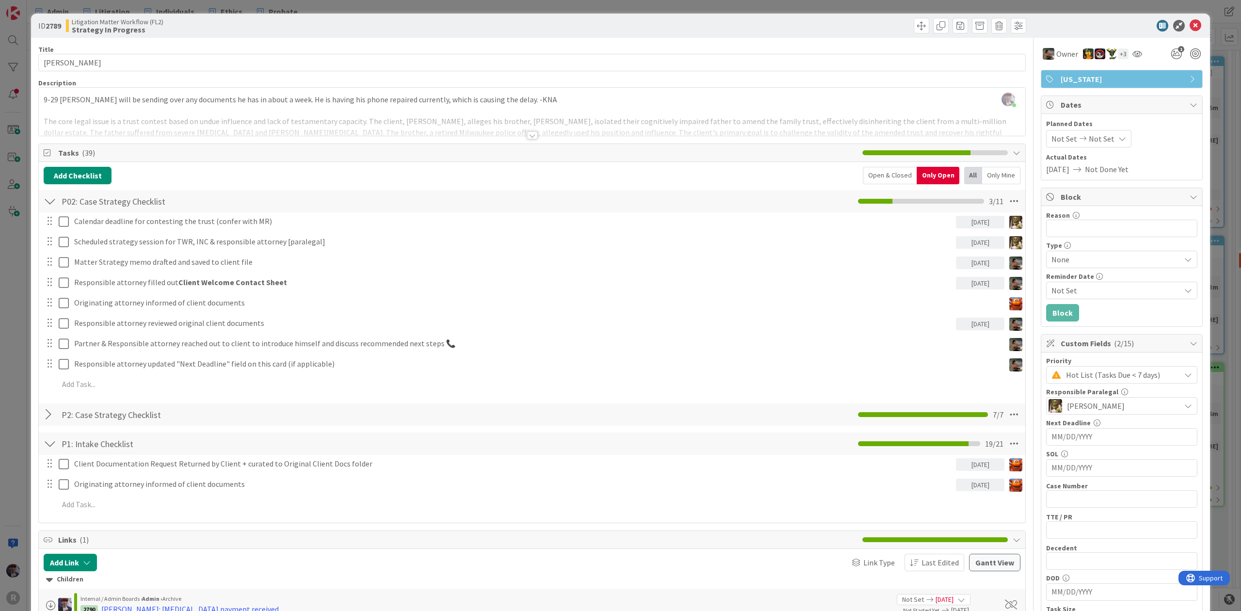
click at [55, 415] on div at bounding box center [50, 414] width 13 height 17
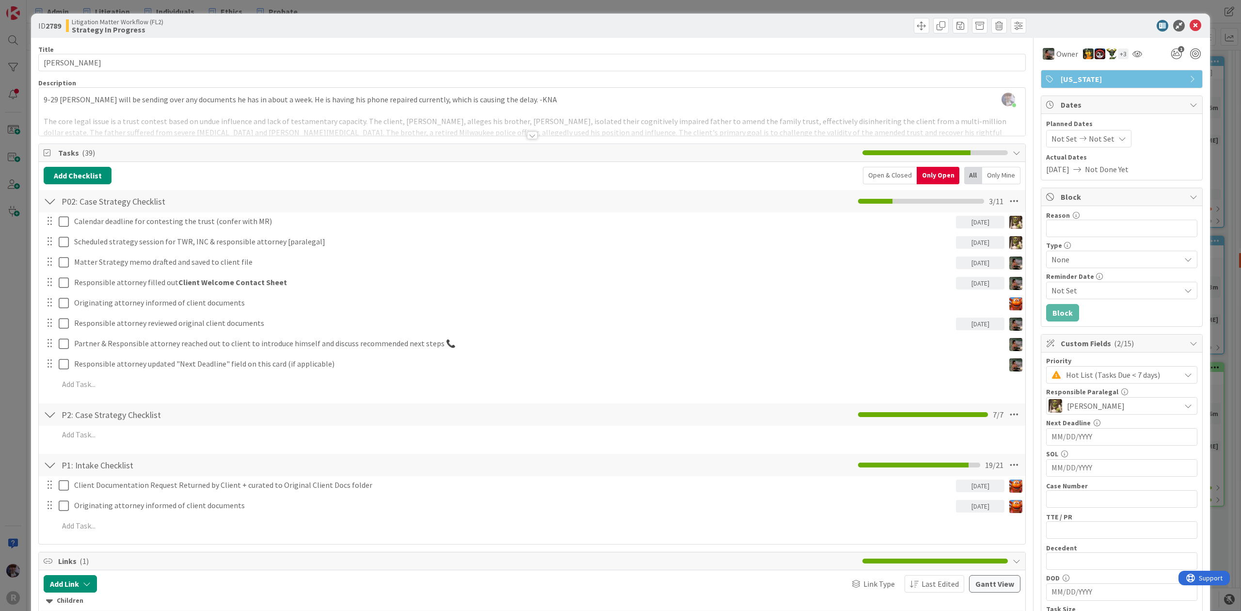
click at [896, 173] on div "Open & Closed" at bounding box center [890, 175] width 54 height 17
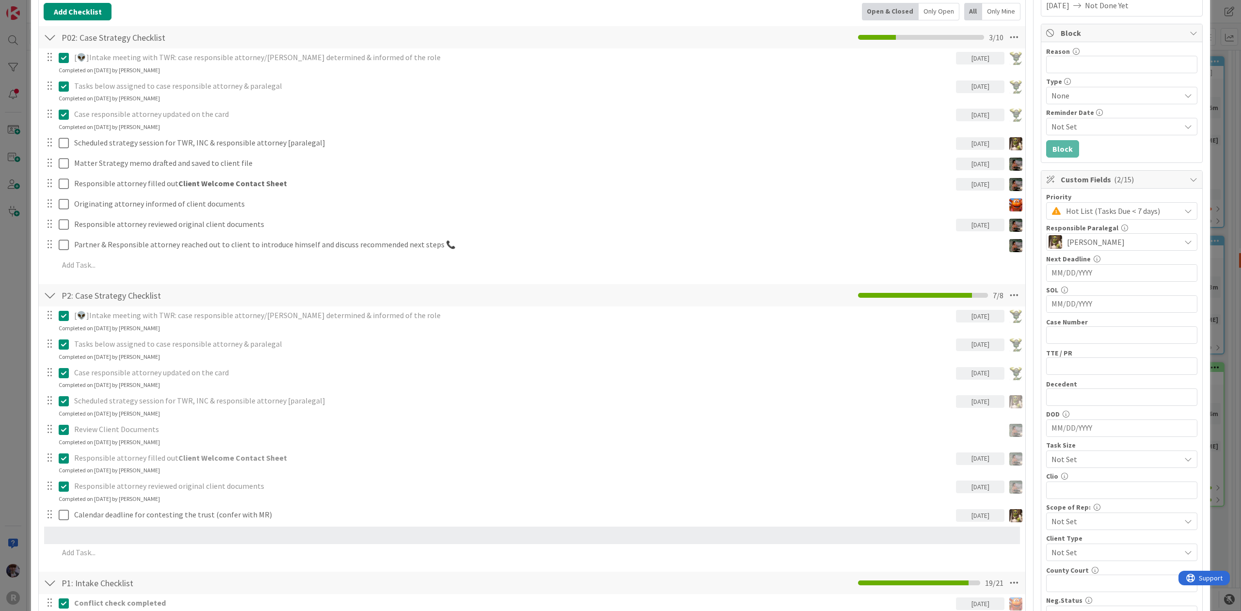
scroll to position [165, 0]
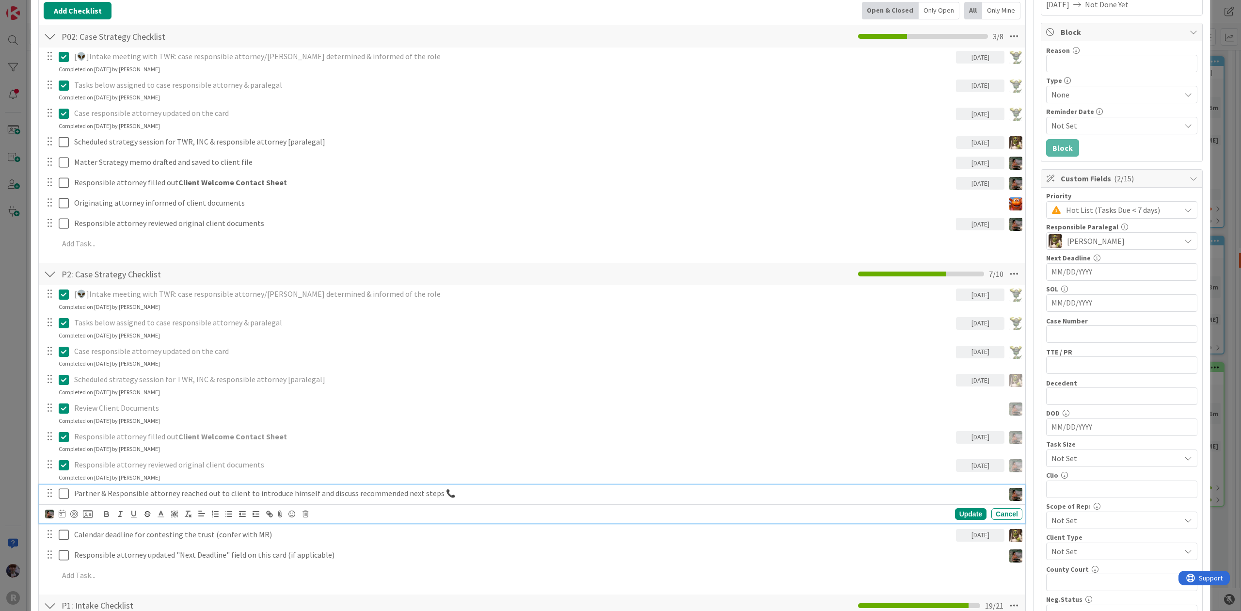
click at [102, 493] on p "Partner & Responsible attorney reached out to client to introduce himself and d…" at bounding box center [537, 493] width 926 height 11
click at [60, 513] on icon at bounding box center [62, 514] width 7 height 8
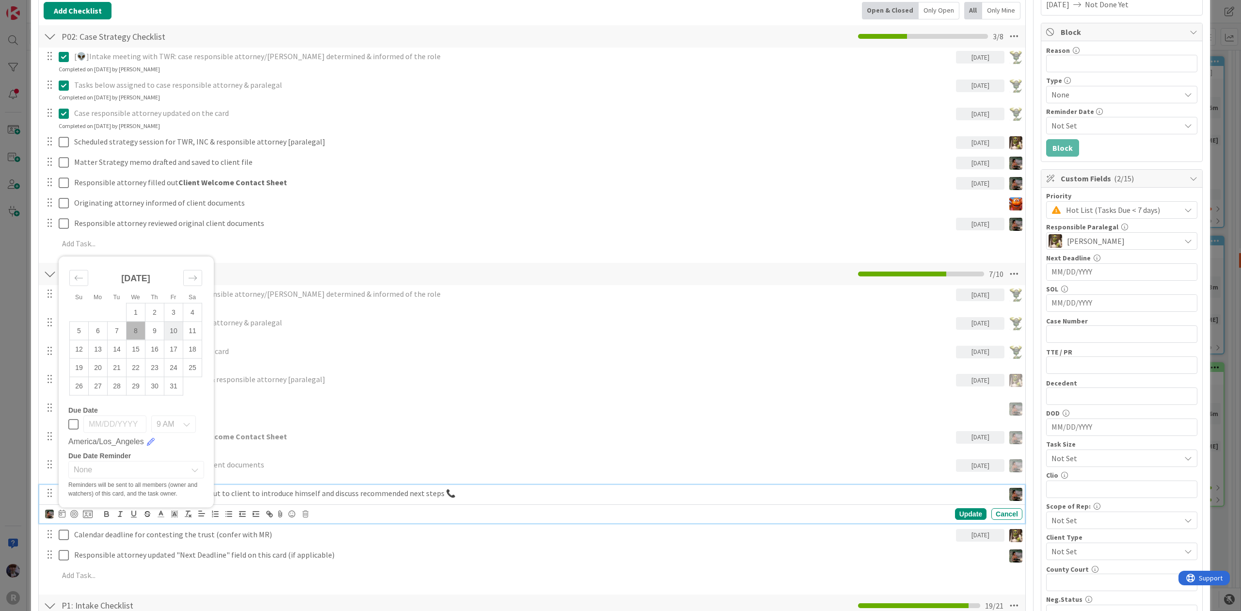
click at [173, 333] on td "10" at bounding box center [173, 330] width 19 height 18
type input "[DATE]"
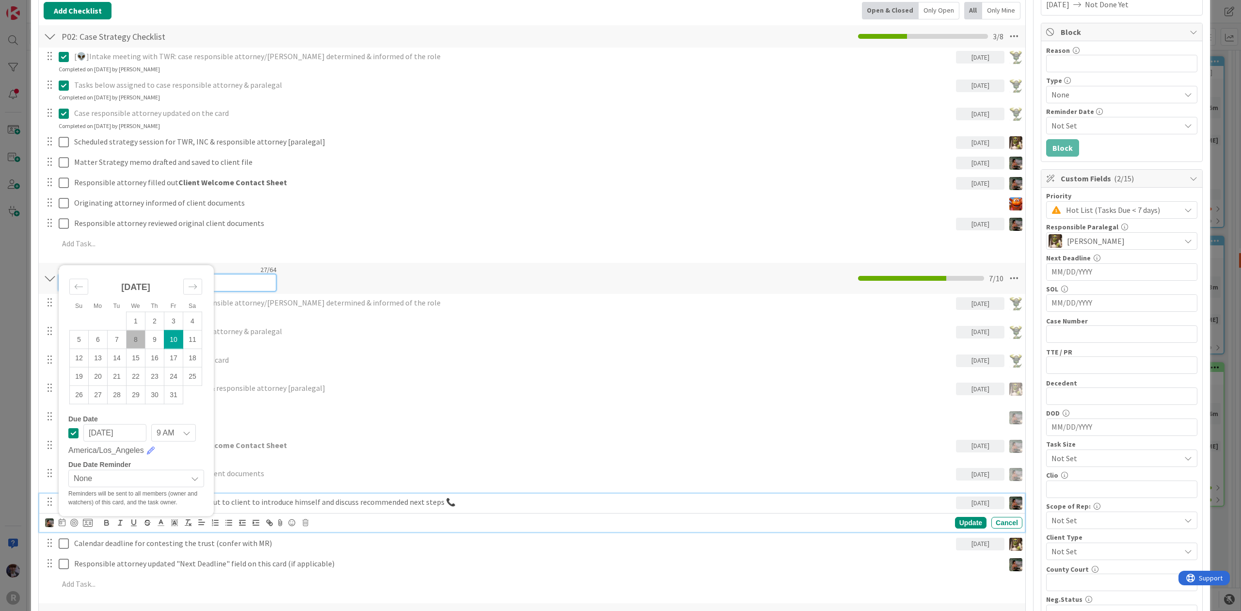
click at [222, 274] on input "P2: Case Strategy Checklist" at bounding box center [167, 282] width 218 height 17
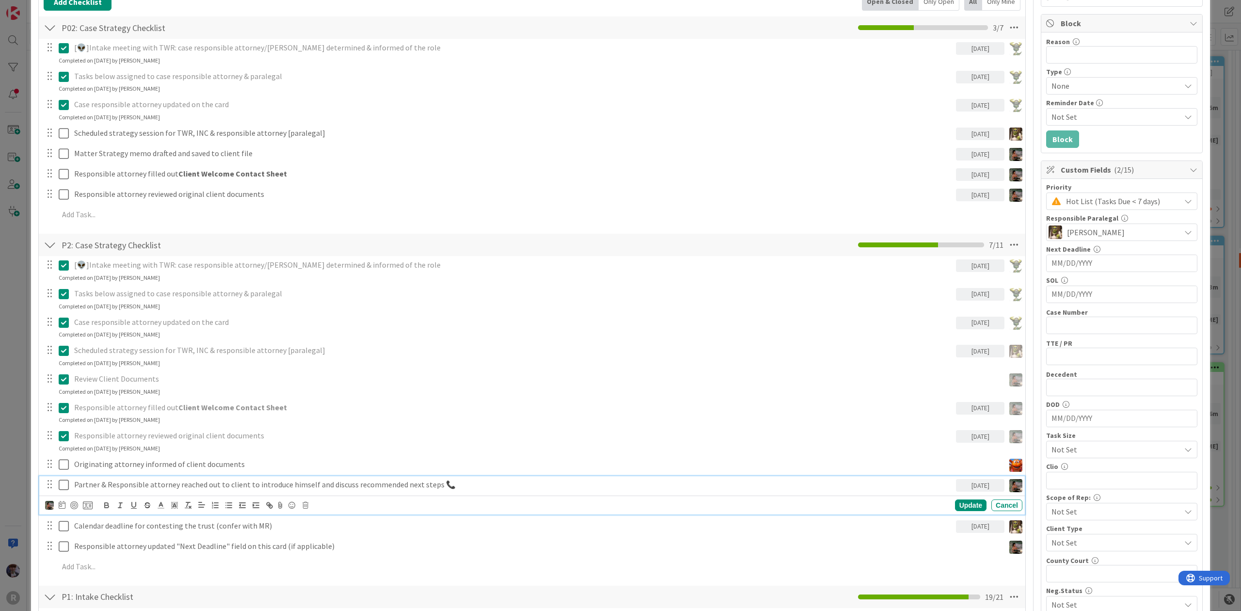
click at [165, 488] on p "Partner & Responsible attorney reached out to client to introduce himself and d…" at bounding box center [513, 484] width 878 height 11
click at [63, 506] on icon at bounding box center [62, 505] width 7 height 8
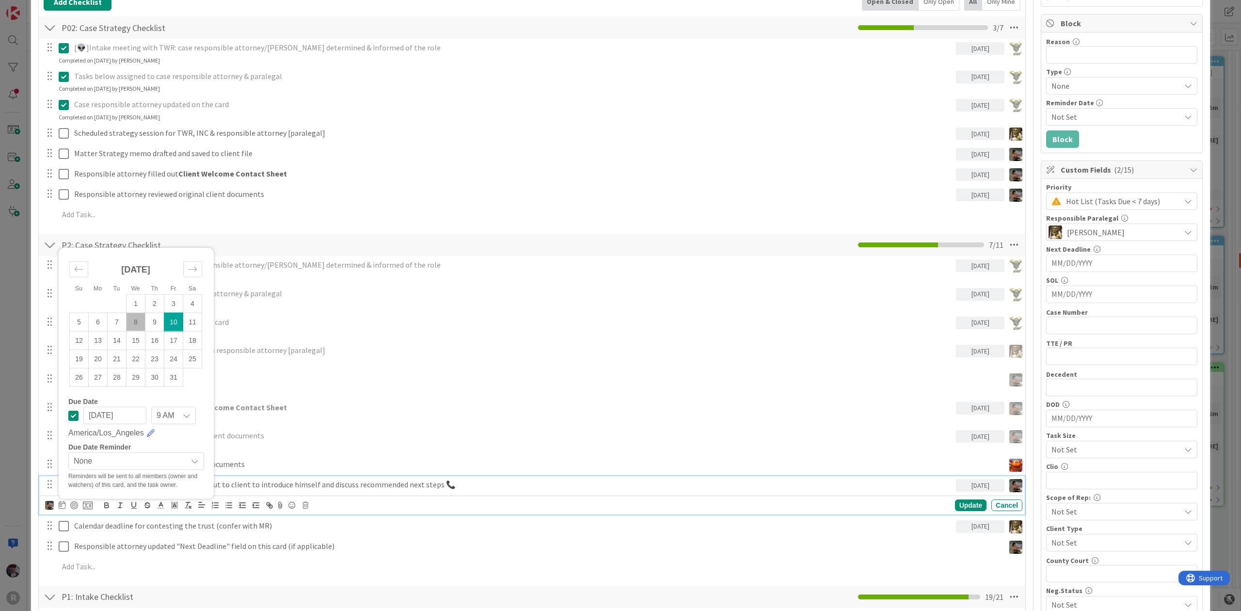
click at [260, 481] on p "Partner & Responsible attorney reached out to client to introduce himself and d…" at bounding box center [513, 484] width 878 height 11
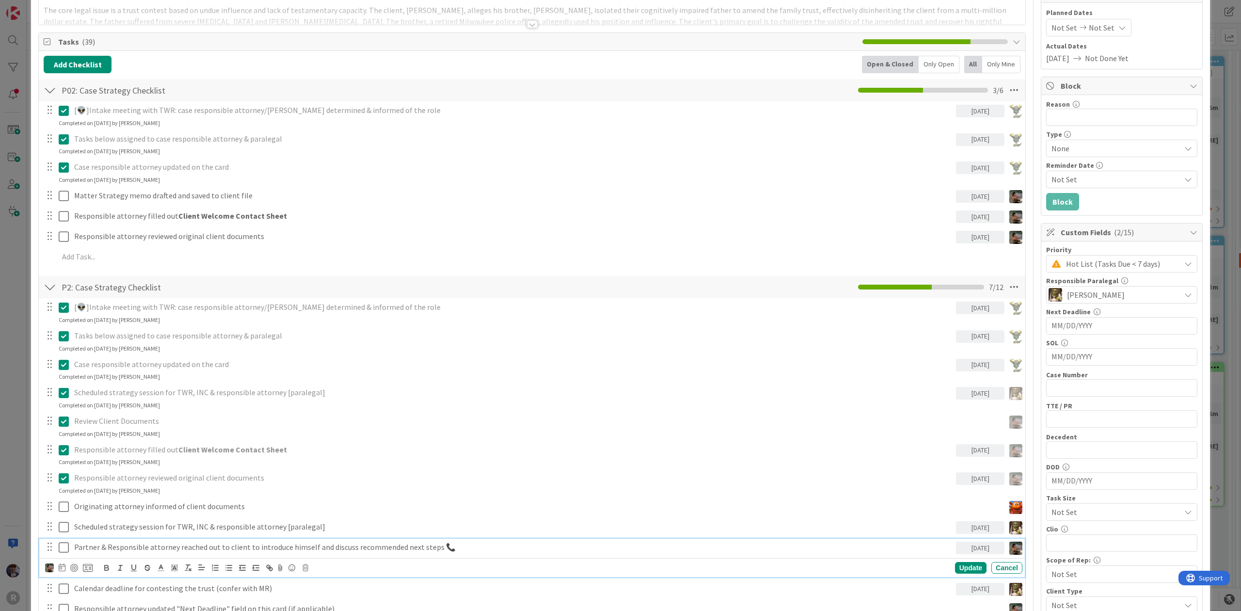
scroll to position [109, 0]
click at [1006, 92] on icon at bounding box center [1014, 91] width 17 height 17
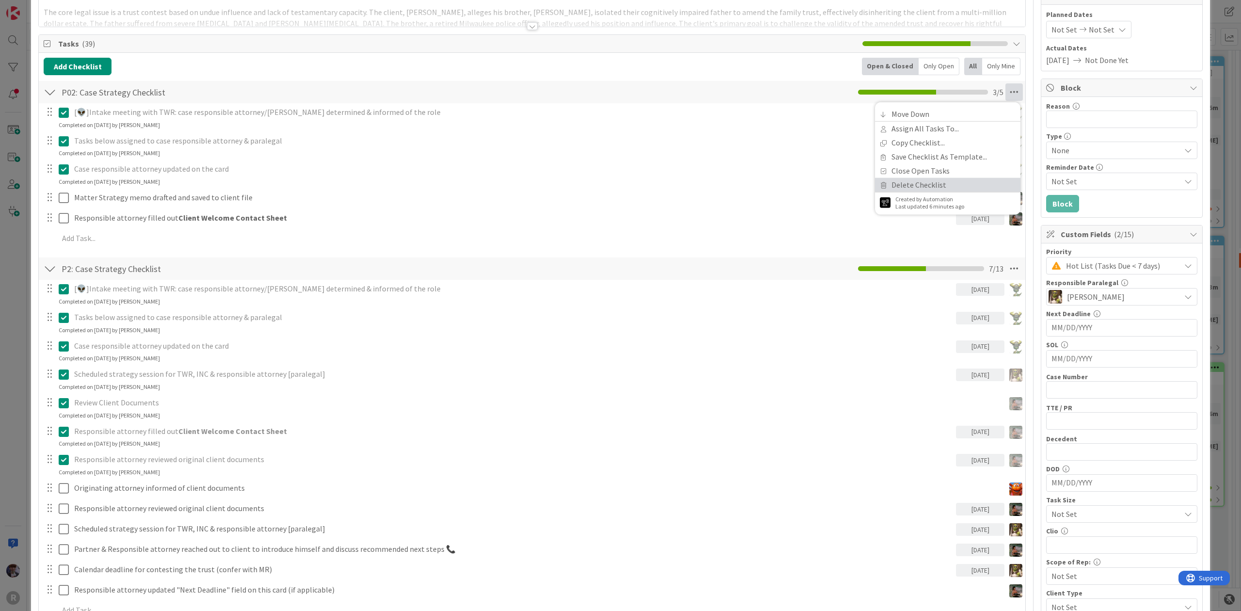
click at [940, 182] on link "Delete Checklist" at bounding box center [947, 185] width 145 height 14
click at [885, 137] on button "Delete" at bounding box center [903, 138] width 36 height 17
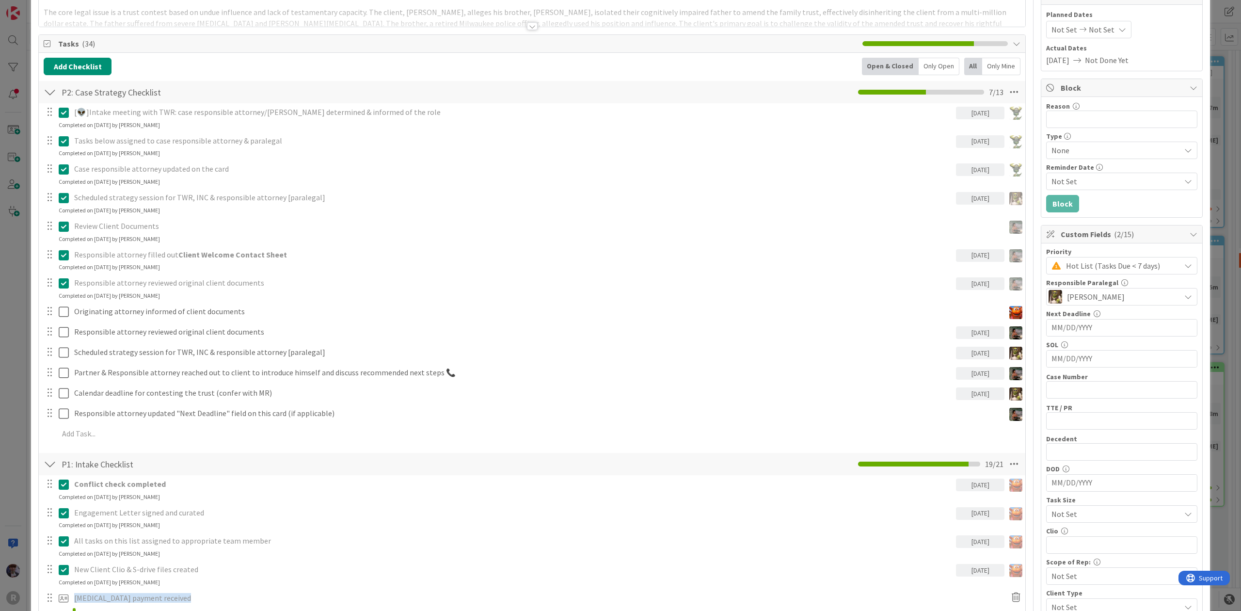
click at [919, 66] on div "Only Open" at bounding box center [939, 66] width 41 height 17
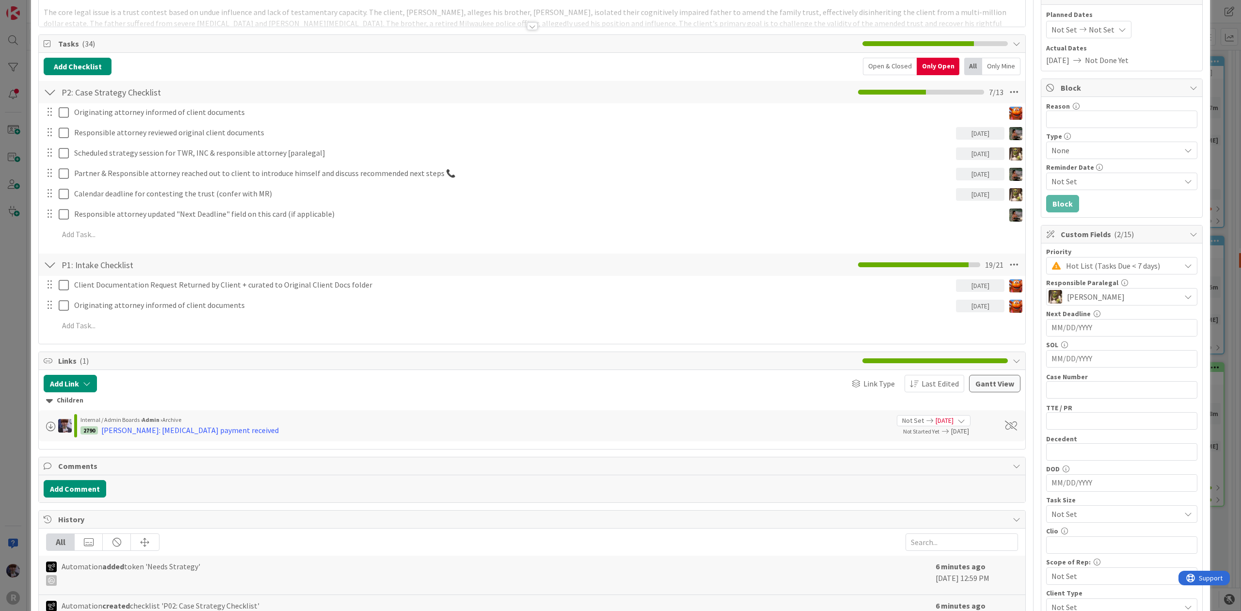
click at [19, 245] on div "ID 2789 Litigation Matter Workflow (FL2) Strategy In Progress Title 11 / 128 [P…" at bounding box center [620, 305] width 1241 height 611
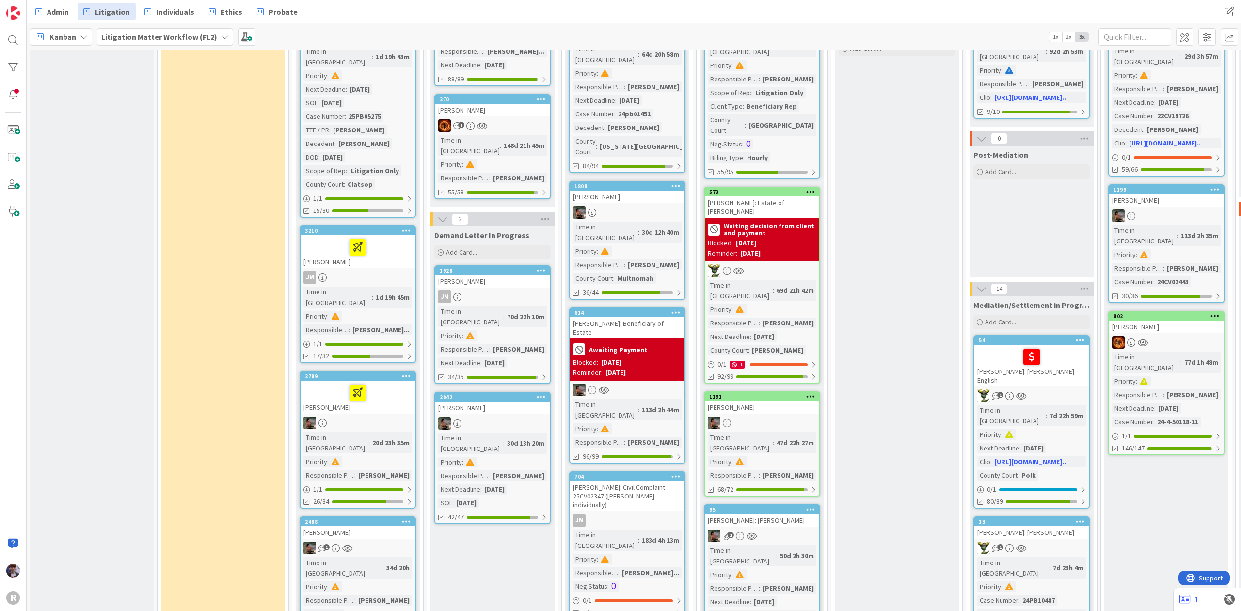
scroll to position [581, 0]
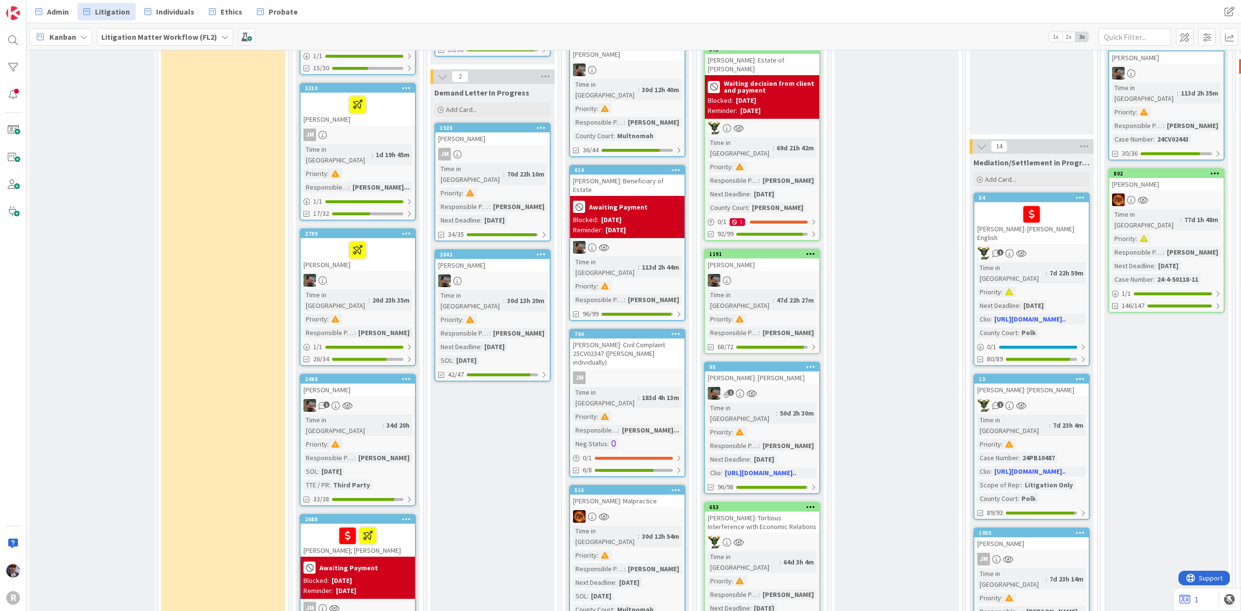
click at [371, 383] on div "[PERSON_NAME]" at bounding box center [358, 389] width 114 height 13
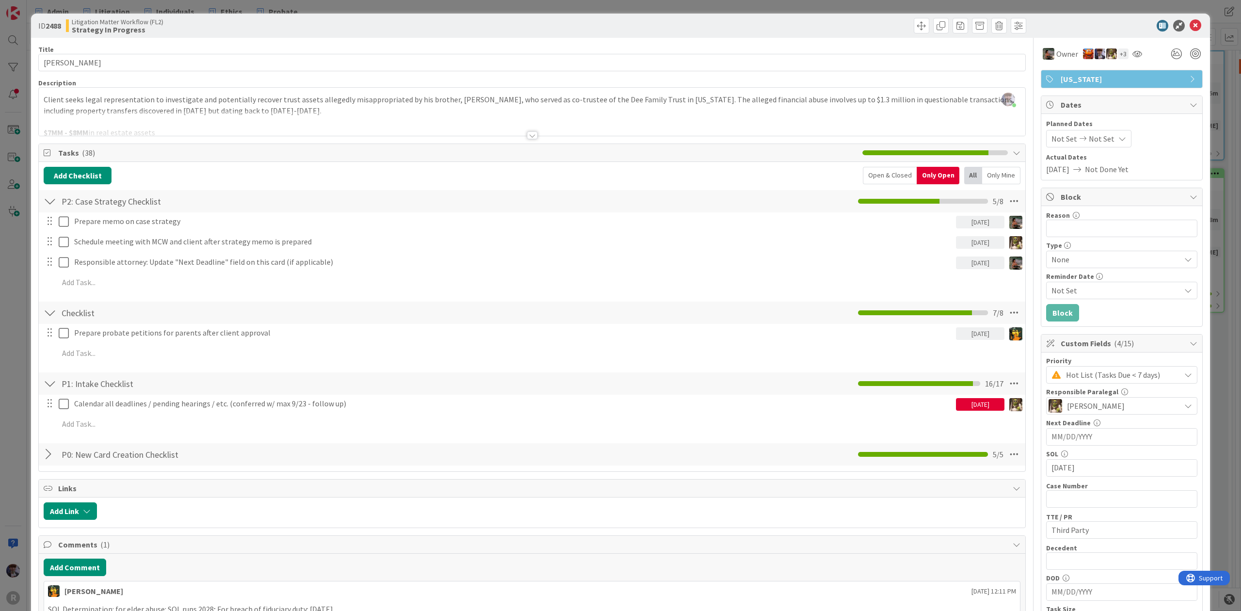
click at [0, 354] on div "ID 2488 Litigation Matter Workflow (FL2) Strategy In Progress Title 9 / 128 [PE…" at bounding box center [620, 305] width 1241 height 611
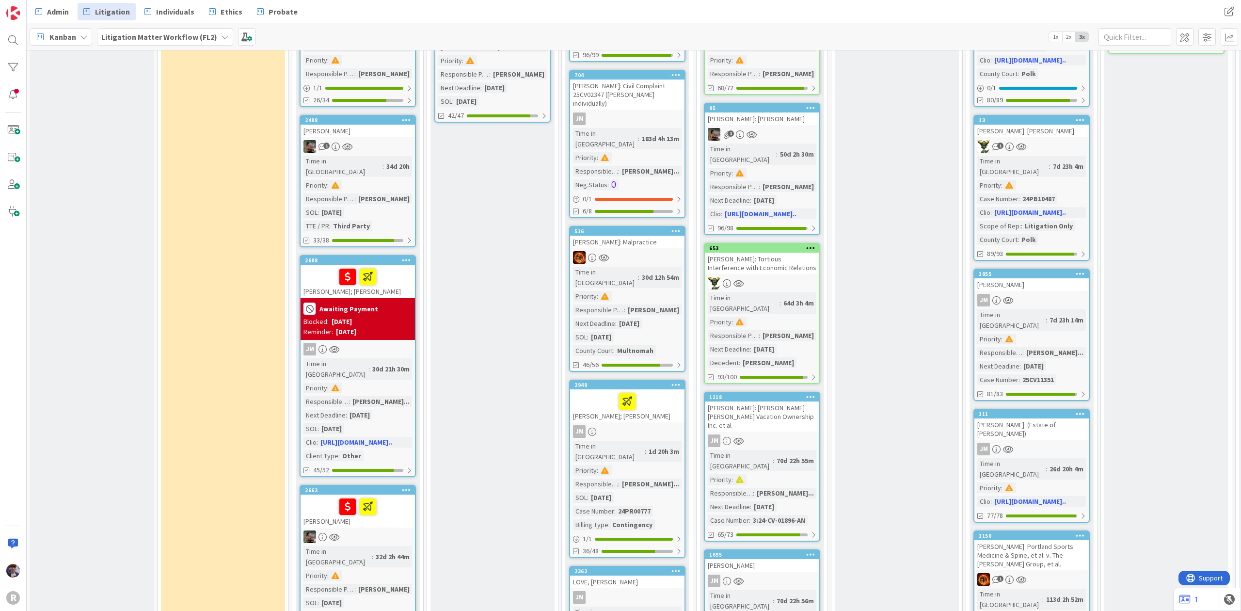
scroll to position [1034, 0]
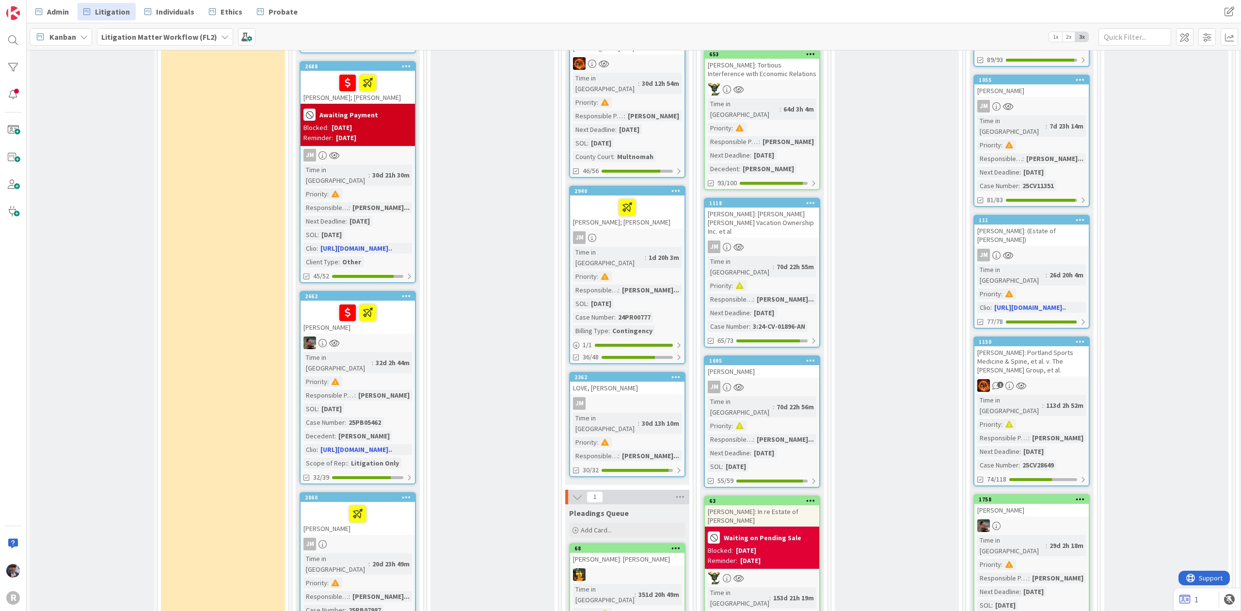
click at [322, 303] on div at bounding box center [357, 313] width 109 height 20
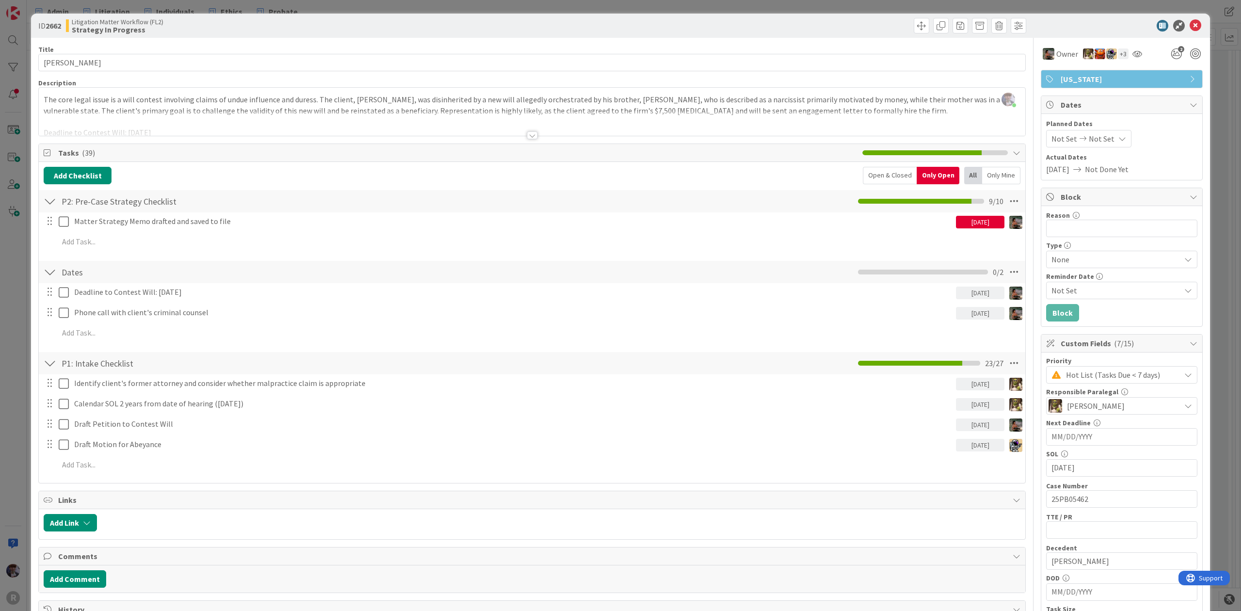
click at [5, 277] on div "ID 2662 Litigation Matter Workflow (FL2) Strategy In Progress Title 14 / 128 [P…" at bounding box center [620, 305] width 1241 height 611
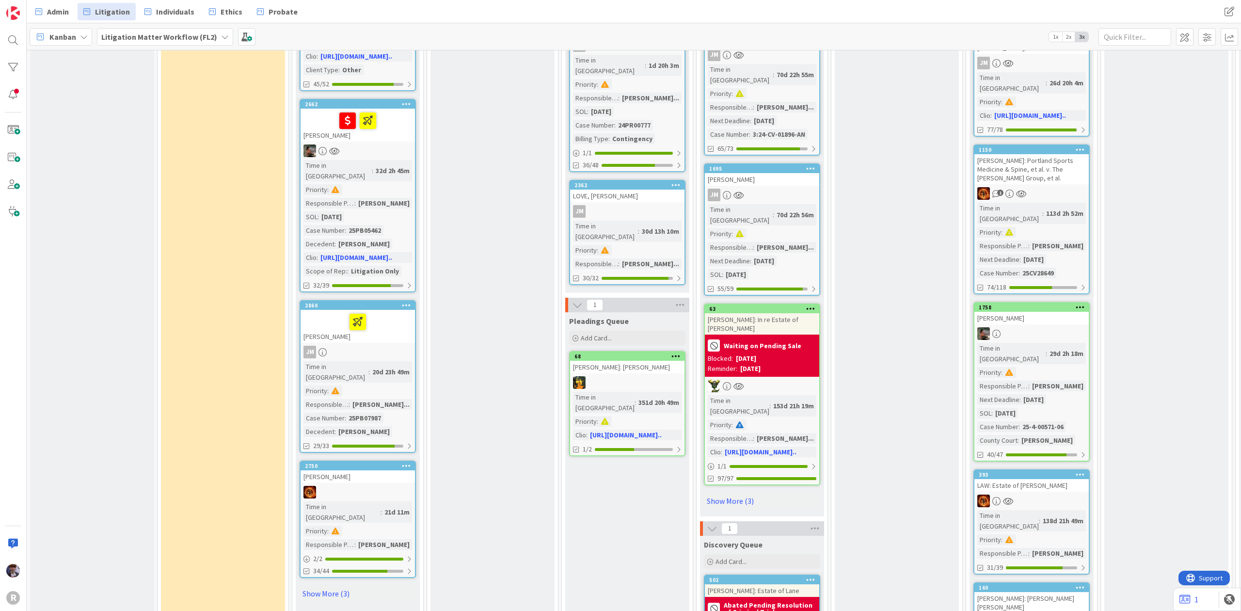
scroll to position [1228, 0]
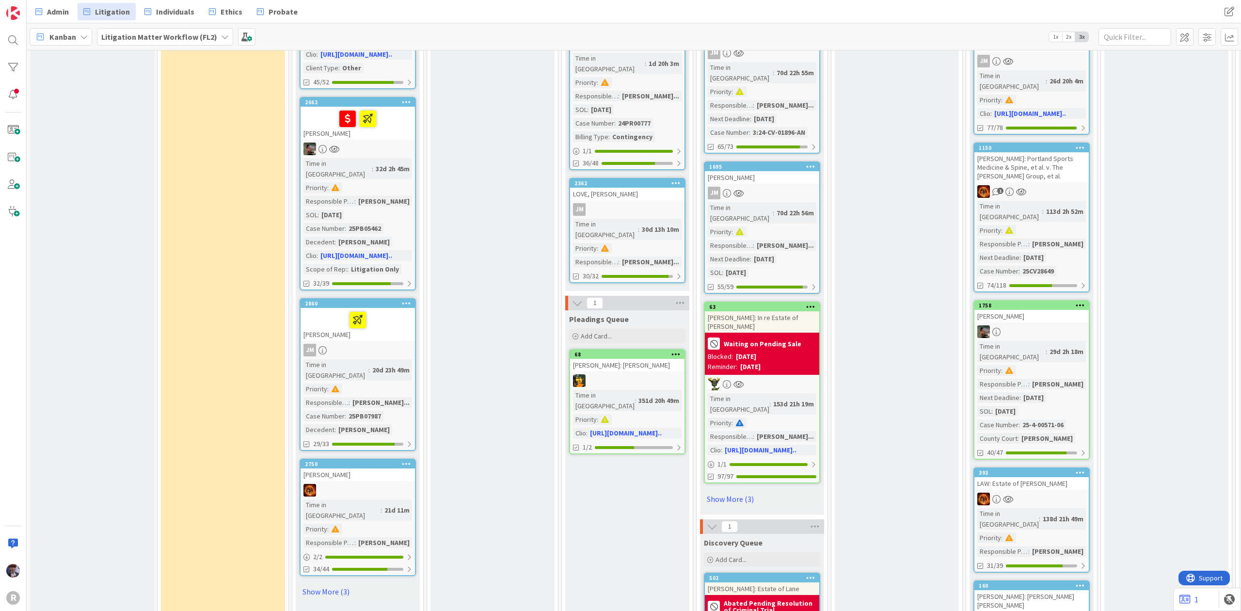
click at [343, 308] on div "[PERSON_NAME]" at bounding box center [358, 324] width 114 height 33
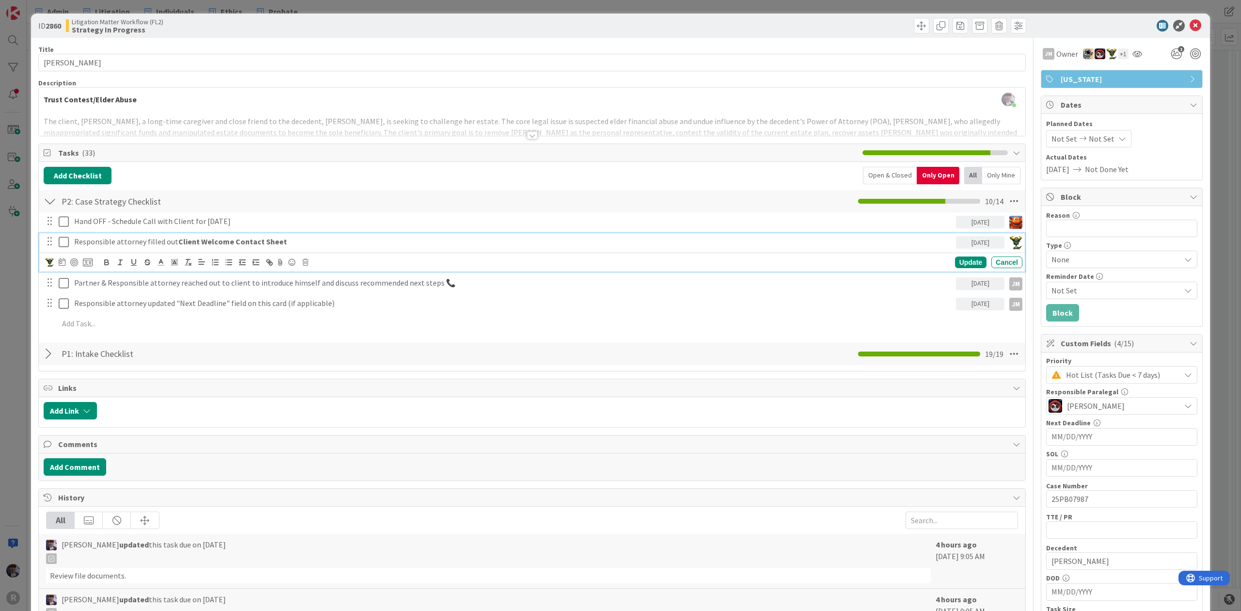
click at [119, 245] on p "Responsible attorney filled out Client Welcome Contact Sheet" at bounding box center [513, 241] width 878 height 11
click at [50, 266] on img at bounding box center [49, 262] width 9 height 9
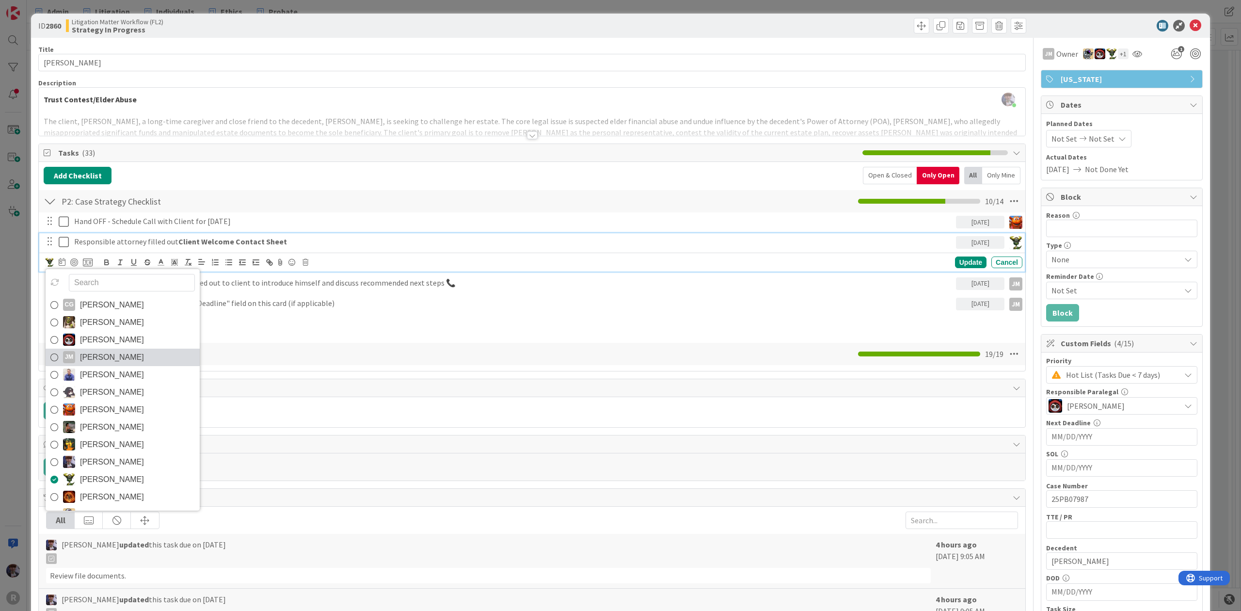
click at [105, 353] on span "[PERSON_NAME]" at bounding box center [112, 357] width 64 height 15
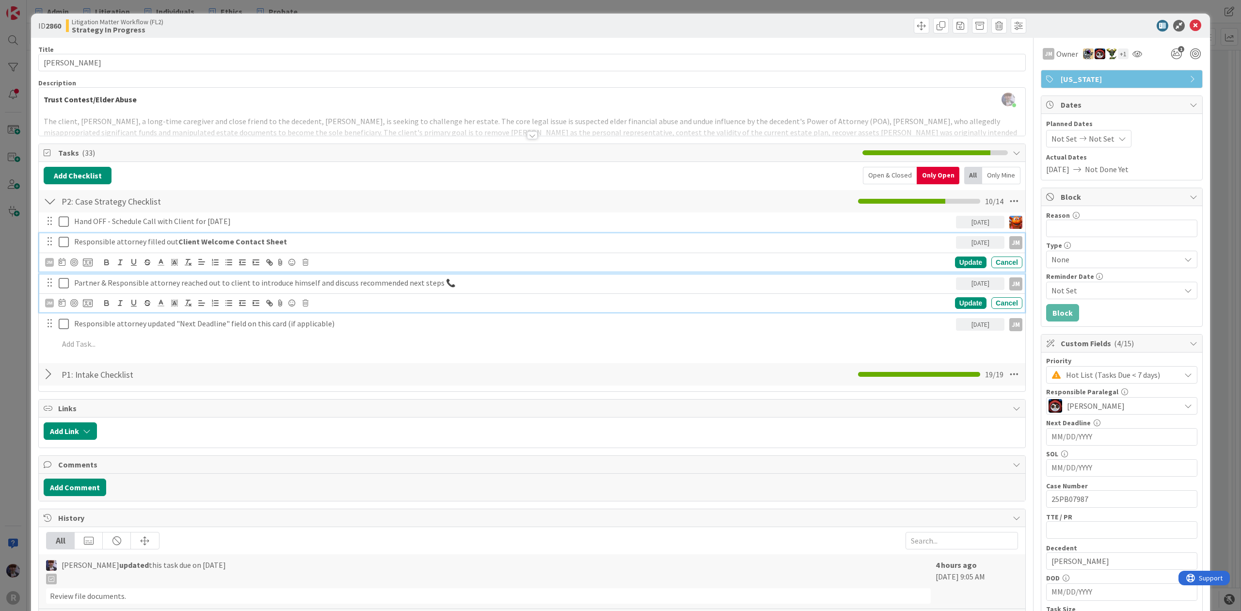
click at [84, 285] on p "Partner & Responsible attorney reached out to client to introduce himself and d…" at bounding box center [513, 282] width 878 height 11
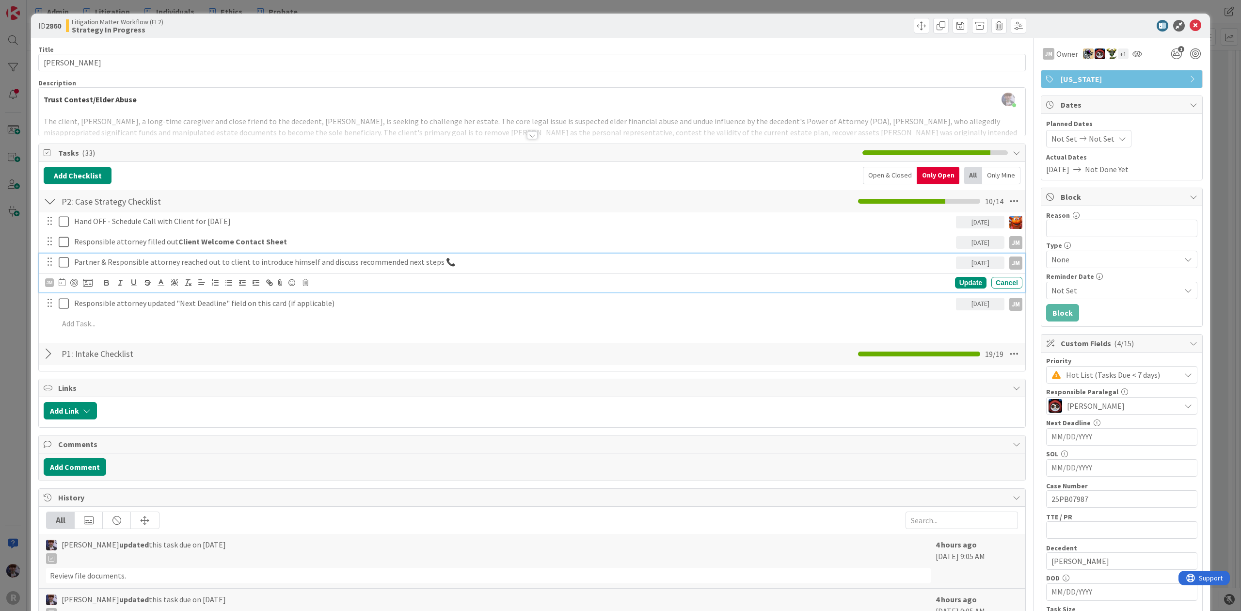
click at [12, 299] on div "ID 2860 Litigation Matter Workflow (FL2) Strategy In Progress Title 15 / 128 [P…" at bounding box center [620, 305] width 1241 height 611
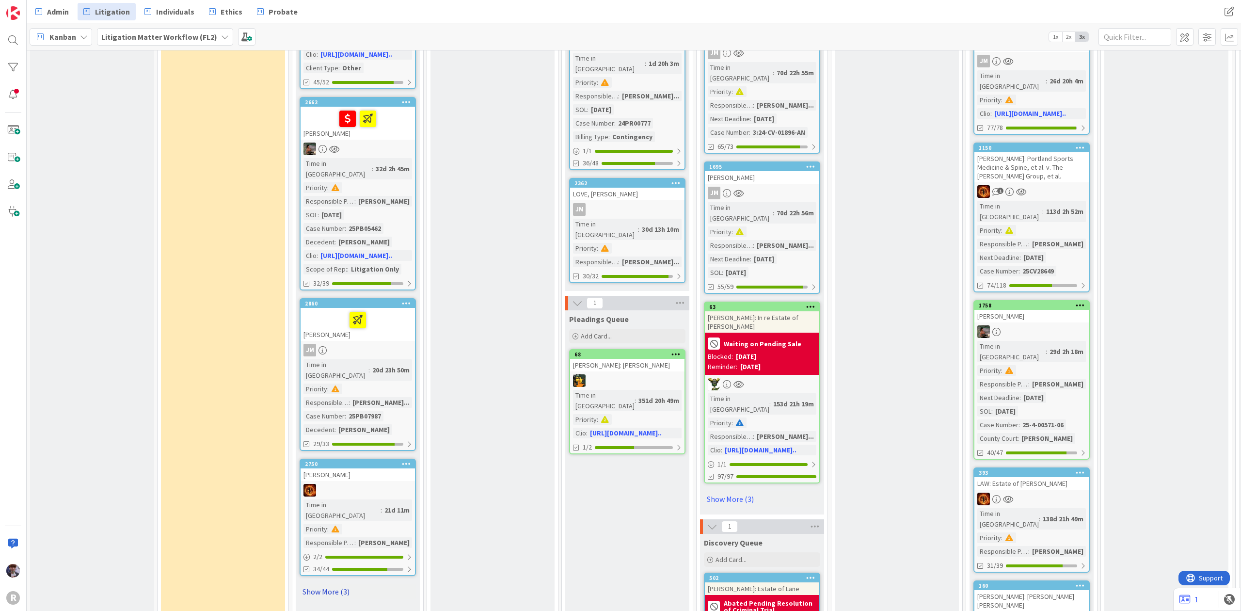
click at [333, 584] on link "Show More (3)" at bounding box center [358, 592] width 116 height 16
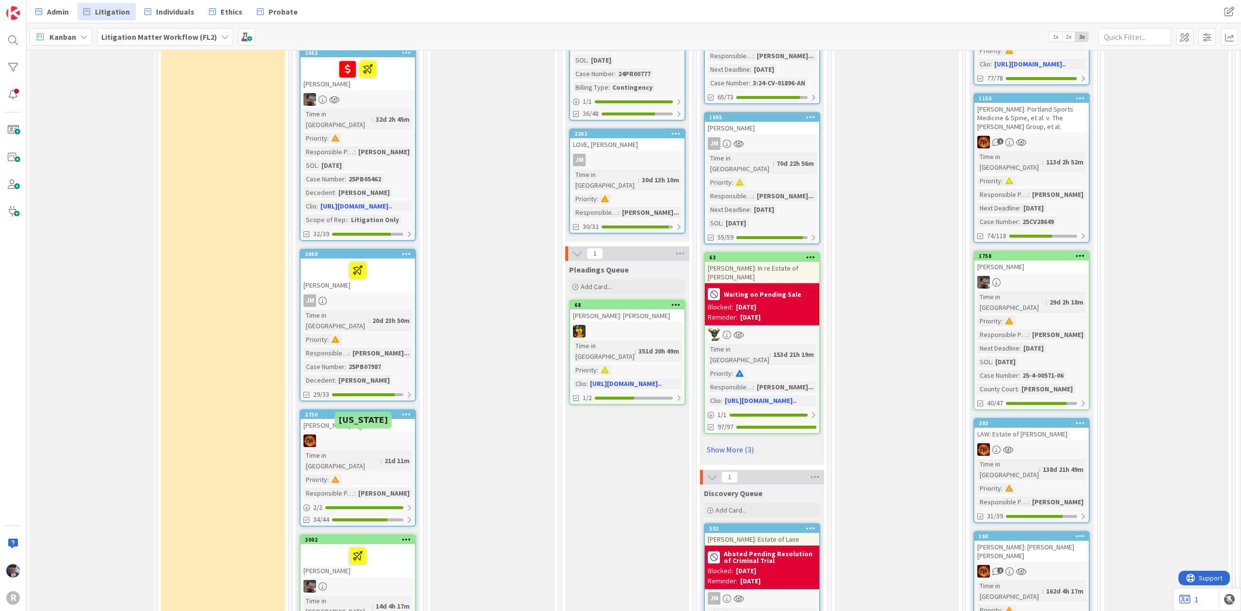
scroll to position [1292, 0]
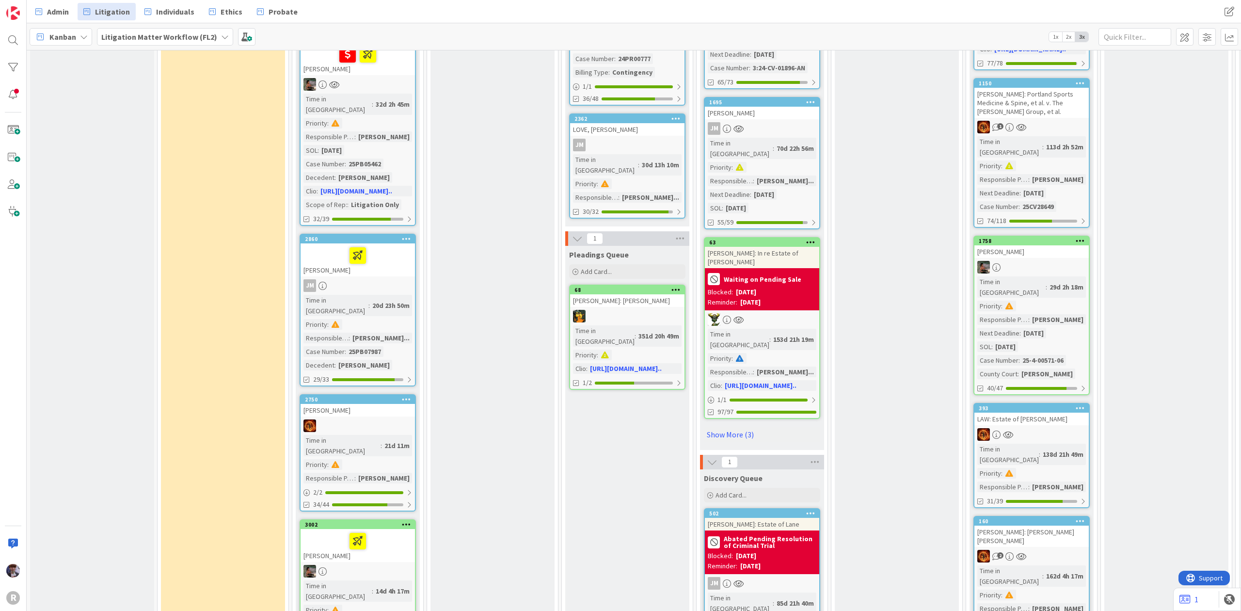
click at [326, 531] on div at bounding box center [357, 541] width 109 height 20
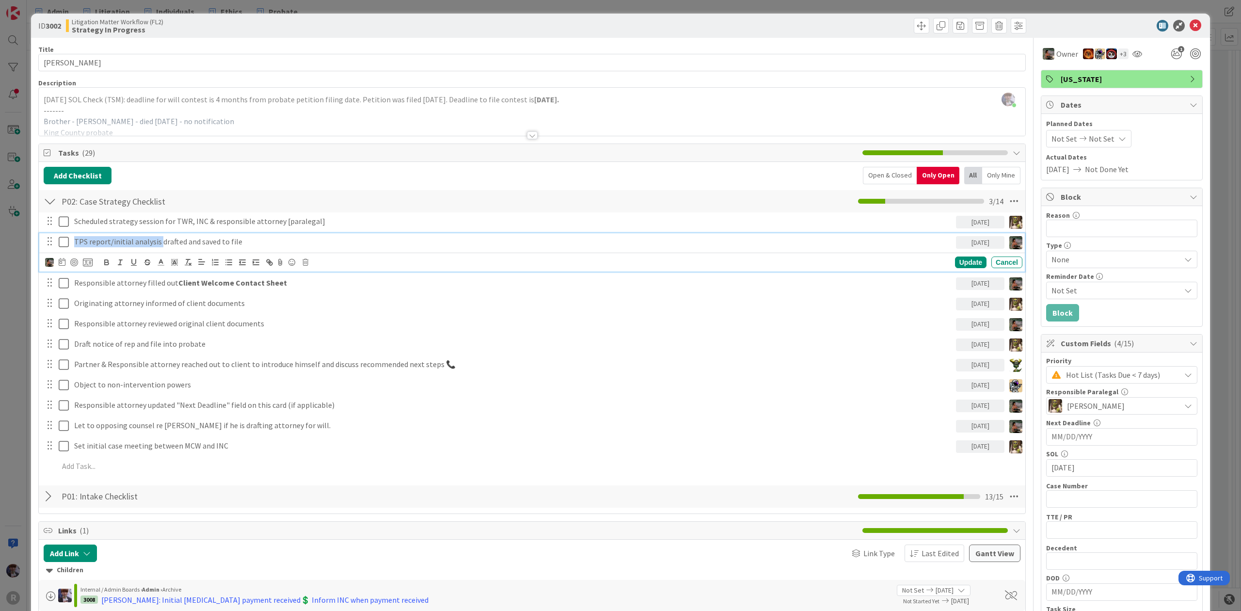
drag, startPoint x: 159, startPoint y: 246, endPoint x: 9, endPoint y: 248, distance: 150.3
click at [9, 248] on div "ID 3002 Litigation Matter Workflow (FL2) Strategy In Progress Title 13 / 128 [P…" at bounding box center [620, 305] width 1241 height 611
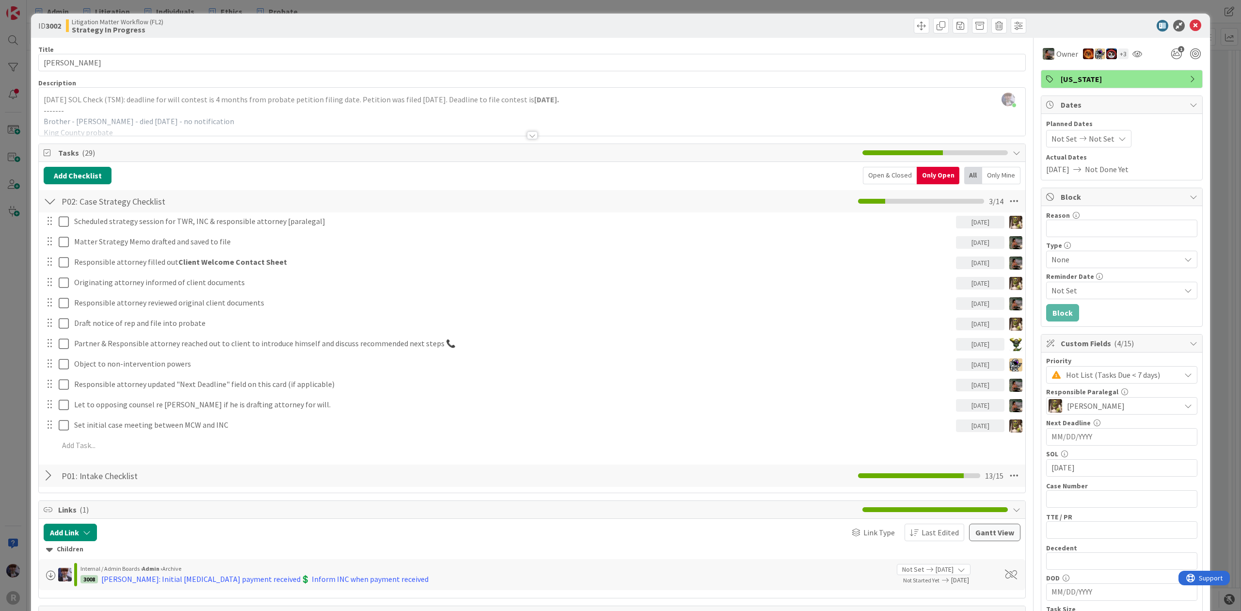
click at [31, 264] on div "ID 3002 Litigation Matter Workflow (FL2) Strategy In Progress Title 13 / 128 [P…" at bounding box center [620, 523] width 1179 height 1019
click at [22, 304] on div "ID 3002 Litigation Matter Workflow (FL2) Strategy In Progress Title 13 / 128 [P…" at bounding box center [620, 305] width 1241 height 611
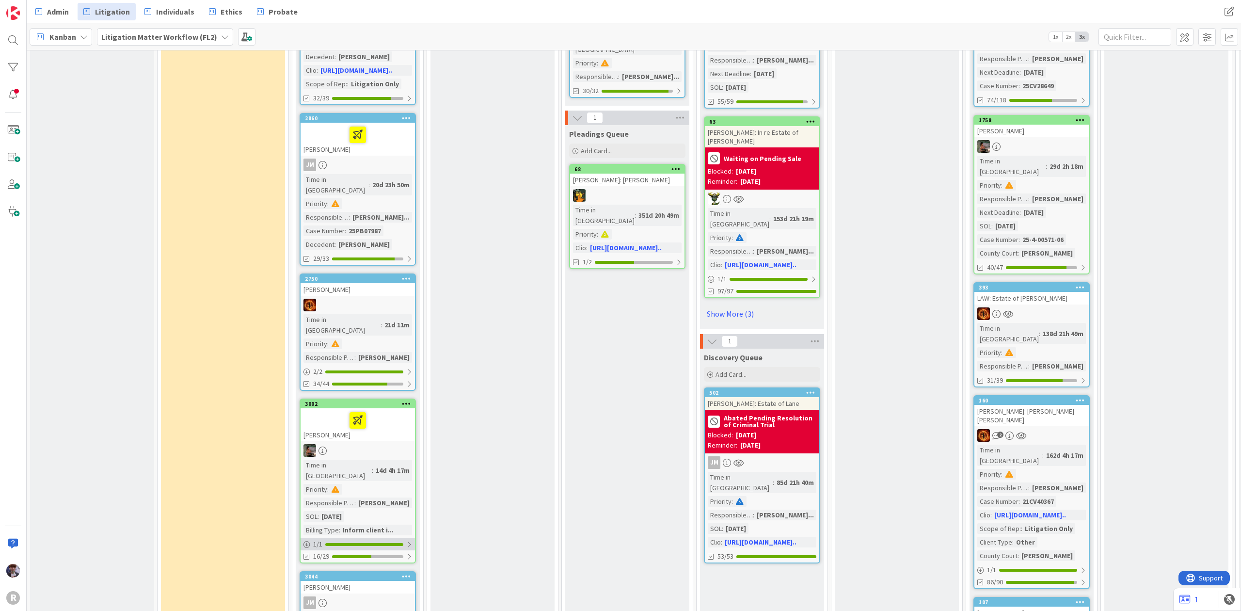
scroll to position [1486, 0]
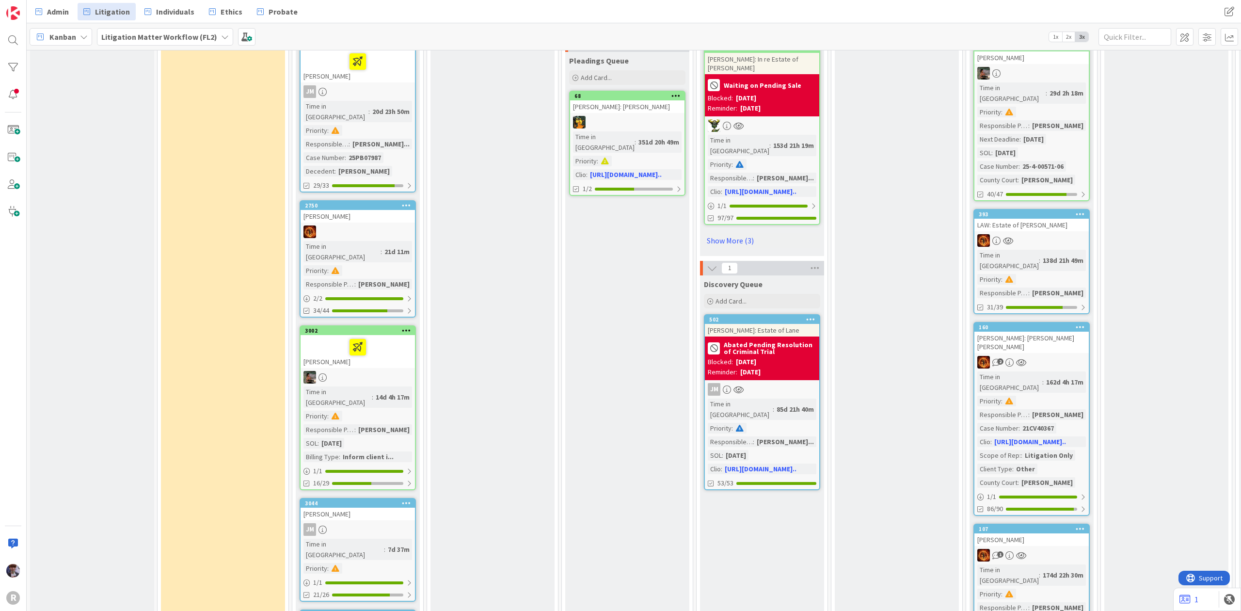
click at [363, 508] on div "[PERSON_NAME]" at bounding box center [358, 514] width 114 height 13
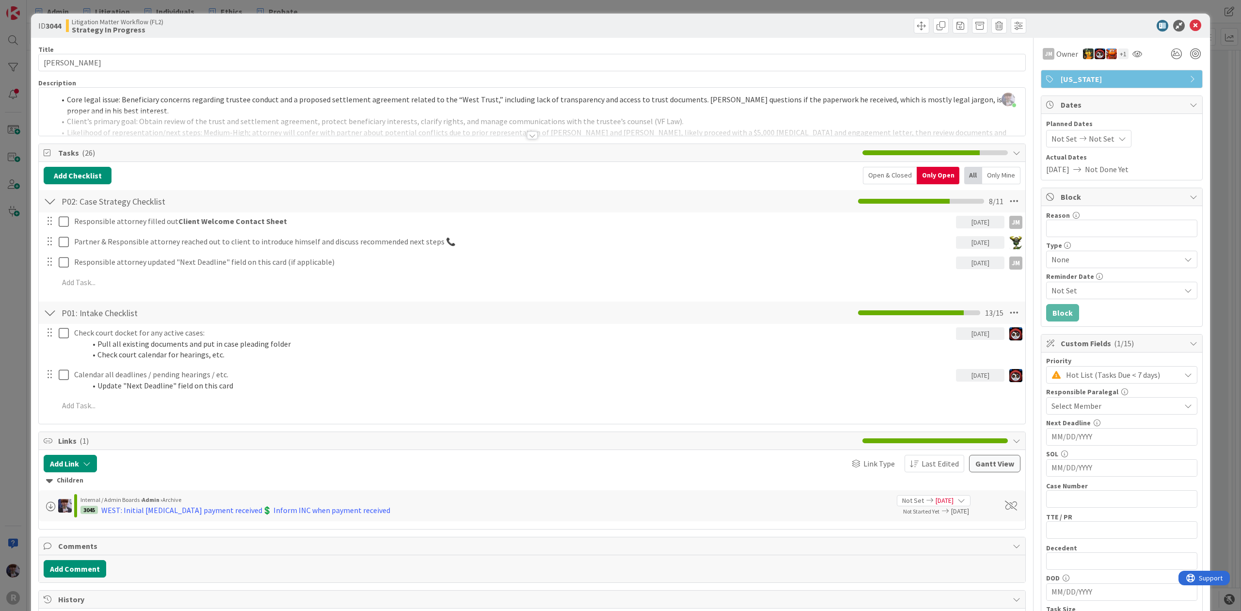
click at [20, 320] on div "ID 3044 Litigation Matter Workflow (FL2) Strategy In Progress Title 13 / 128 [P…" at bounding box center [620, 305] width 1241 height 611
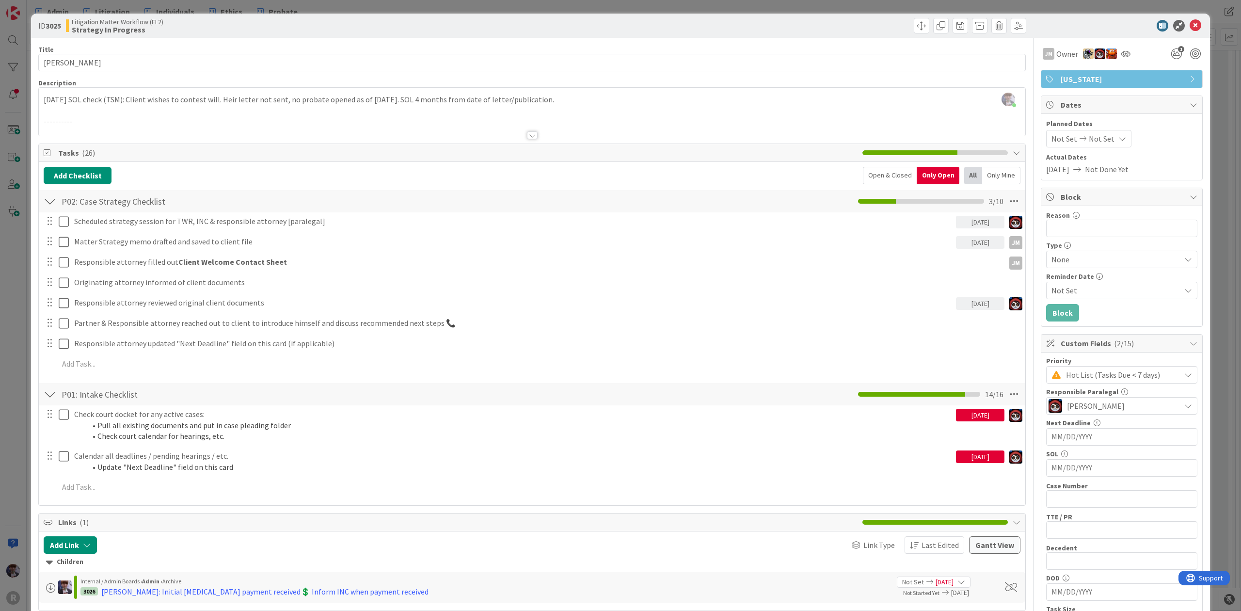
click at [24, 281] on div "ID 3025 Litigation Matter Workflow (FL2) Strategy In Progress Title 14 / 128 [P…" at bounding box center [620, 305] width 1241 height 611
